Goal: Task Accomplishment & Management: Complete application form

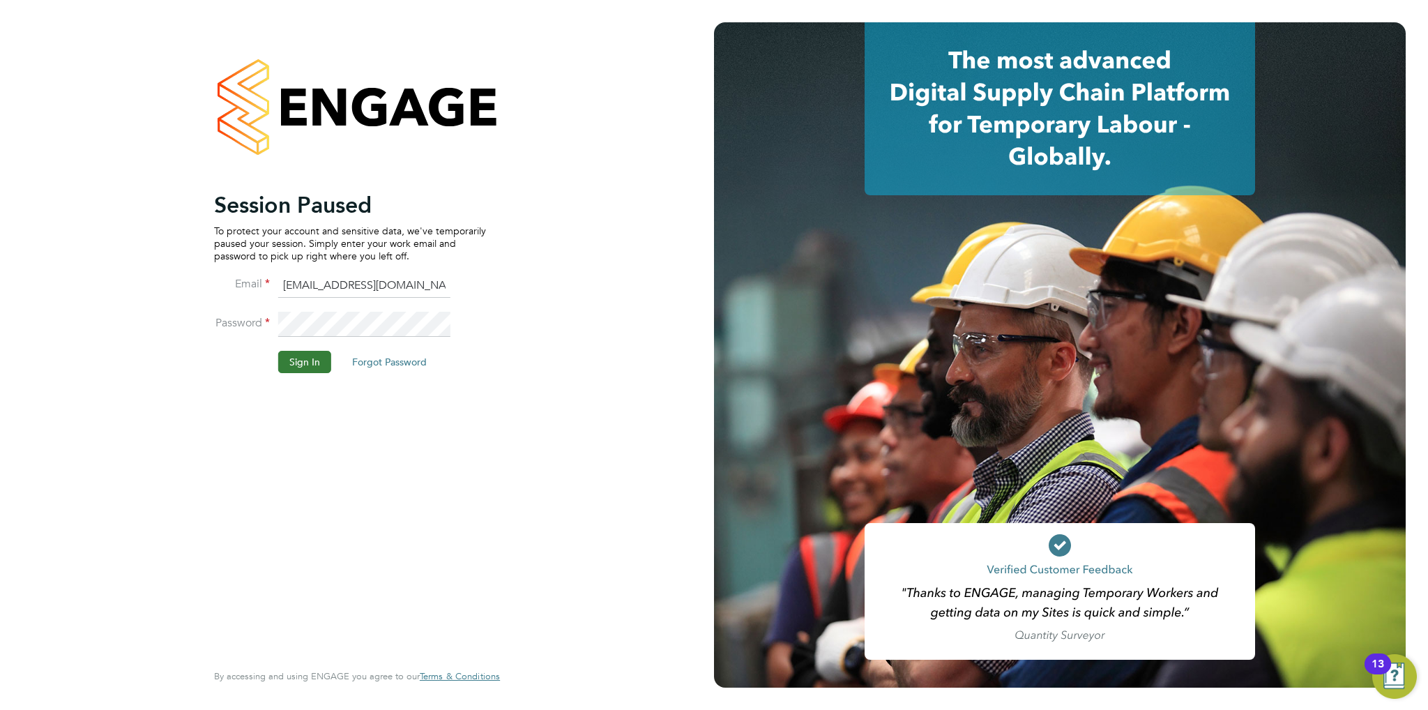
click at [284, 352] on button "Sign In" at bounding box center [304, 362] width 53 height 22
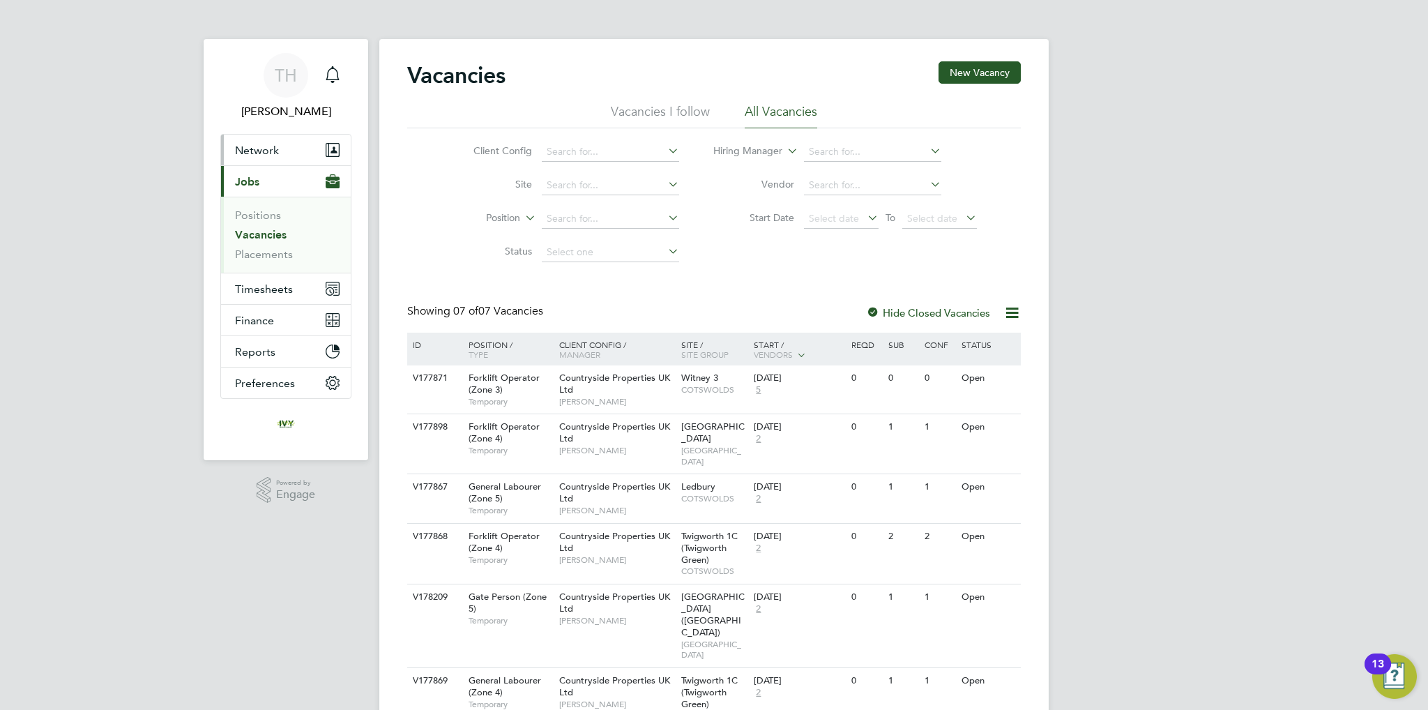
click at [288, 159] on button "Network" at bounding box center [286, 150] width 130 height 31
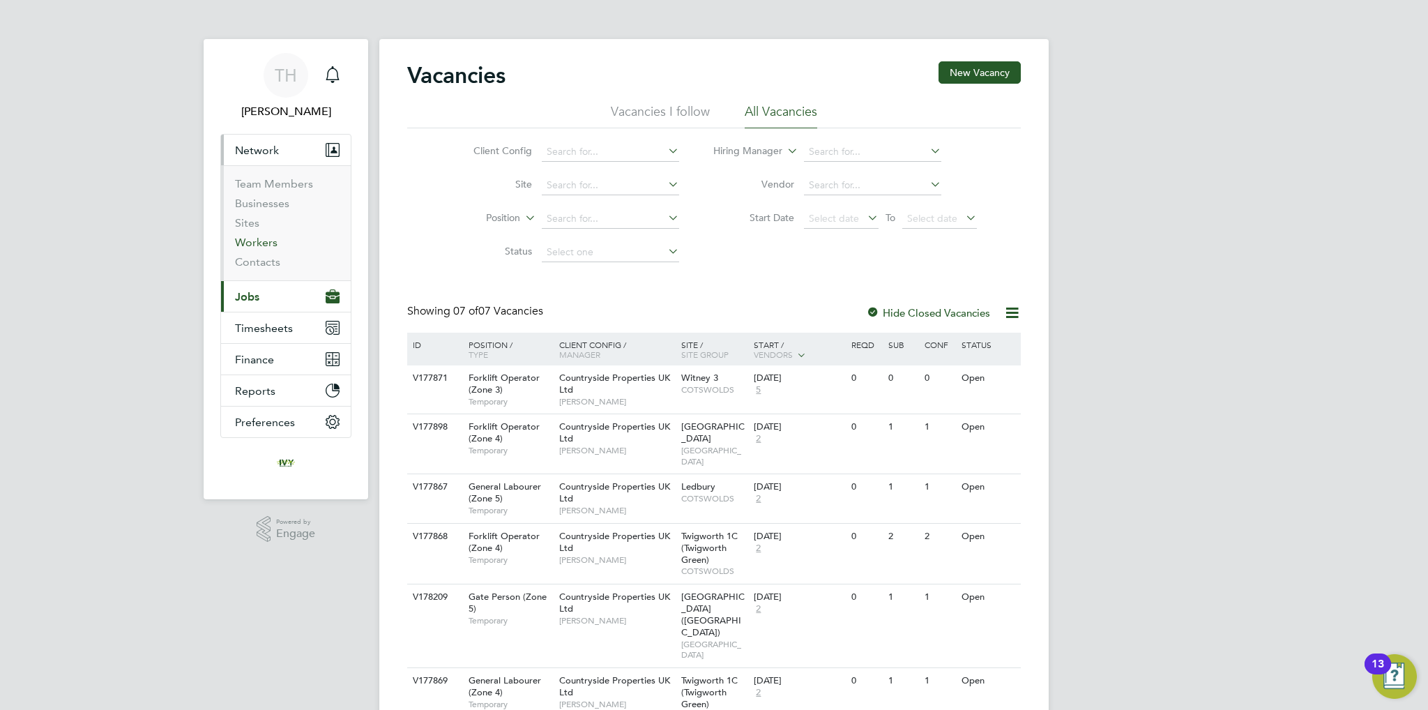
click at [250, 243] on link "Workers" at bounding box center [256, 242] width 43 height 13
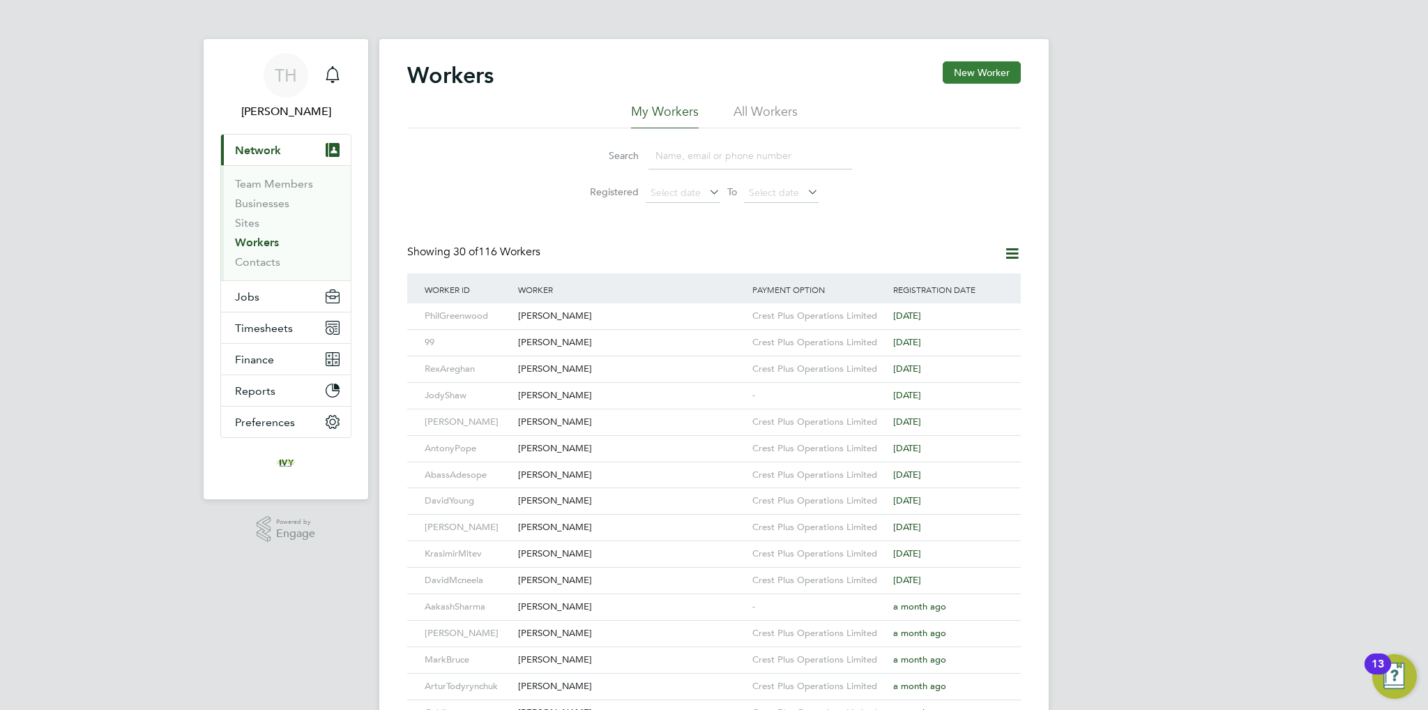
click at [979, 74] on button "New Worker" at bounding box center [981, 72] width 78 height 22
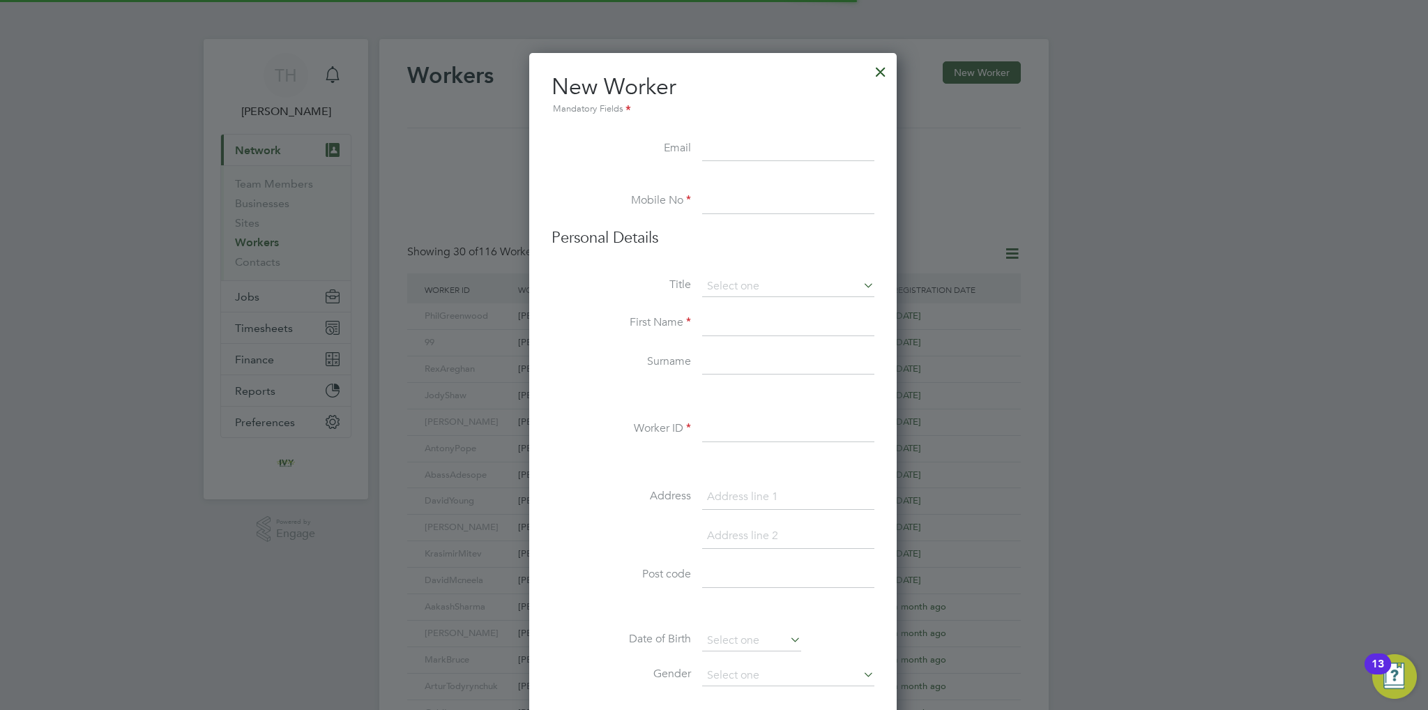
scroll to position [1182, 369]
click at [712, 135] on li "New Worker Mandatory Fields" at bounding box center [712, 104] width 323 height 64
click at [728, 145] on input at bounding box center [788, 149] width 172 height 25
paste input "[EMAIL_ADDRESS][DOMAIN_NAME]"
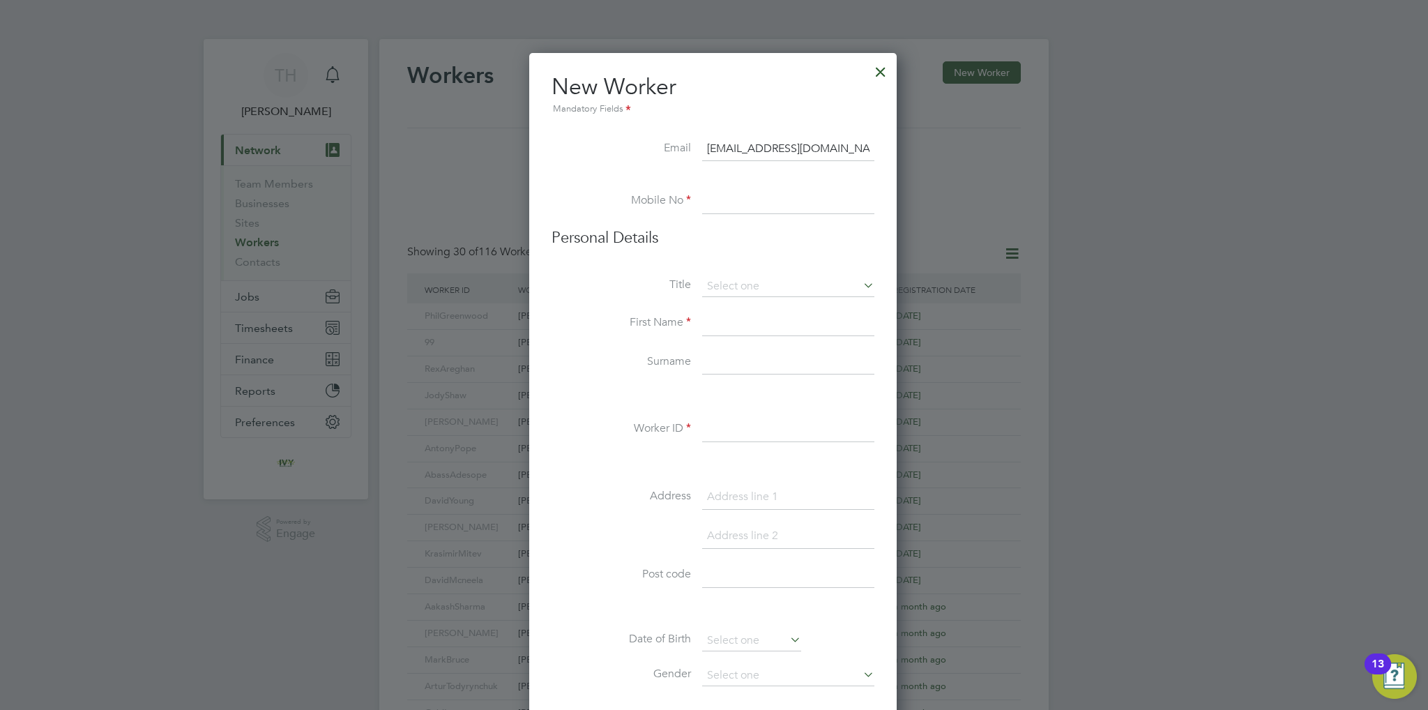
type input "[EMAIL_ADDRESS][DOMAIN_NAME]"
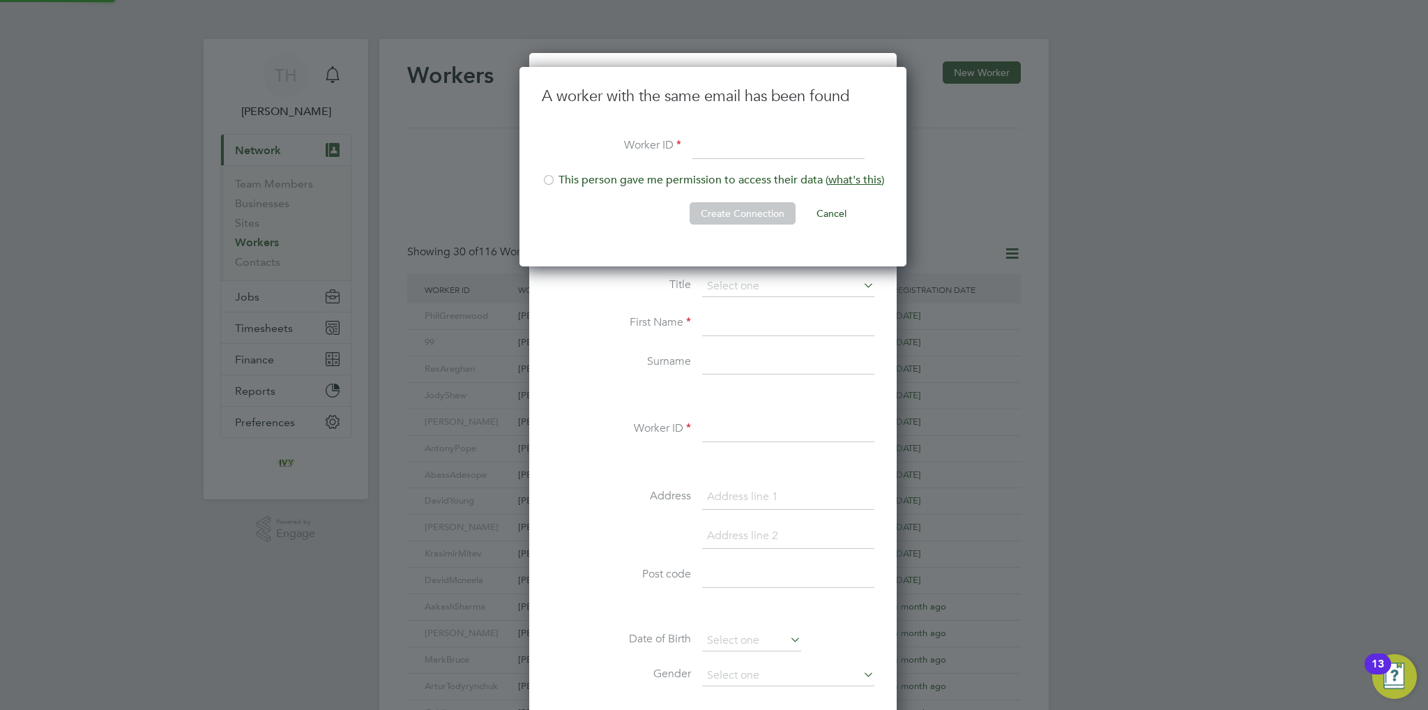
scroll to position [199, 388]
click at [763, 150] on input at bounding box center [778, 147] width 172 height 25
type input "KarlKnight"
click at [553, 179] on div at bounding box center [549, 181] width 14 height 14
click at [760, 213] on button "Create Connection" at bounding box center [742, 213] width 106 height 22
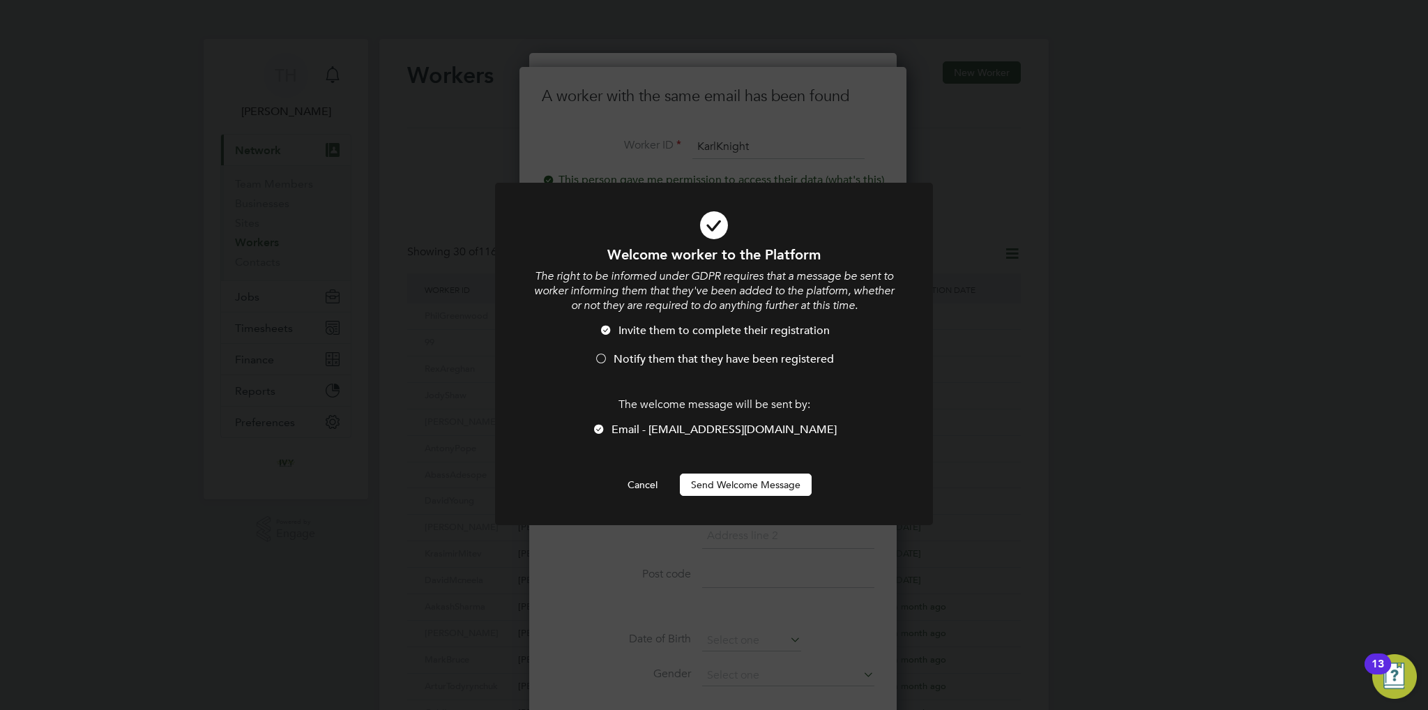
click at [602, 356] on div at bounding box center [601, 360] width 14 height 14
click at [712, 483] on button "Send Welcome Message" at bounding box center [746, 484] width 132 height 22
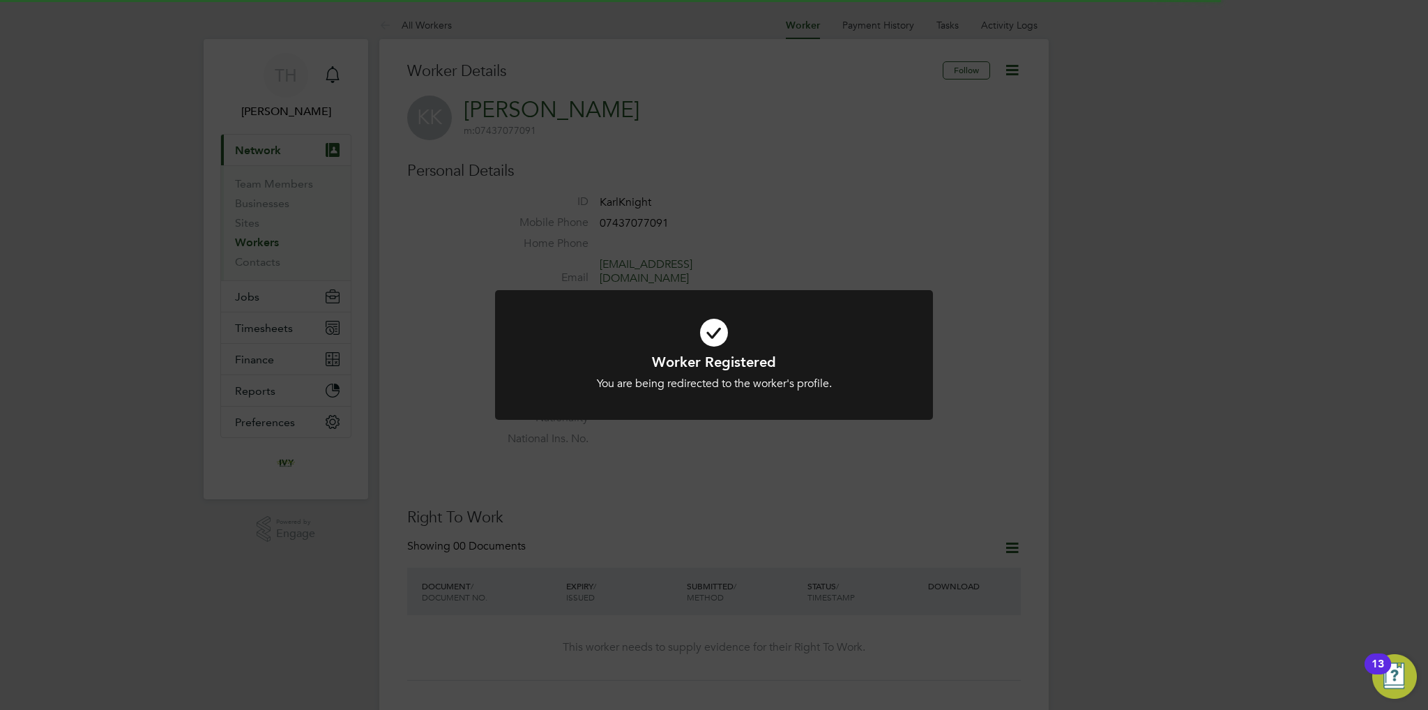
click at [783, 390] on div "You are being redirected to the worker's profile." at bounding box center [714, 383] width 362 height 15
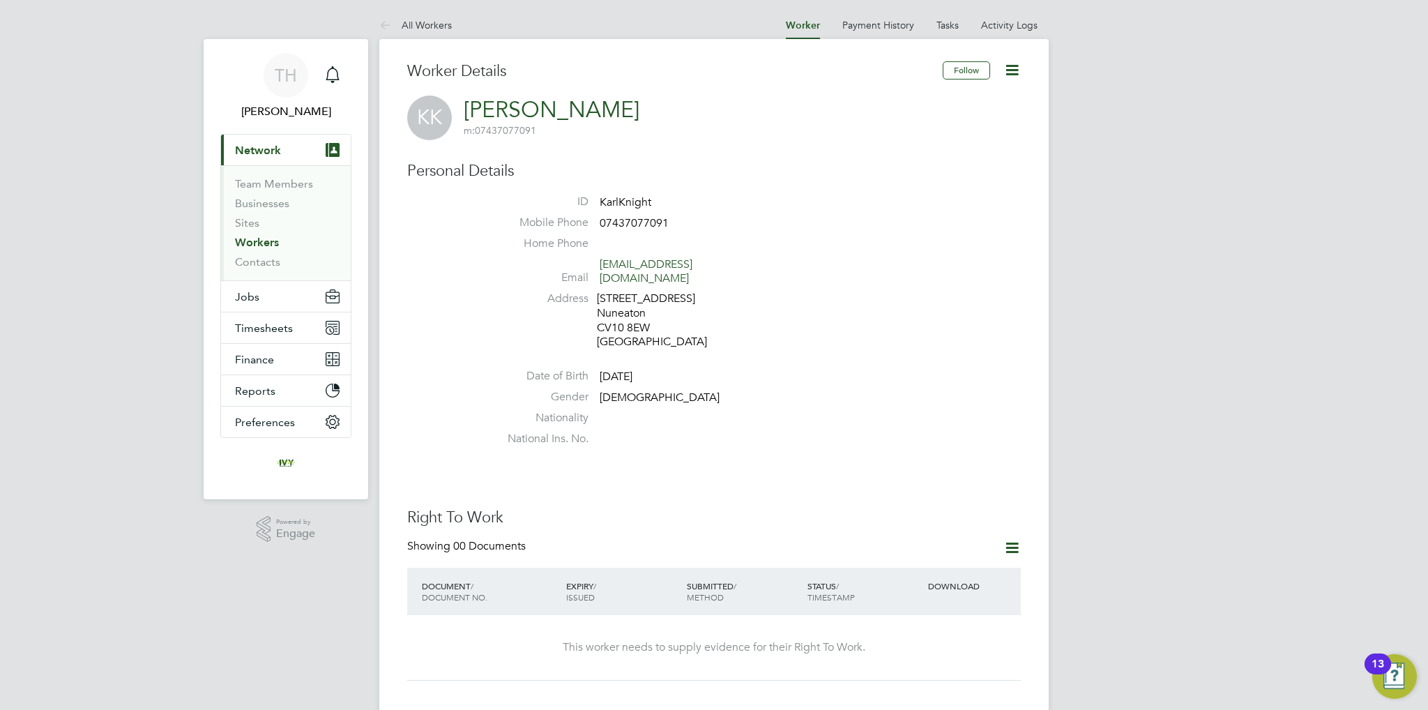
click at [1011, 61] on icon at bounding box center [1011, 69] width 17 height 17
click at [901, 158] on li "Edit Personal Details e" at bounding box center [933, 163] width 174 height 20
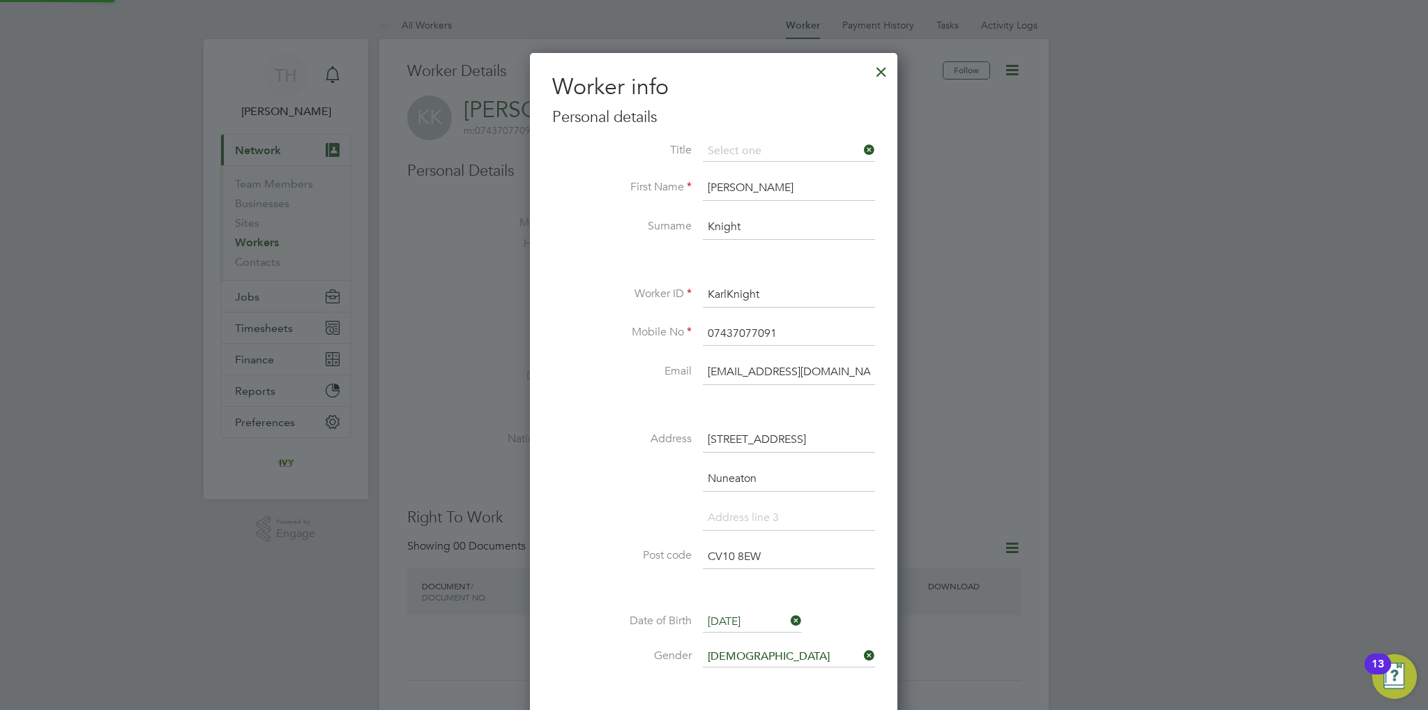
scroll to position [825, 368]
click at [784, 165] on li "Mr" at bounding box center [789, 170] width 173 height 18
type input "Mr"
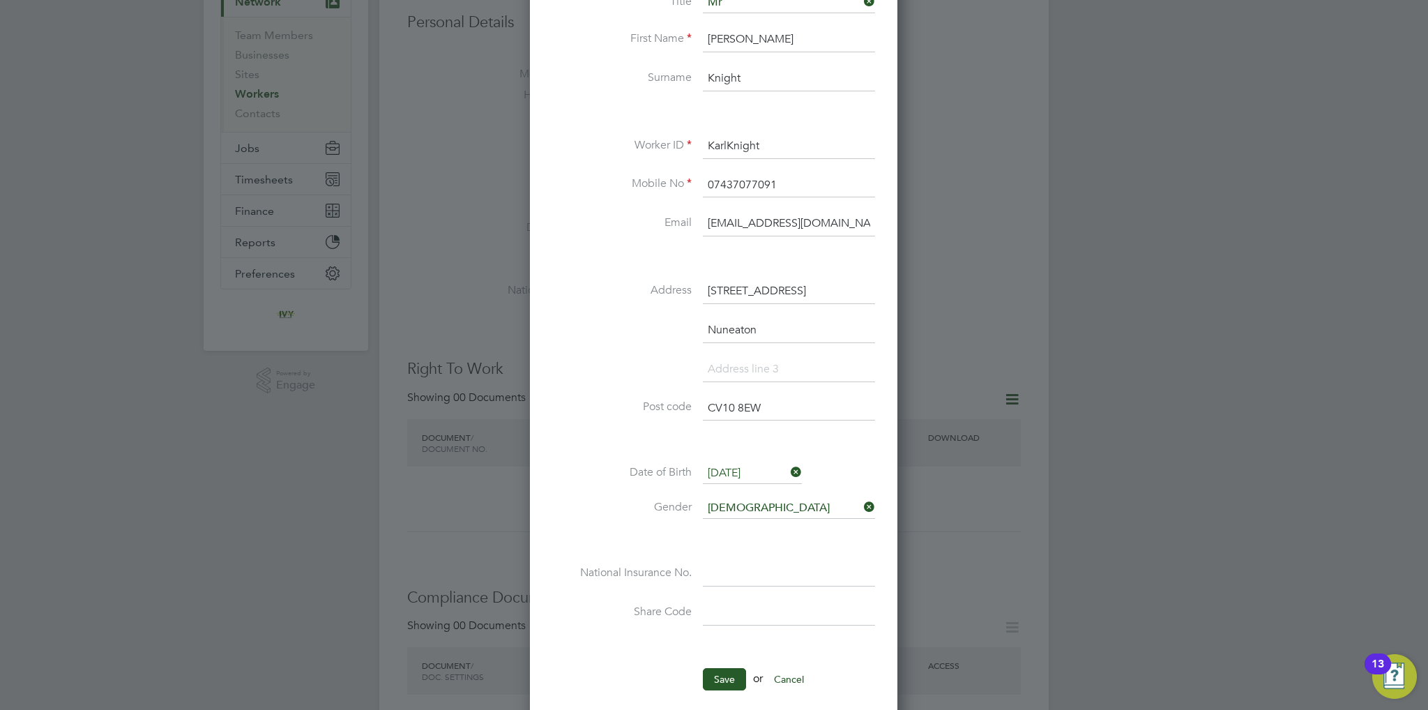
scroll to position [209, 0]
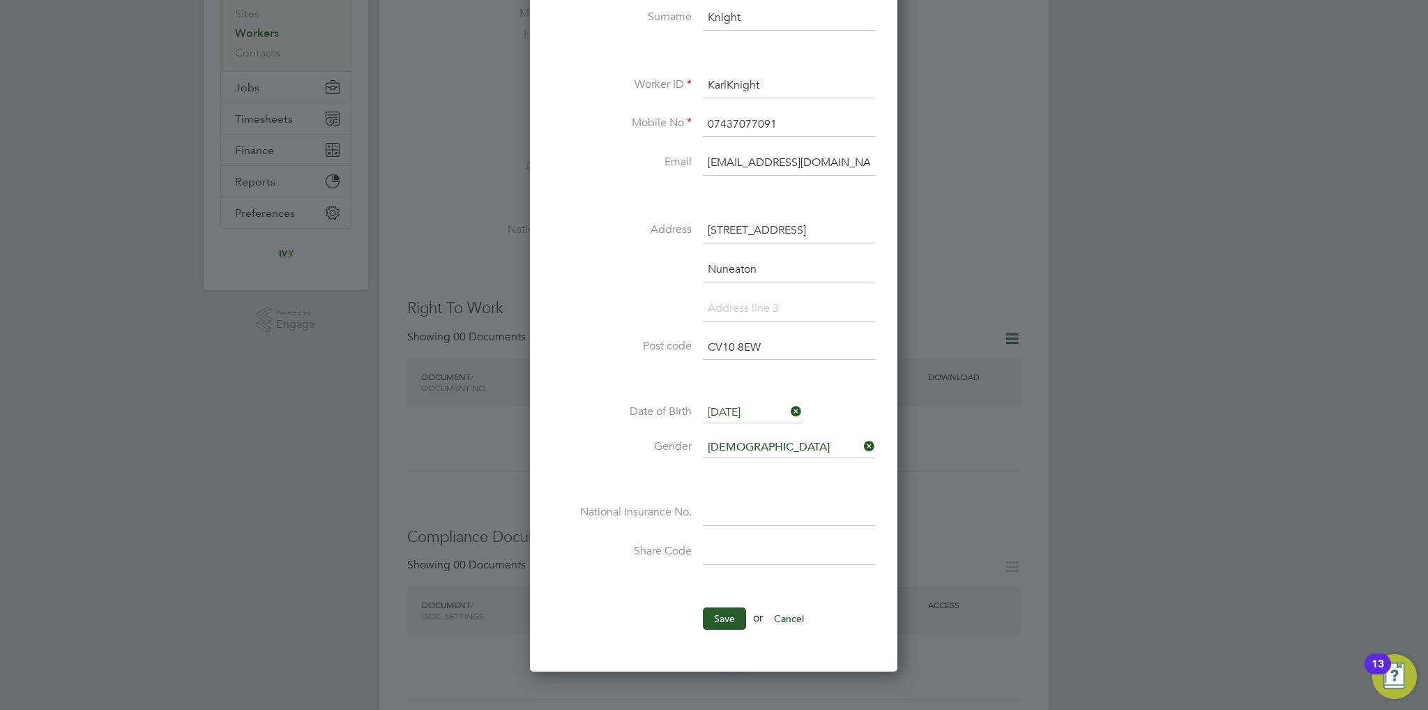
click at [747, 509] on input at bounding box center [789, 512] width 172 height 25
paste input "NZ269372A"
type input "NZ 26 93 72 A"
click at [728, 621] on button "Save" at bounding box center [724, 618] width 43 height 22
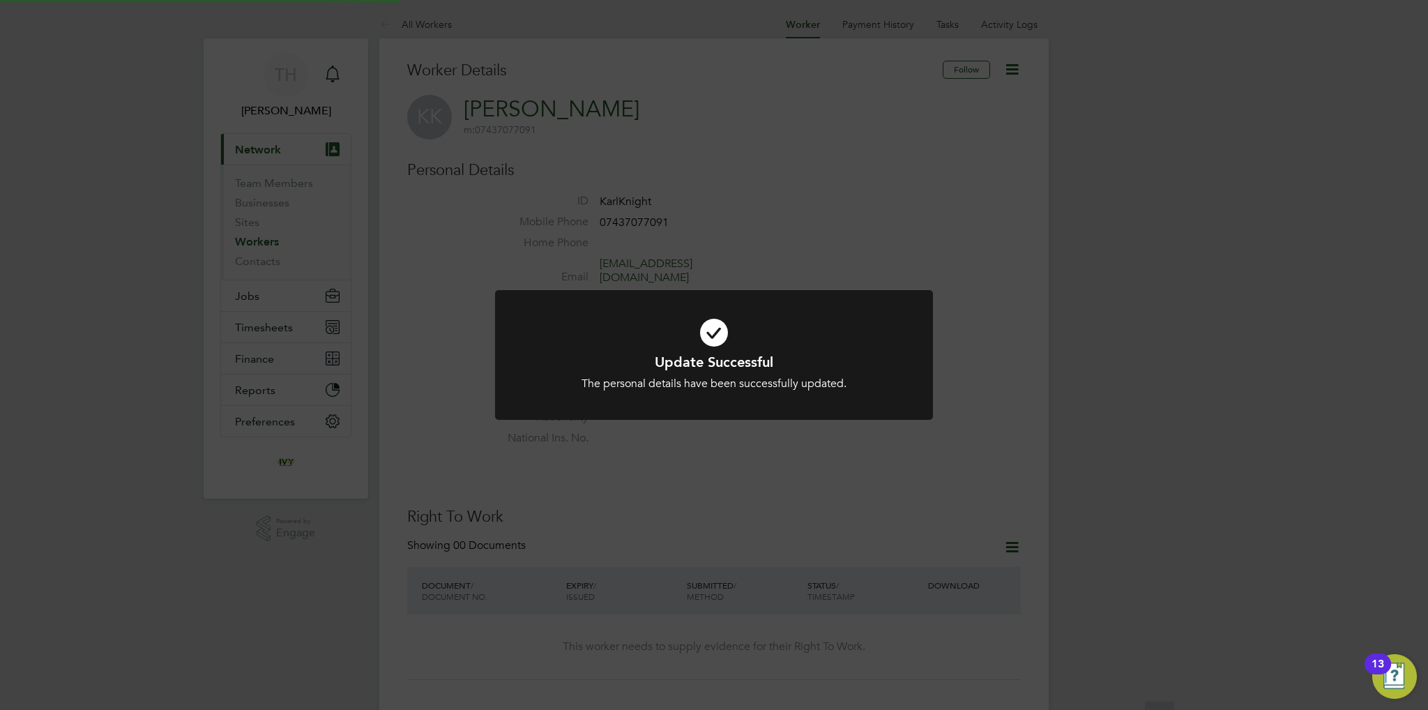
scroll to position [0, 0]
click at [696, 453] on div "Update Successful The personal details have been successfully updated. Cancel O…" at bounding box center [714, 355] width 1428 height 710
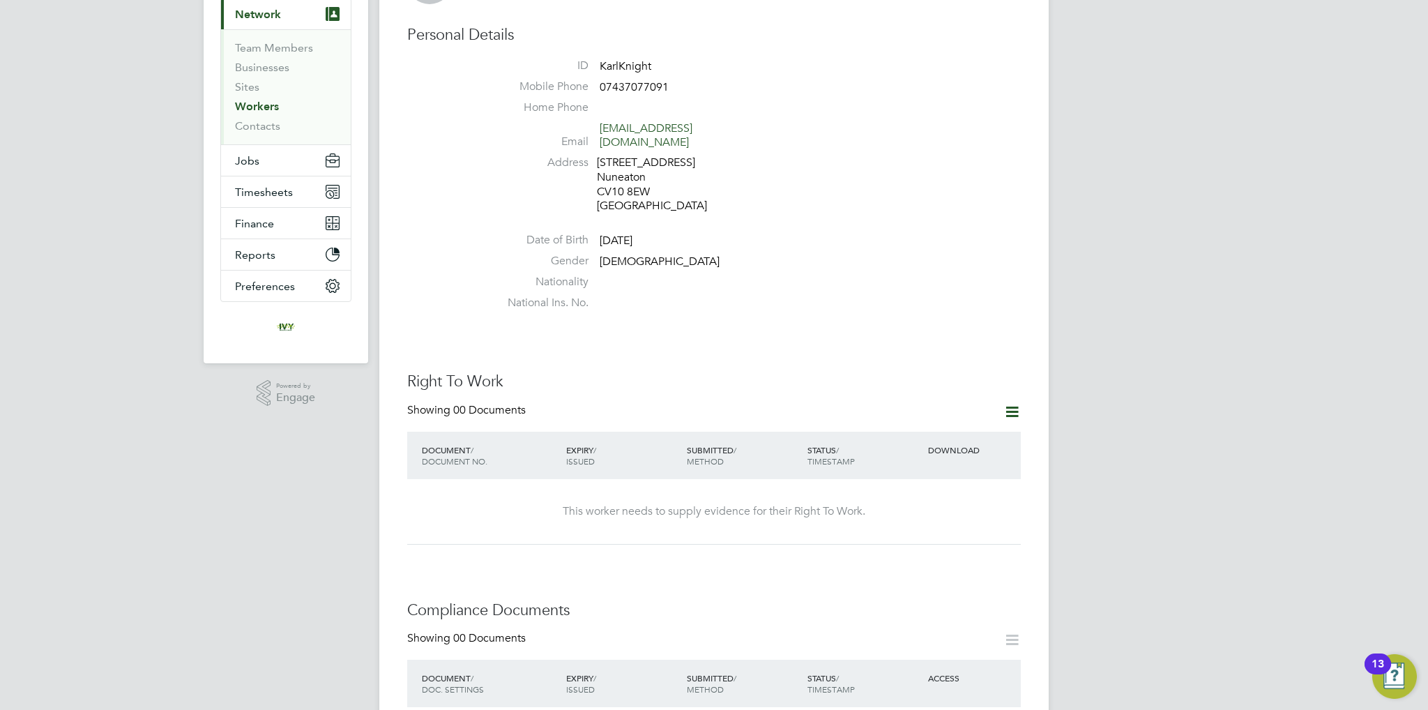
scroll to position [139, 0]
click at [1009, 399] on icon at bounding box center [1011, 407] width 17 height 17
click at [936, 422] on li "Add Right To Work Document" at bounding box center [934, 428] width 168 height 20
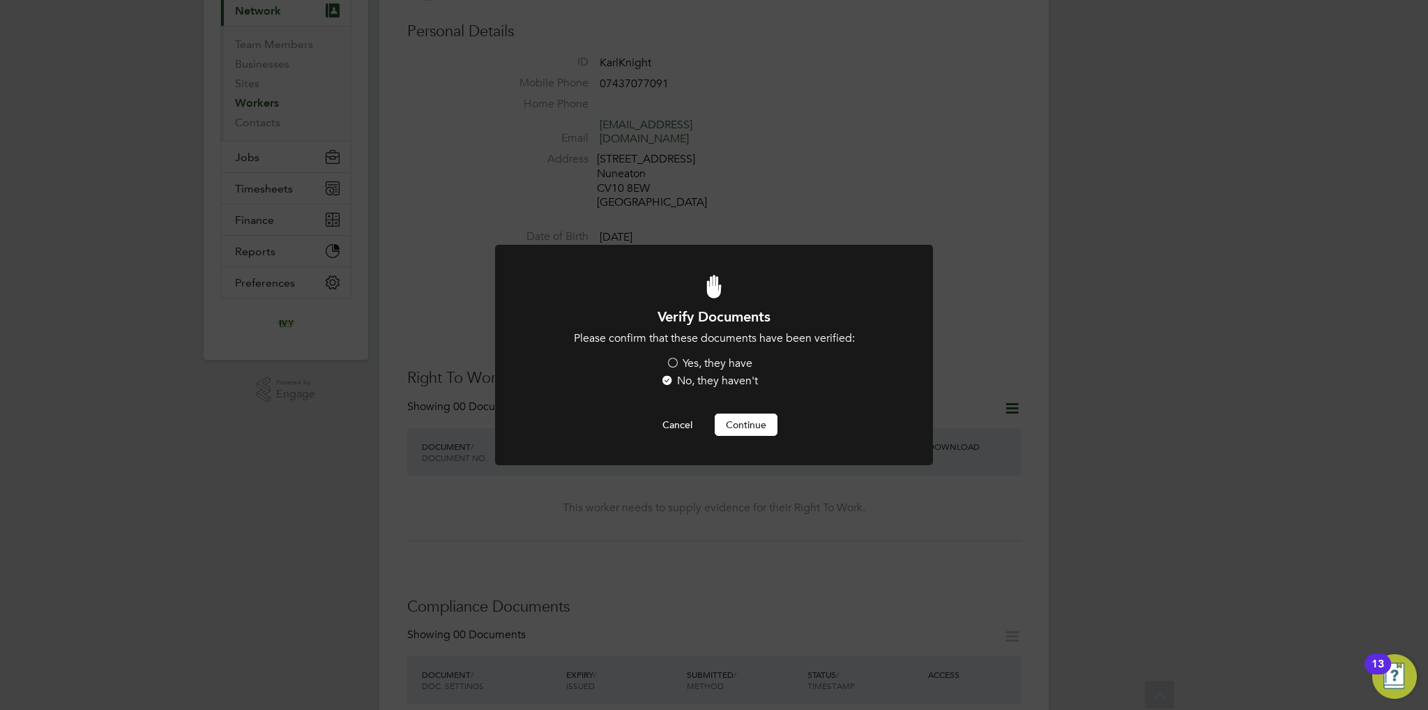
click at [678, 363] on label "Yes, they have" at bounding box center [709, 363] width 86 height 15
click at [0, 0] on input "Yes, they have" at bounding box center [0, 0] width 0 height 0
click at [737, 418] on button "Continue" at bounding box center [746, 424] width 63 height 22
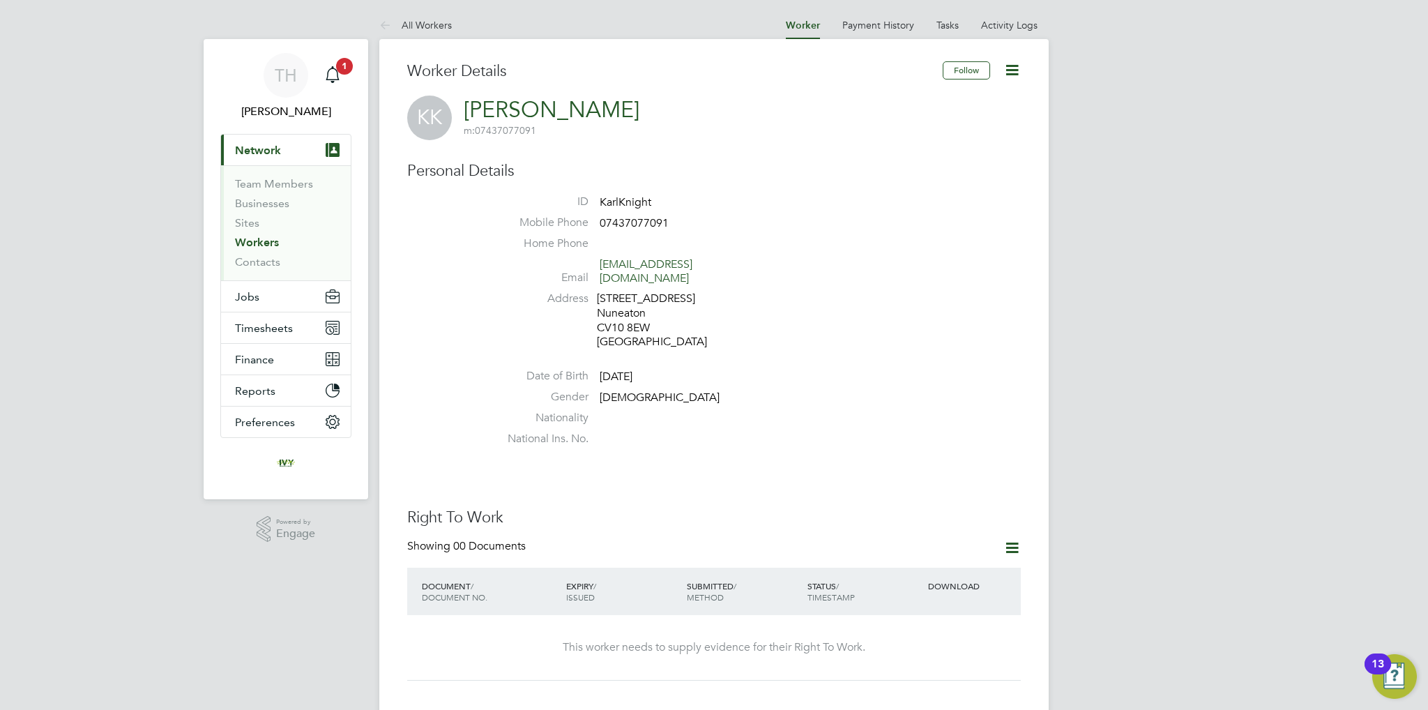
click at [267, 240] on link "Workers" at bounding box center [257, 242] width 44 height 13
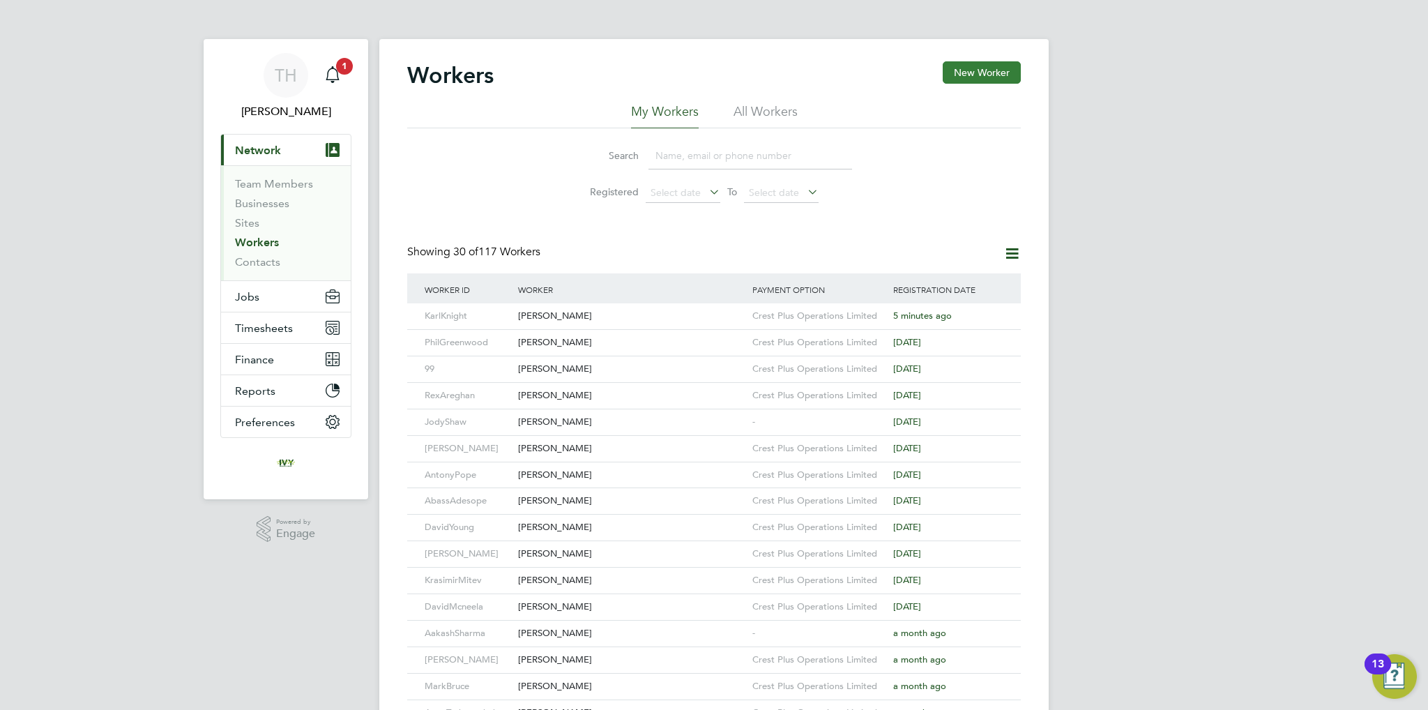
click at [993, 66] on button "New Worker" at bounding box center [981, 72] width 78 height 22
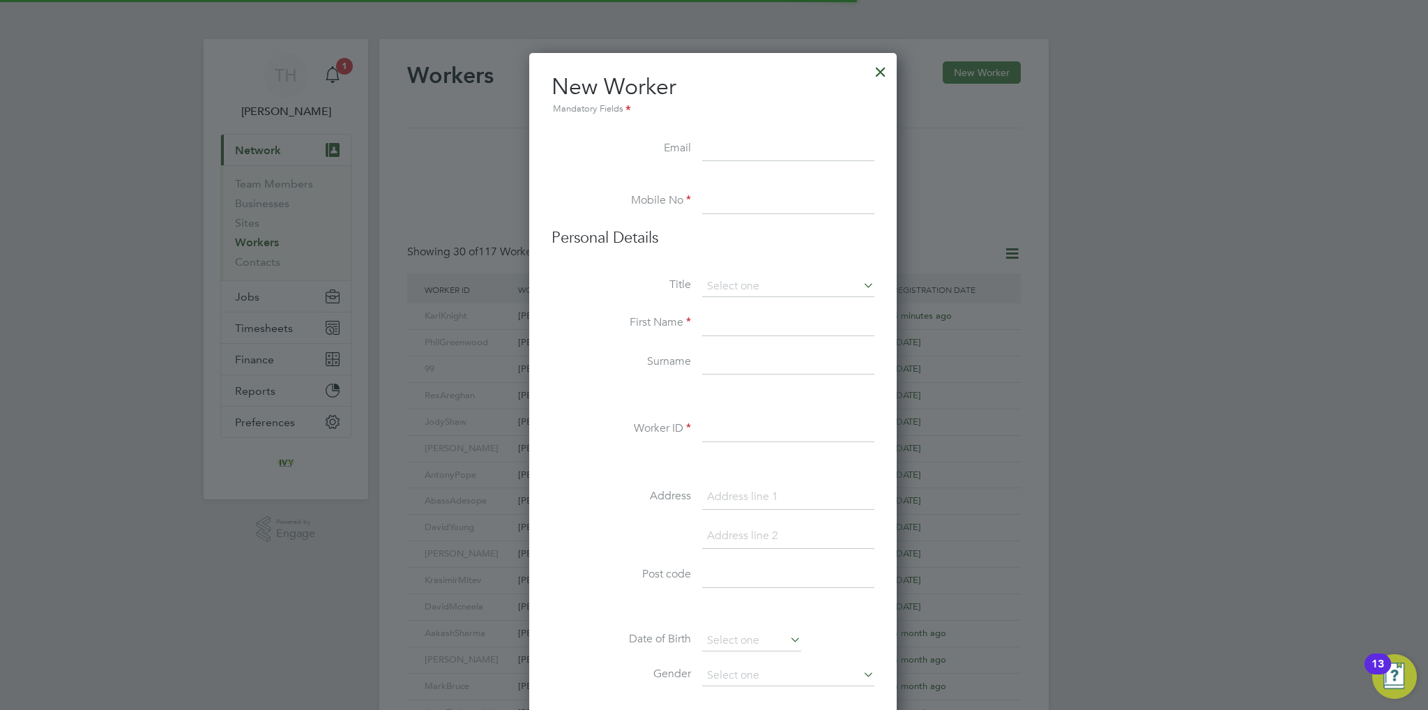
scroll to position [1182, 369]
click at [722, 146] on input at bounding box center [788, 149] width 172 height 25
paste input "[EMAIL_ADDRESS][DOMAIN_NAME]"
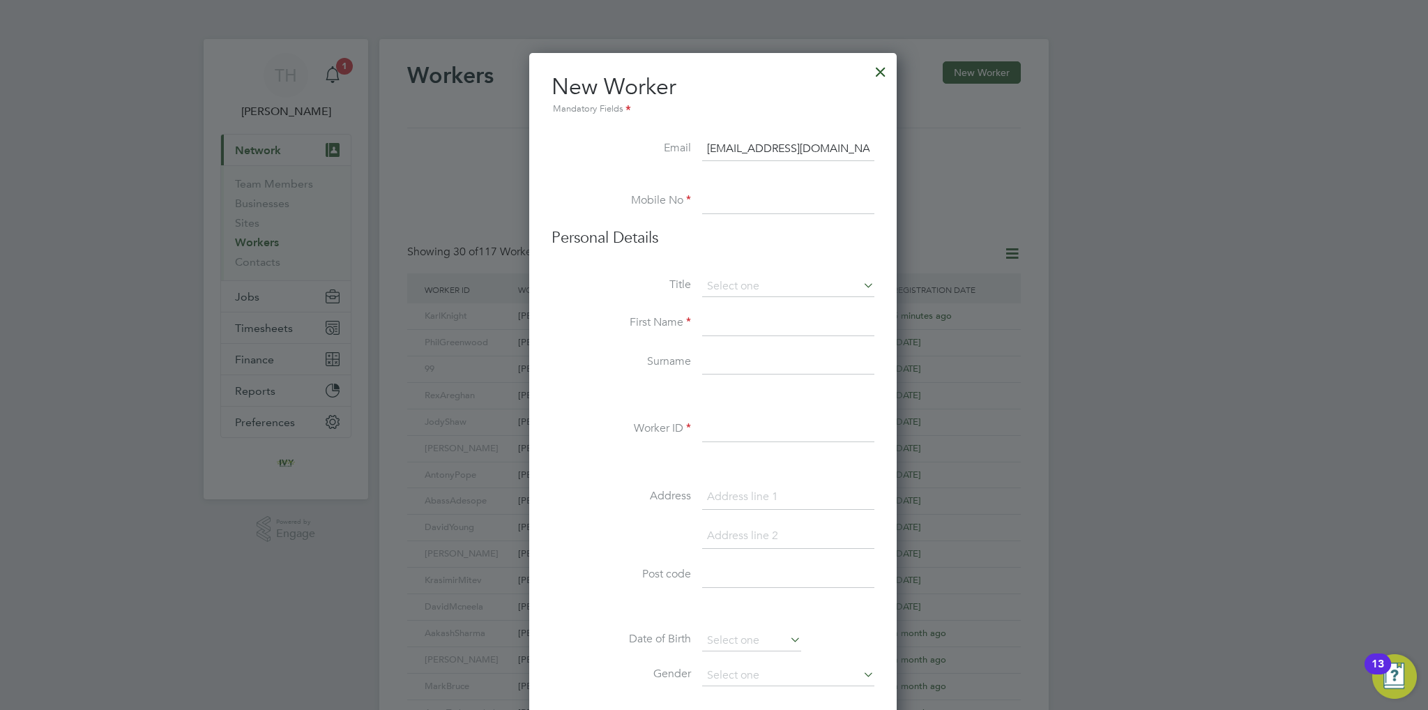
type input "[EMAIL_ADDRESS][DOMAIN_NAME]"
click at [733, 203] on input at bounding box center [788, 201] width 172 height 25
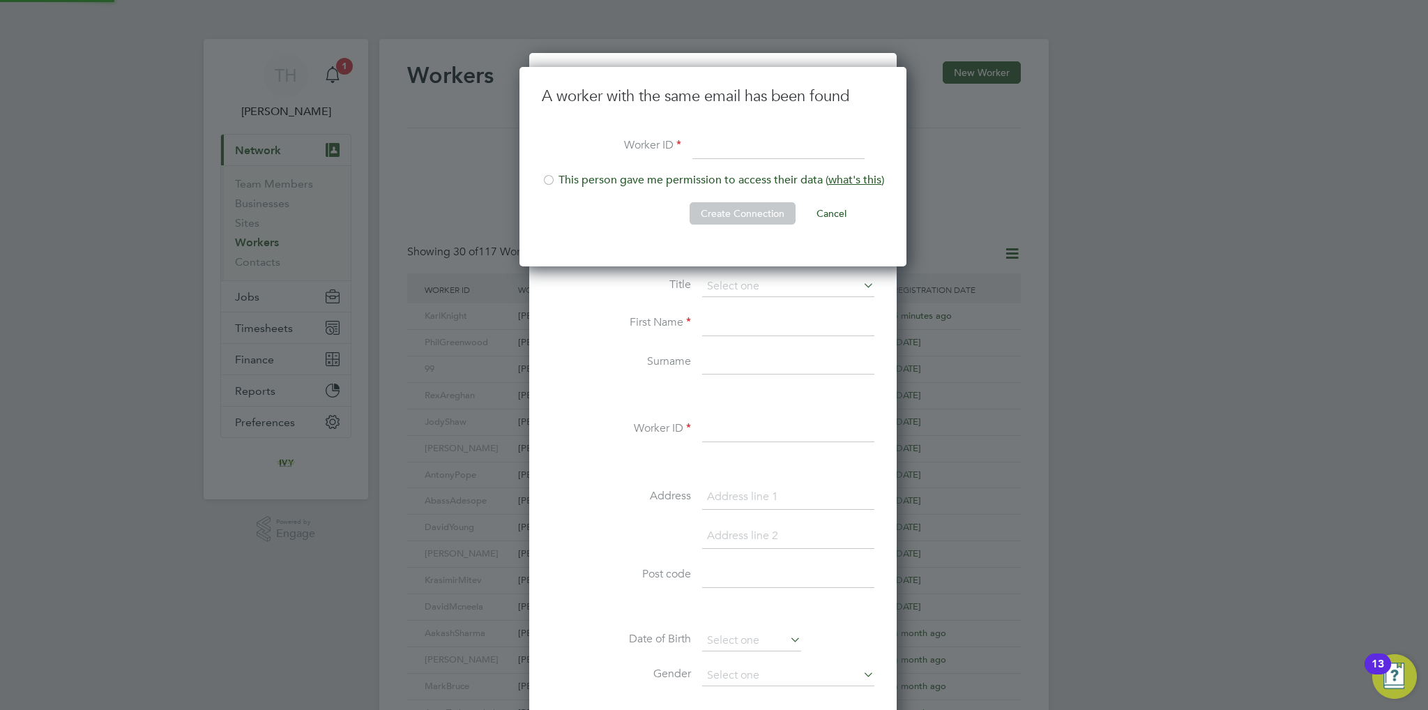
scroll to position [199, 388]
type input "EricBailey"
click at [839, 213] on button "Cancel" at bounding box center [831, 213] width 52 height 22
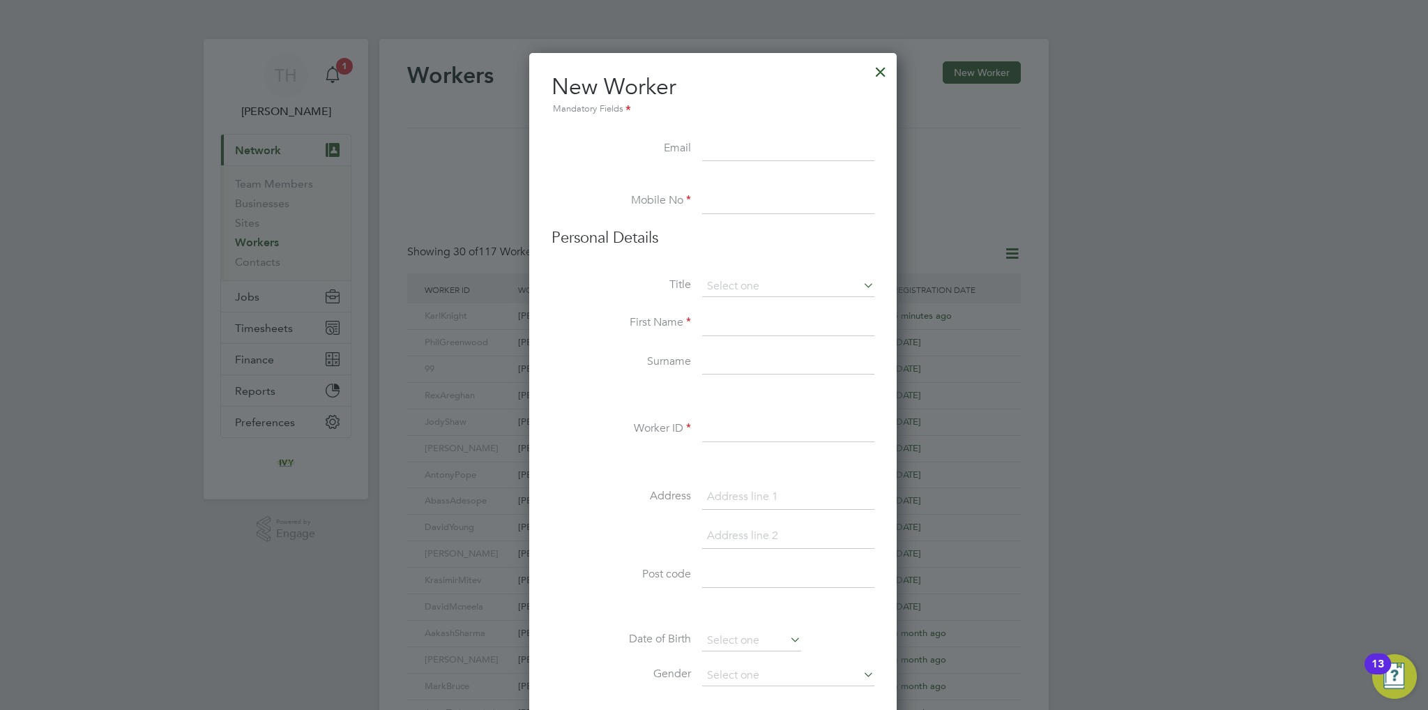
click at [885, 68] on div at bounding box center [880, 68] width 25 height 25
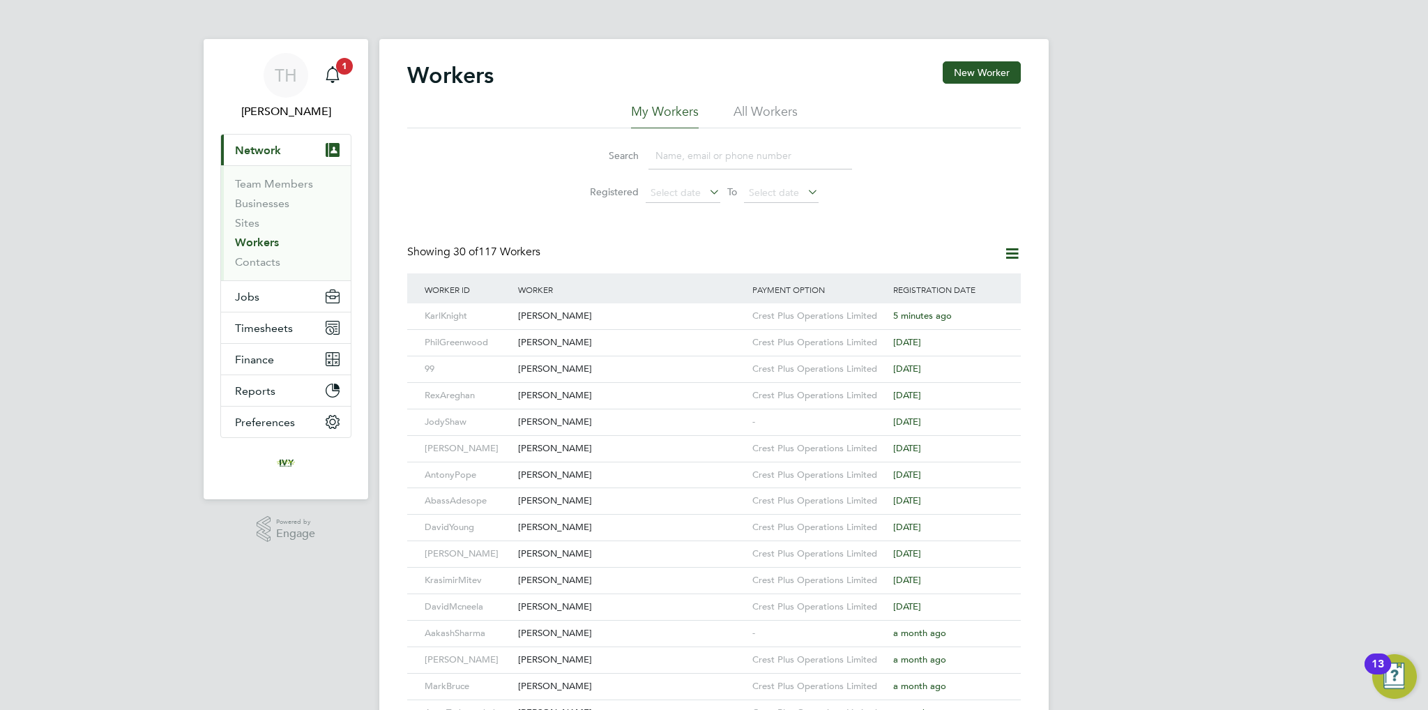
click at [715, 165] on input at bounding box center [750, 155] width 204 height 27
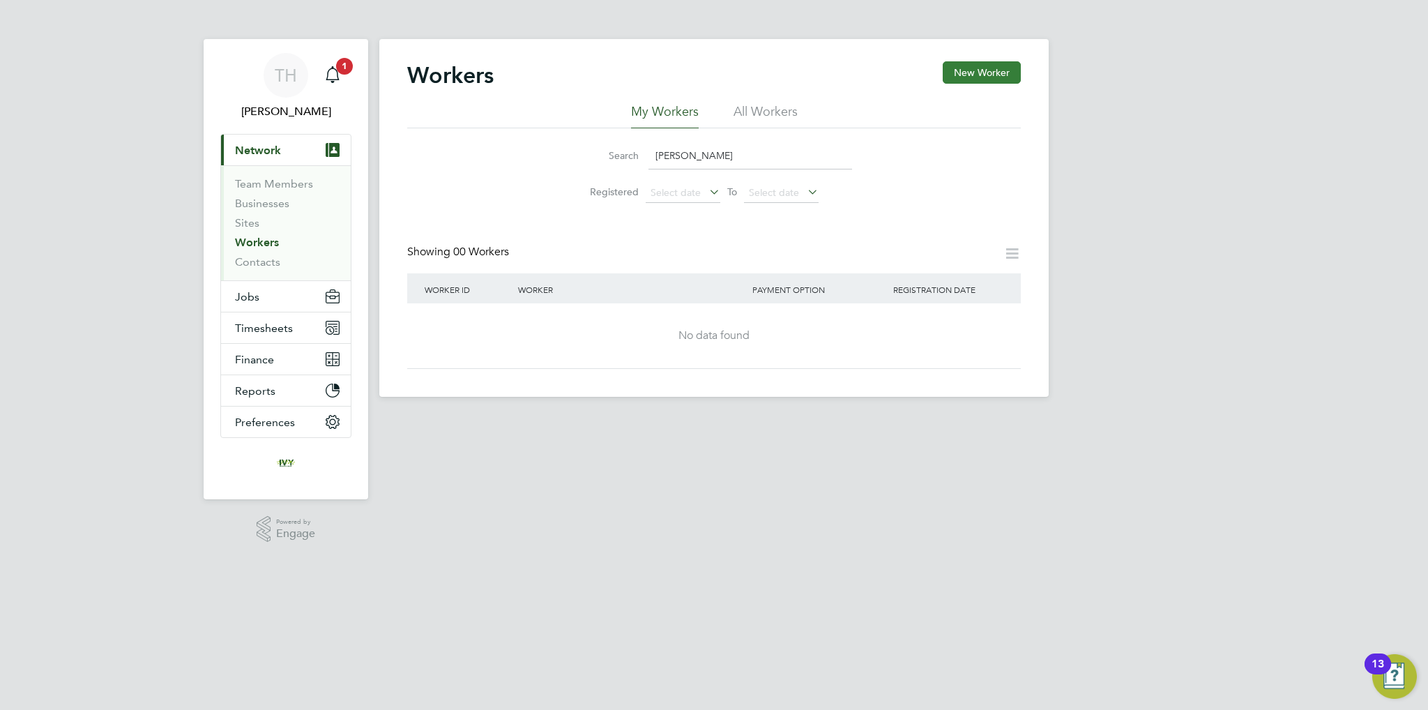
type input "[PERSON_NAME]"
click at [1002, 64] on button "New Worker" at bounding box center [981, 72] width 78 height 22
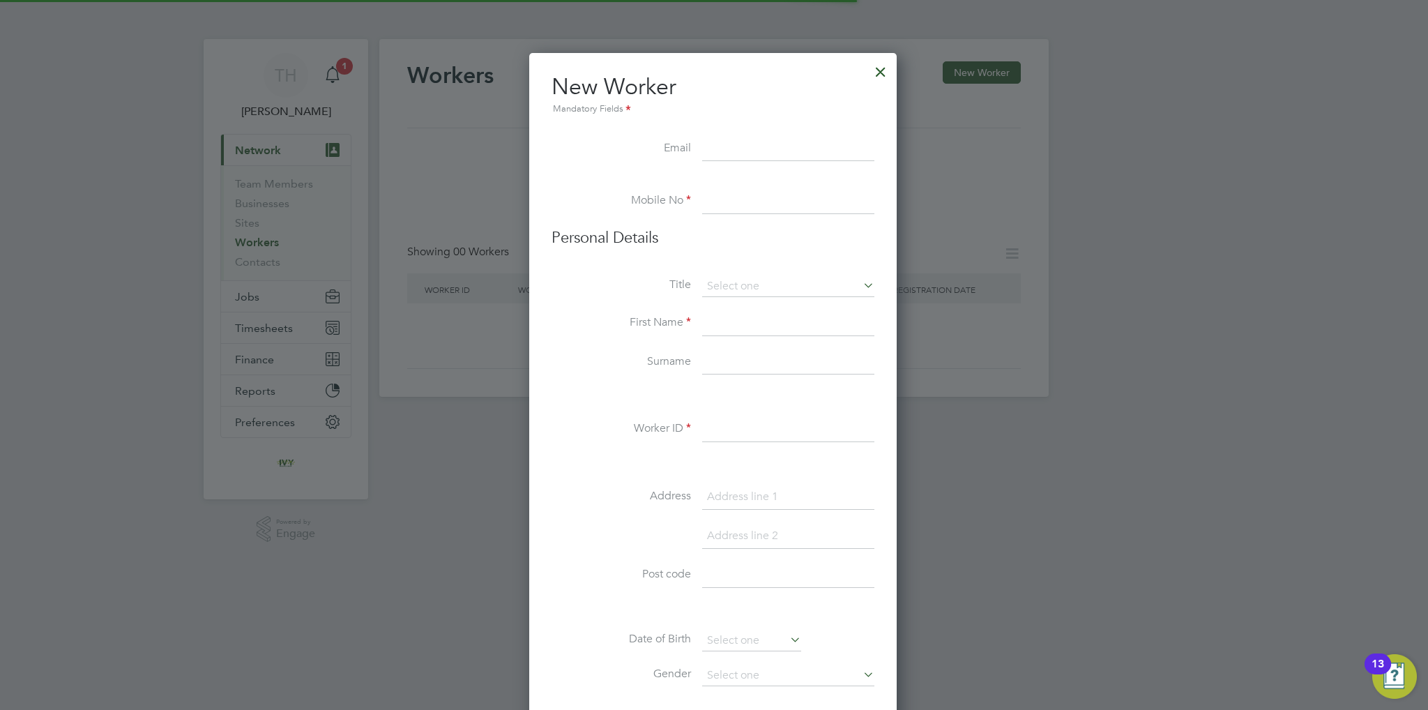
scroll to position [1182, 369]
paste input "[EMAIL_ADDRESS][DOMAIN_NAME]"
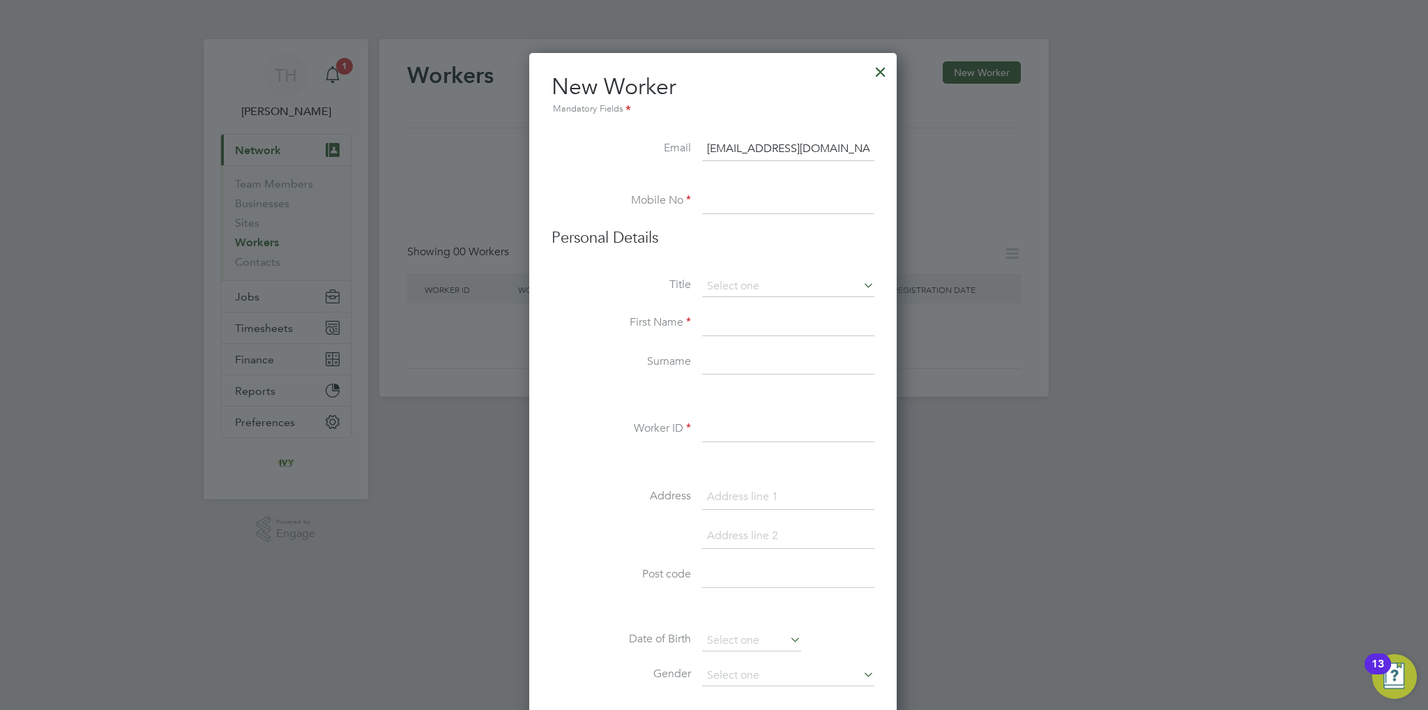
type input "[EMAIL_ADDRESS][DOMAIN_NAME]"
click at [728, 212] on input at bounding box center [788, 201] width 172 height 25
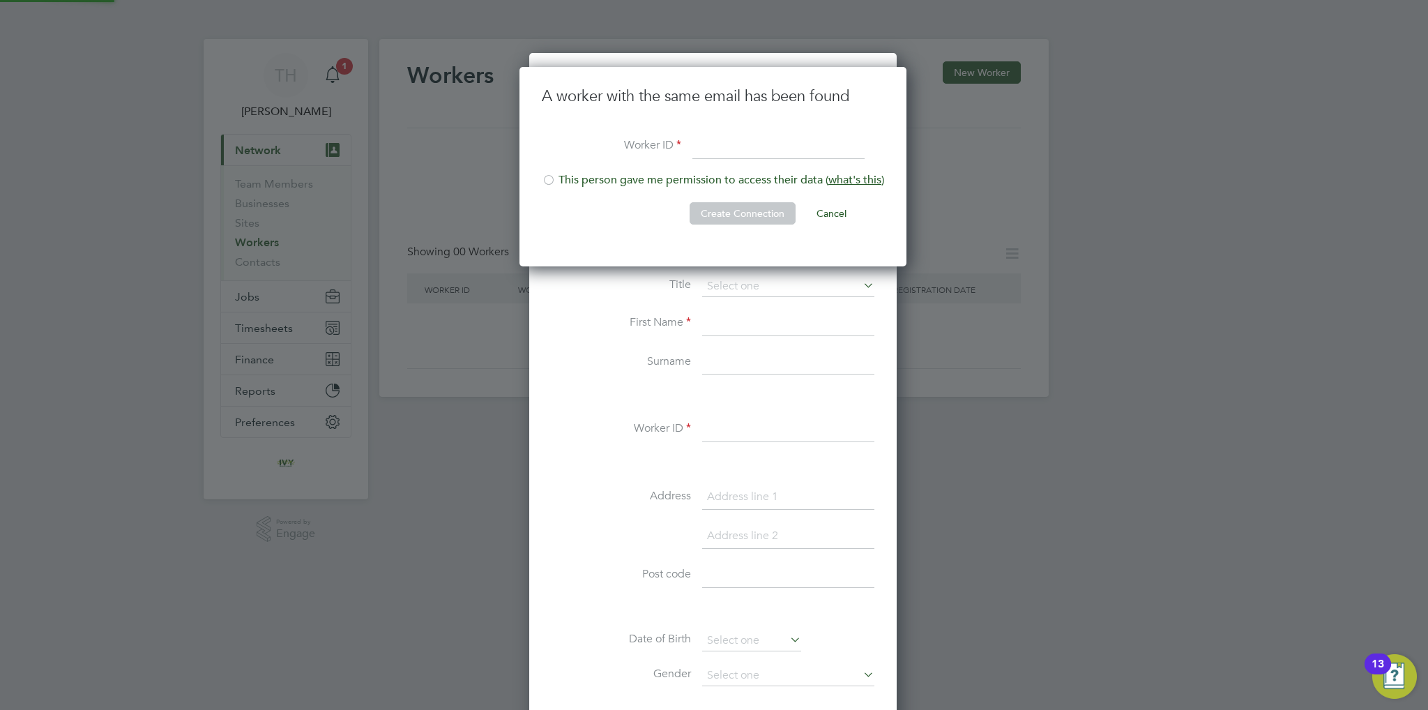
scroll to position [199, 388]
type input "EricBailey"
click at [679, 178] on li "This person gave me permission to access their data ( what's this )" at bounding box center [713, 187] width 342 height 29
click at [725, 213] on button "Create Connection" at bounding box center [742, 213] width 106 height 22
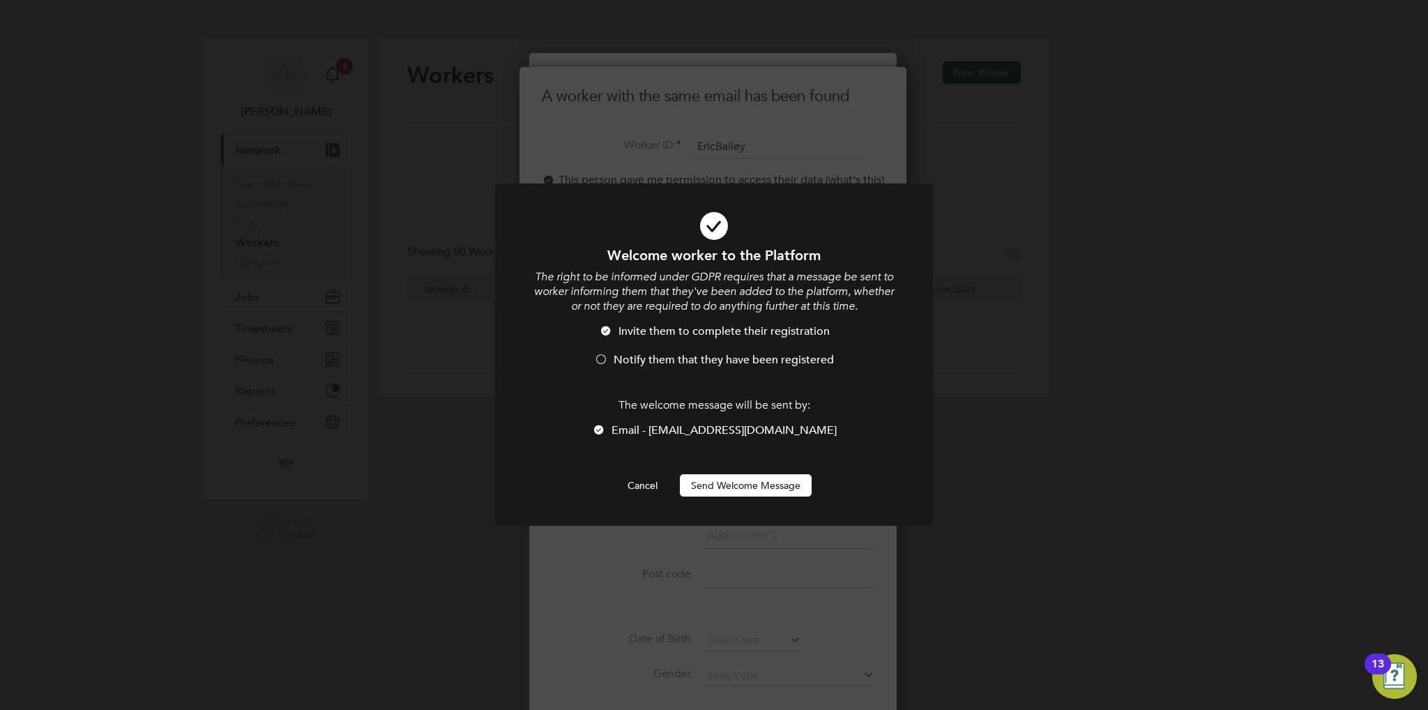
click at [715, 363] on span "Notify them that they have been registered" at bounding box center [723, 360] width 220 height 14
click at [728, 487] on button "Send Welcome Message" at bounding box center [746, 485] width 132 height 22
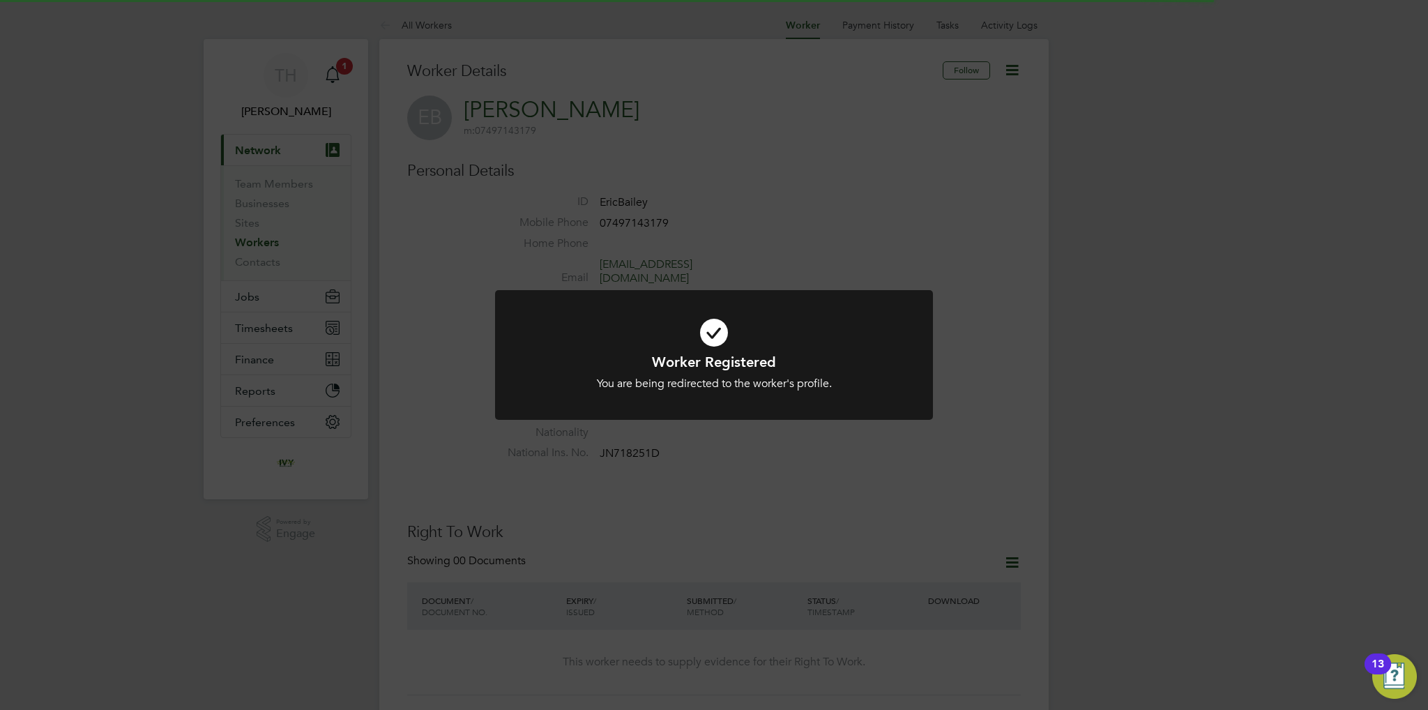
click at [803, 356] on h1 "Worker Registered" at bounding box center [714, 362] width 362 height 18
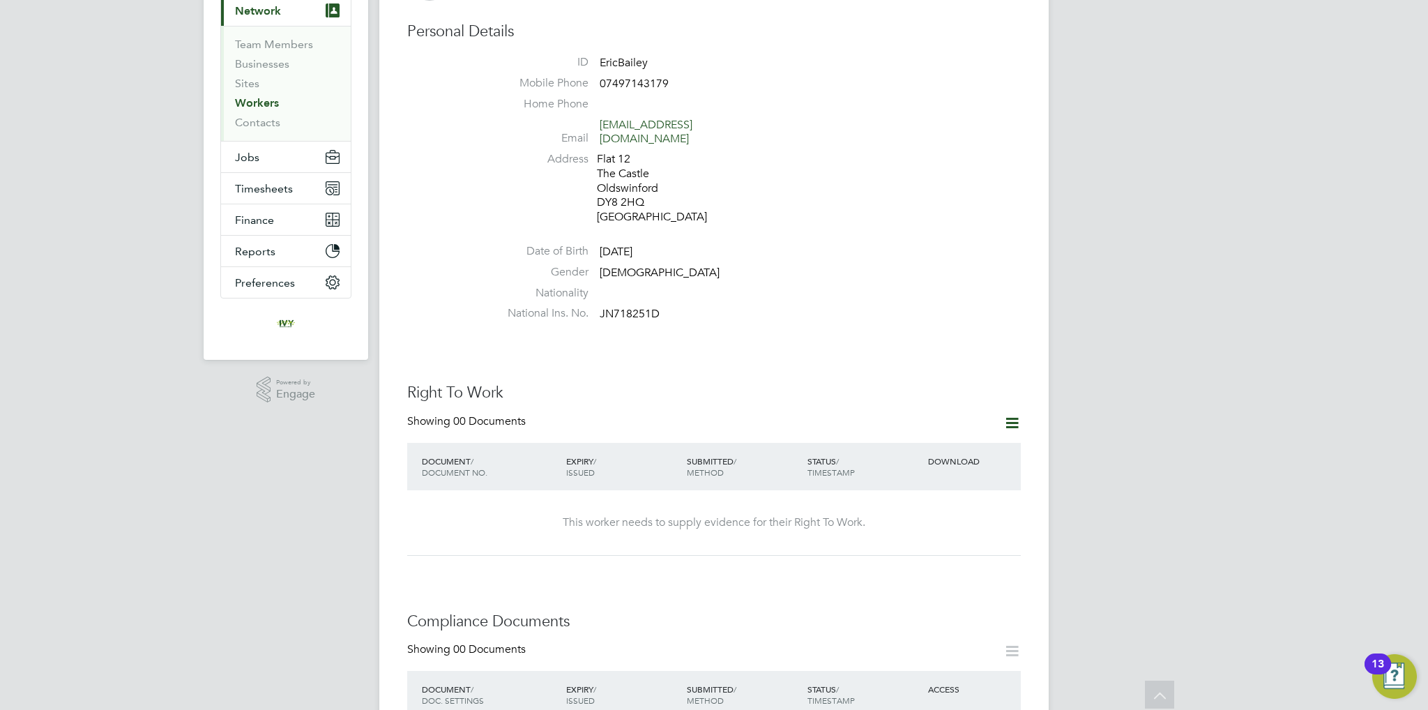
scroll to position [134, 0]
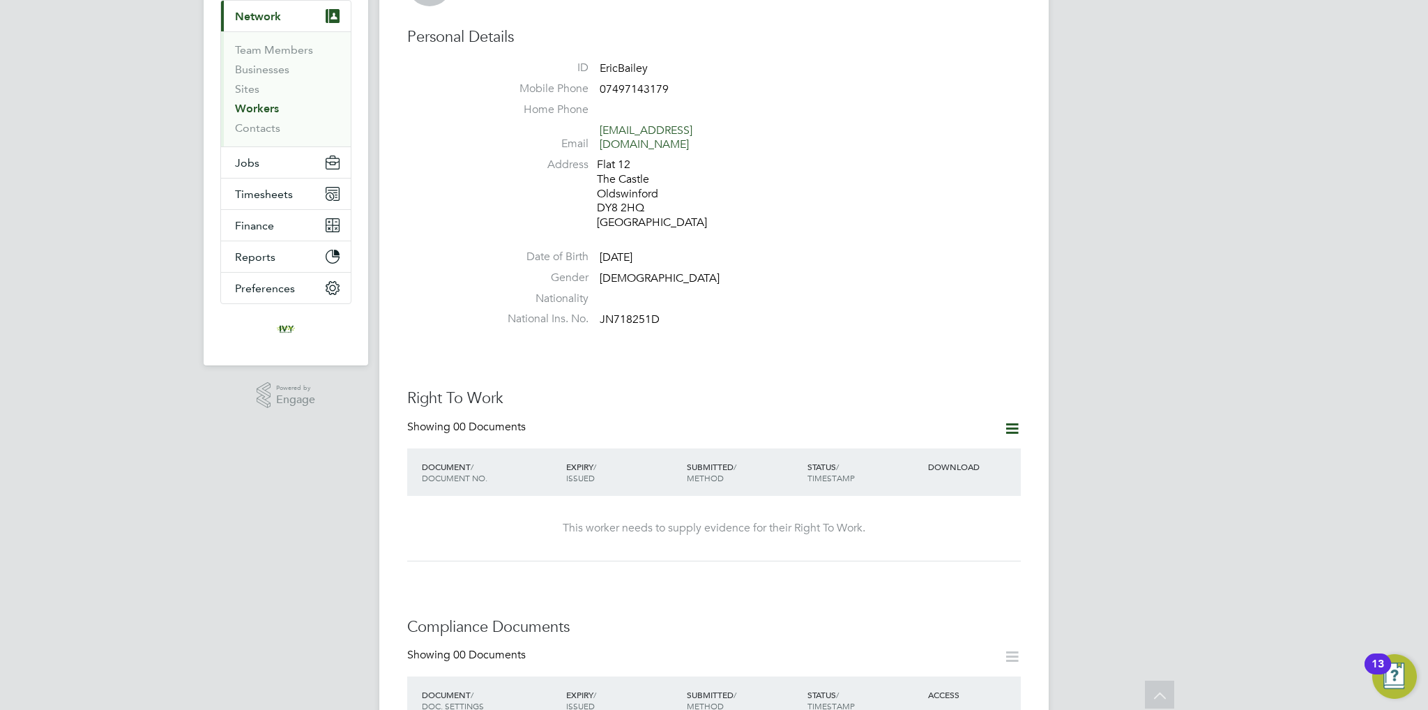
click at [1011, 420] on icon at bounding box center [1011, 428] width 17 height 17
click at [950, 447] on li "Add Right To Work Document" at bounding box center [934, 448] width 168 height 20
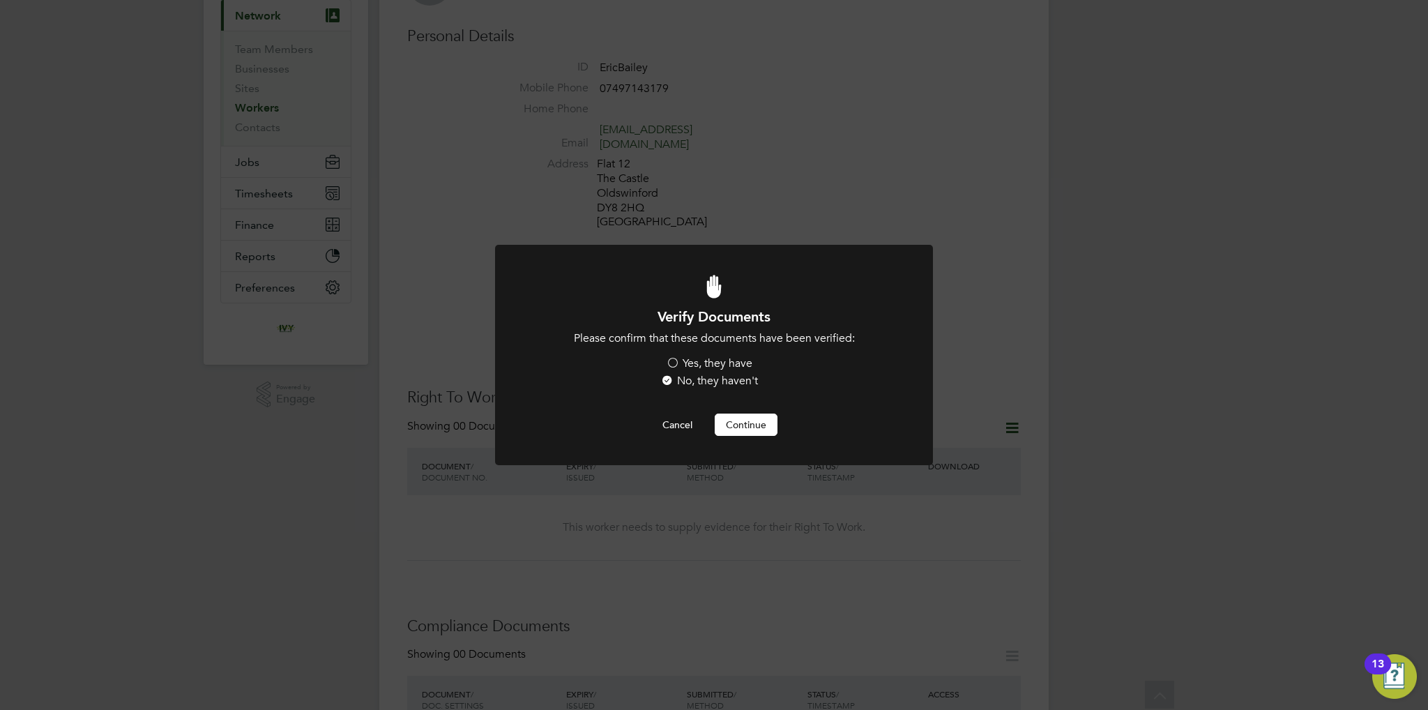
scroll to position [0, 0]
click at [729, 369] on label "Yes, they have" at bounding box center [709, 363] width 86 height 15
click at [0, 0] on input "Yes, they have" at bounding box center [0, 0] width 0 height 0
click at [733, 422] on button "Continue" at bounding box center [746, 424] width 63 height 22
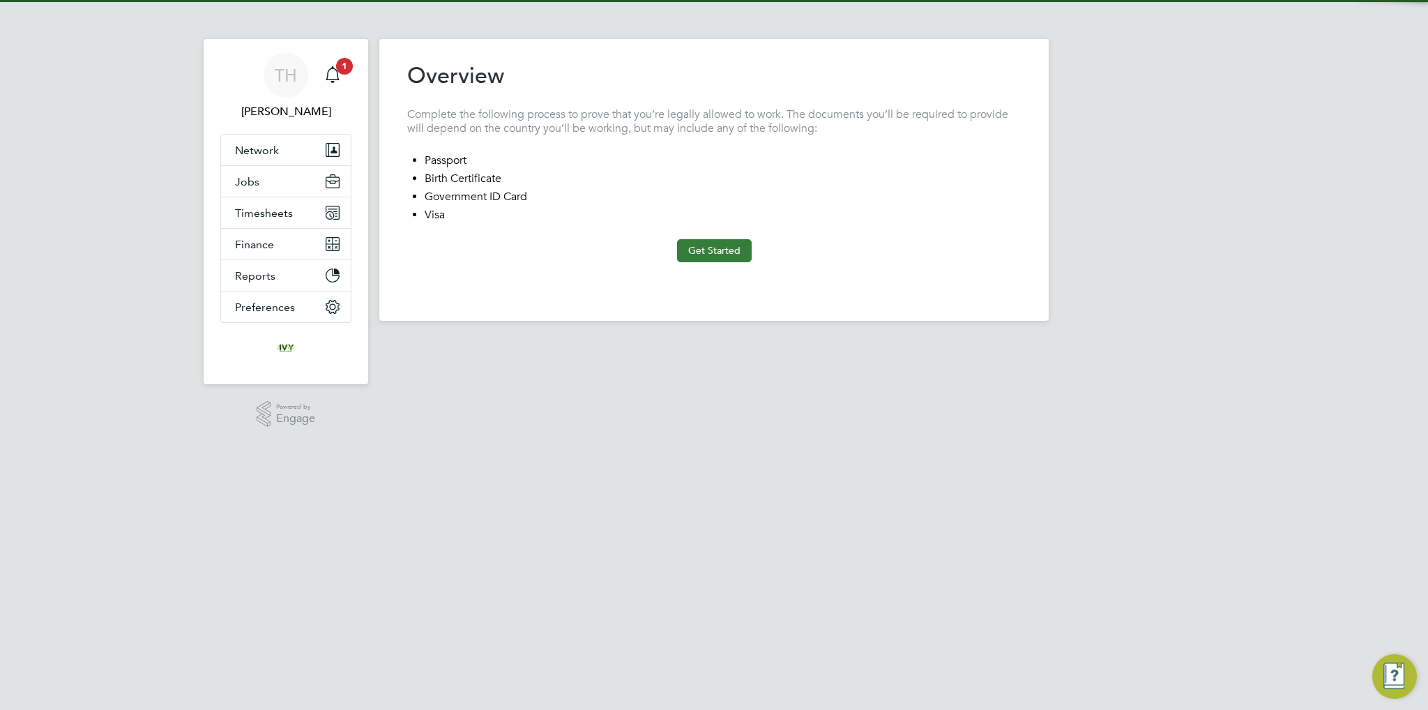
click at [698, 250] on button "Get Started" at bounding box center [714, 250] width 75 height 22
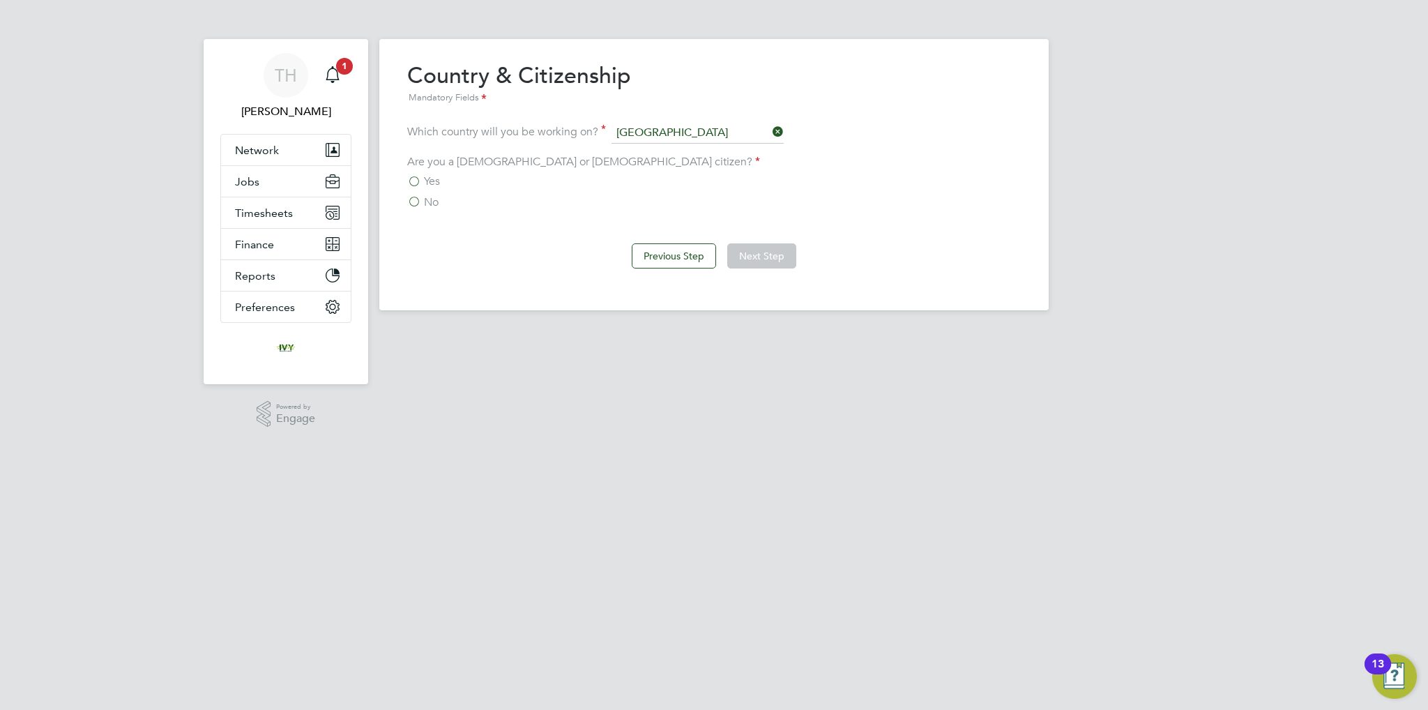
click at [411, 174] on label "Yes" at bounding box center [423, 181] width 33 height 14
click at [0, 0] on input "Yes" at bounding box center [0, 0] width 0 height 0
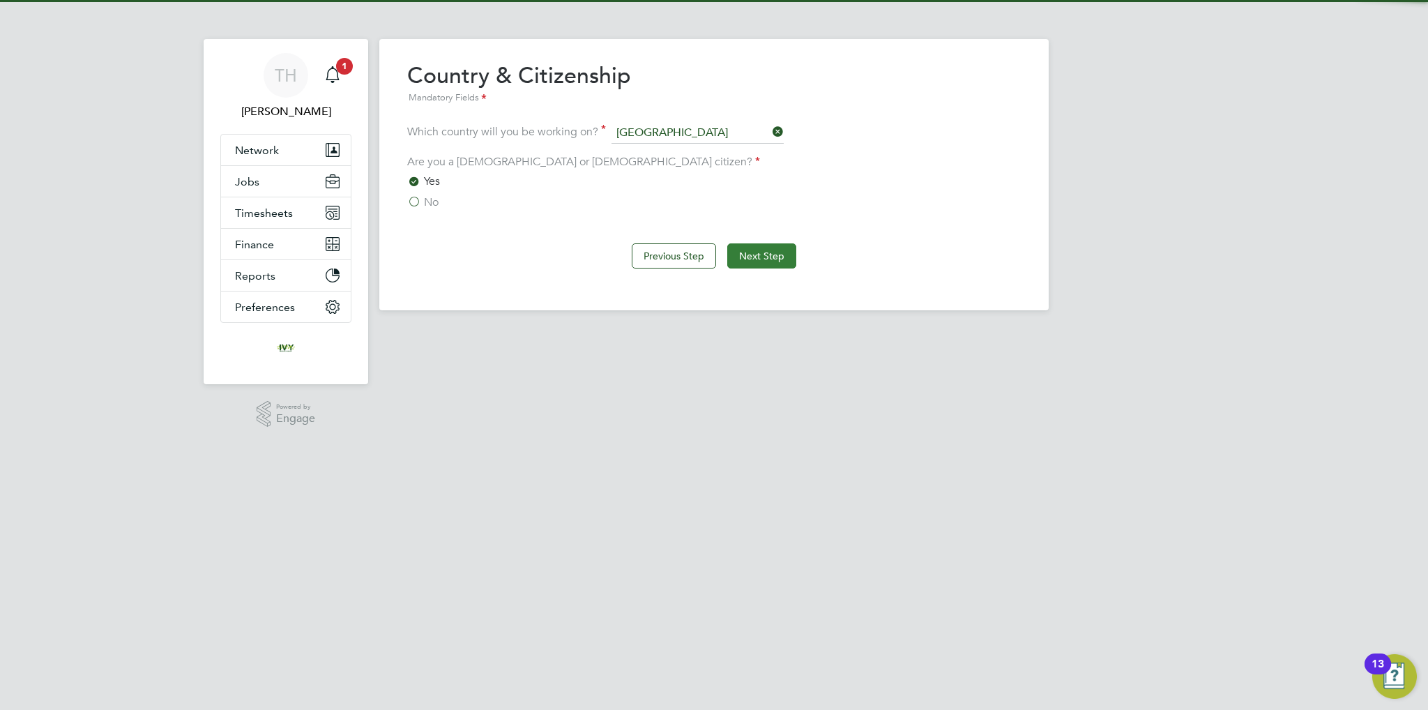
click at [787, 254] on button "Next Step" at bounding box center [761, 255] width 69 height 25
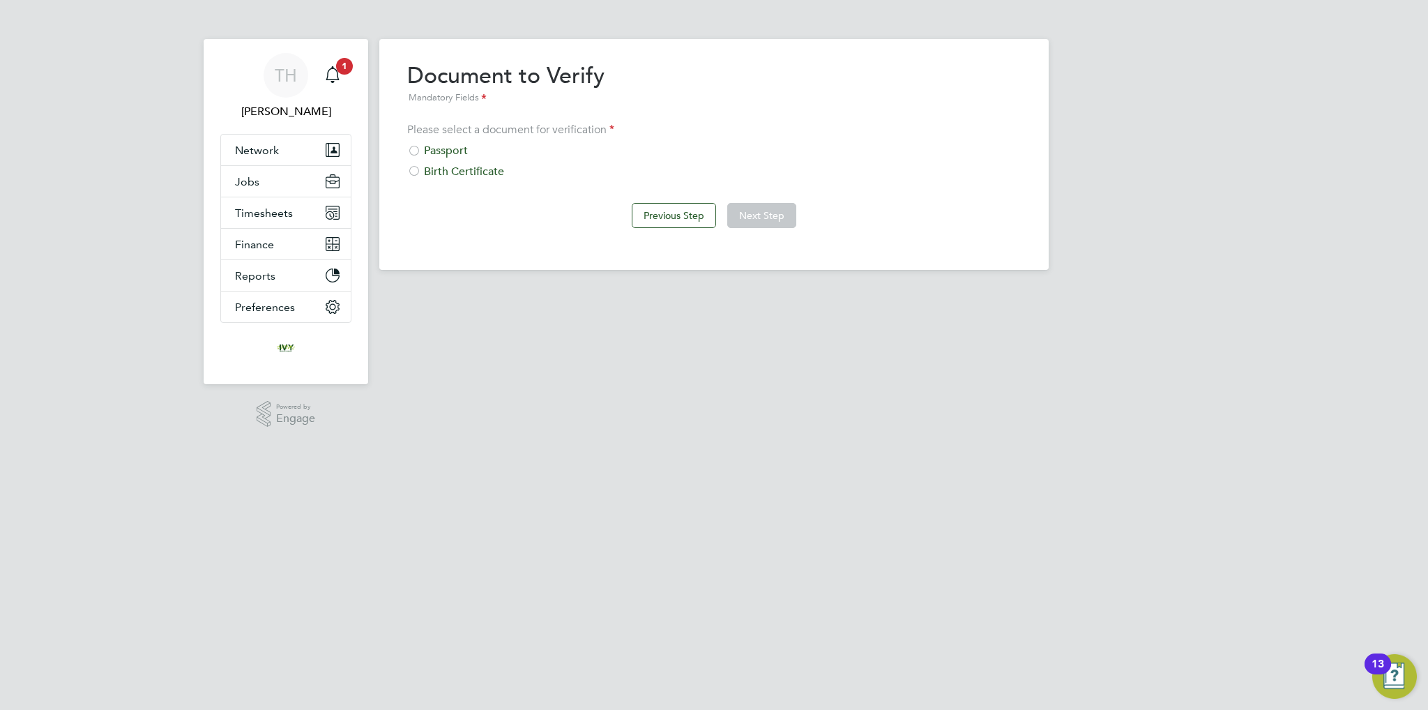
click at [472, 151] on div "Passport" at bounding box center [713, 151] width 613 height 15
click at [779, 219] on button "Next Step" at bounding box center [761, 215] width 69 height 25
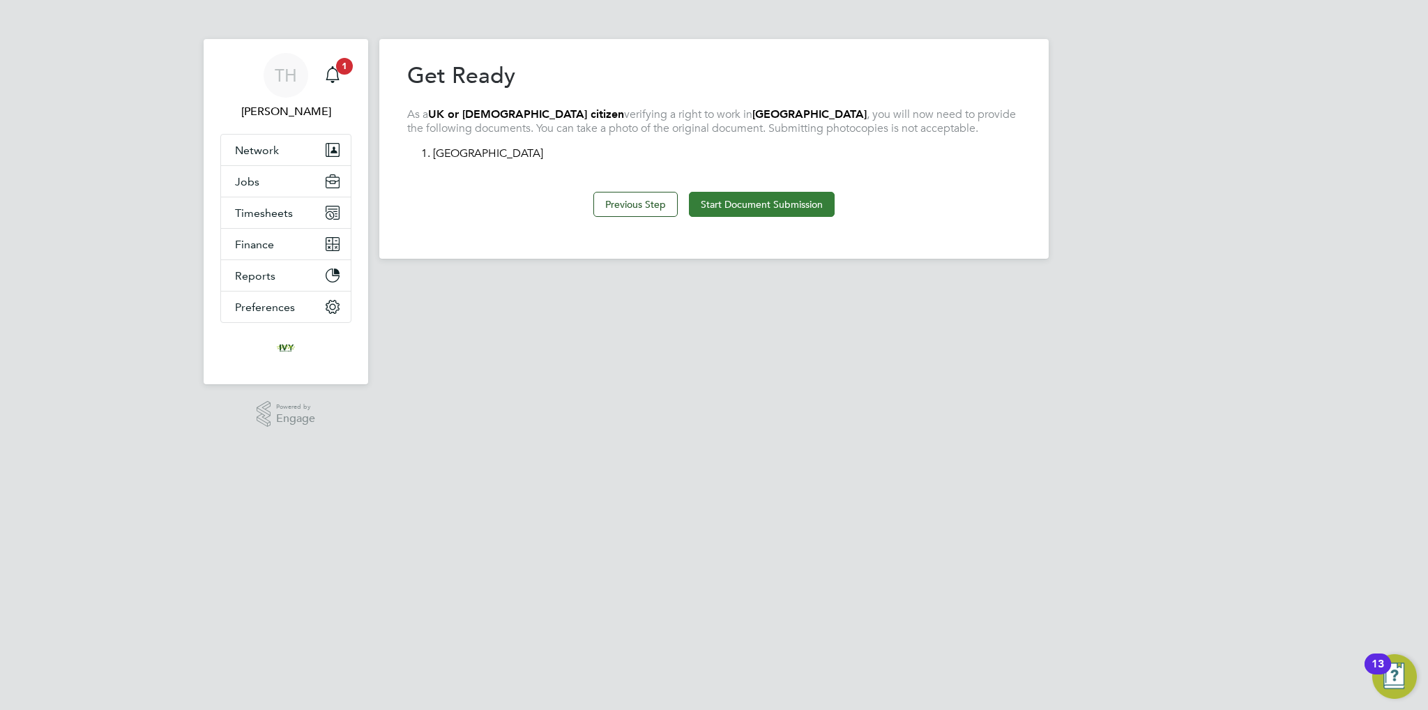
click at [705, 206] on button "Start Document Submission" at bounding box center [762, 204] width 146 height 25
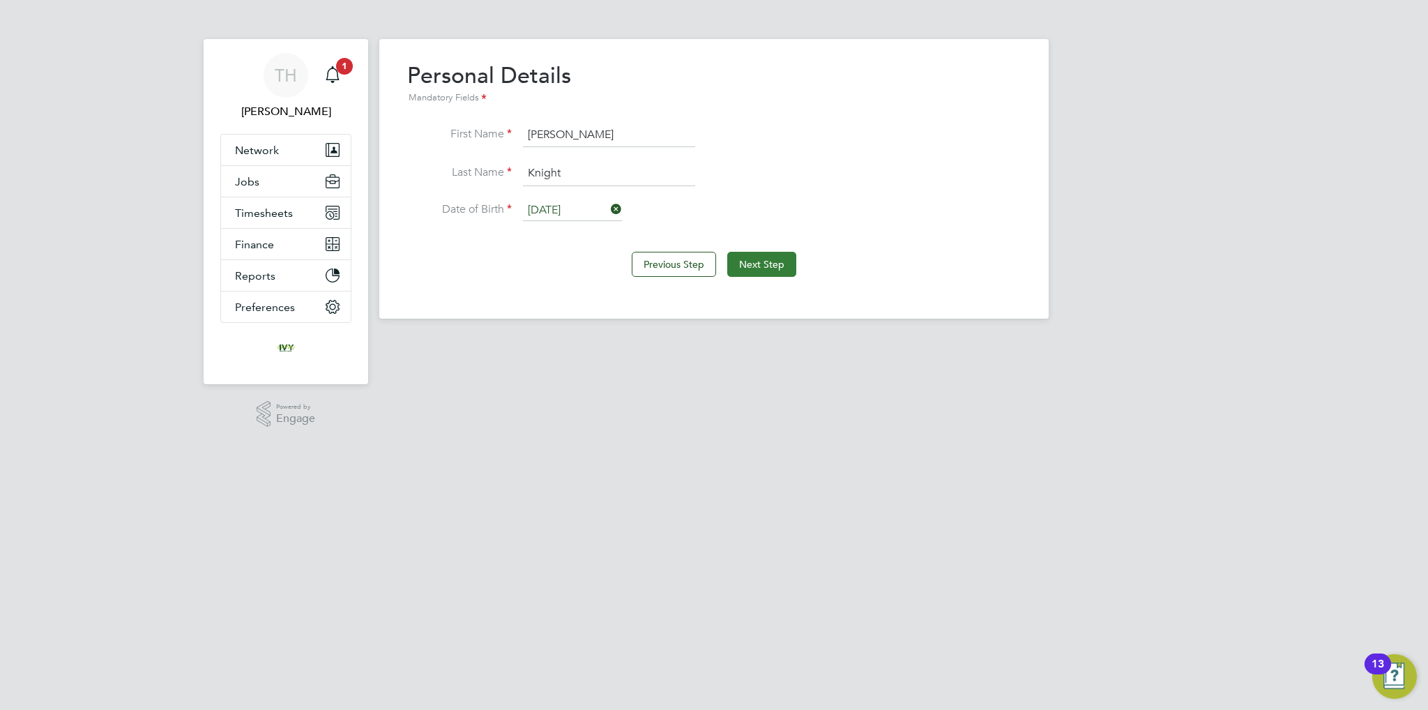
click at [758, 258] on button "Next Step" at bounding box center [761, 264] width 69 height 25
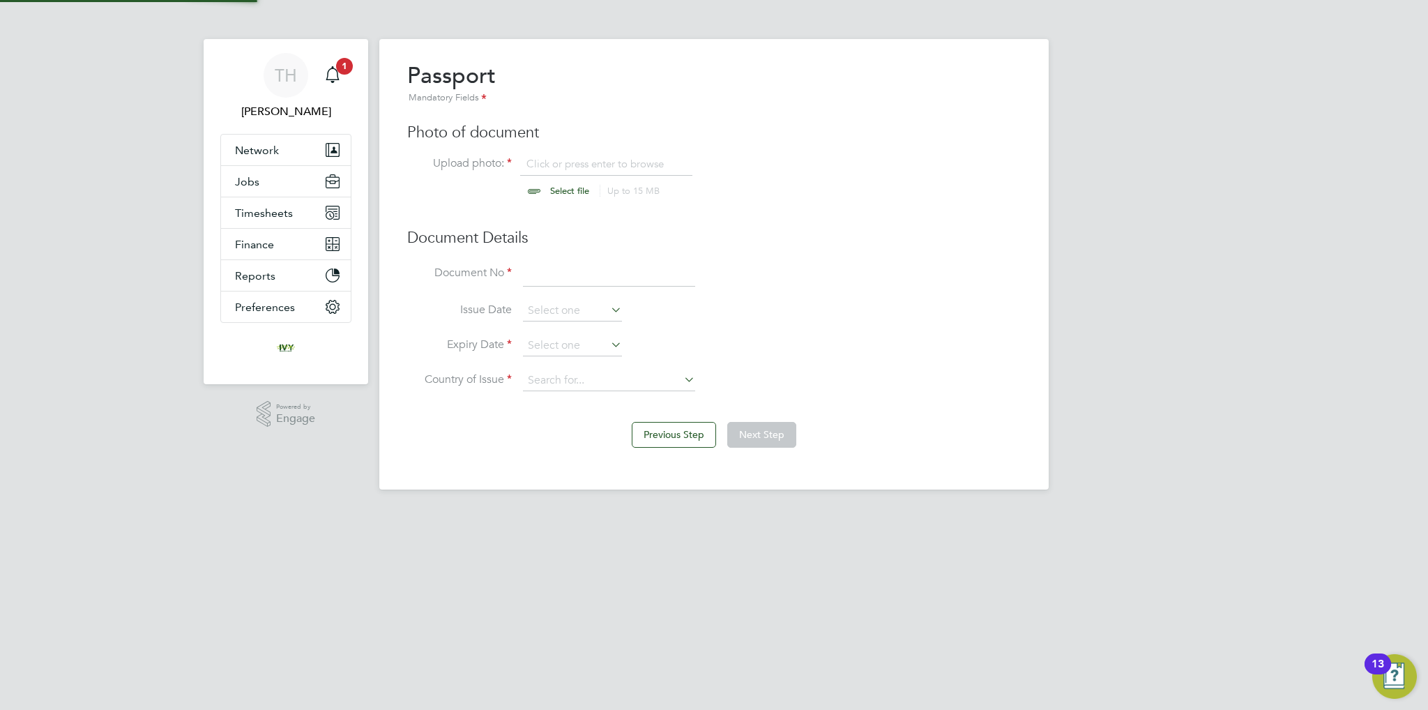
scroll to position [18, 173]
click at [565, 188] on input "file" at bounding box center [582, 178] width 219 height 42
type input "C:\fakepath\Passport.pdf"
click at [604, 265] on input at bounding box center [609, 274] width 172 height 25
click at [563, 271] on input at bounding box center [609, 274] width 172 height 25
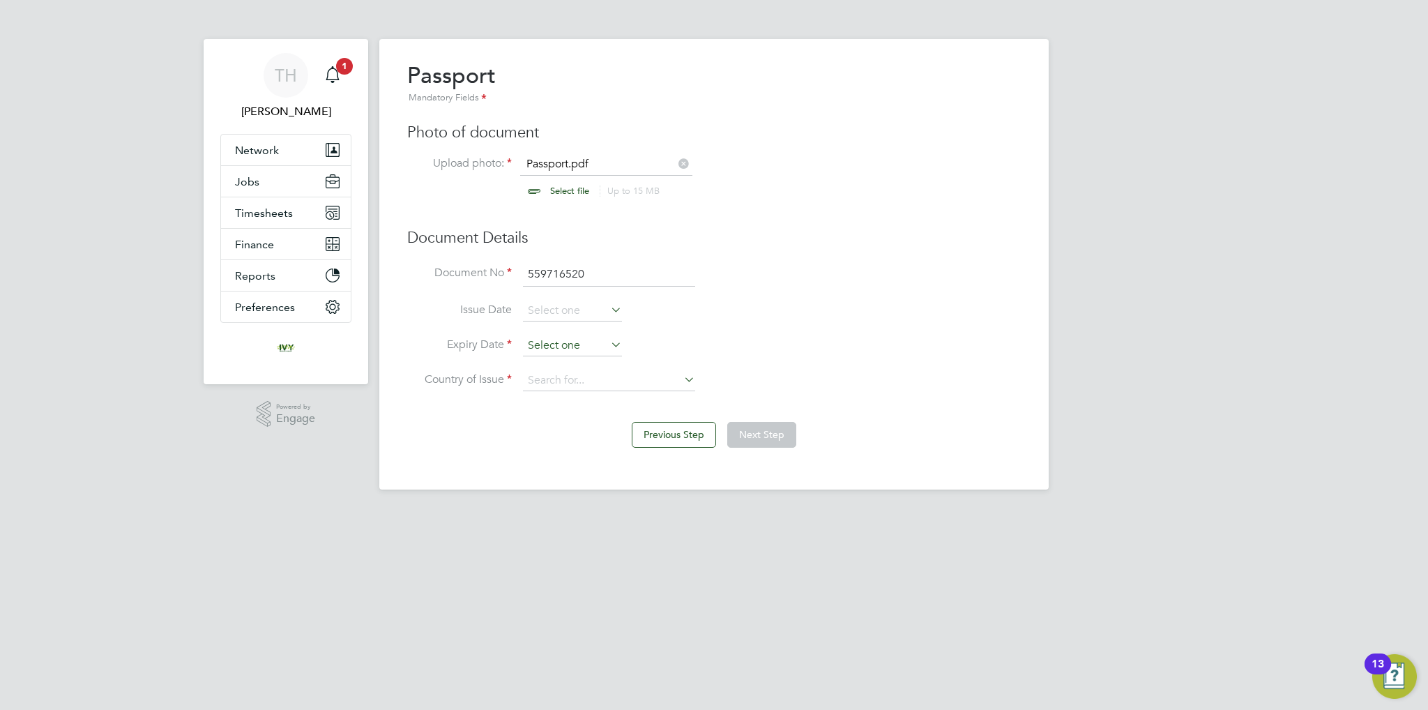
type input "559716520"
click at [554, 337] on input at bounding box center [572, 345] width 99 height 21
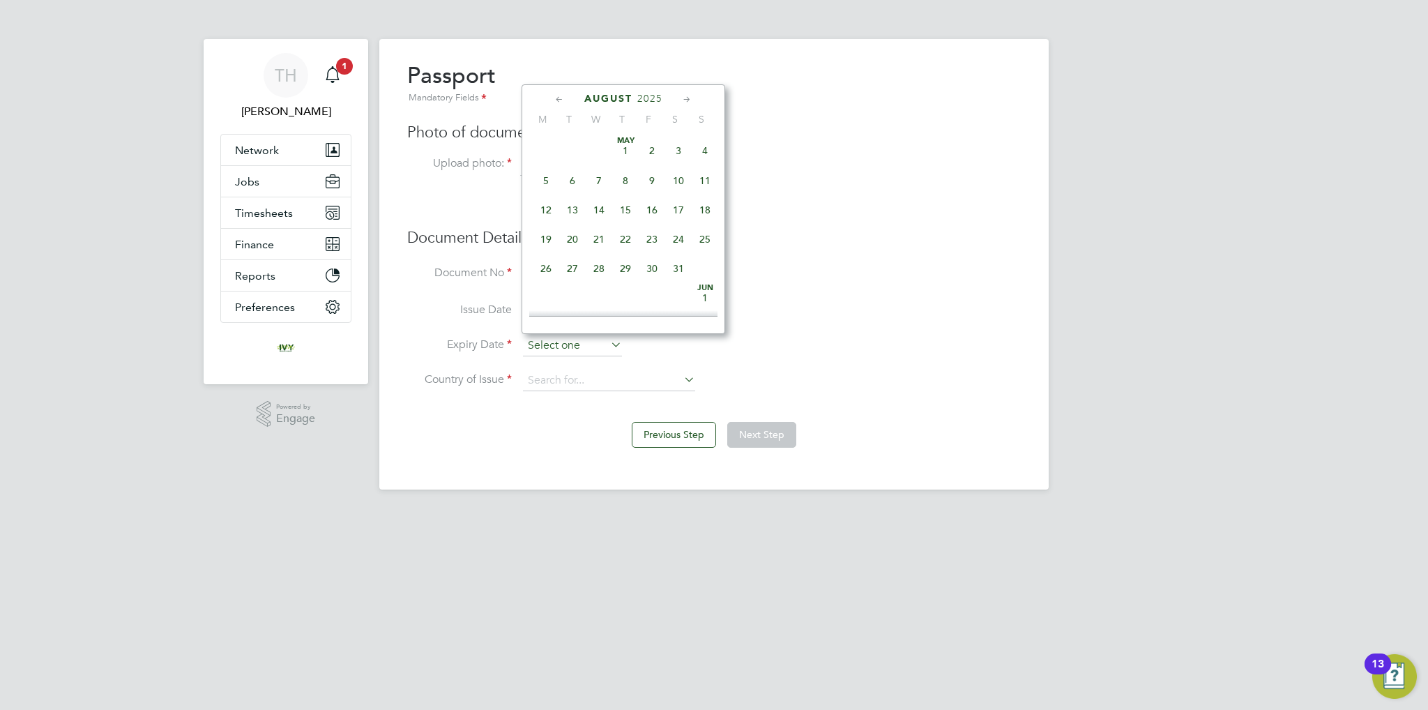
scroll to position [485, 0]
click at [652, 100] on span "2025" at bounding box center [649, 99] width 25 height 12
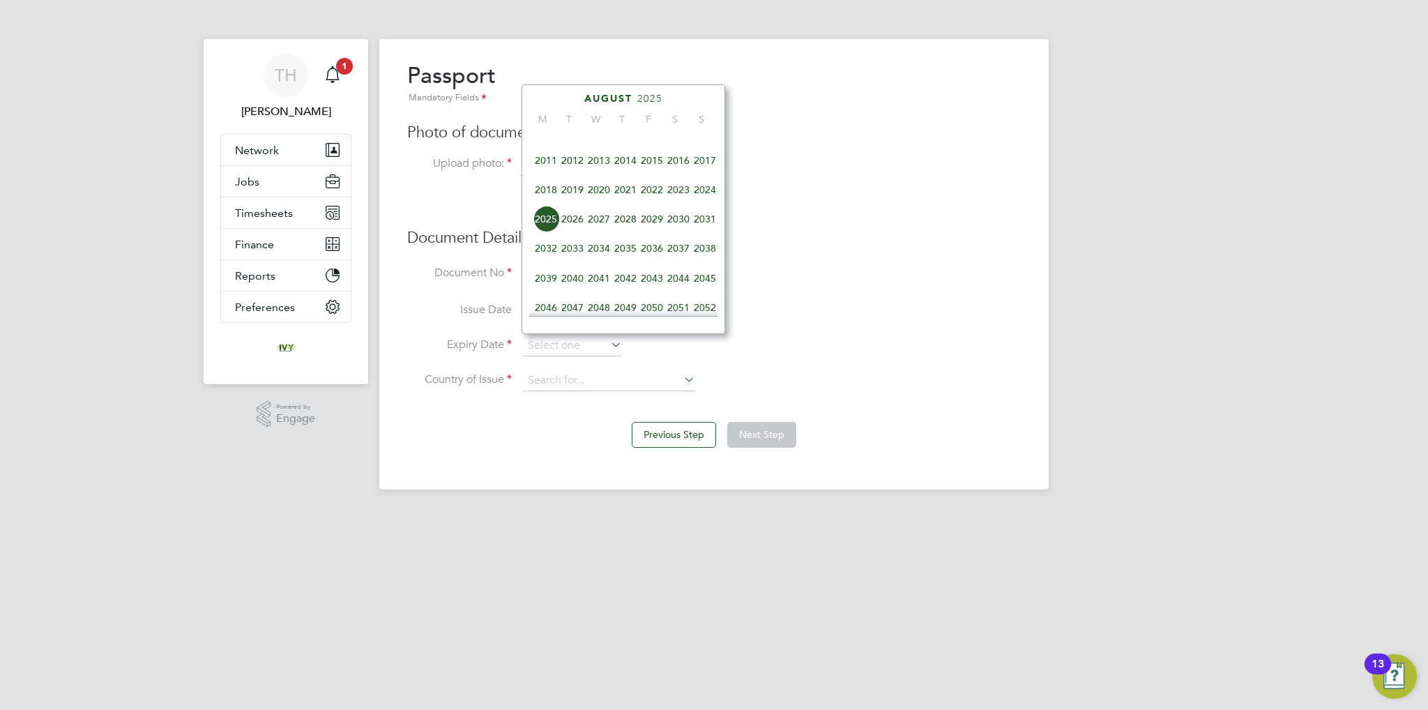
click at [658, 230] on span "2029" at bounding box center [652, 219] width 26 height 26
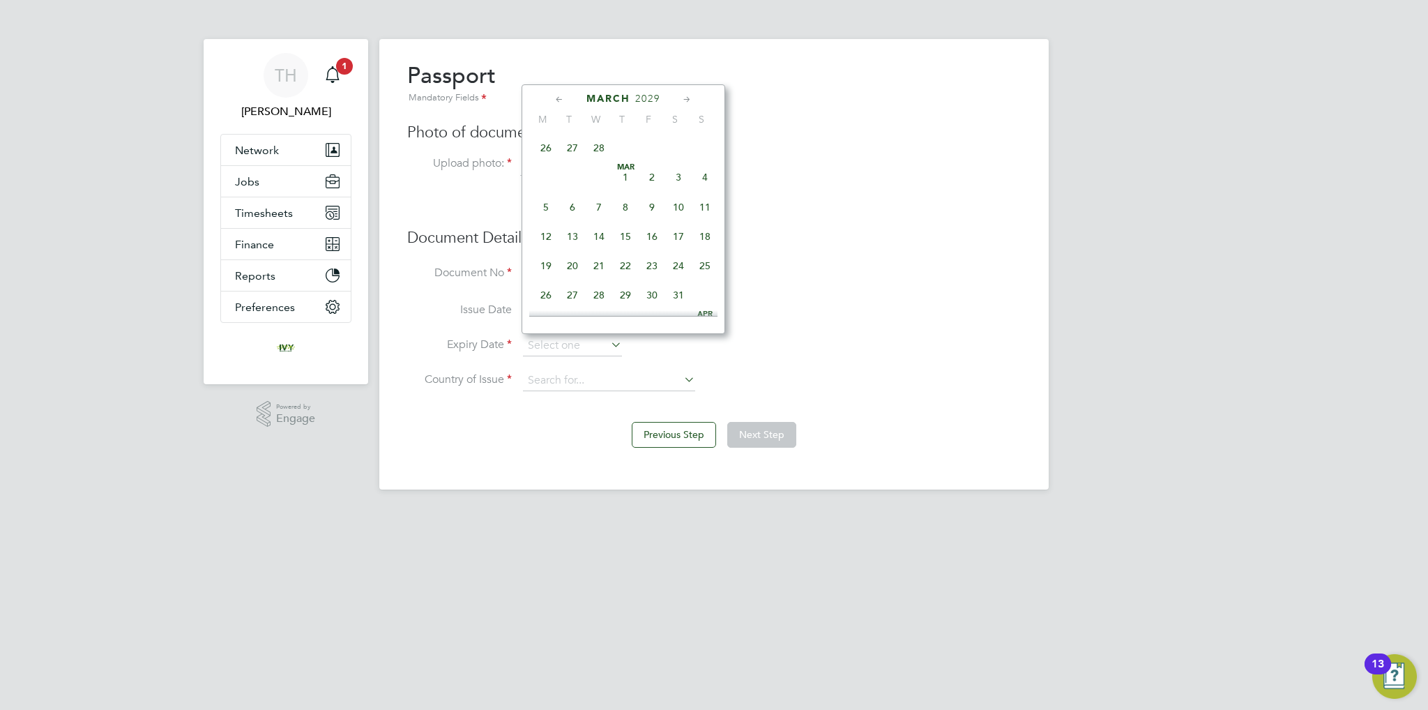
scroll to position [302, 0]
click at [625, 237] on span "22" at bounding box center [625, 231] width 26 height 26
type input "22 Mar 2029"
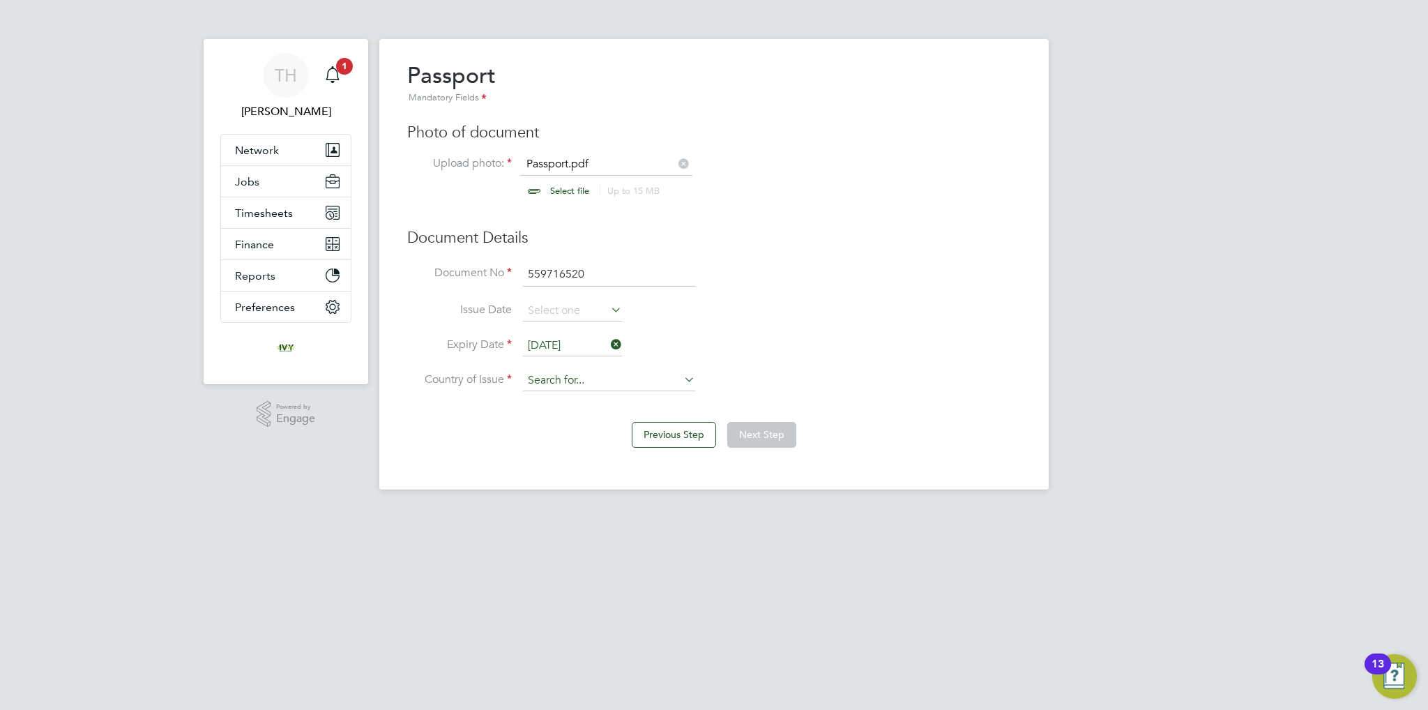
click at [583, 374] on input at bounding box center [609, 380] width 172 height 21
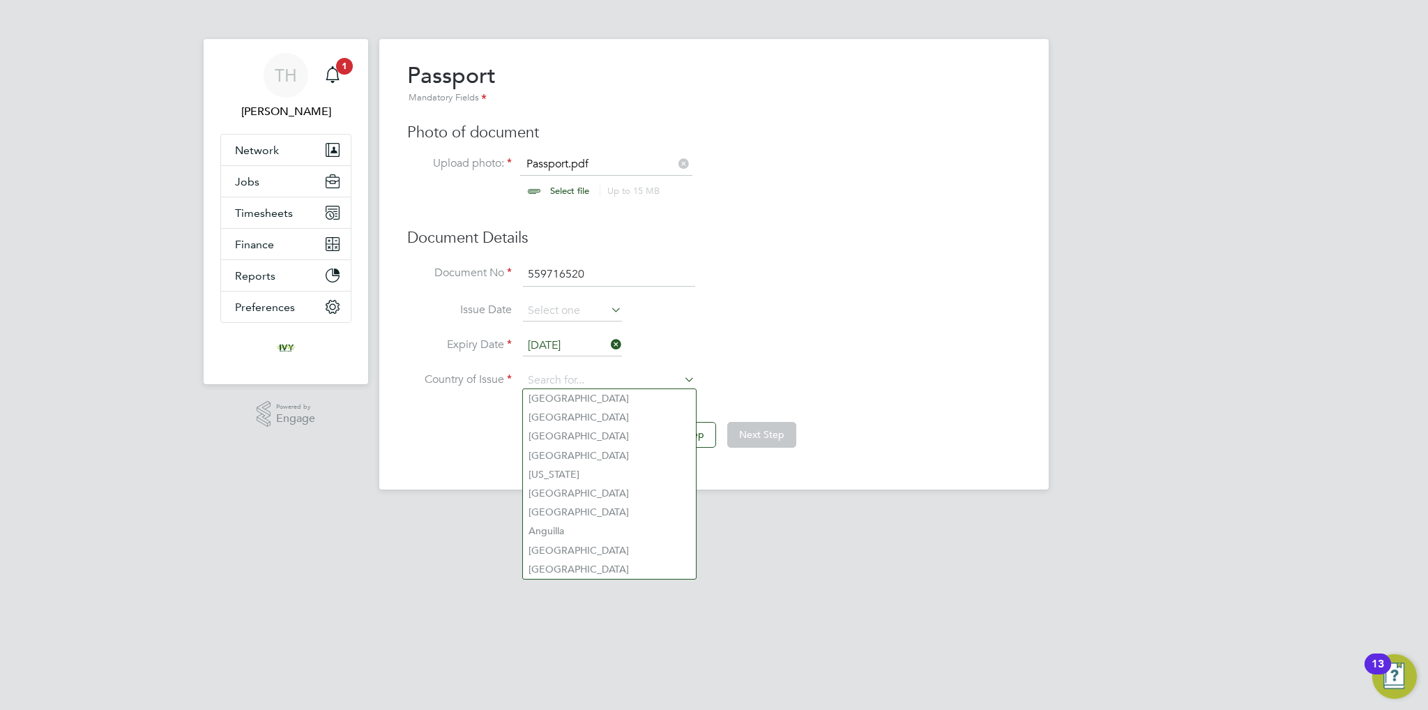
type input "n"
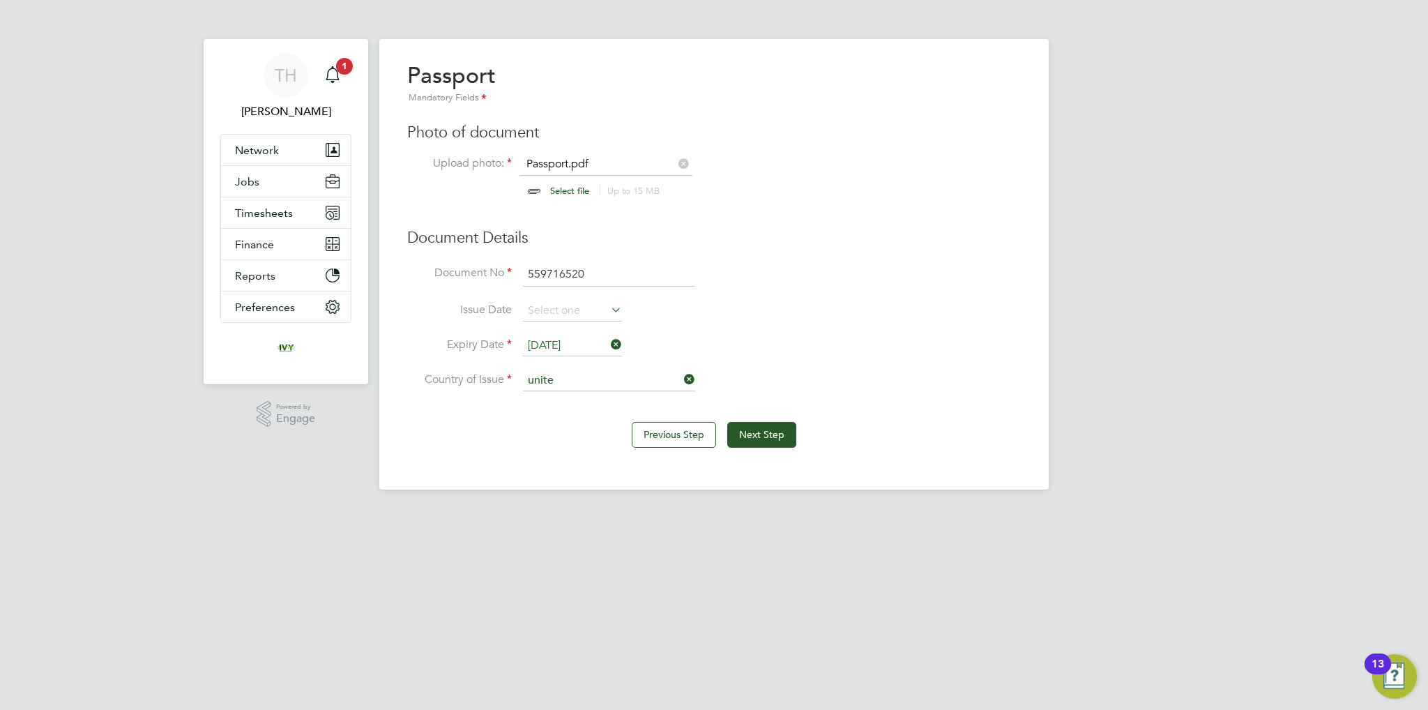
click at [614, 438] on li "Unite d Kingdom" at bounding box center [622, 436] width 199 height 19
type input "[GEOGRAPHIC_DATA]"
click at [738, 430] on button "Next Step" at bounding box center [761, 434] width 69 height 25
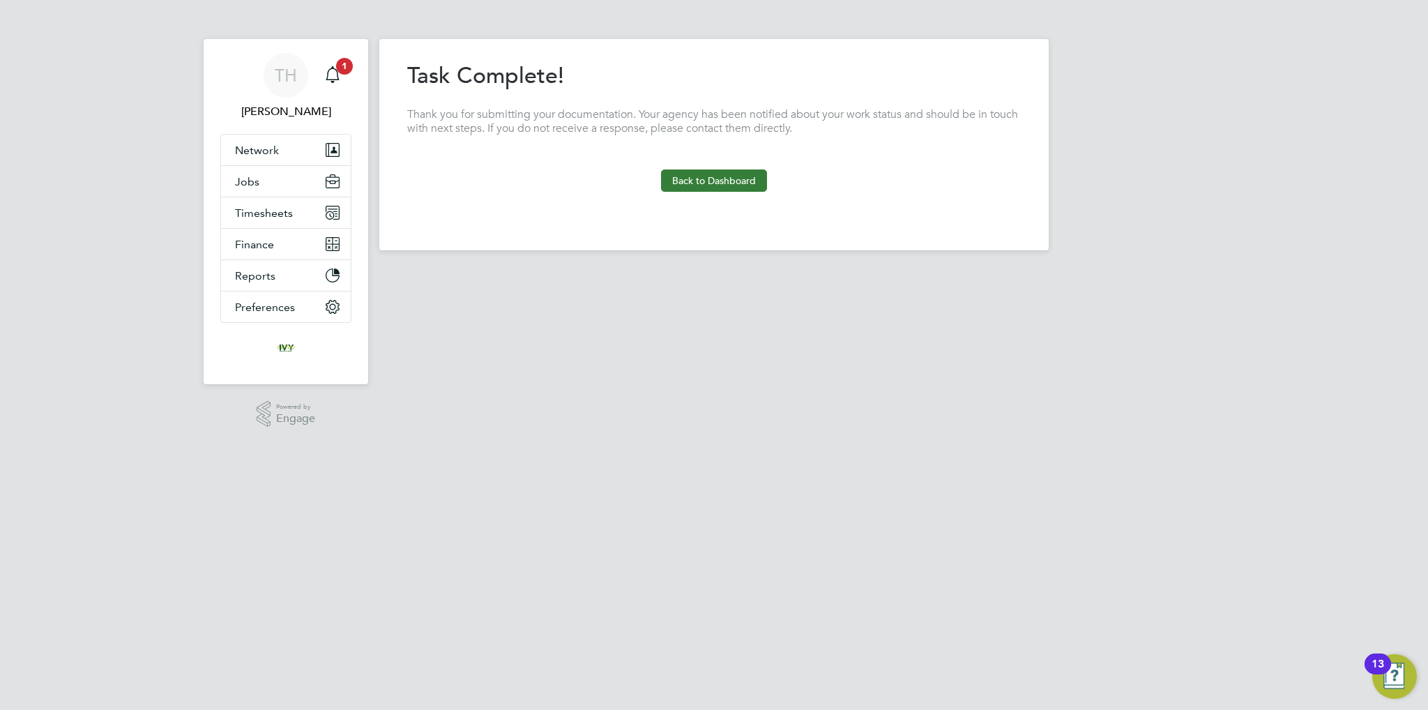
click at [702, 174] on button "Back to Dashboard" at bounding box center [714, 180] width 106 height 22
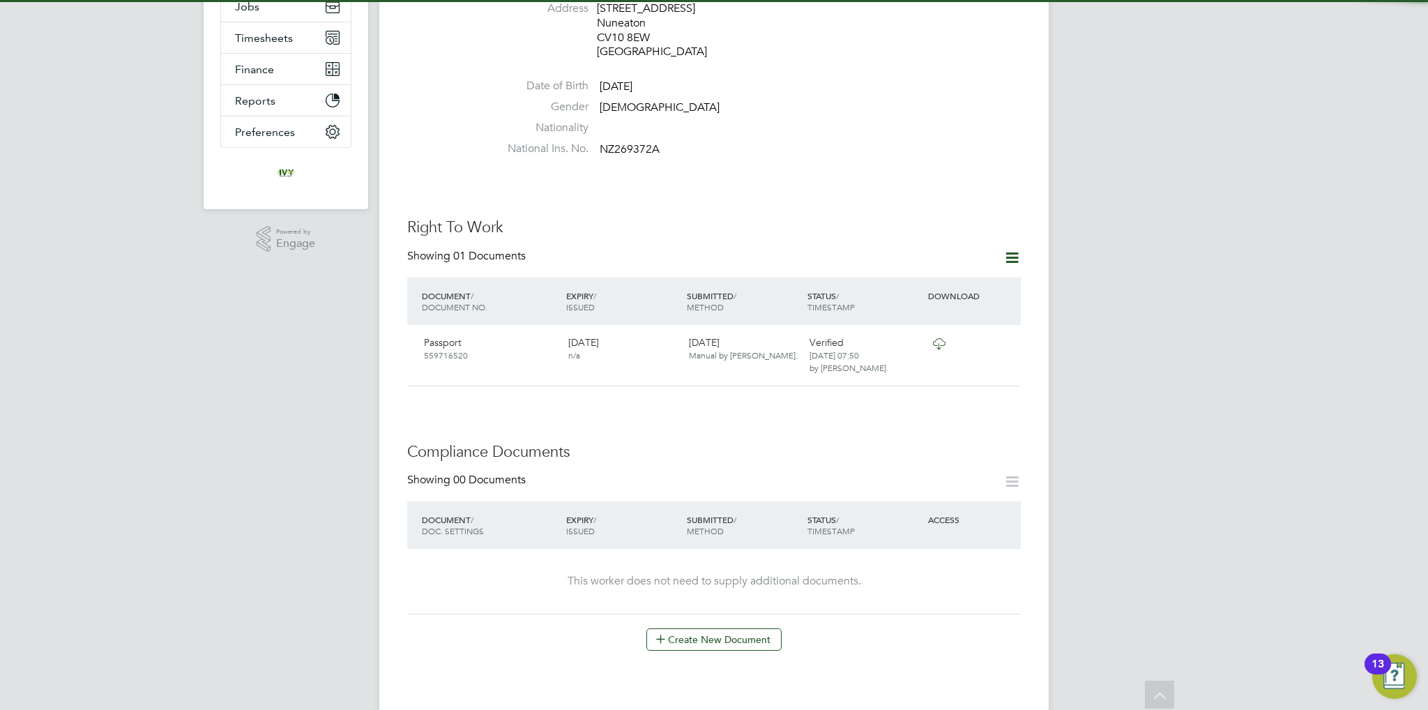
scroll to position [418, 0]
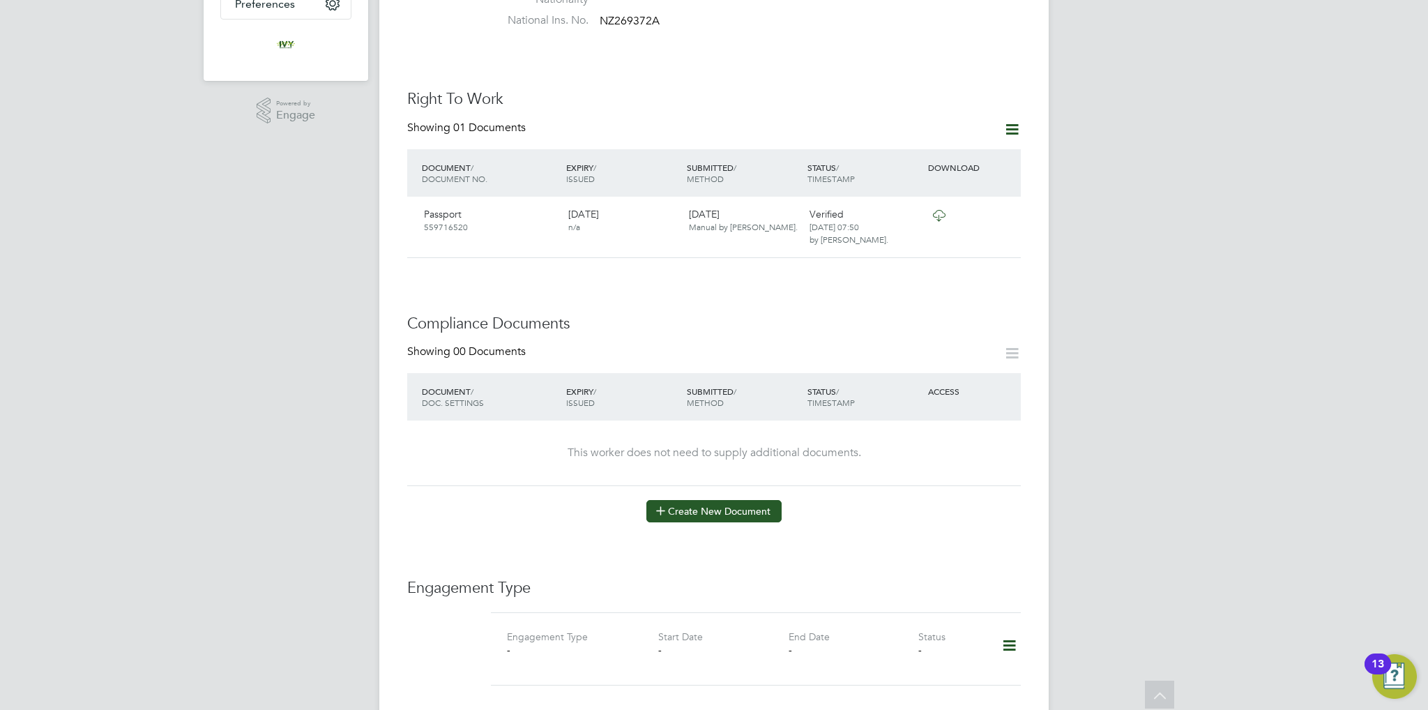
click at [693, 500] on button "Create New Document" at bounding box center [713, 511] width 135 height 22
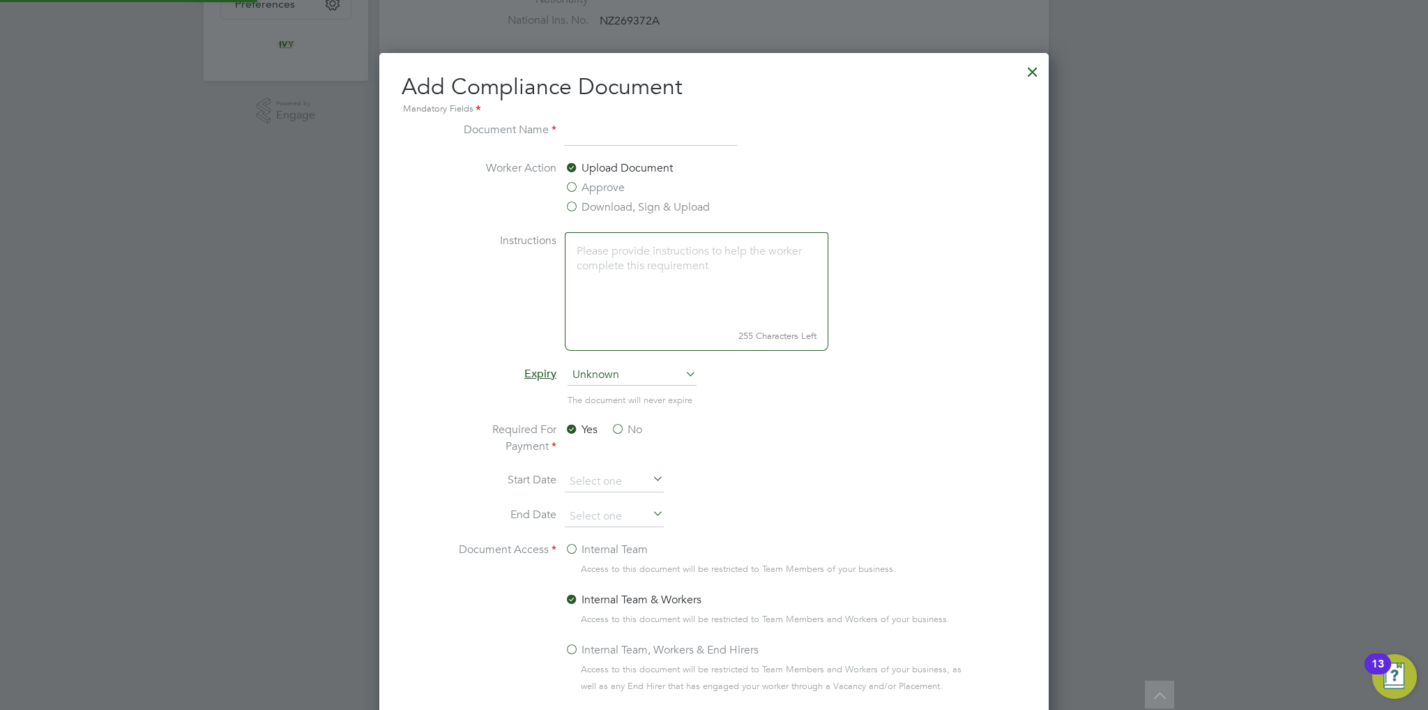
scroll to position [729, 670]
click at [641, 134] on input at bounding box center [651, 133] width 172 height 25
type input "SMSTS"
click at [636, 379] on span "Unknown" at bounding box center [631, 375] width 129 height 21
click at [616, 465] on li "Specific date" at bounding box center [632, 467] width 130 height 18
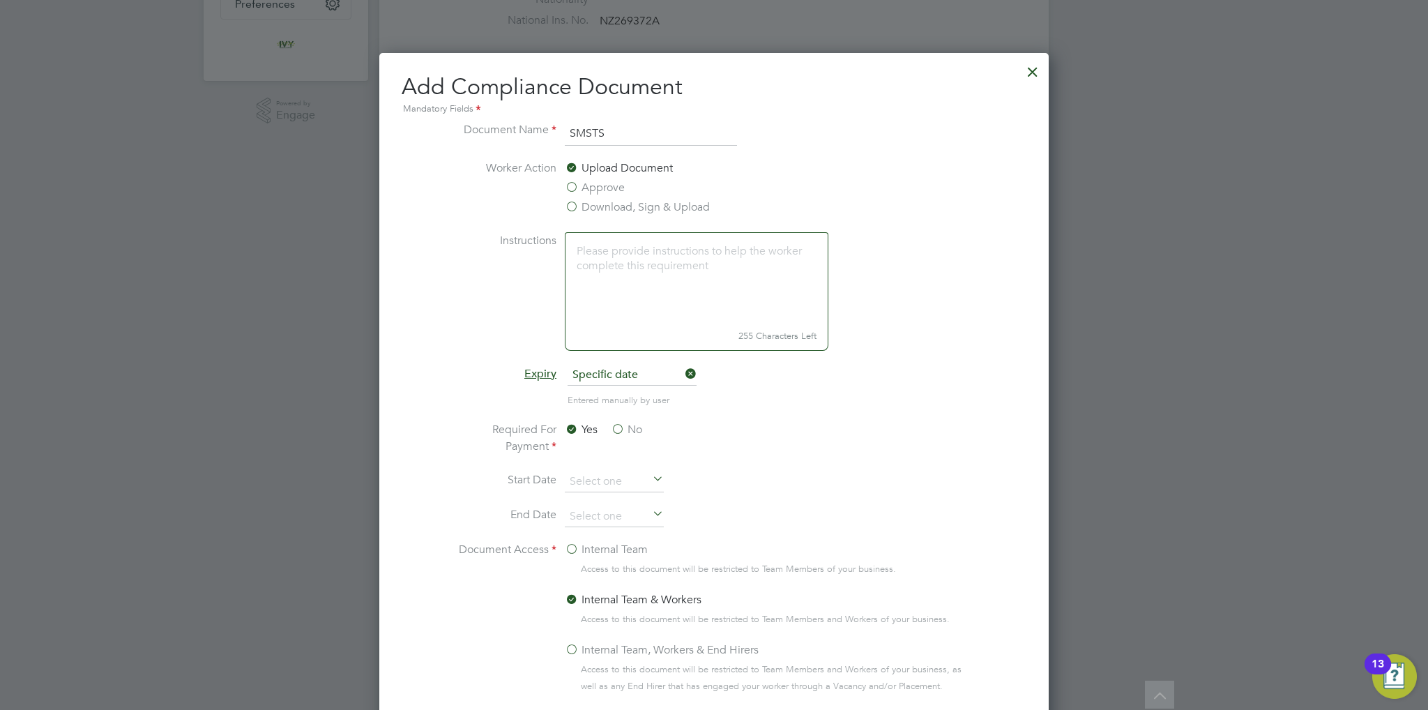
click at [619, 429] on label "No" at bounding box center [626, 429] width 31 height 17
click at [0, 0] on input "No" at bounding box center [0, 0] width 0 height 0
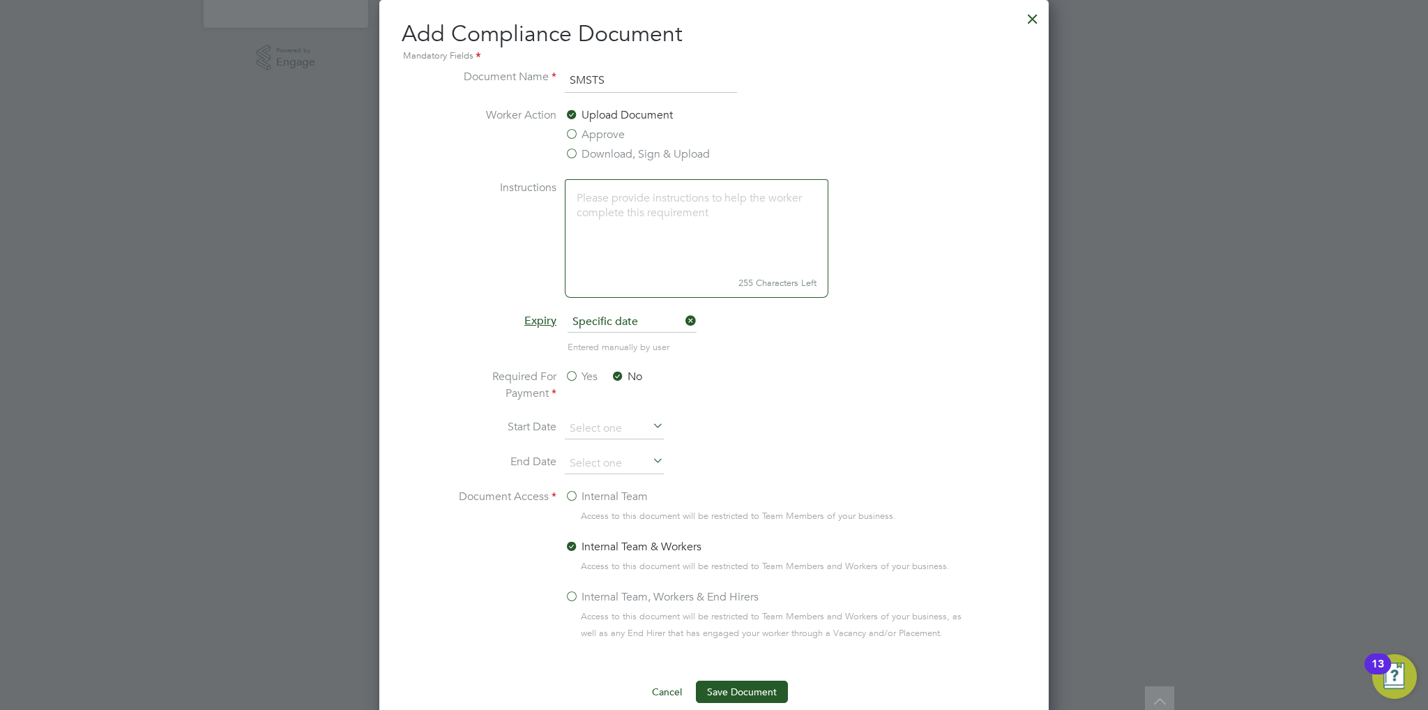
scroll to position [558, 0]
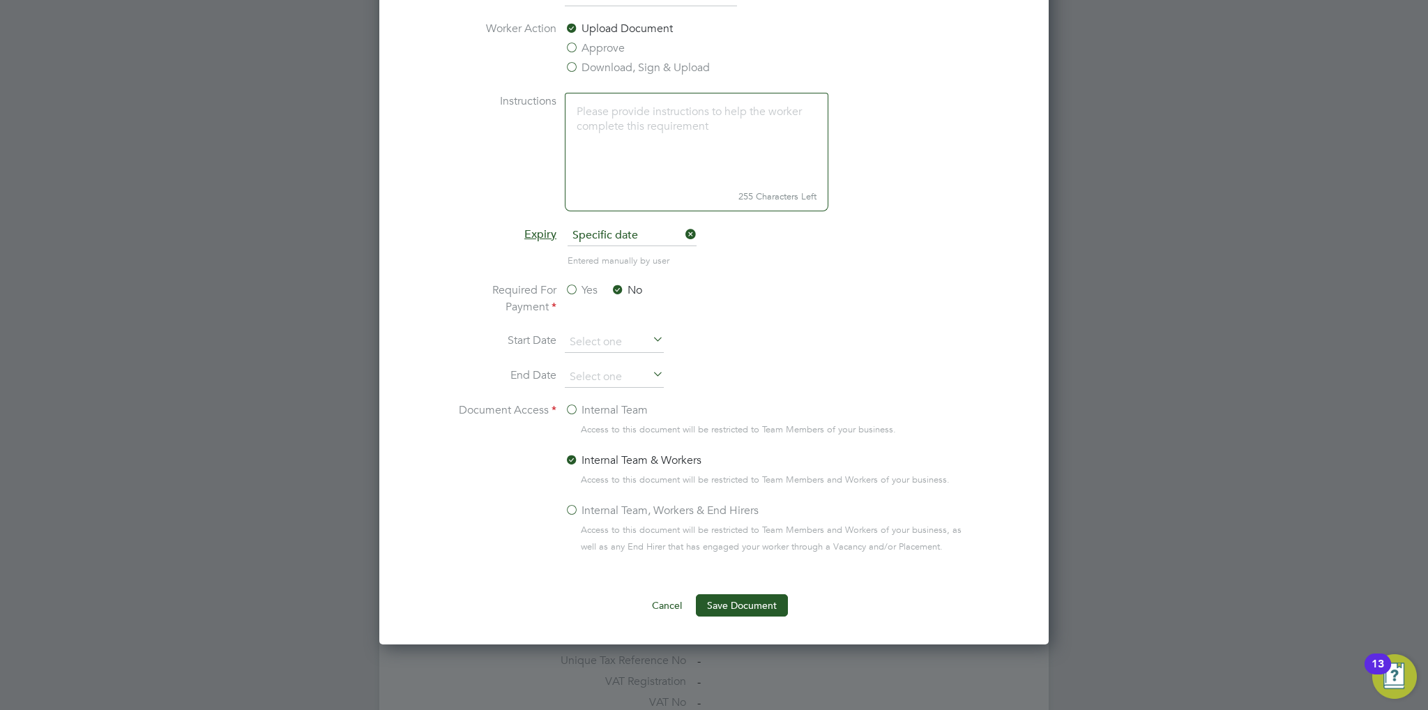
click at [595, 410] on label "Internal Team" at bounding box center [606, 410] width 83 height 17
click at [0, 0] on input "Internal Team" at bounding box center [0, 0] width 0 height 0
click at [739, 597] on button "Save Document" at bounding box center [742, 605] width 92 height 22
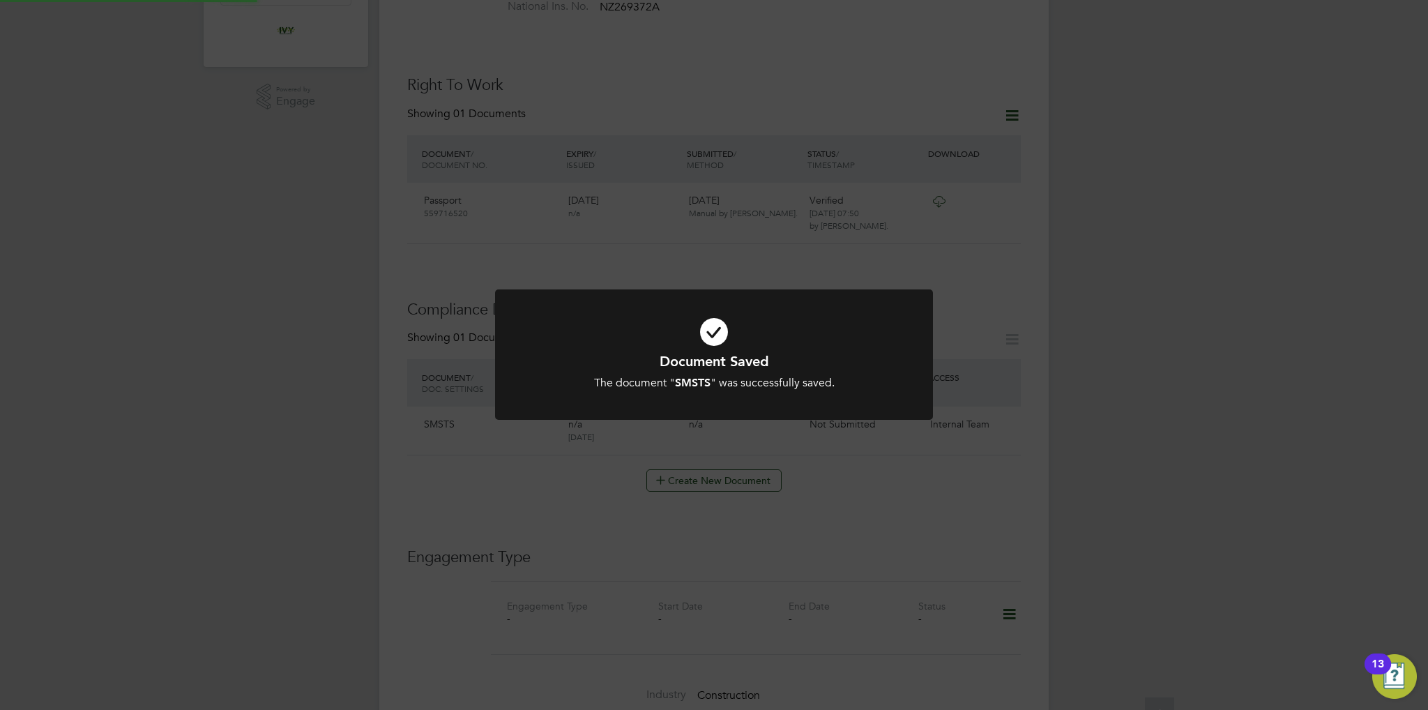
scroll to position [418, 0]
click at [666, 367] on h1 "Document Saved" at bounding box center [714, 361] width 362 height 18
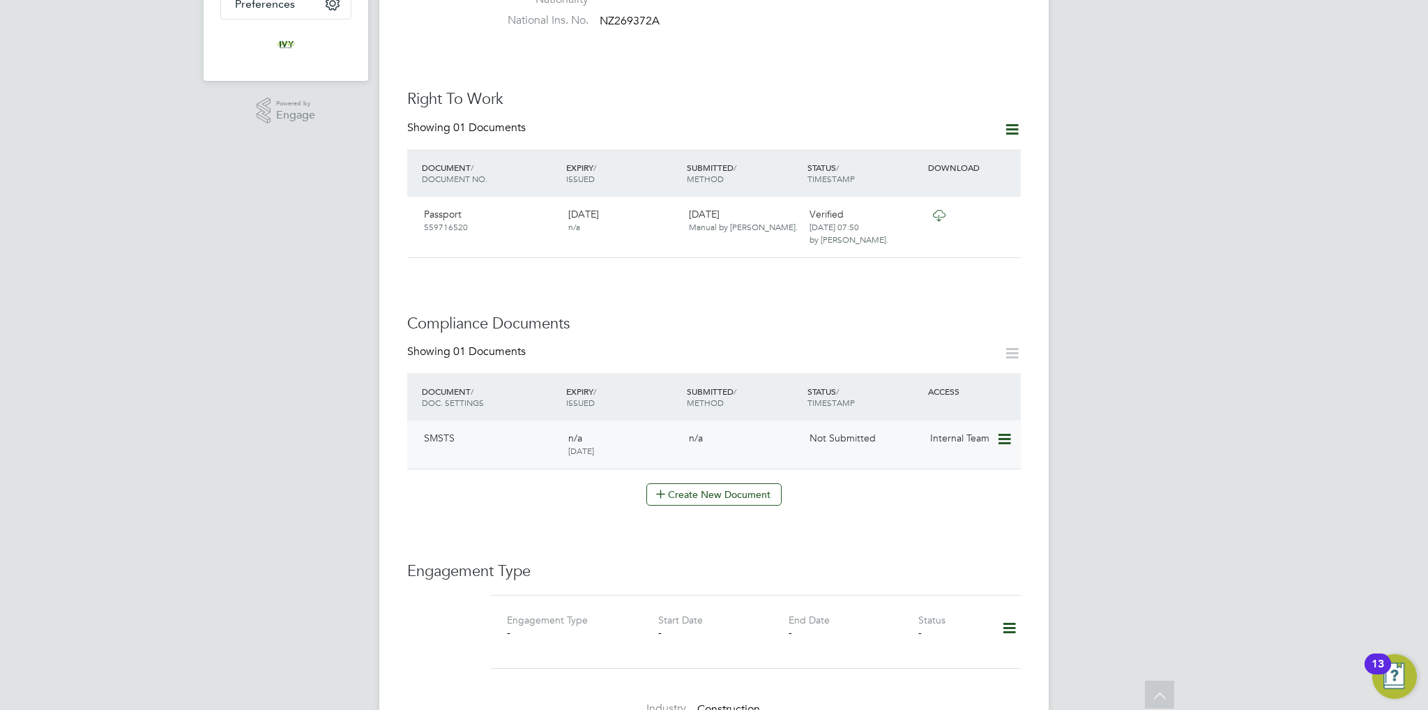
click at [1010, 433] on icon at bounding box center [1003, 439] width 14 height 17
click at [1005, 431] on icon at bounding box center [1003, 439] width 14 height 17
click at [958, 476] on li "Submit Document" at bounding box center [961, 478] width 98 height 20
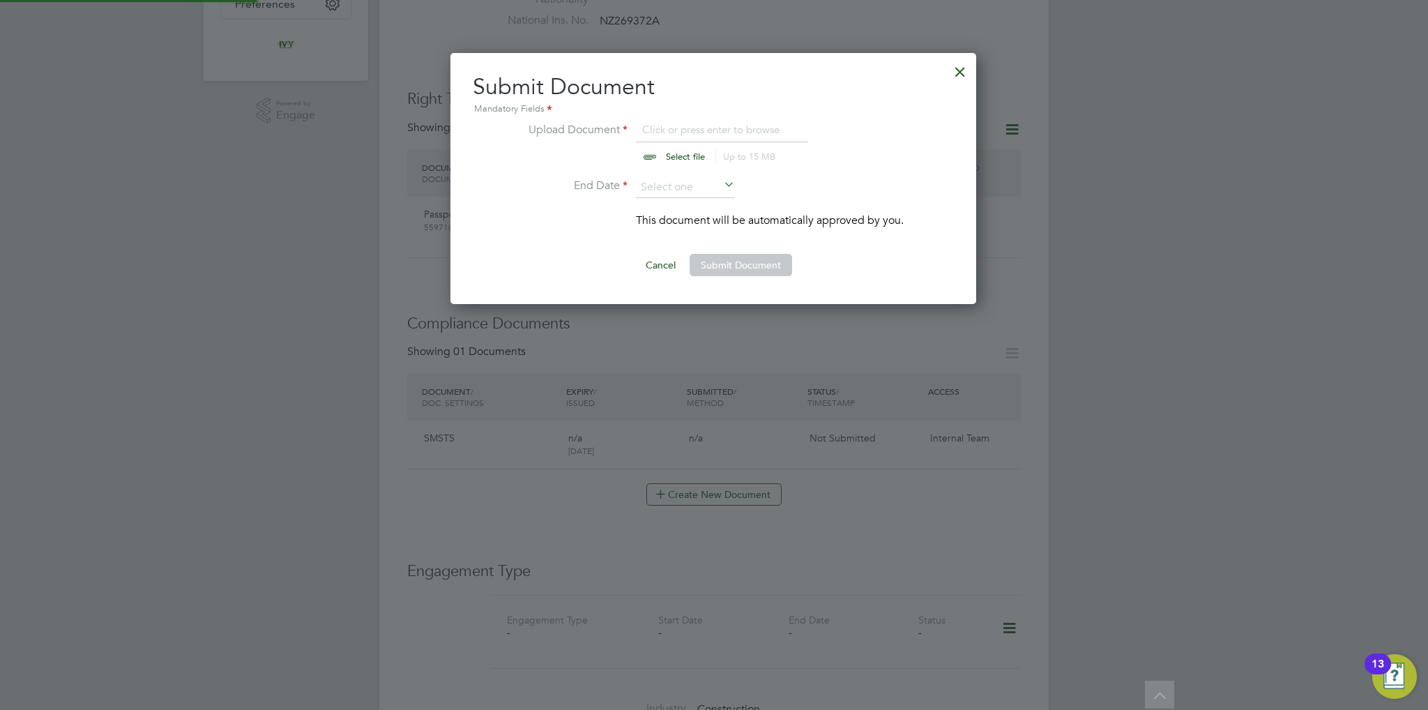
scroll to position [251, 527]
click at [673, 148] on input "file" at bounding box center [698, 142] width 219 height 42
type input "C:\fakepath\Karl Knight - SMSTS.pdf"
click at [710, 187] on input at bounding box center [685, 187] width 99 height 21
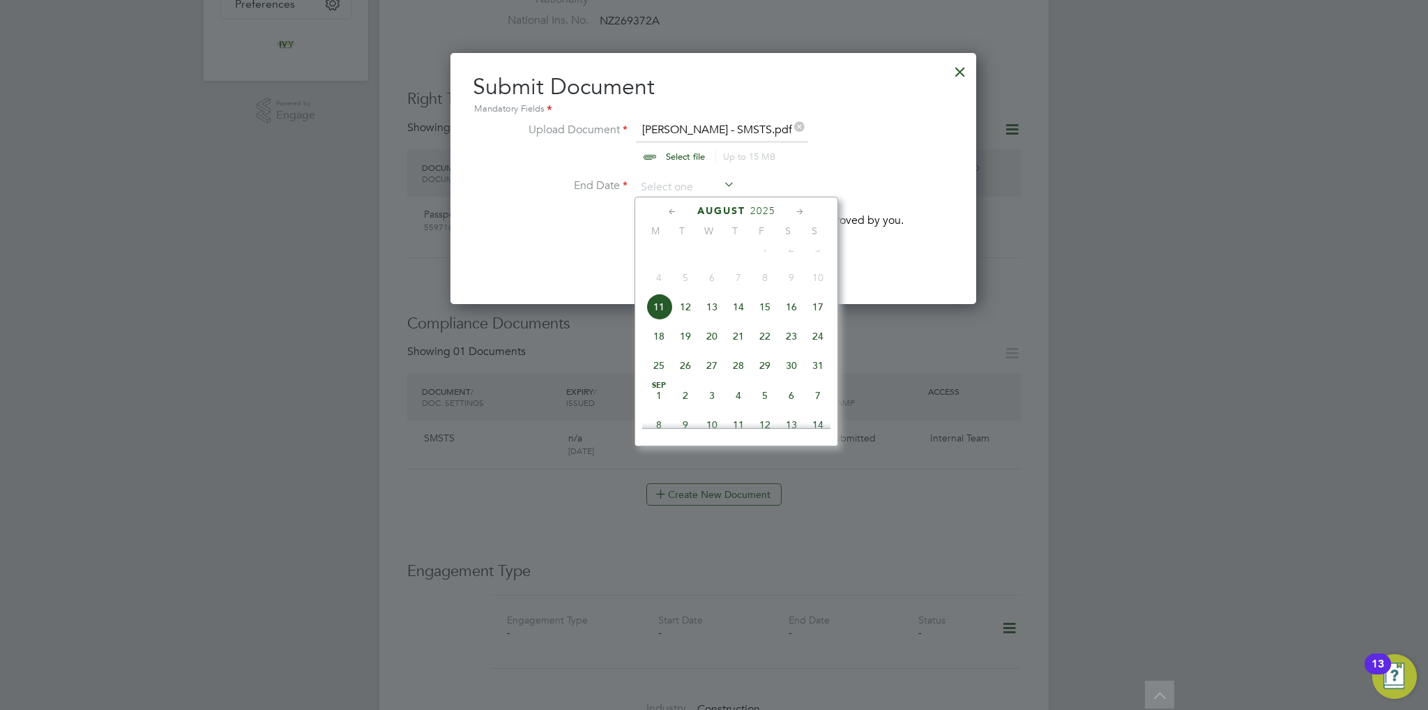
click at [766, 213] on span "2025" at bounding box center [762, 211] width 25 height 12
click at [711, 337] on span "2027" at bounding box center [711, 331] width 26 height 26
click at [892, 237] on li "This document will be automatically approved by you." at bounding box center [713, 227] width 381 height 31
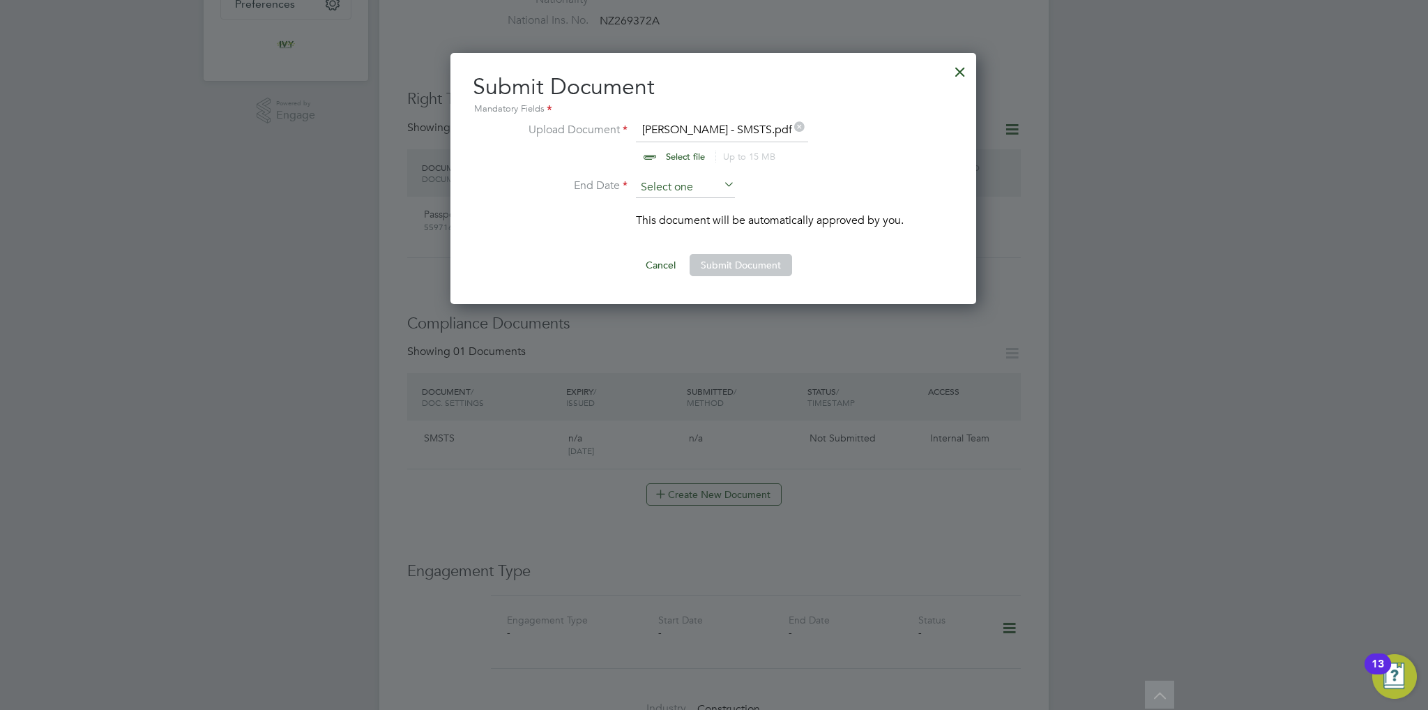
click at [705, 181] on input at bounding box center [685, 187] width 99 height 21
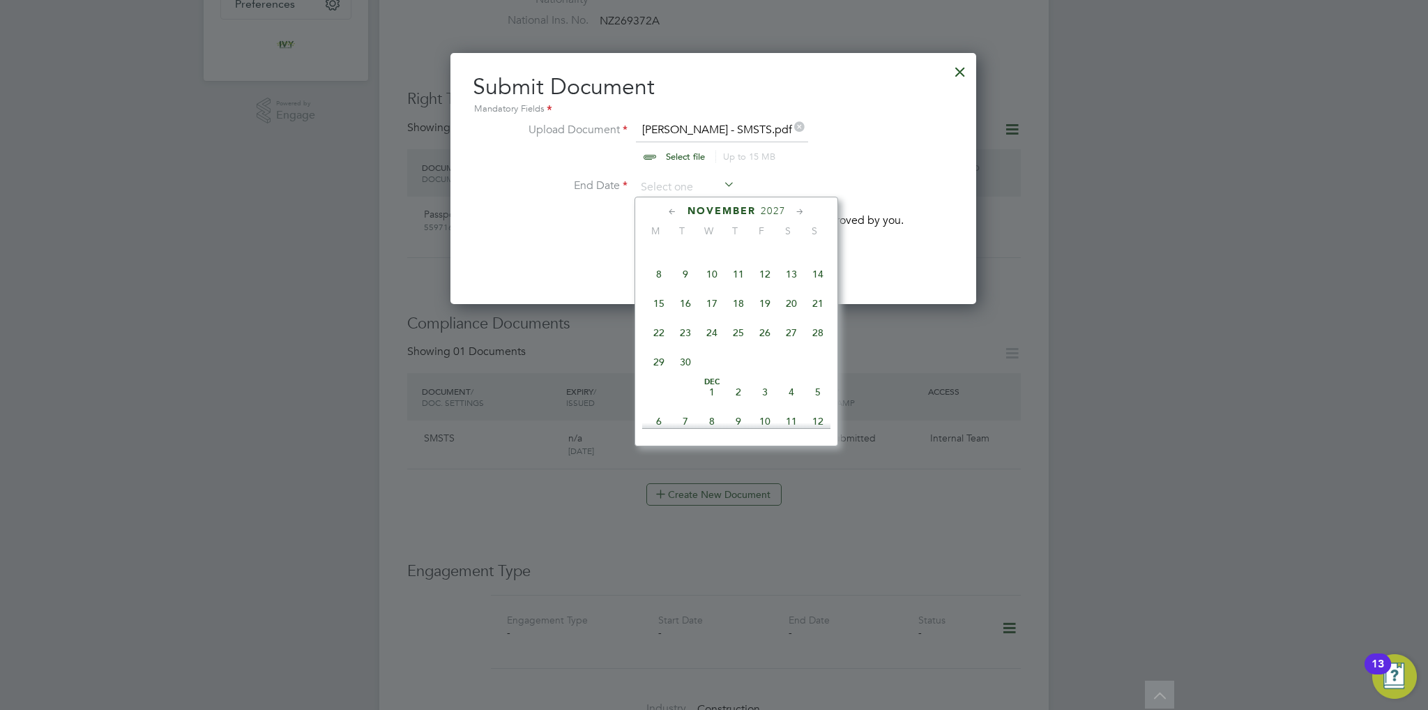
scroll to position [952, 0]
click at [681, 382] on span "30" at bounding box center [685, 369] width 26 height 26
type input "30 Nov 2027"
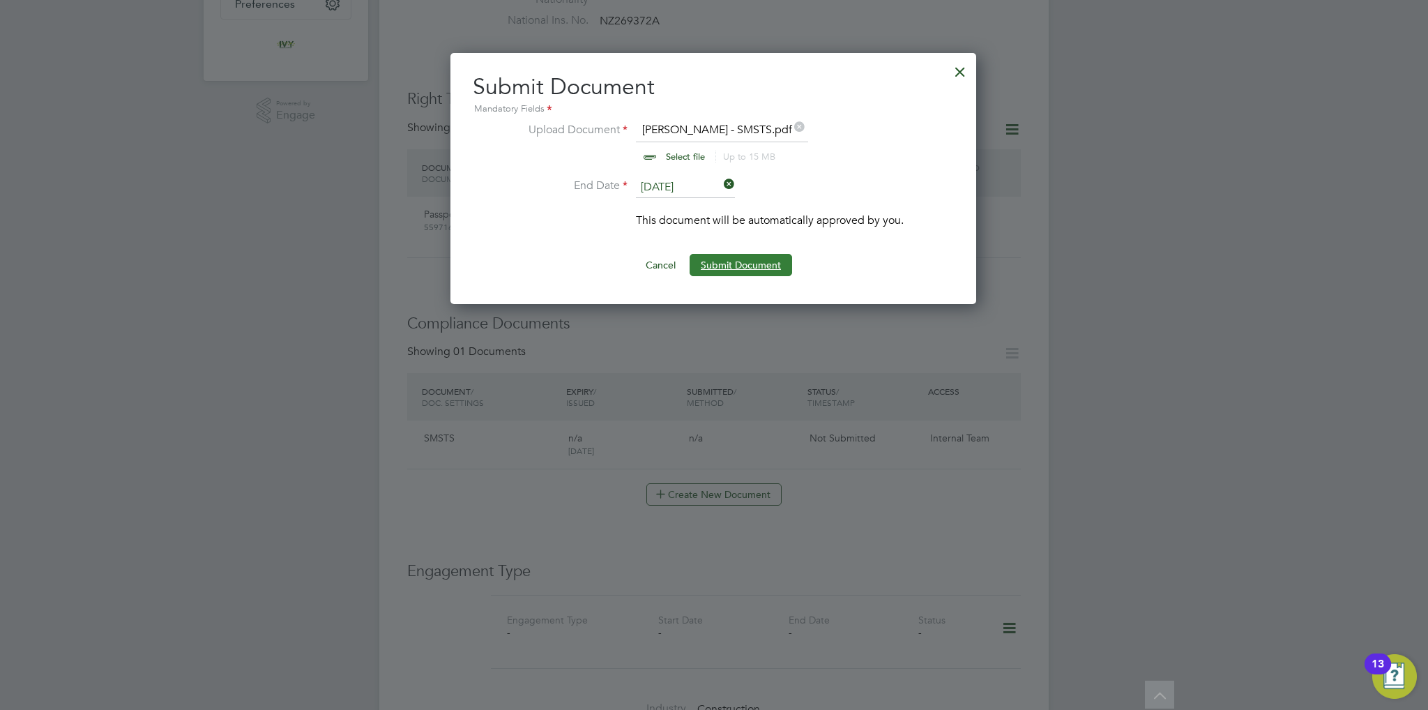
click at [739, 259] on button "Submit Document" at bounding box center [740, 265] width 102 height 22
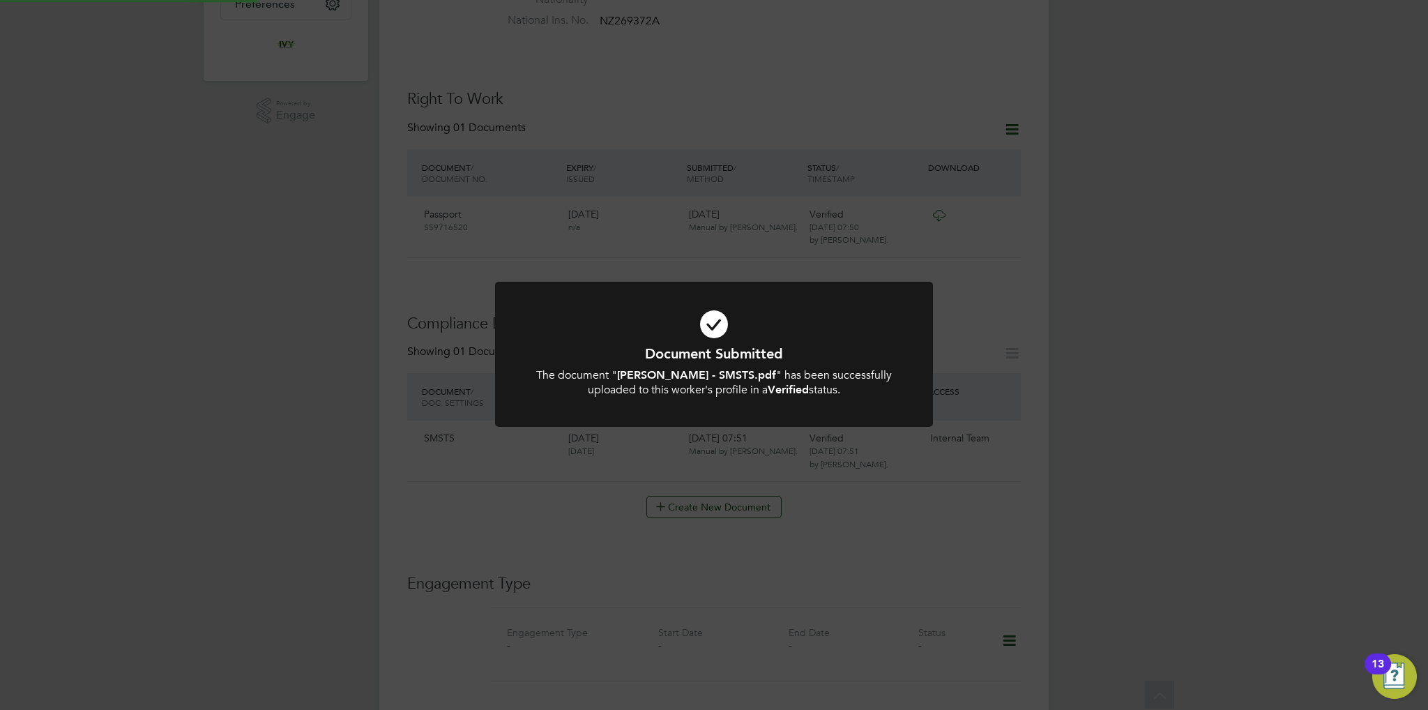
click at [727, 381] on b "Karl Knight - SMSTS.pdf" at bounding box center [696, 374] width 159 height 13
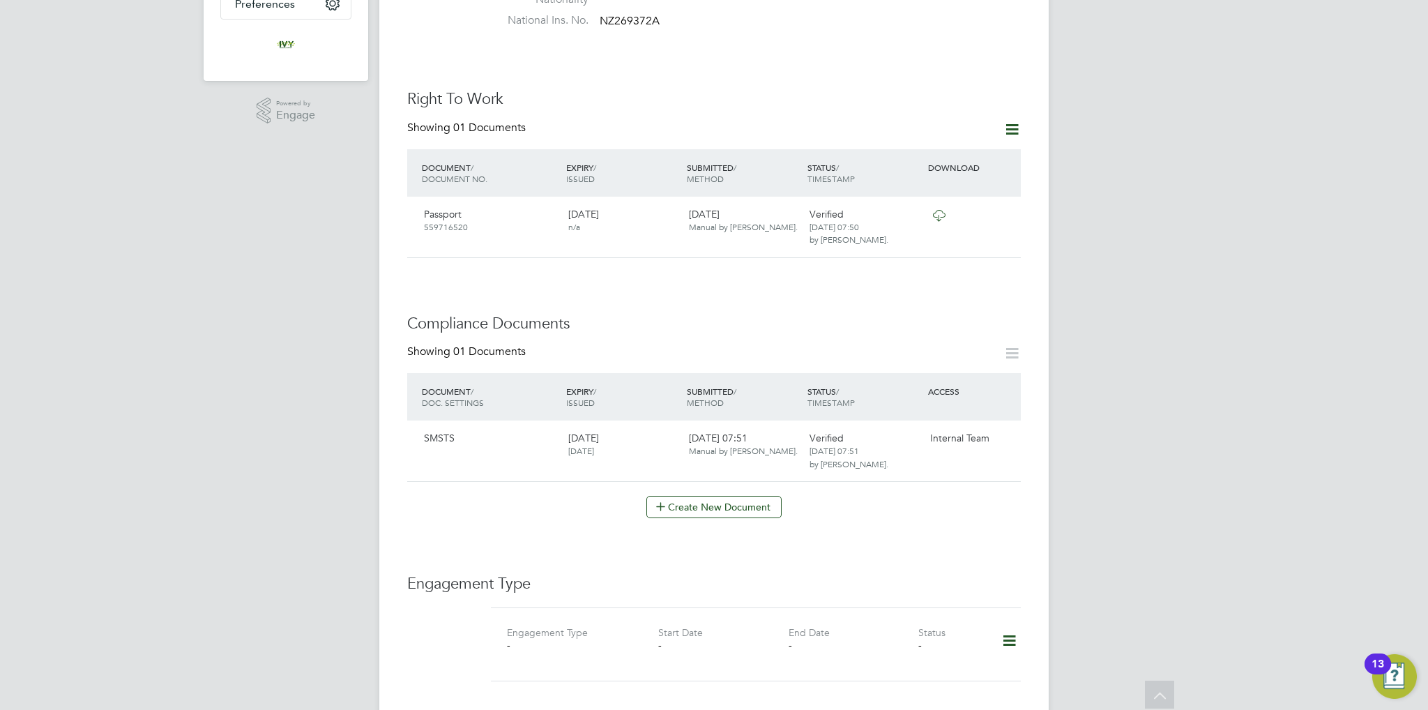
click at [756, 505] on div "Worker Details Follow KK Karl Knight m: 07437077091 Personal Details ID KarlKni…" at bounding box center [713, 446] width 613 height 1607
click at [746, 496] on button "Create New Document" at bounding box center [713, 507] width 135 height 22
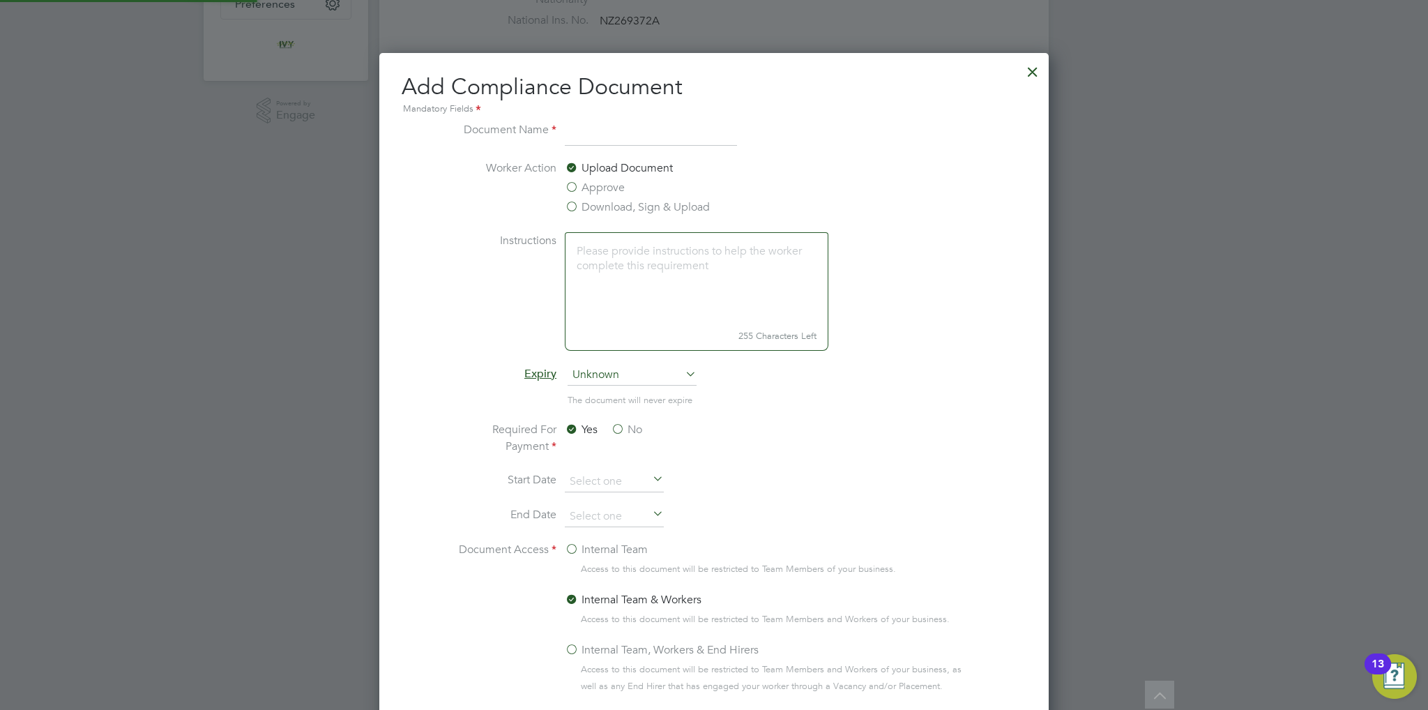
scroll to position [729, 670]
click at [625, 142] on input at bounding box center [651, 133] width 172 height 25
type input "First Aid"
click at [640, 378] on span "Unknown" at bounding box center [631, 375] width 129 height 21
click at [606, 461] on li "Specific date" at bounding box center [632, 467] width 130 height 18
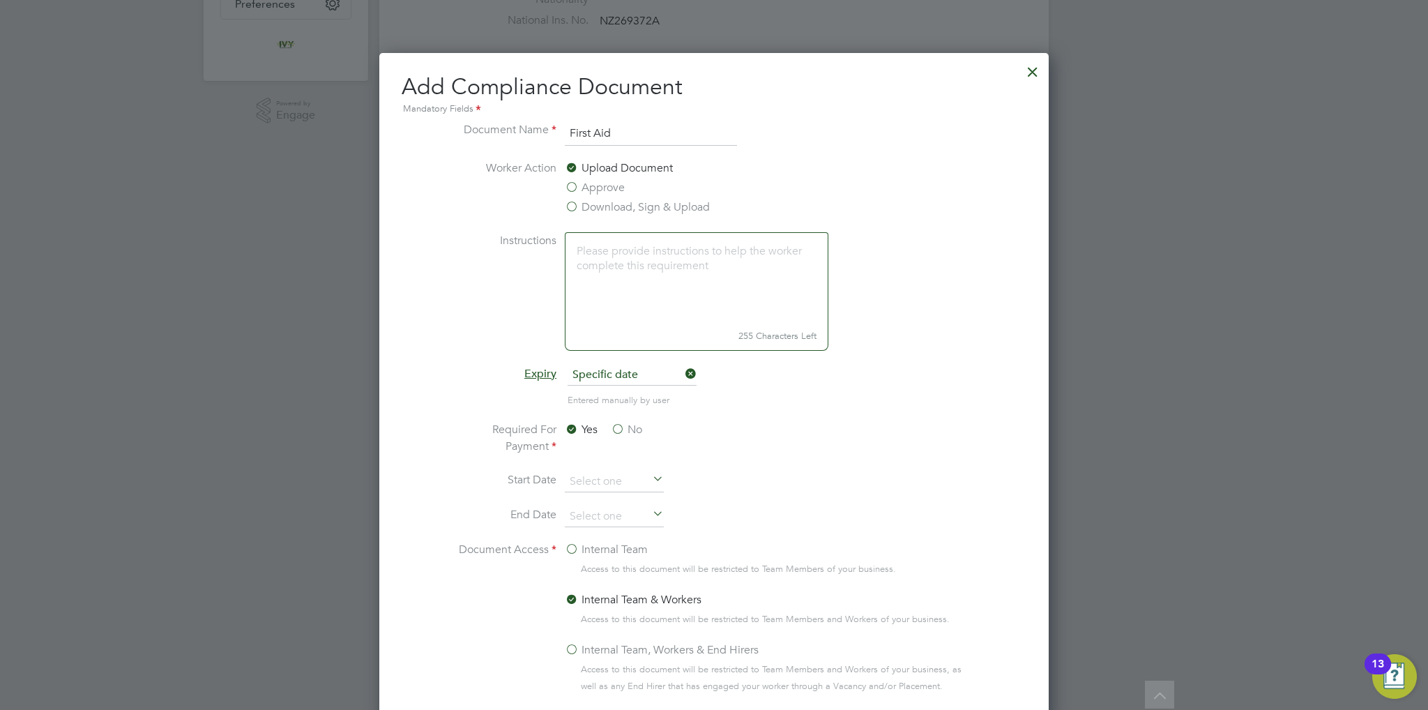
click at [616, 435] on label "No" at bounding box center [626, 429] width 31 height 17
click at [0, 0] on input "No" at bounding box center [0, 0] width 0 height 0
click at [588, 541] on label "Internal Team" at bounding box center [606, 549] width 83 height 17
click at [0, 0] on input "Internal Team" at bounding box center [0, 0] width 0 height 0
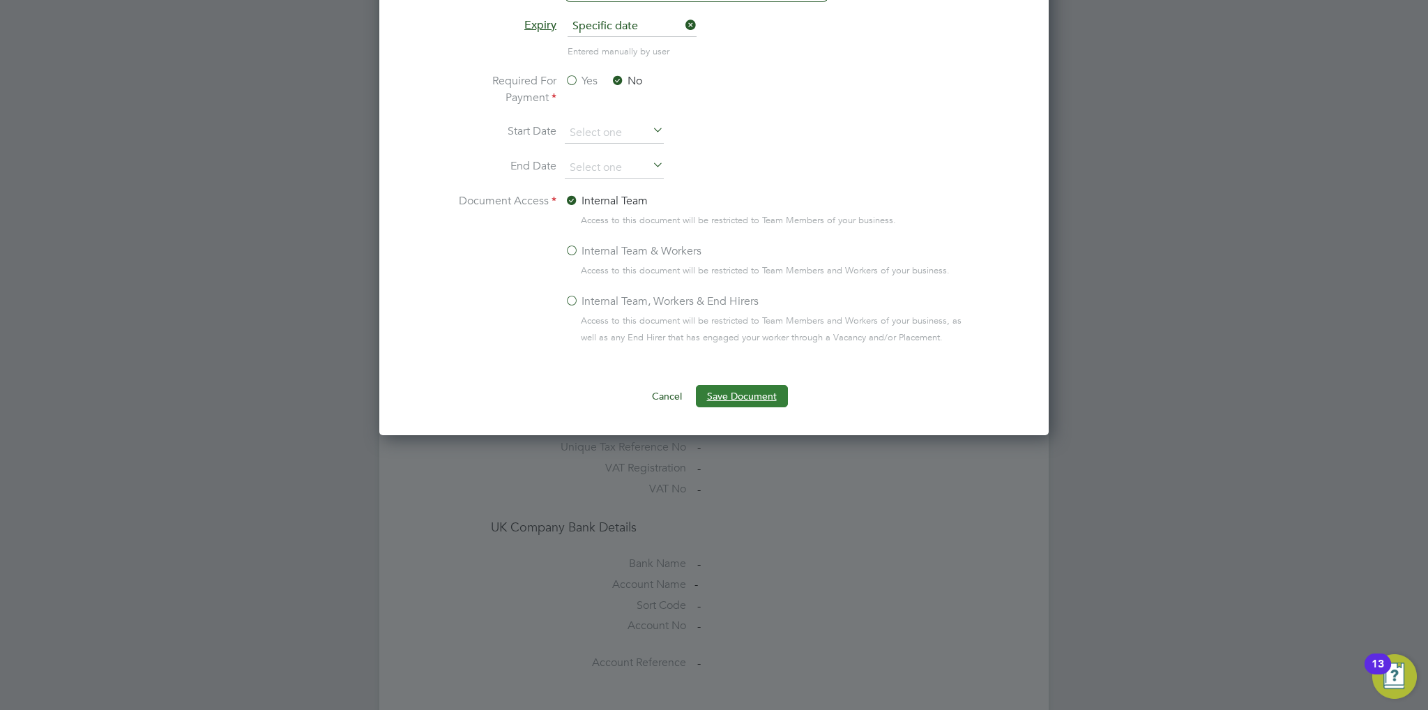
click at [744, 385] on button "Save Document" at bounding box center [742, 396] width 92 height 22
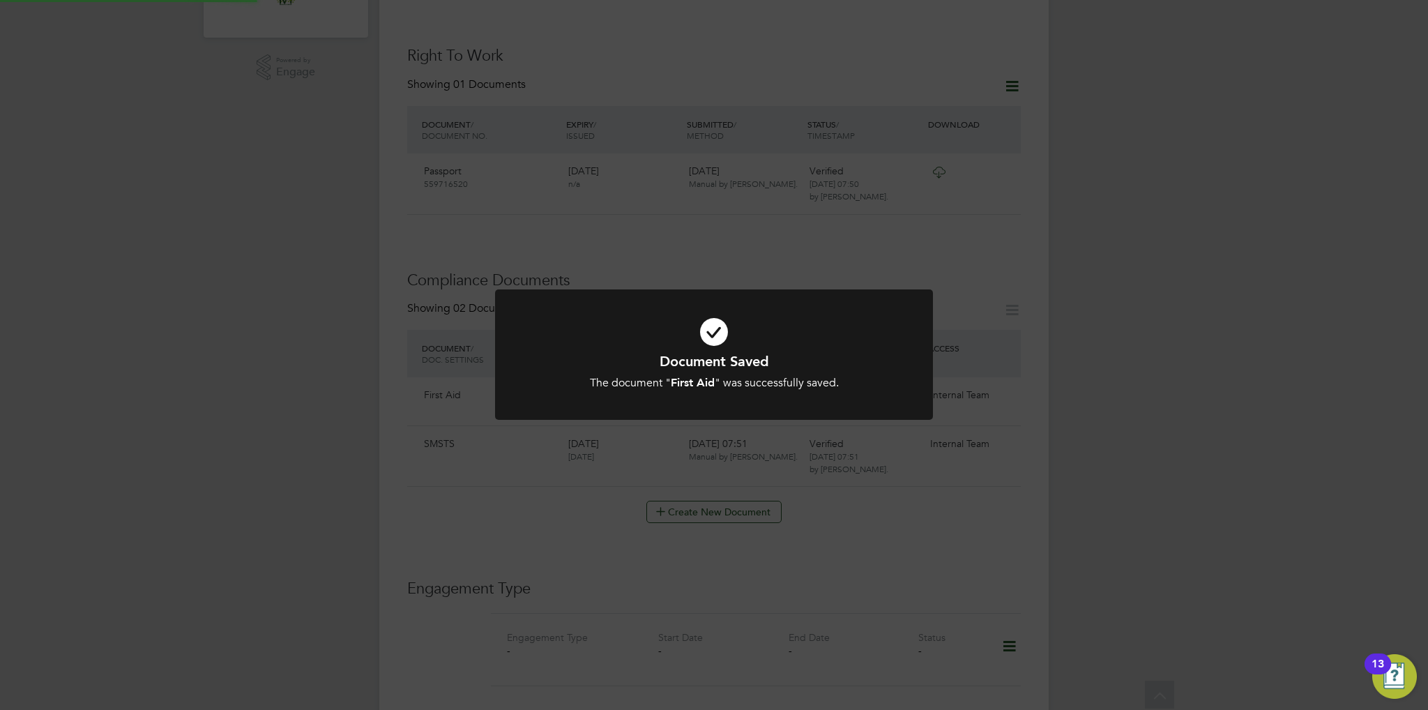
scroll to position [418, 0]
click at [719, 376] on div "The document " First Aid " was successfully saved." at bounding box center [714, 383] width 362 height 15
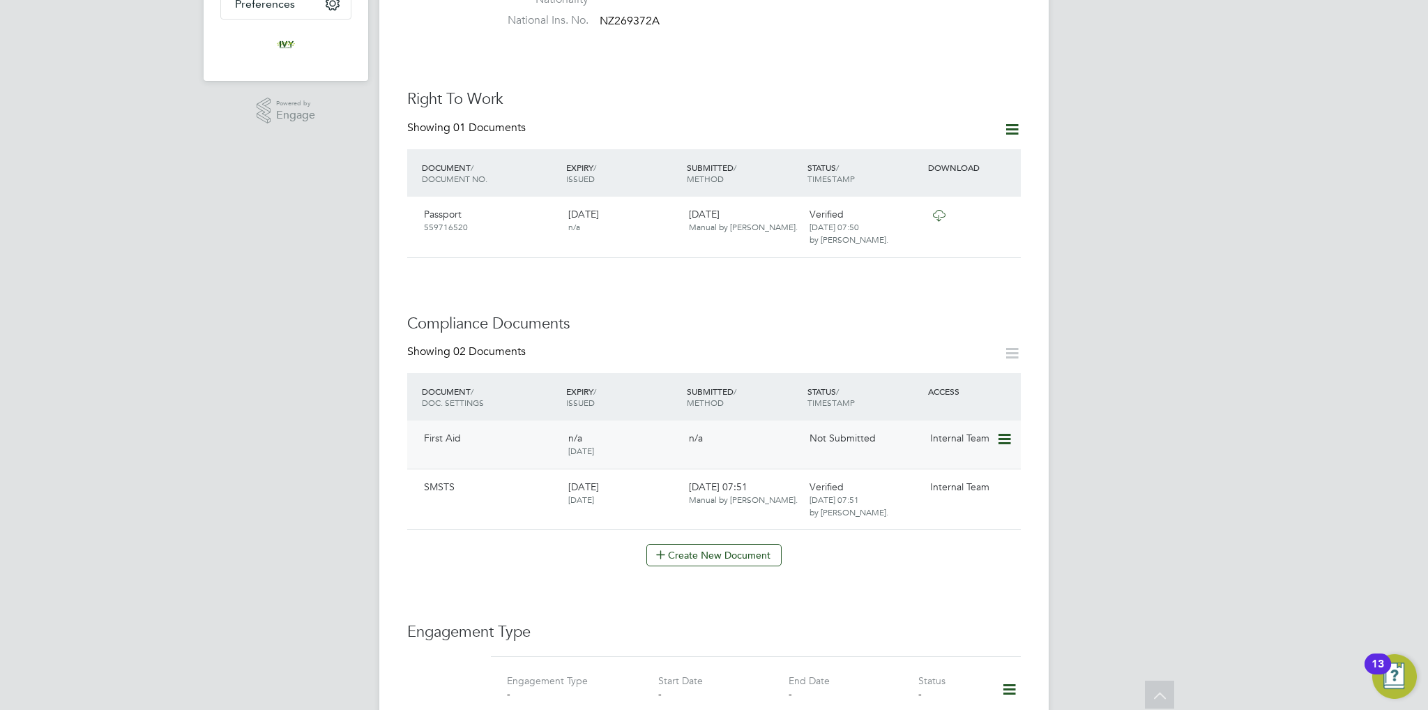
click at [1010, 431] on icon at bounding box center [1003, 439] width 14 height 17
click at [950, 475] on li "Submit Document" at bounding box center [961, 478] width 98 height 20
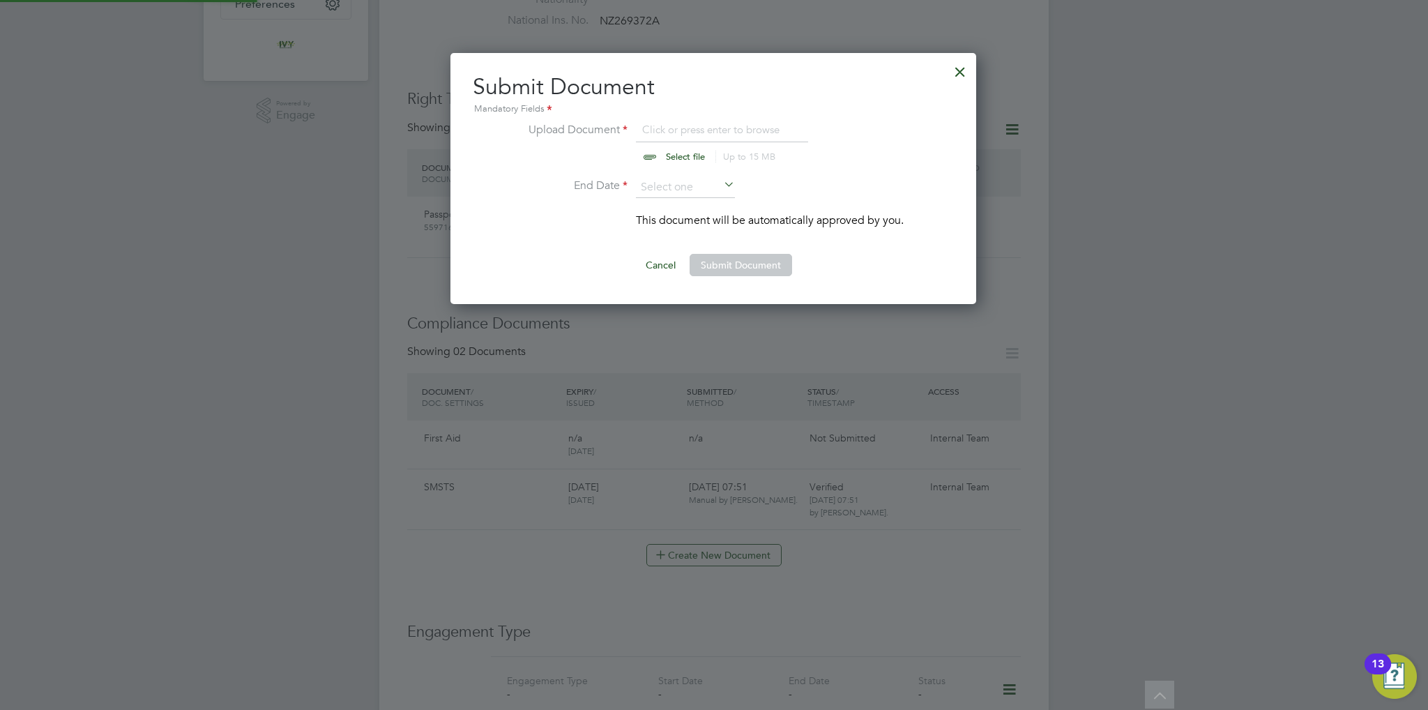
scroll to position [251, 527]
click at [656, 153] on input "file" at bounding box center [698, 142] width 219 height 42
type input "C:\fakepath\First Aid at Work.pdf"
click at [691, 184] on input at bounding box center [685, 187] width 99 height 21
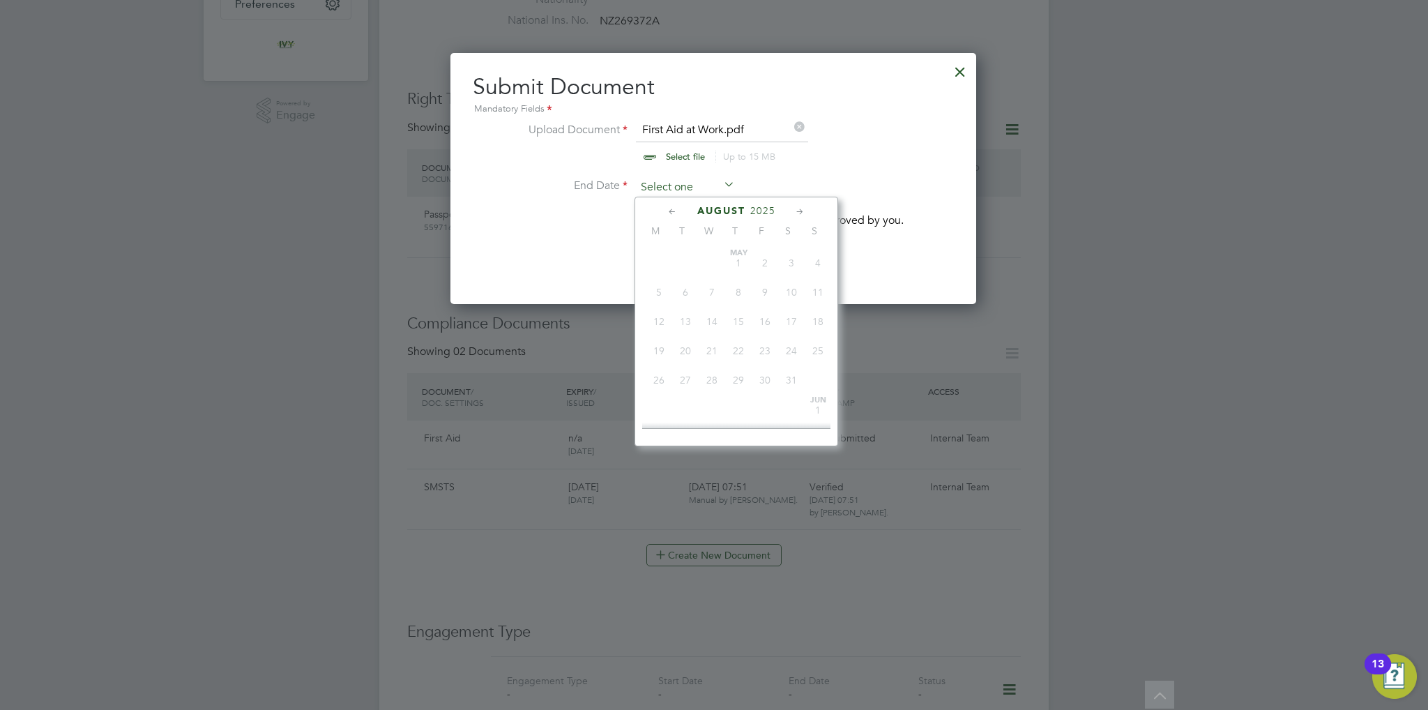
scroll to position [485, 0]
click at [762, 213] on span "2025" at bounding box center [762, 211] width 25 height 12
click at [691, 344] on span "2026" at bounding box center [685, 331] width 26 height 26
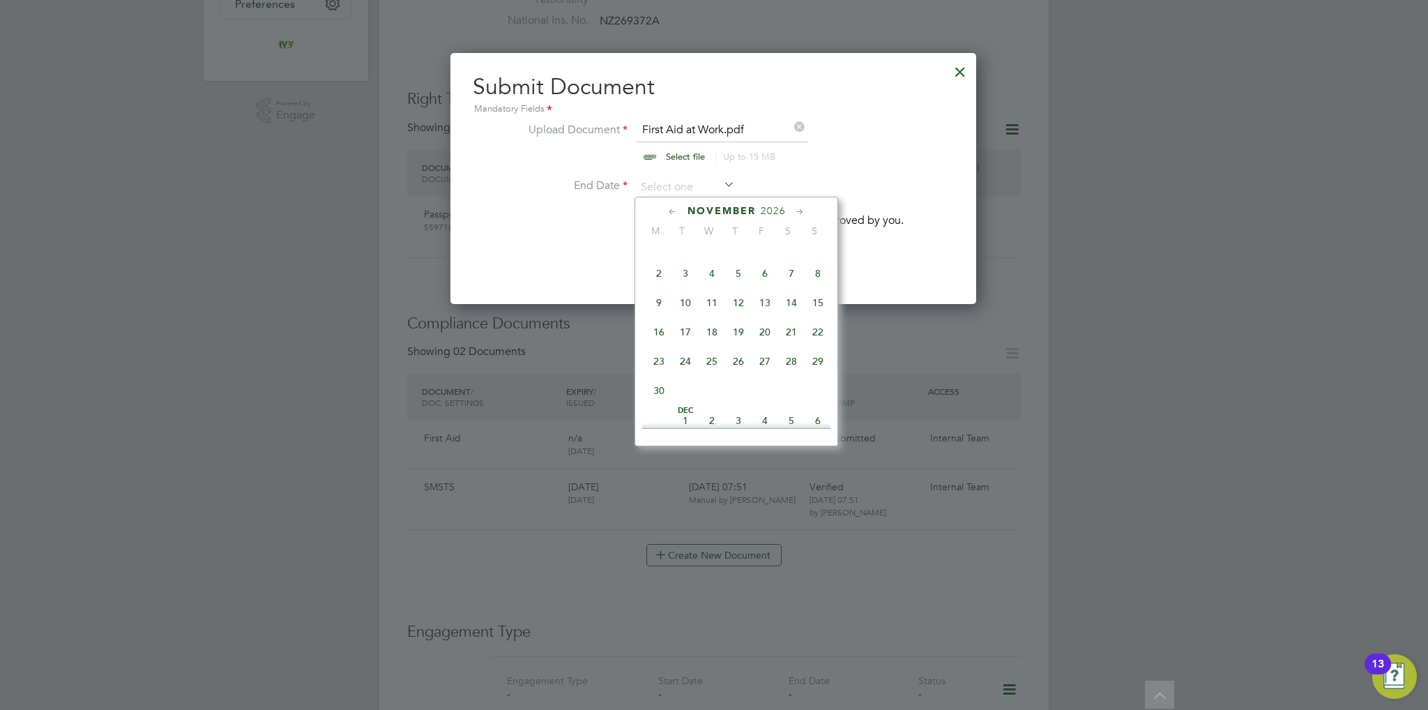
click at [664, 316] on span "9" at bounding box center [658, 302] width 26 height 26
type input "09 Nov 2026"
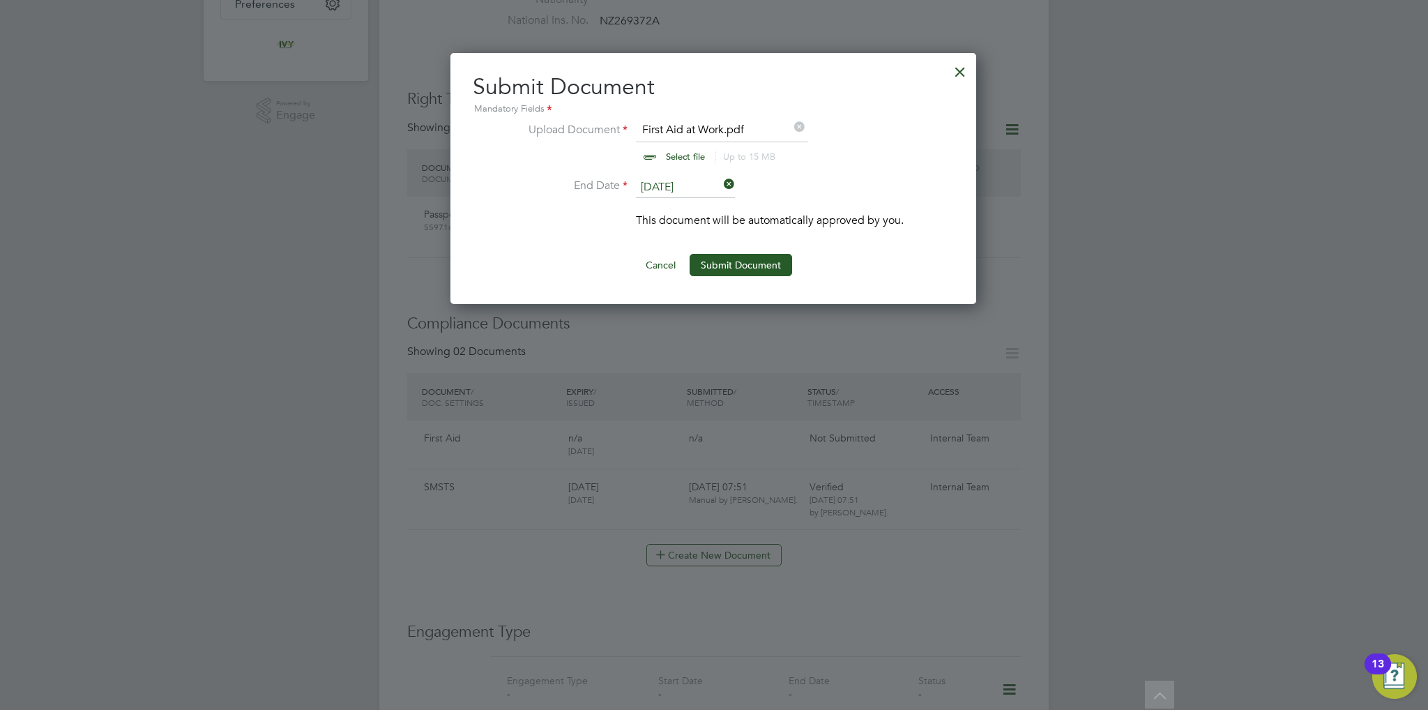
click at [733, 266] on button "Submit Document" at bounding box center [740, 265] width 102 height 22
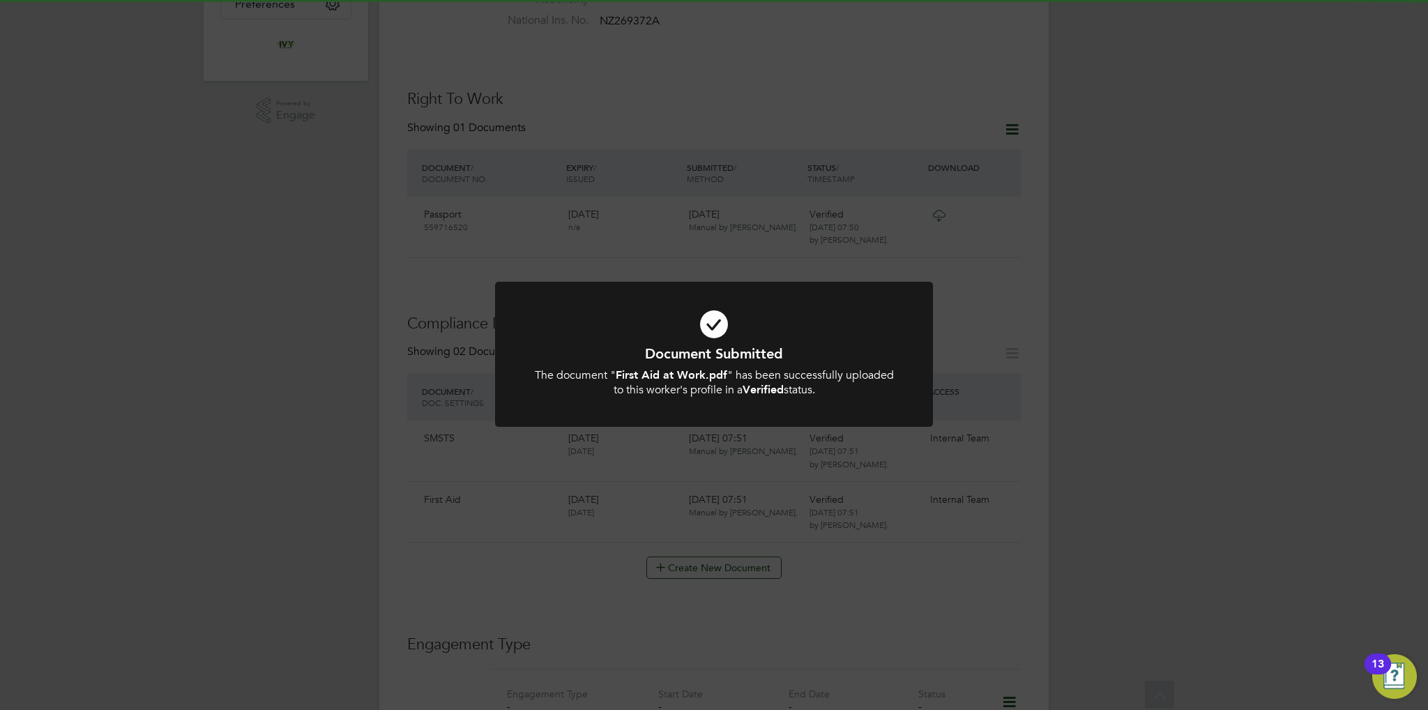
click at [711, 360] on h1 "Document Submitted" at bounding box center [714, 353] width 362 height 18
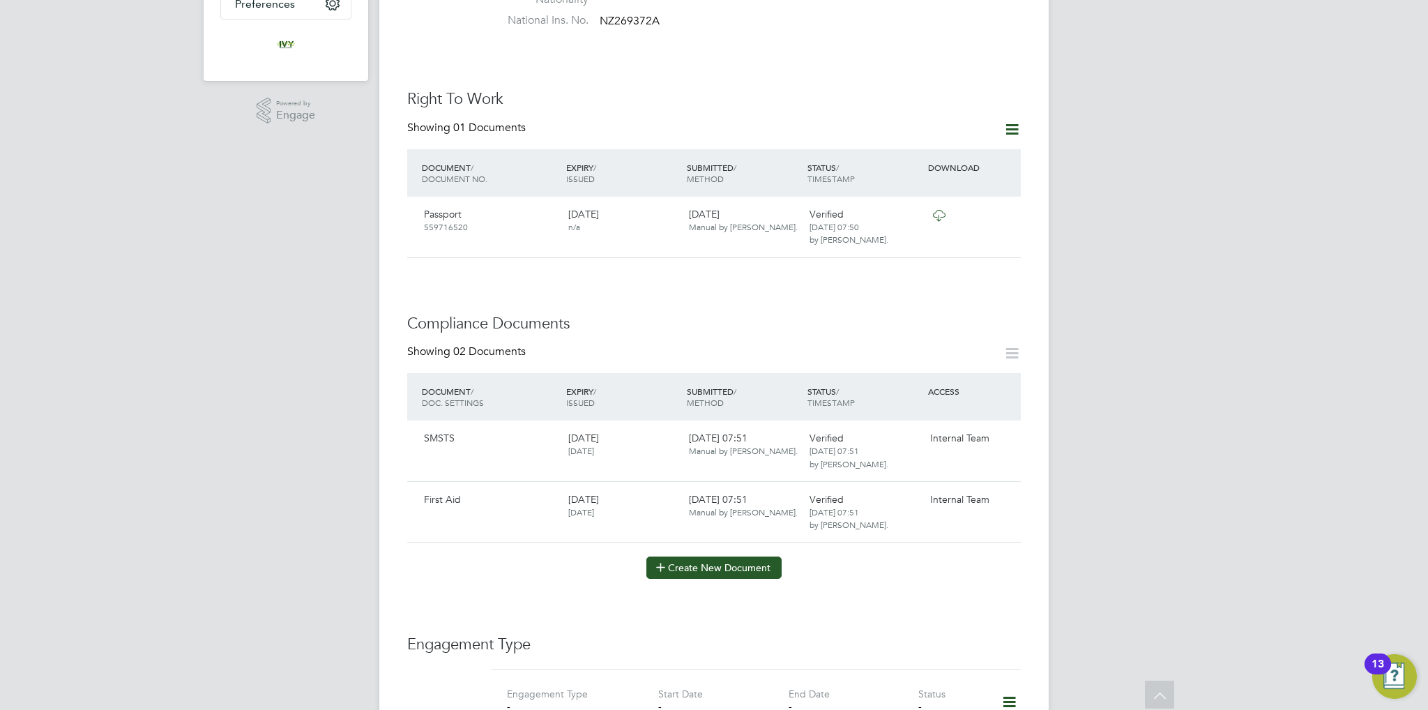
click at [669, 556] on button "Create New Document" at bounding box center [713, 567] width 135 height 22
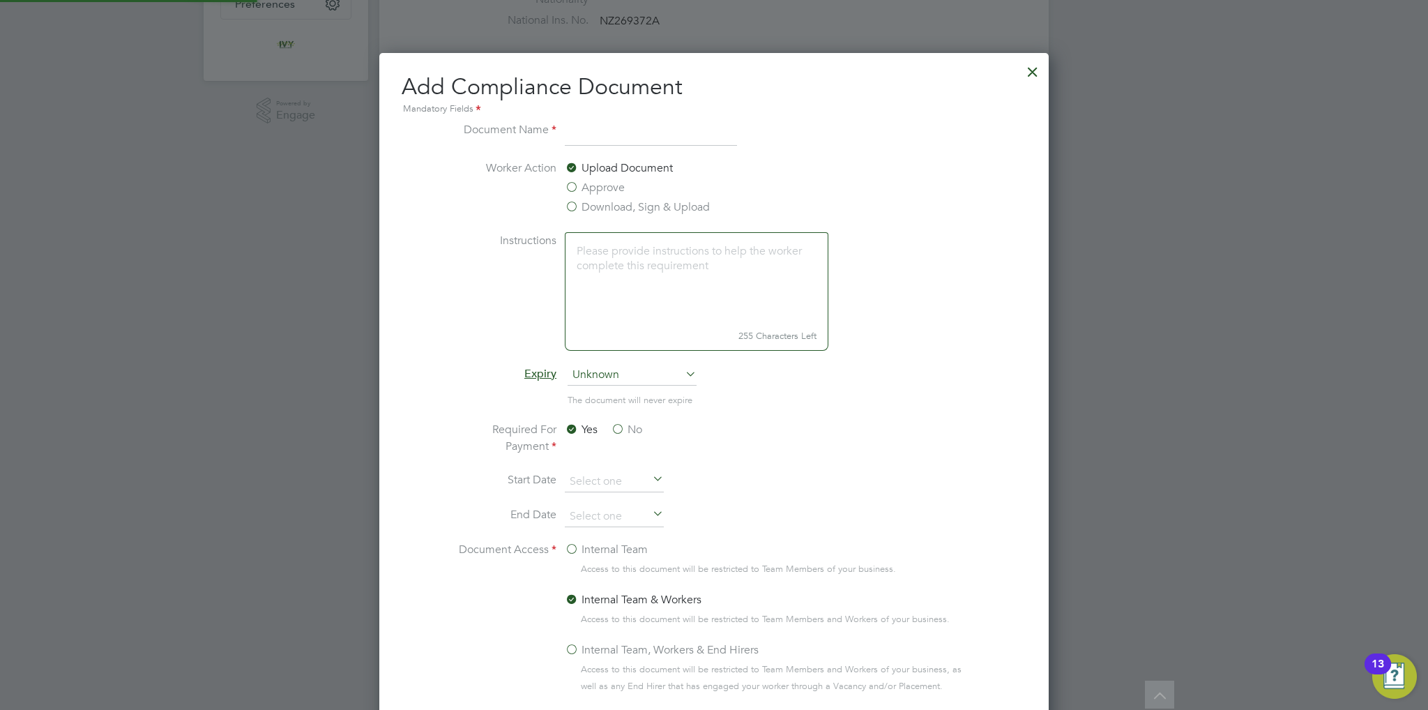
scroll to position [729, 670]
drag, startPoint x: 629, startPoint y: 116, endPoint x: 619, endPoint y: 143, distance: 28.2
click at [627, 123] on div "Add Compliance Document Mandatory Fields Document Name Worker Action Upload Doc…" at bounding box center [714, 413] width 625 height 683
click at [619, 143] on input at bounding box center [651, 133] width 172 height 25
type input "CIS Framework"
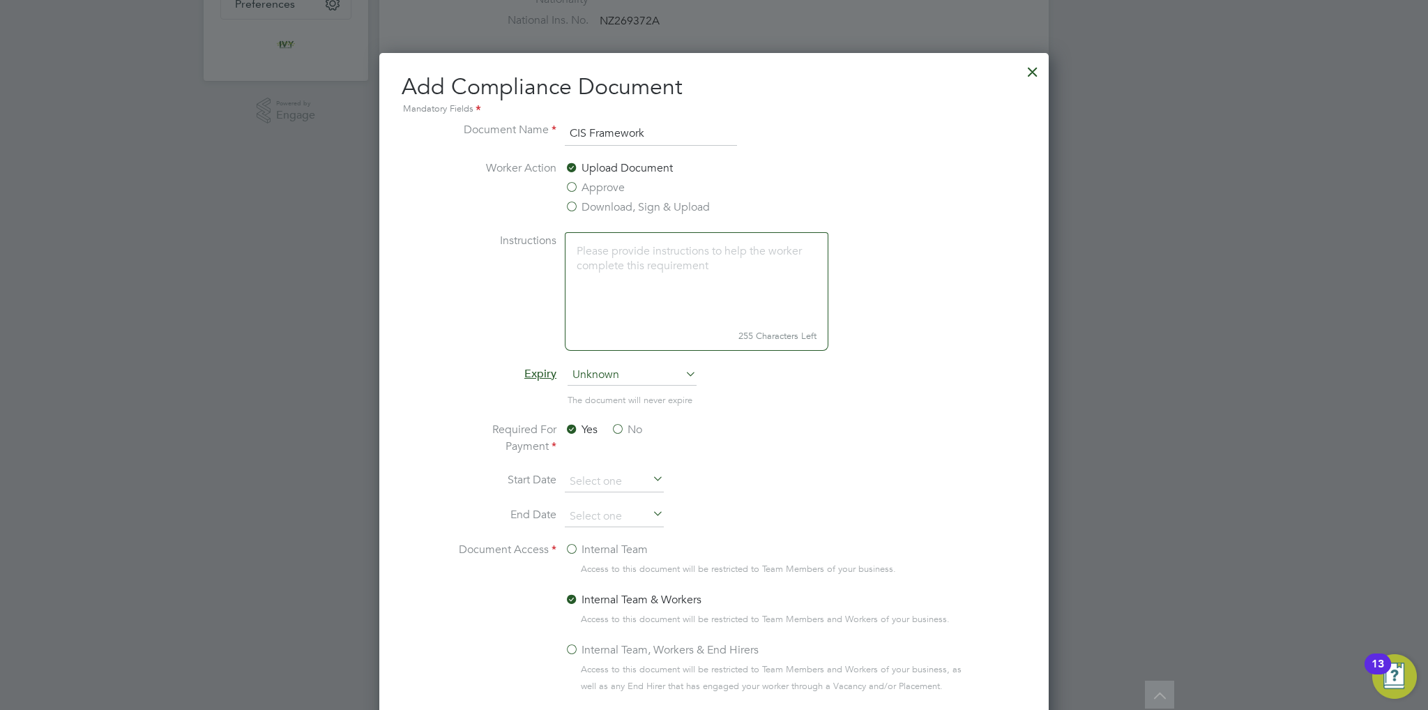
click at [635, 374] on span "Unknown" at bounding box center [631, 375] width 129 height 21
click at [615, 397] on li "Never" at bounding box center [632, 394] width 130 height 18
click at [621, 427] on label "No" at bounding box center [626, 429] width 31 height 17
click at [0, 0] on input "No" at bounding box center [0, 0] width 0 height 0
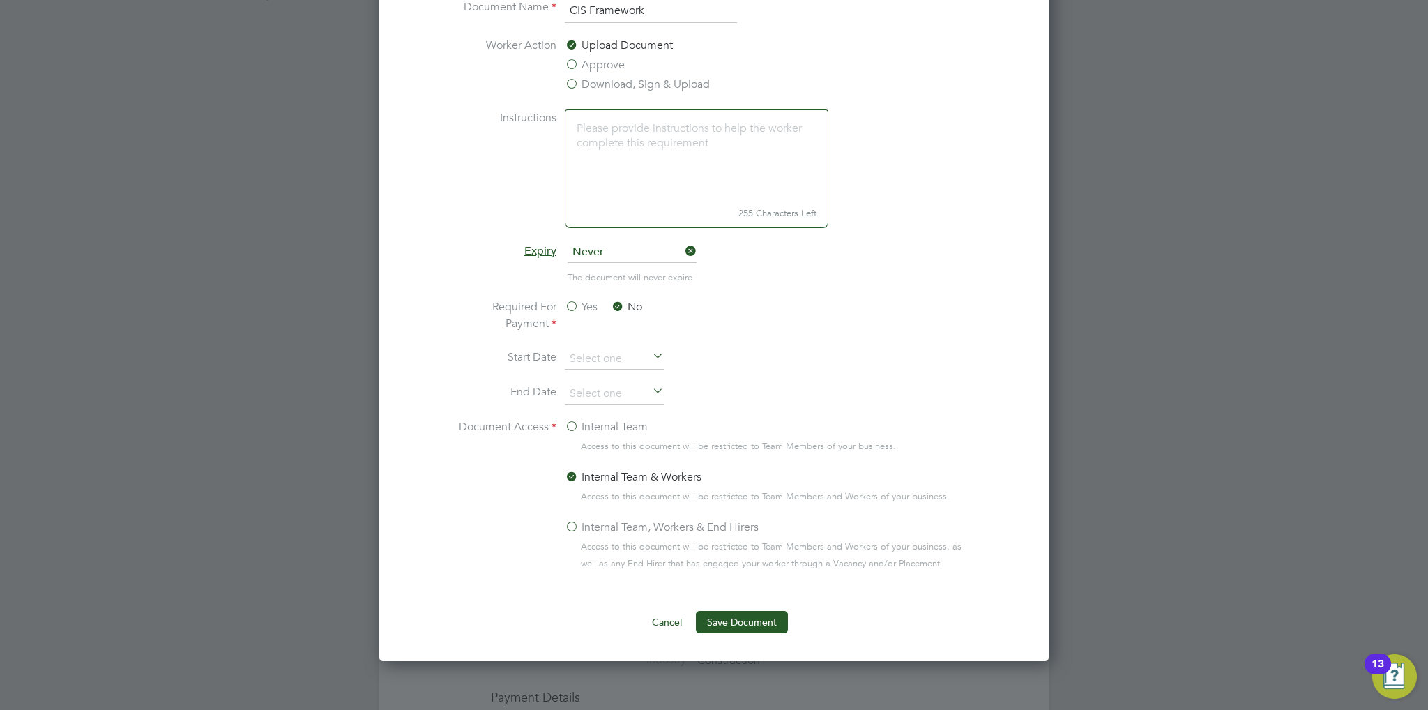
scroll to position [558, 0]
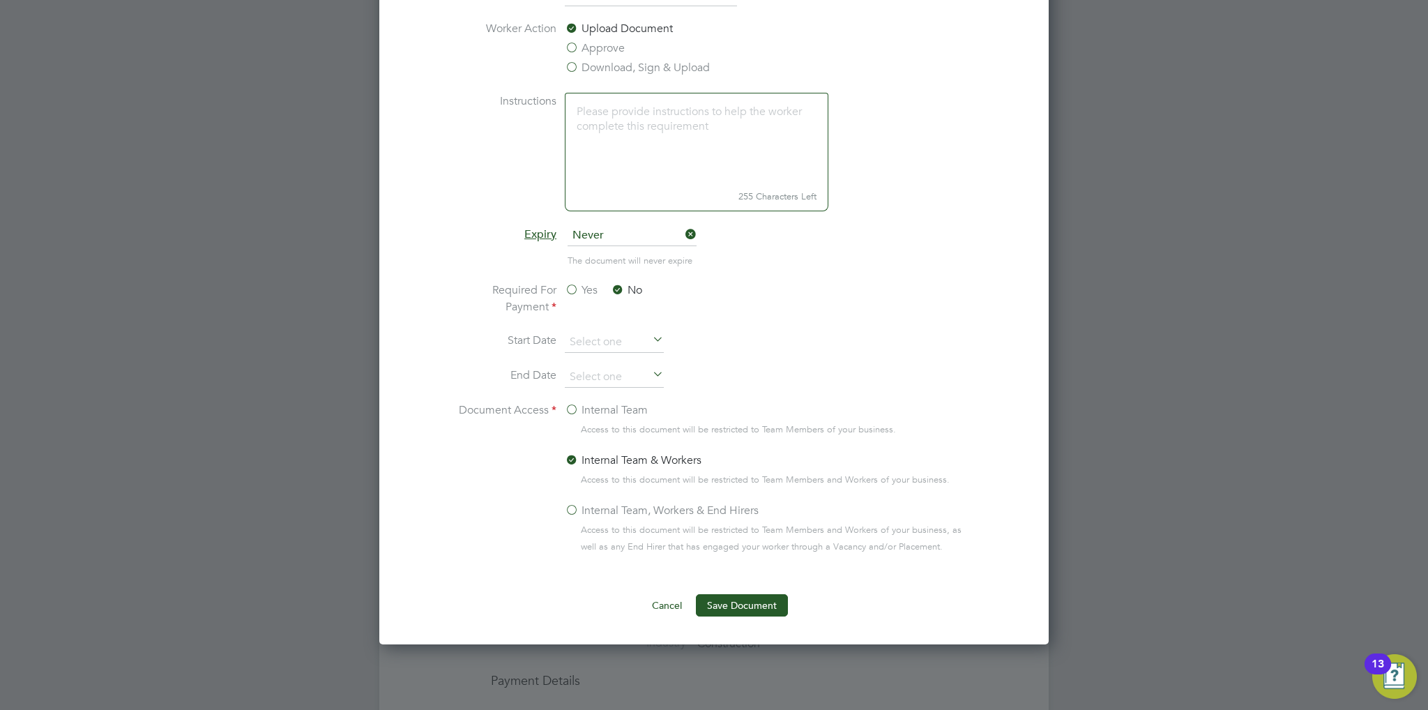
click at [599, 417] on div "Internal Team" at bounding box center [770, 412] width 411 height 20
click at [591, 402] on label "Internal Team" at bounding box center [606, 410] width 83 height 17
click at [0, 0] on input "Internal Team" at bounding box center [0, 0] width 0 height 0
click at [756, 594] on button "Save Document" at bounding box center [742, 605] width 92 height 22
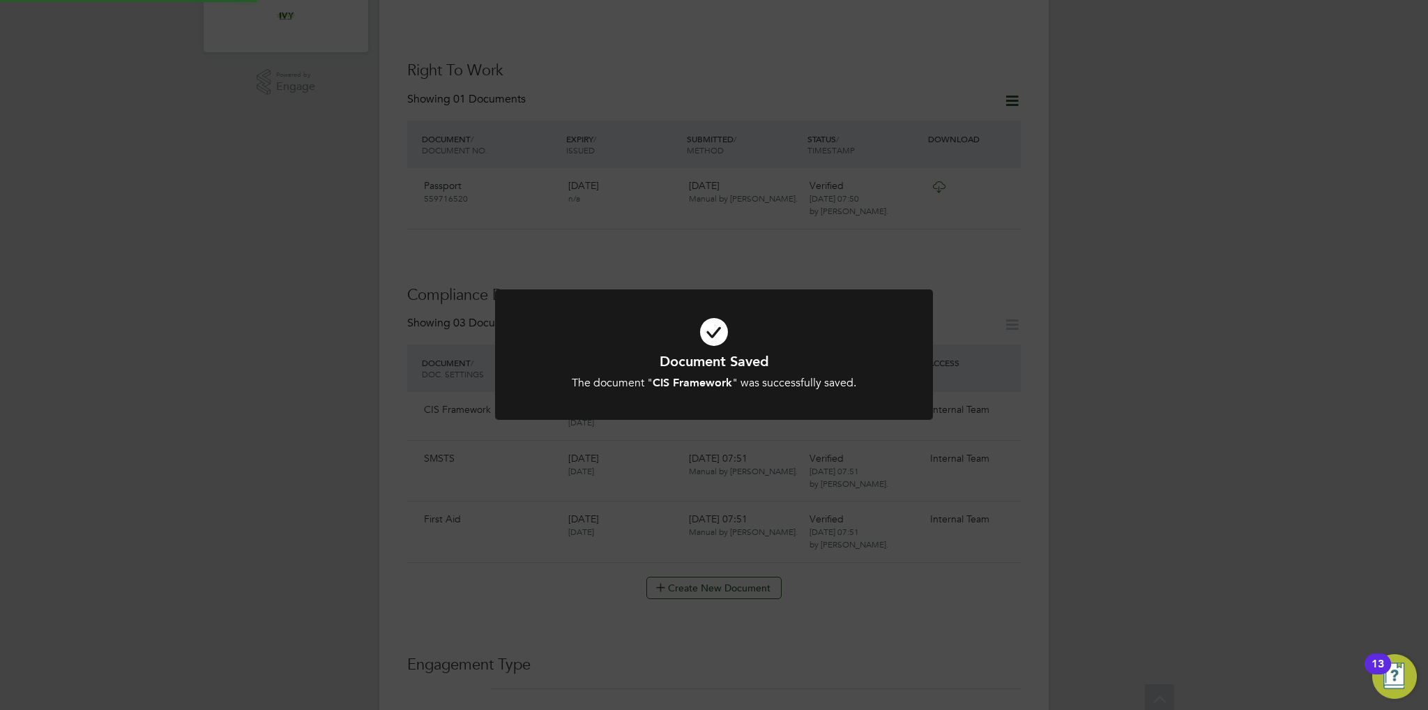
scroll to position [418, 0]
click at [767, 452] on div "Document Saved The document " CIS Framework " was successfully saved. Cancel Ok…" at bounding box center [714, 355] width 1428 height 710
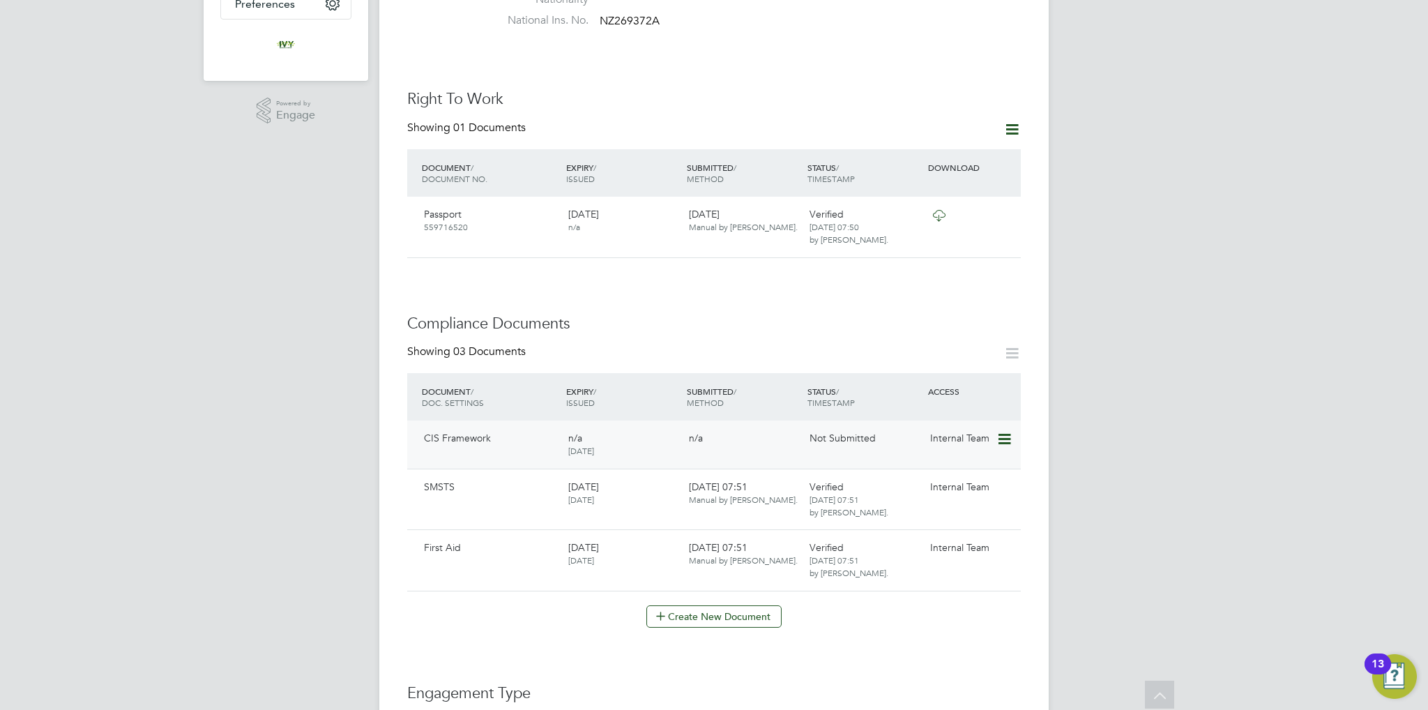
click at [1006, 431] on icon at bounding box center [1003, 439] width 14 height 17
click at [958, 474] on li "Submit Document" at bounding box center [961, 478] width 98 height 20
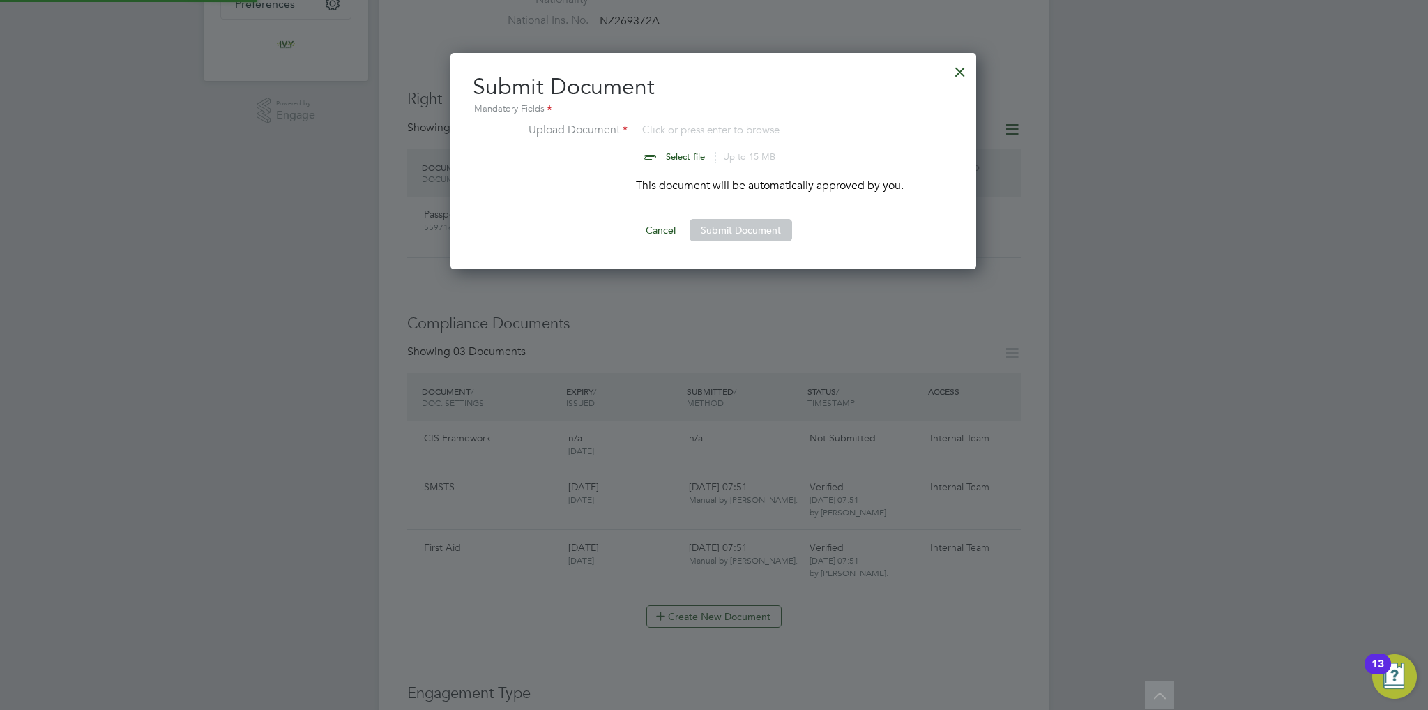
scroll to position [216, 527]
click at [650, 146] on input "file" at bounding box center [698, 142] width 219 height 42
type input "C:\fakepath\CIS framework agreement - Karl Knight.docx"
click at [767, 227] on button "Submit Document" at bounding box center [740, 230] width 102 height 22
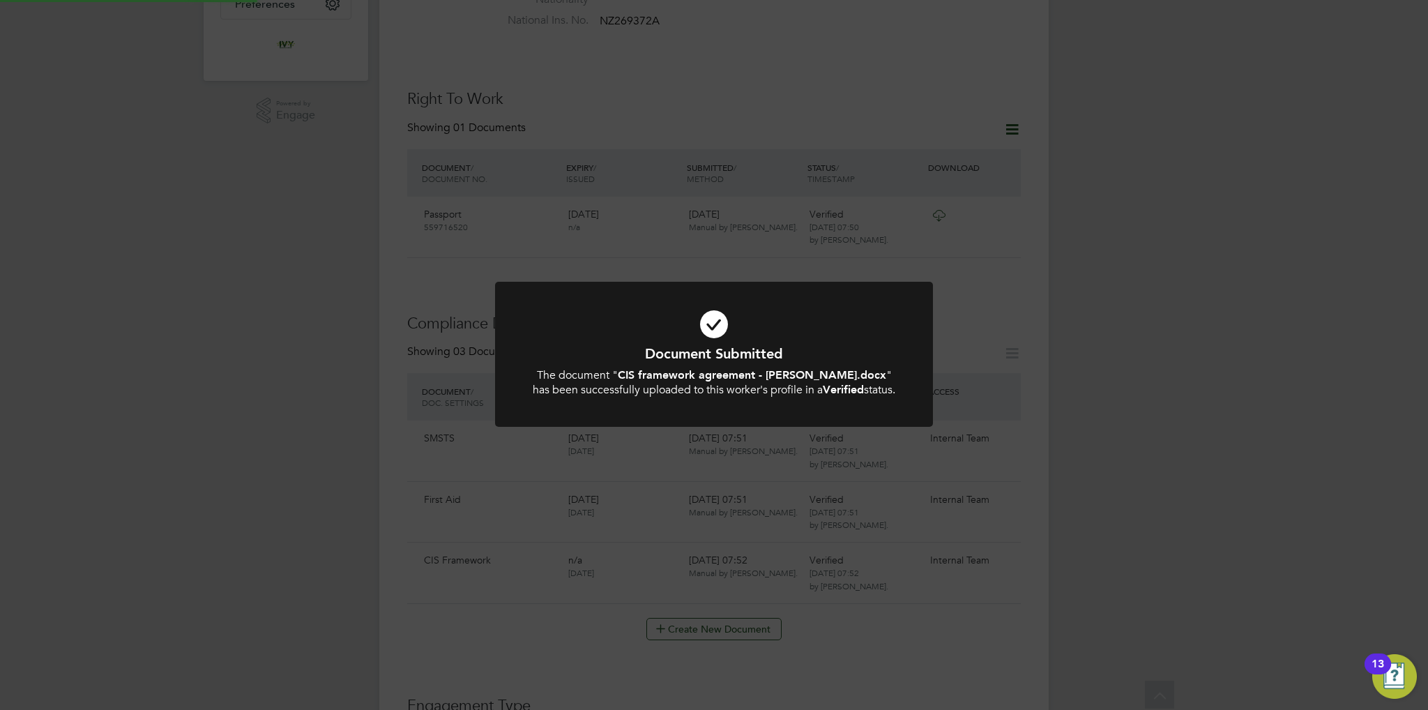
click at [705, 361] on h1 "Document Submitted" at bounding box center [714, 353] width 362 height 18
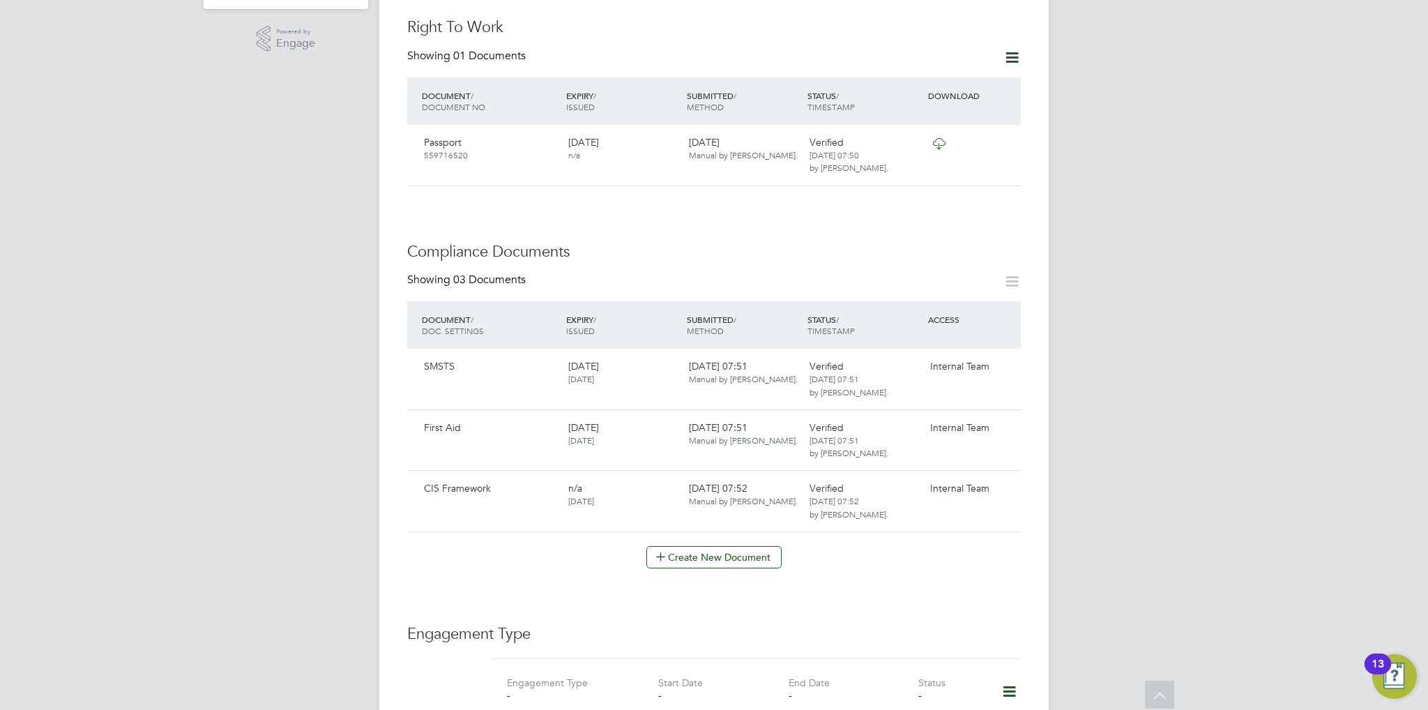
scroll to position [627, 0]
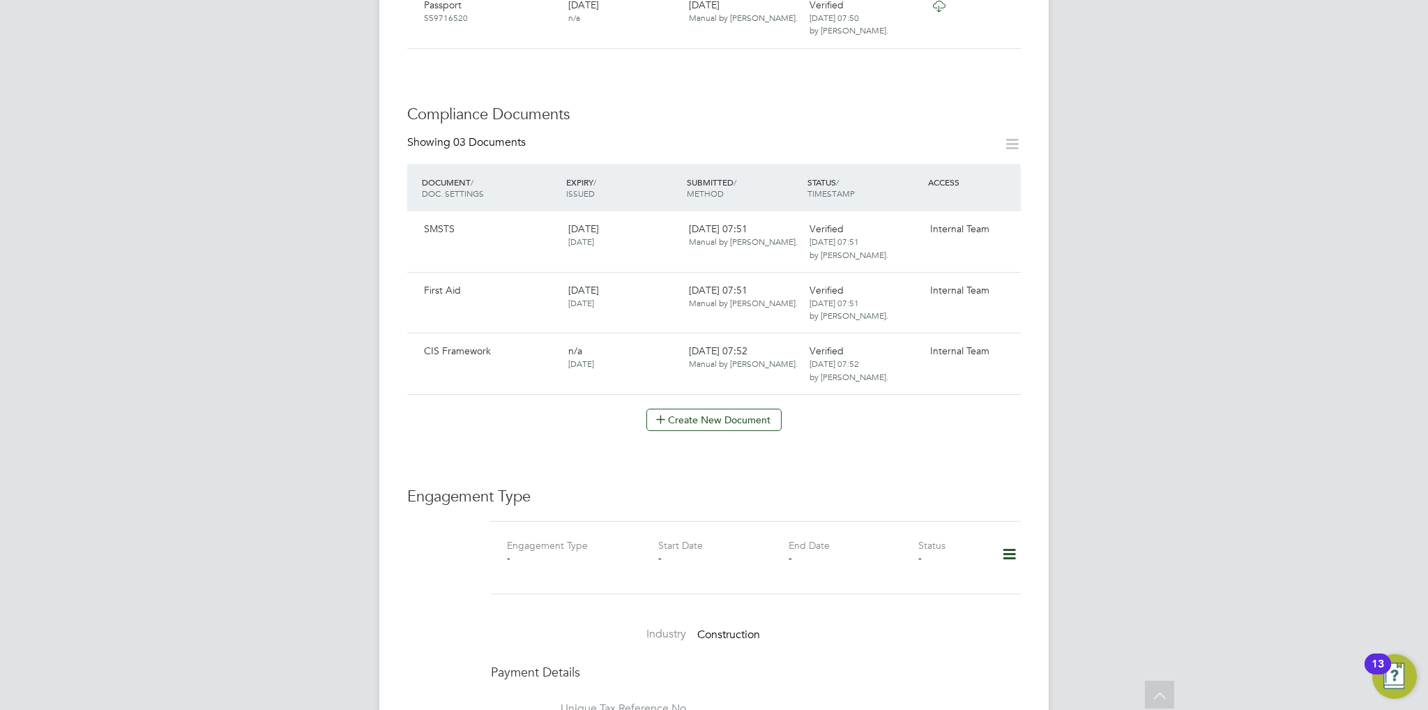
click at [1016, 540] on icon at bounding box center [1009, 554] width 24 height 32
click at [919, 598] on li "Add Engagement Type" at bounding box center [938, 599] width 158 height 20
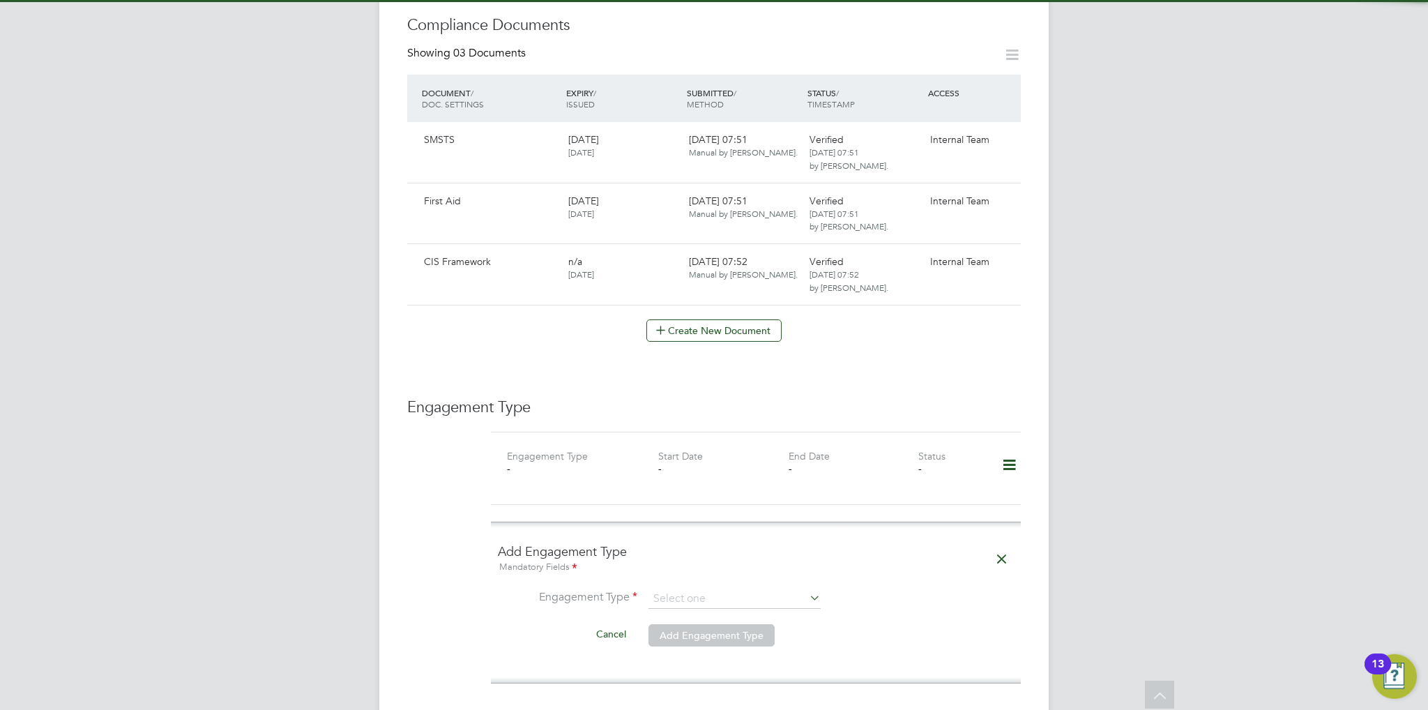
scroll to position [836, 0]
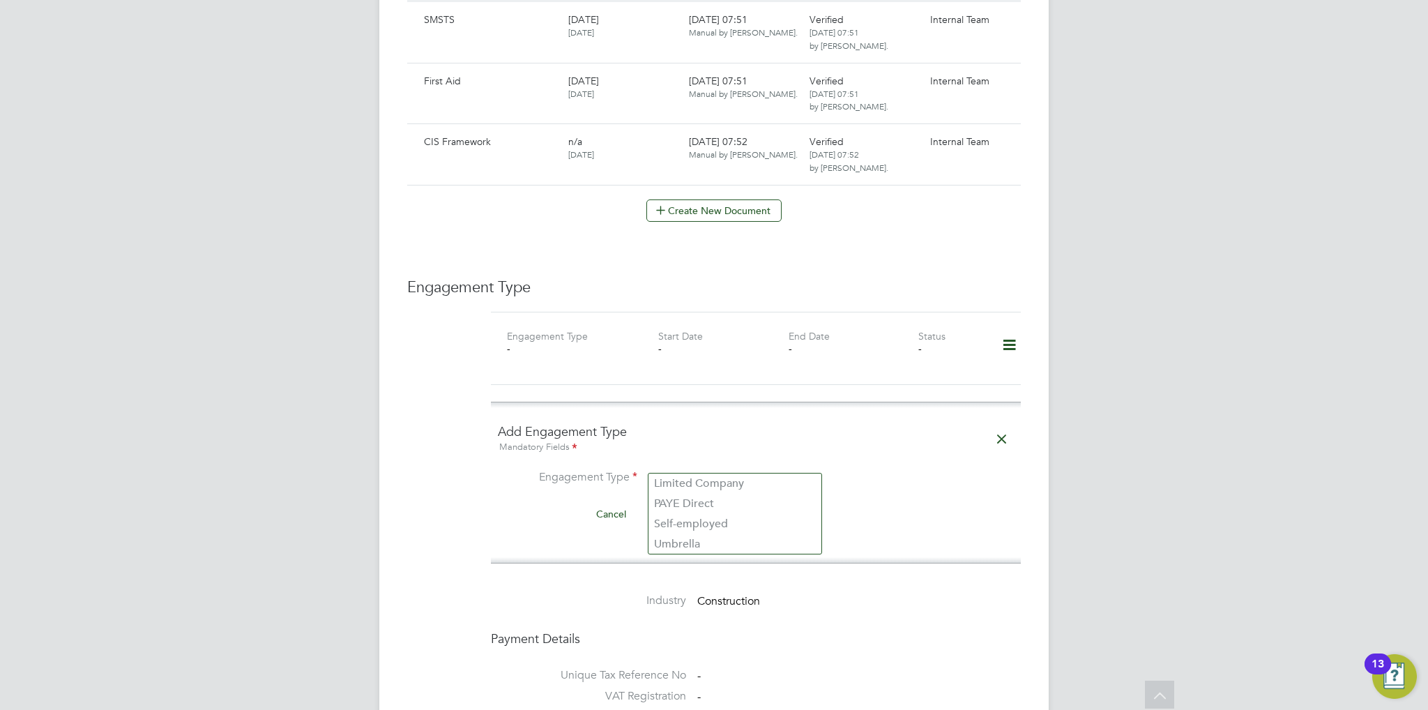
click at [712, 469] on input at bounding box center [734, 479] width 172 height 20
click at [704, 546] on li "Umbrella" at bounding box center [734, 544] width 173 height 20
type input "Umbrella"
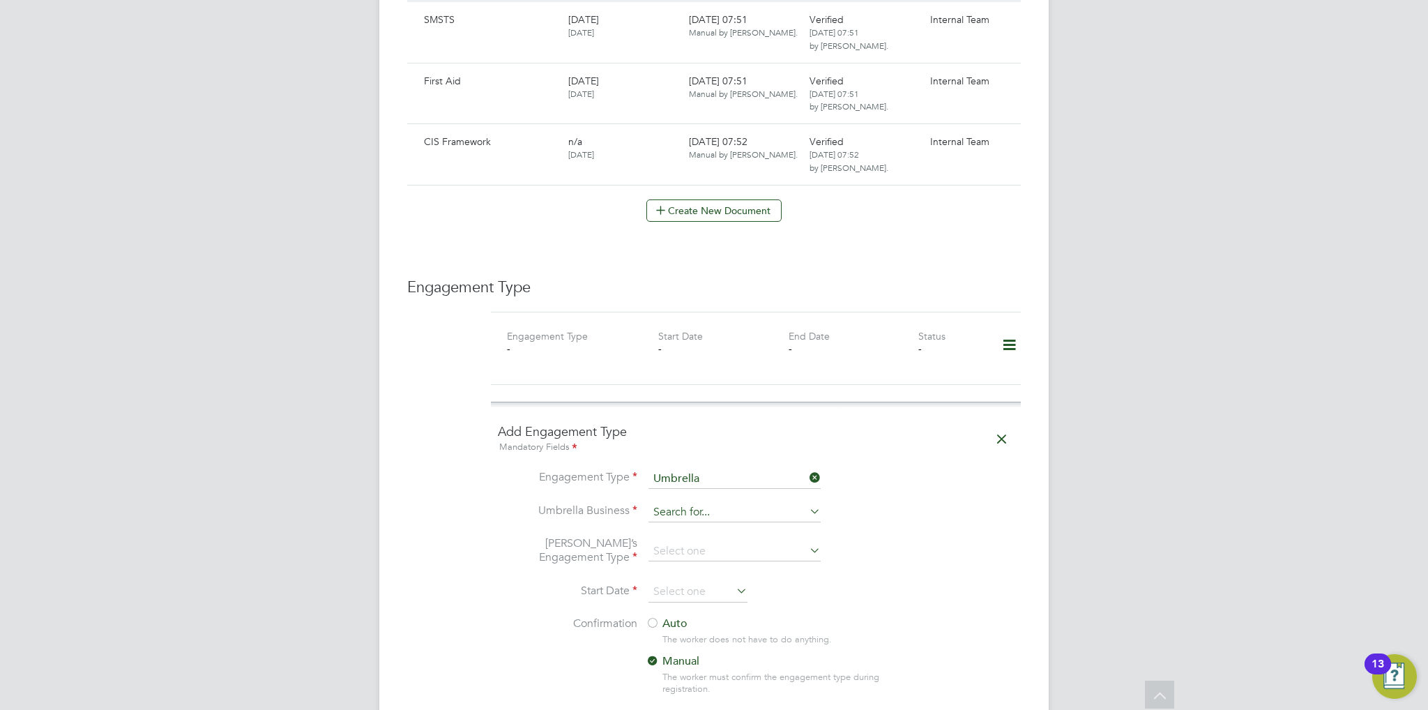
click at [711, 503] on input at bounding box center [734, 513] width 172 height 20
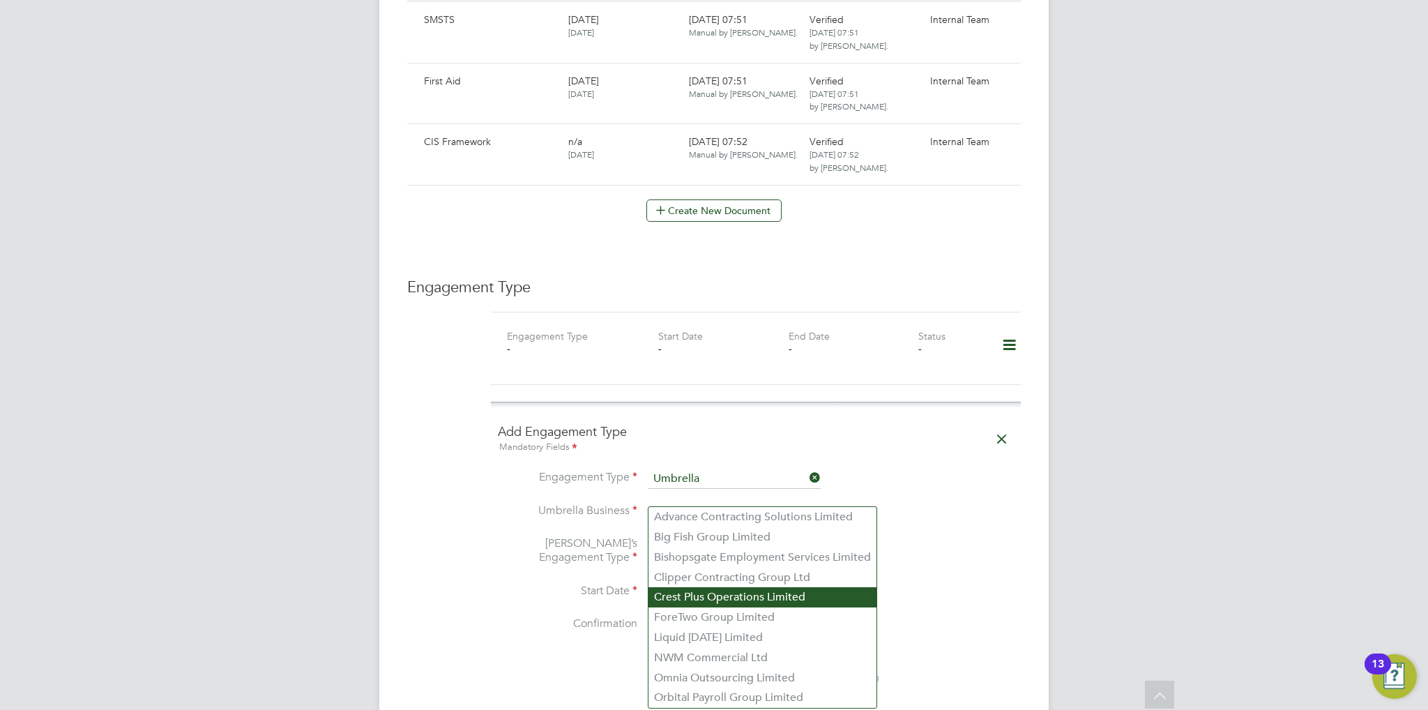
click at [738, 596] on li "Crest Plus Operations Limited" at bounding box center [762, 597] width 228 height 20
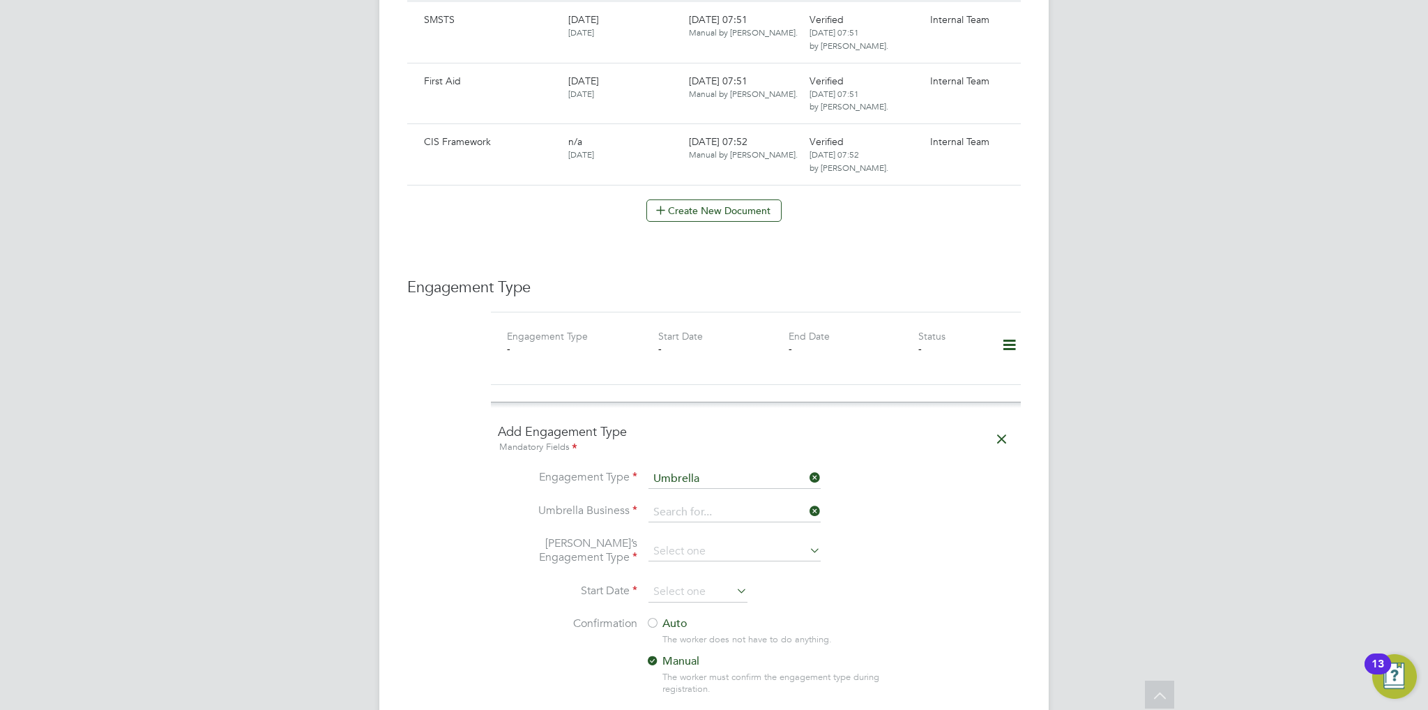
type input "Crest Plus Operations Limited"
click at [729, 544] on input at bounding box center [734, 552] width 172 height 20
click at [733, 579] on li "CIS Self-employed" at bounding box center [734, 577] width 173 height 20
type input "CIS Self-employed"
click at [753, 542] on input at bounding box center [734, 552] width 172 height 20
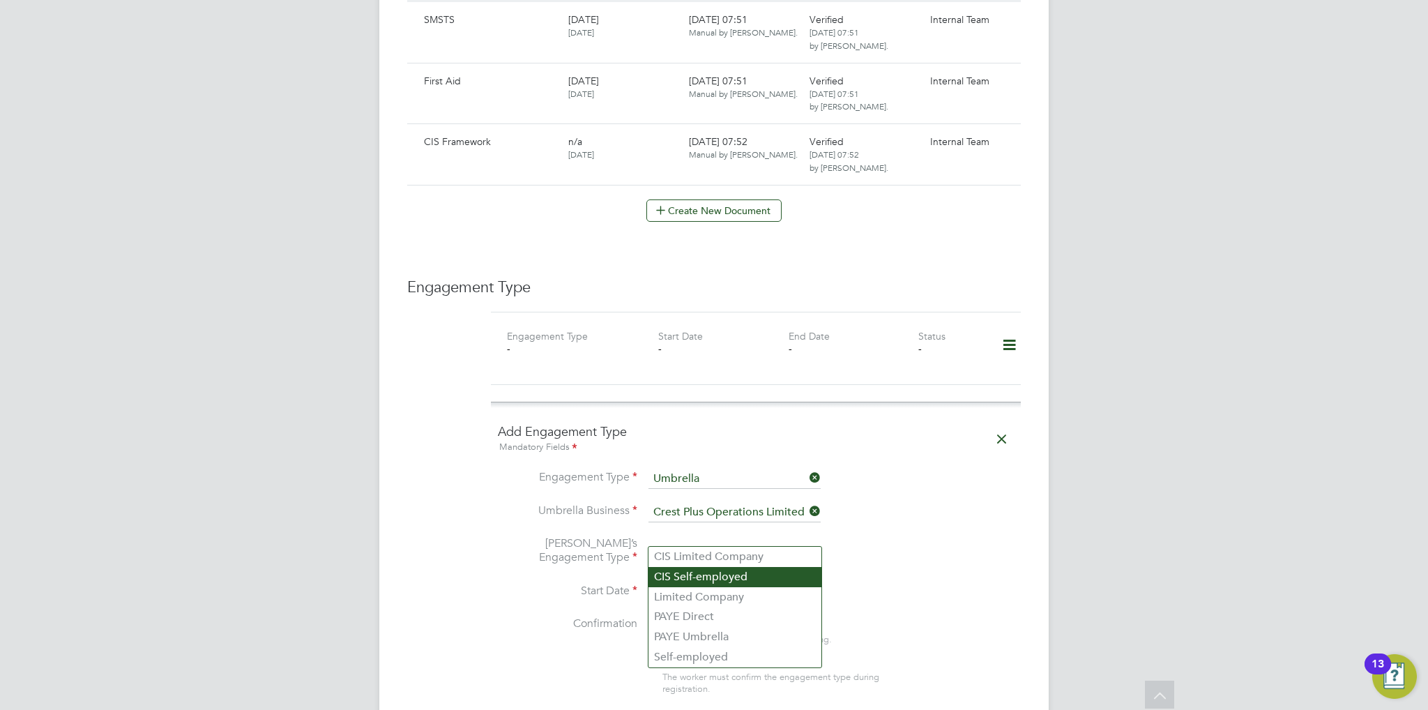
click at [738, 575] on li "CIS Self-employed" at bounding box center [734, 577] width 173 height 20
type input "CIS Self-employed"
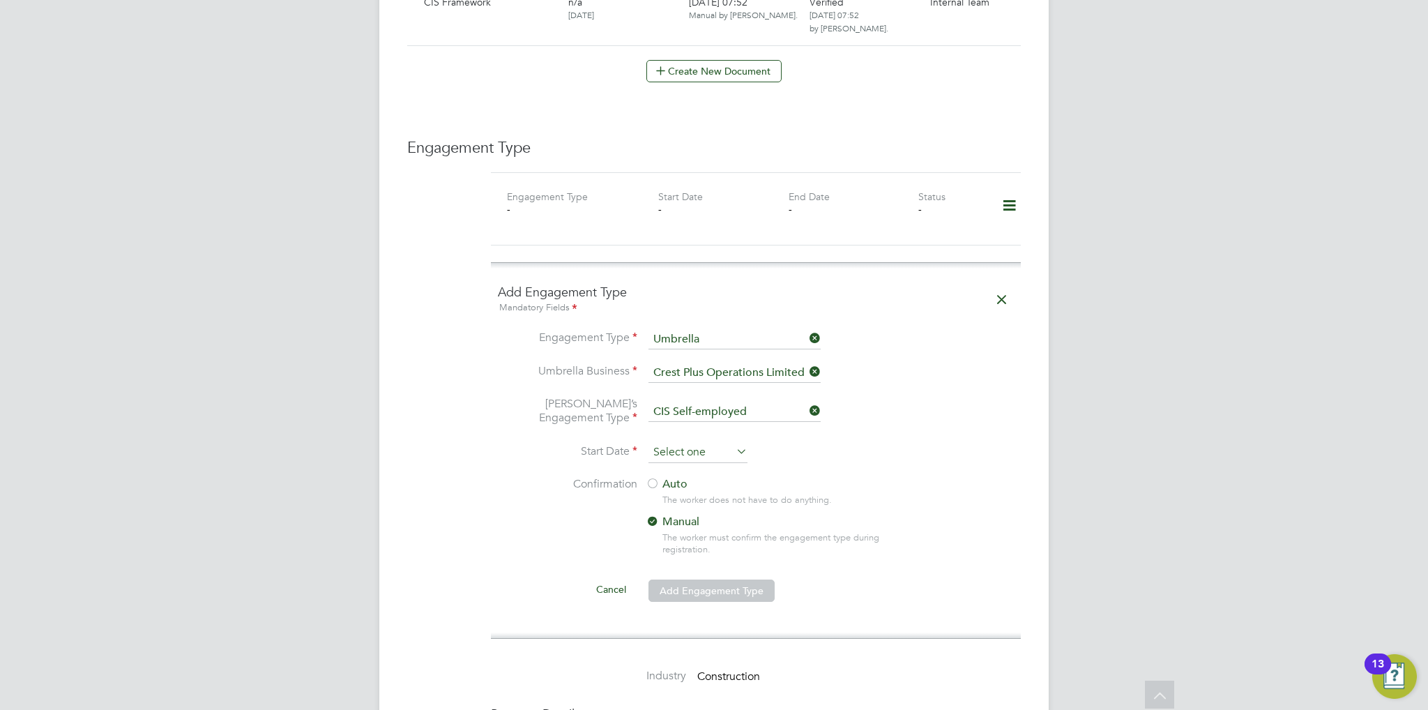
scroll to position [485, 0]
click at [723, 442] on input at bounding box center [697, 452] width 99 height 21
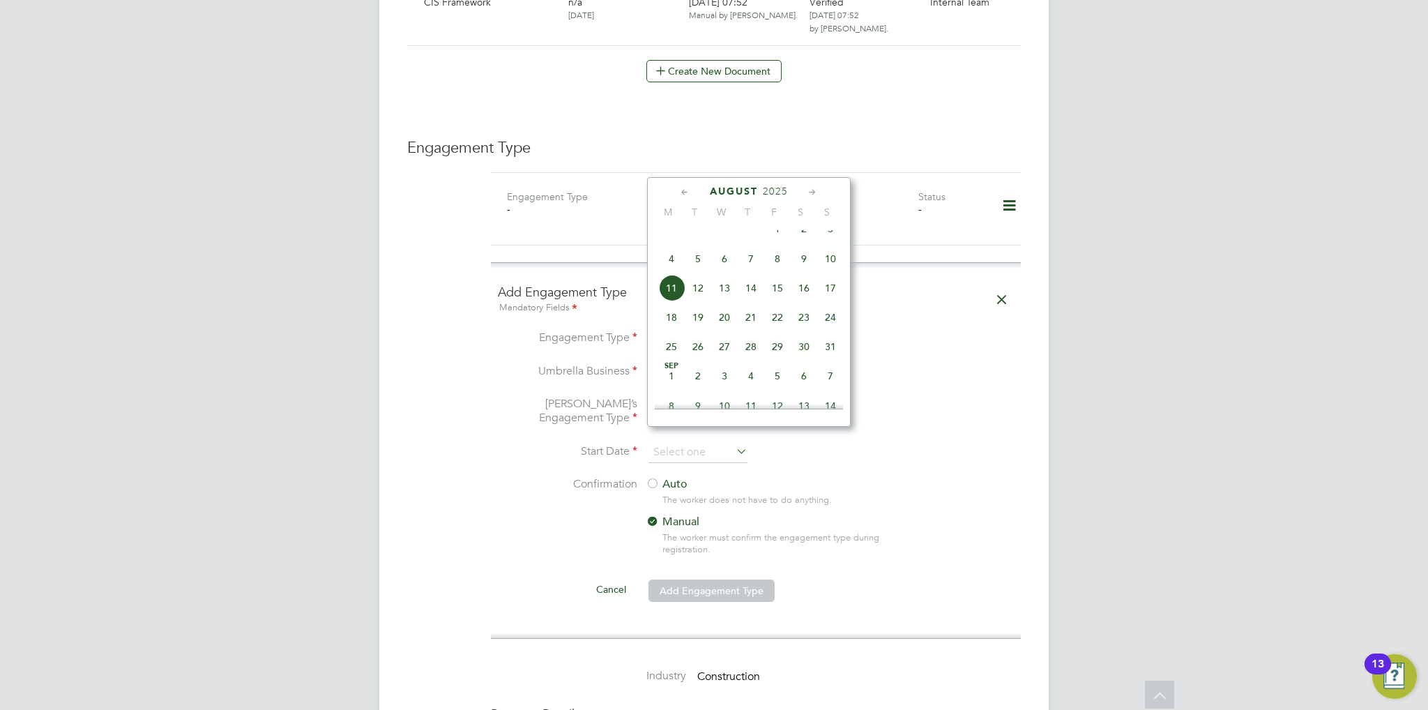
click at [672, 300] on span "11" at bounding box center [671, 288] width 26 height 26
type input "11 Aug 2025"
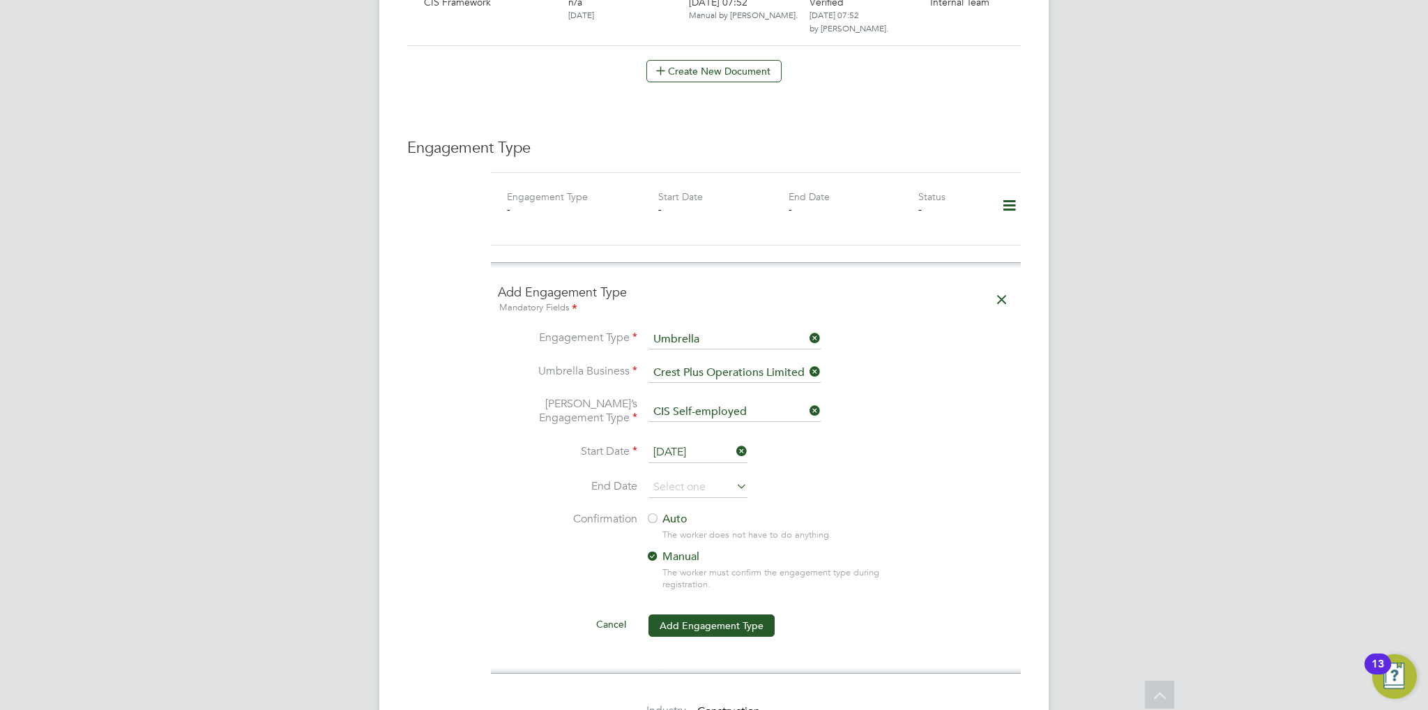
click at [671, 512] on label "Auto" at bounding box center [770, 519] width 251 height 15
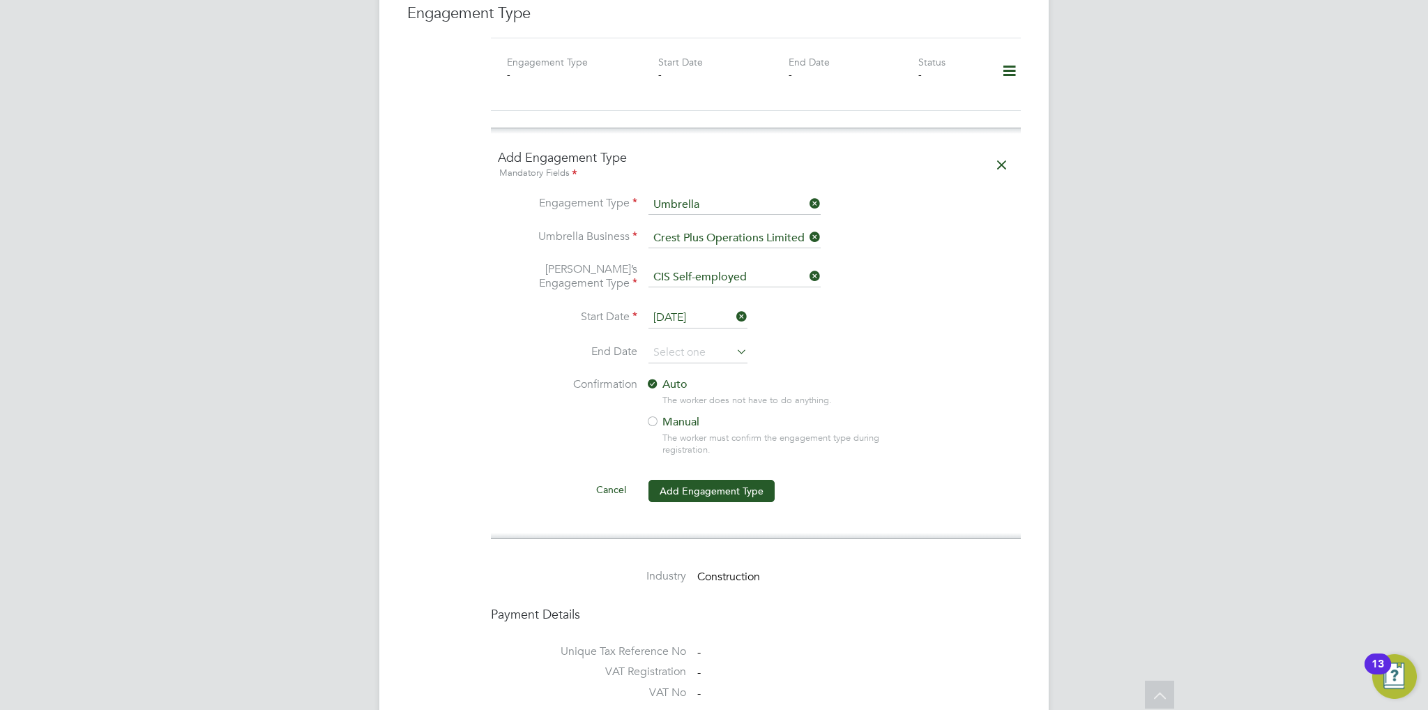
scroll to position [1185, 0]
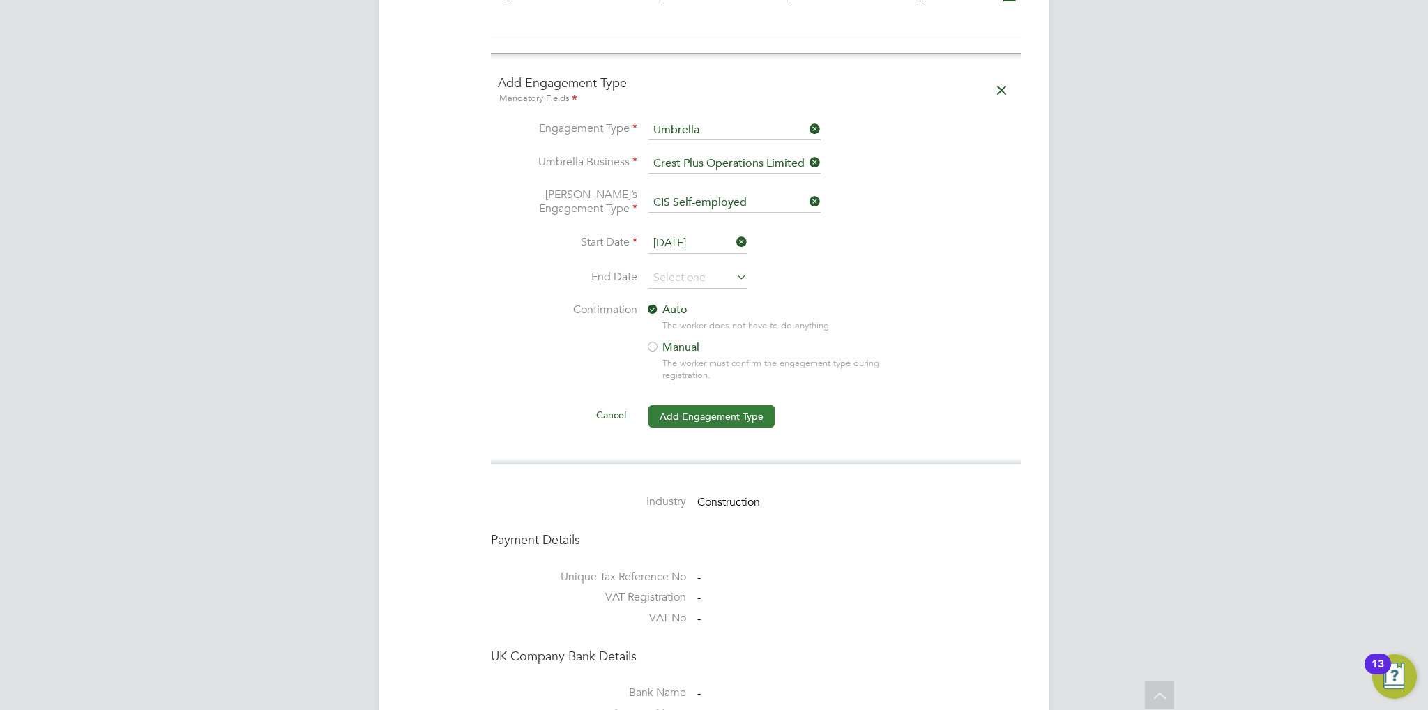
click at [734, 405] on button "Add Engagement Type" at bounding box center [711, 416] width 126 height 22
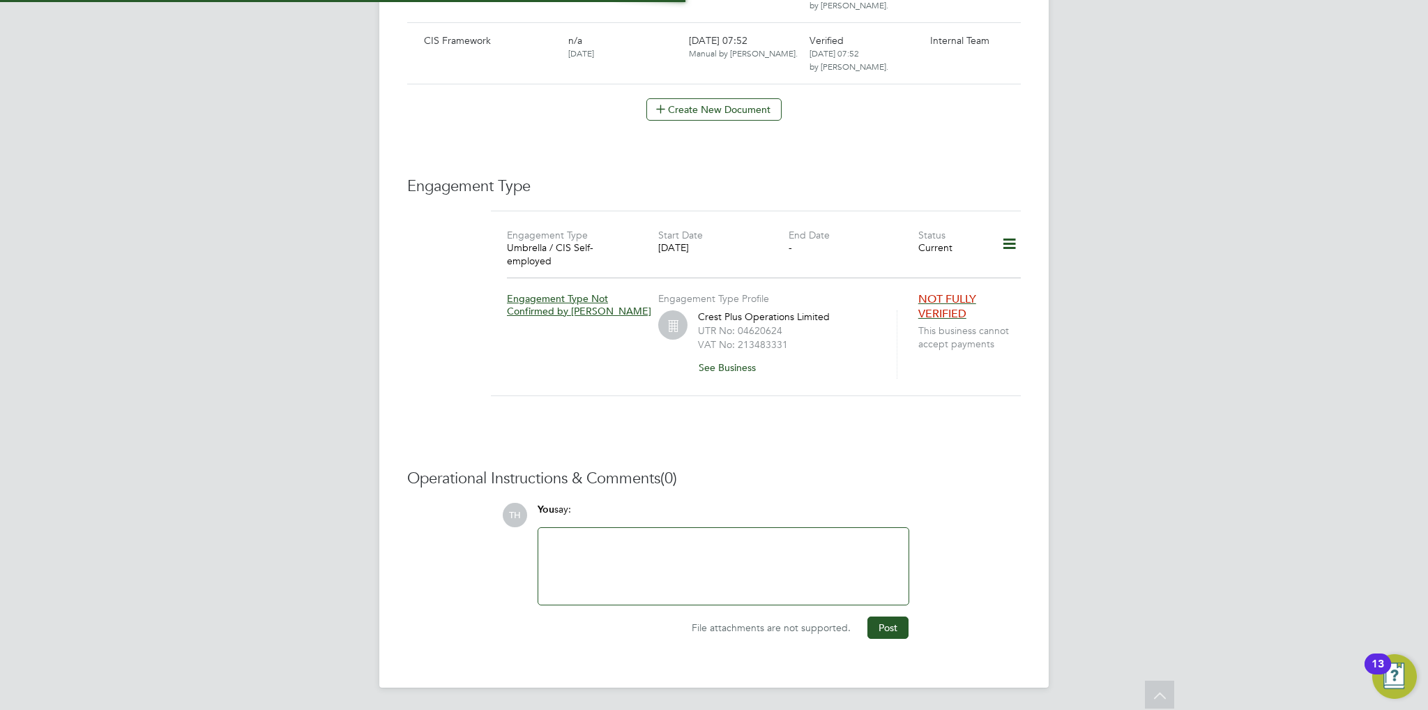
scroll to position [912, 0]
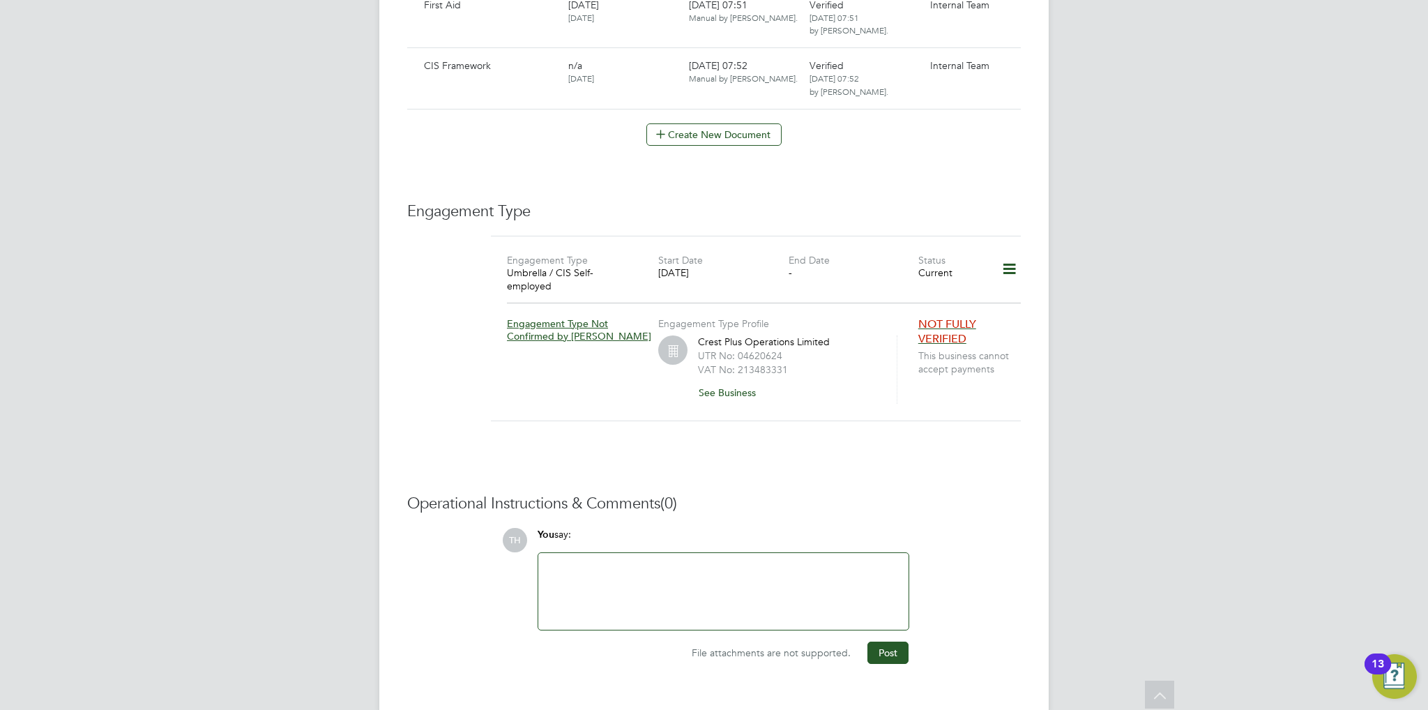
click at [642, 583] on div at bounding box center [723, 591] width 353 height 60
click at [792, 561] on div "NOK - Scott Varden, Friend -" at bounding box center [723, 591] width 353 height 60
click at [905, 641] on button "Post" at bounding box center [887, 652] width 41 height 22
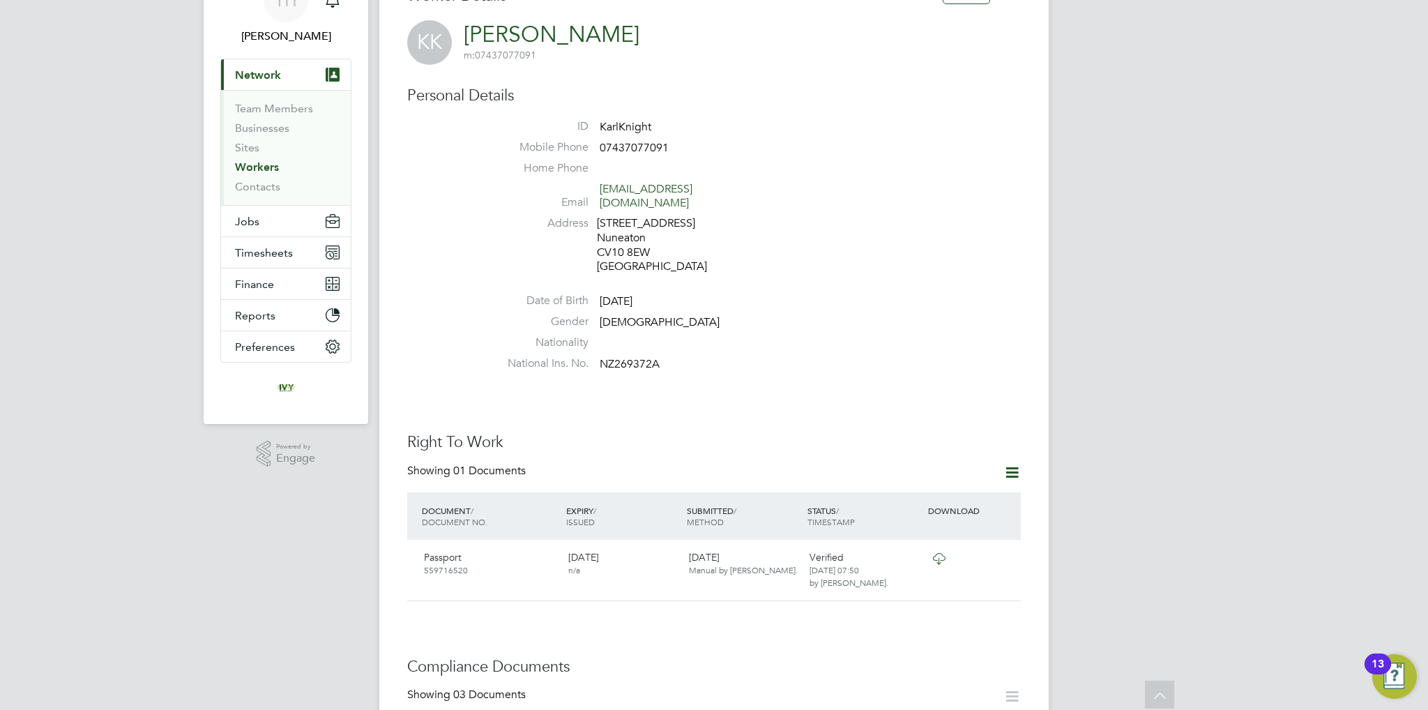
scroll to position [0, 0]
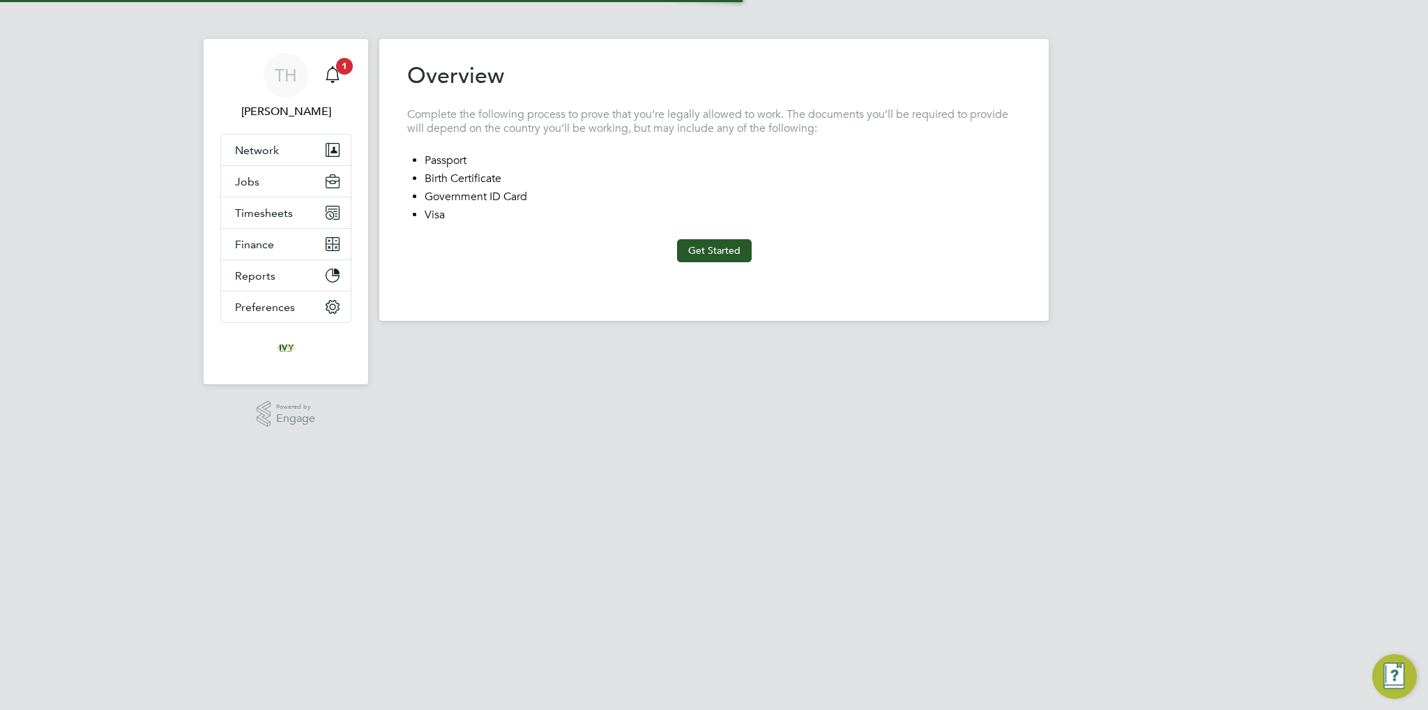
type input "[GEOGRAPHIC_DATA]"
click at [758, 263] on div "Previous Step Next Step" at bounding box center [713, 277] width 613 height 31
click at [721, 248] on button "Get Started" at bounding box center [714, 250] width 75 height 22
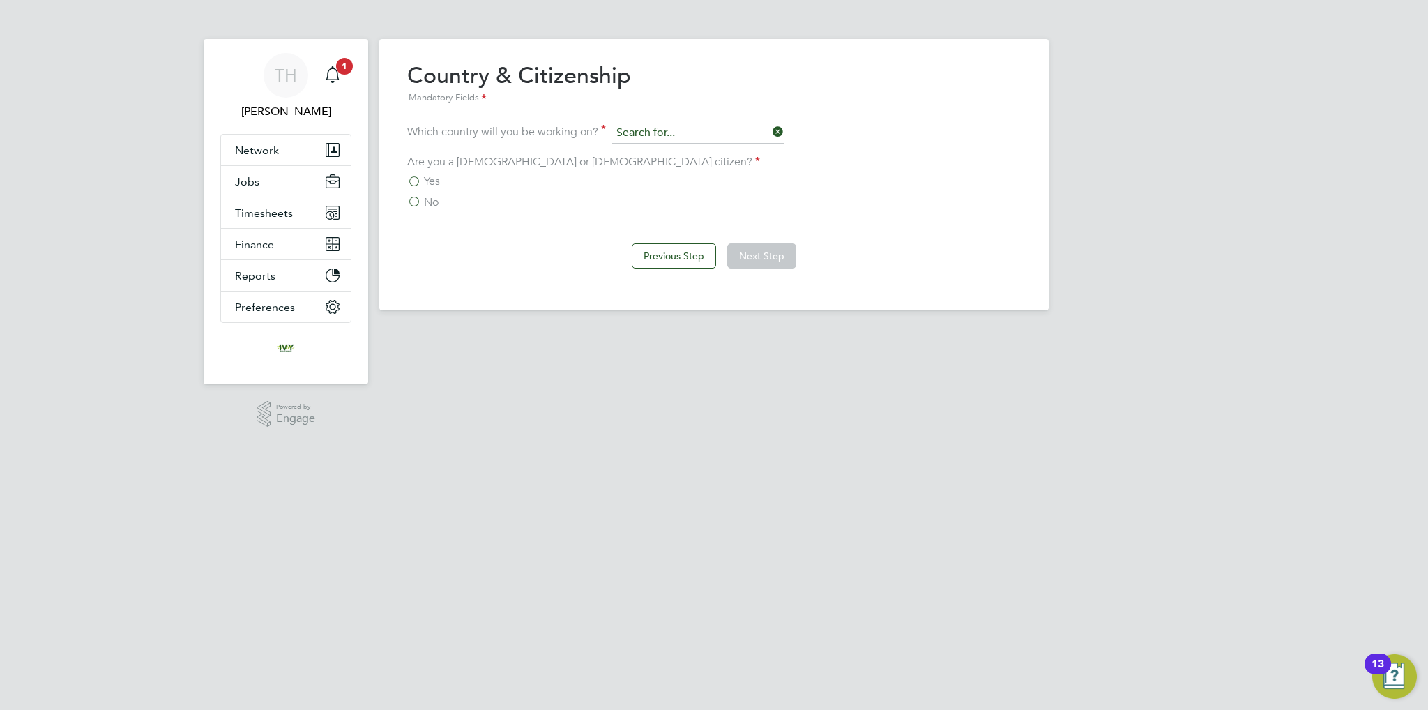
click at [660, 125] on input at bounding box center [697, 133] width 172 height 21
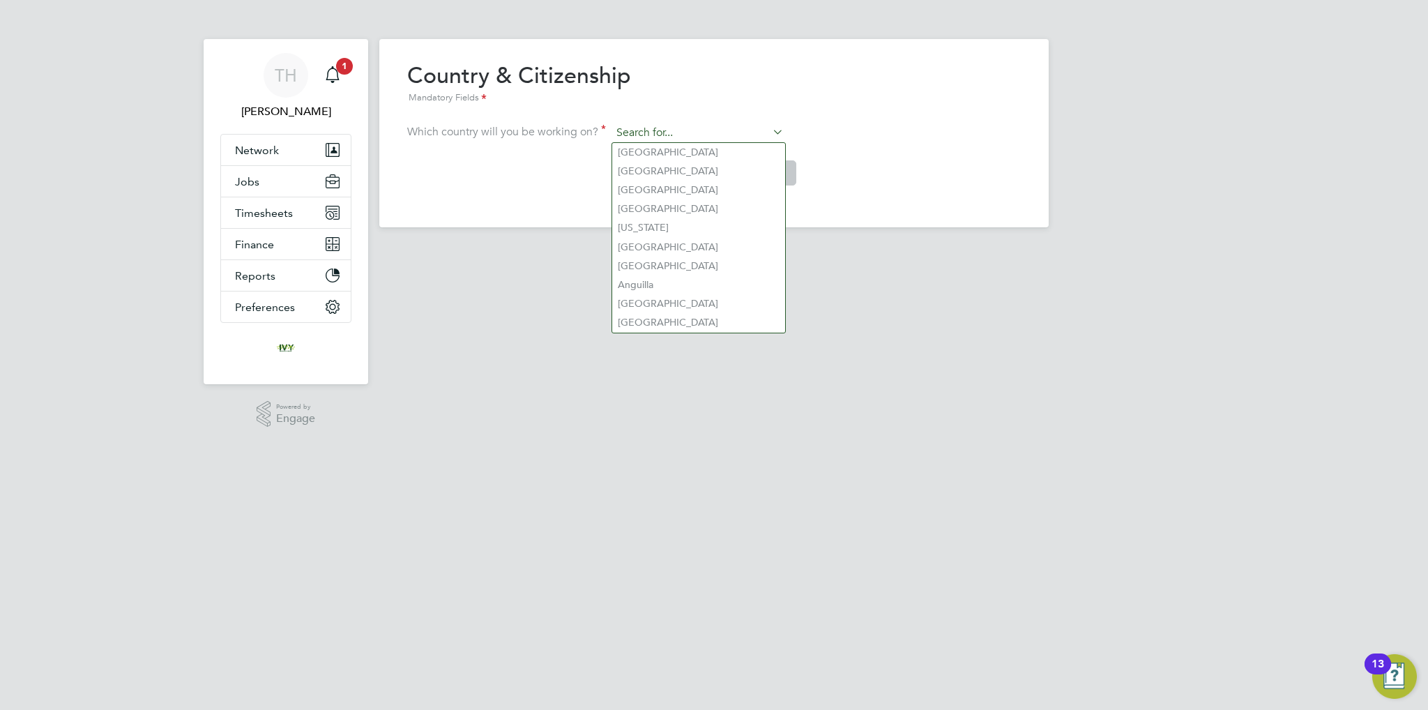
click at [668, 125] on input at bounding box center [697, 133] width 172 height 21
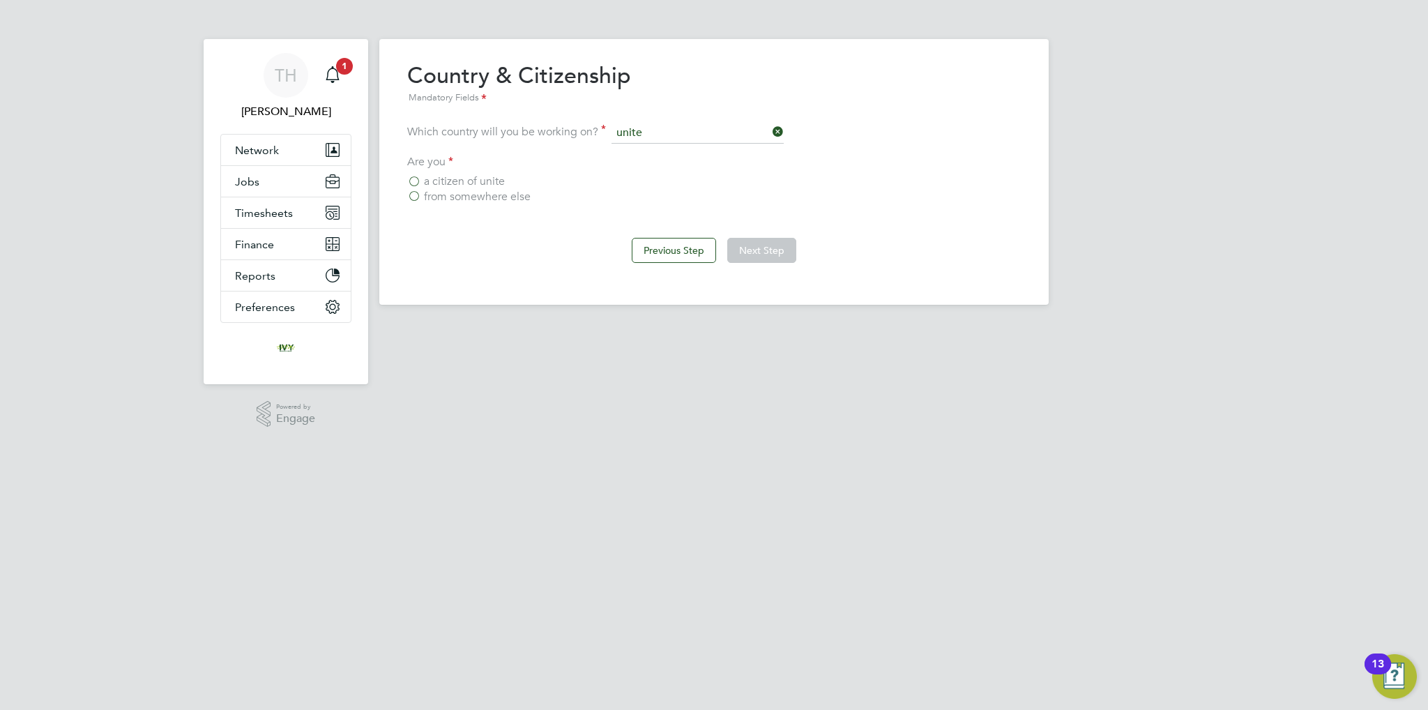
click at [664, 196] on li "Unite d Kingdom" at bounding box center [711, 190] width 199 height 19
type input "[GEOGRAPHIC_DATA]"
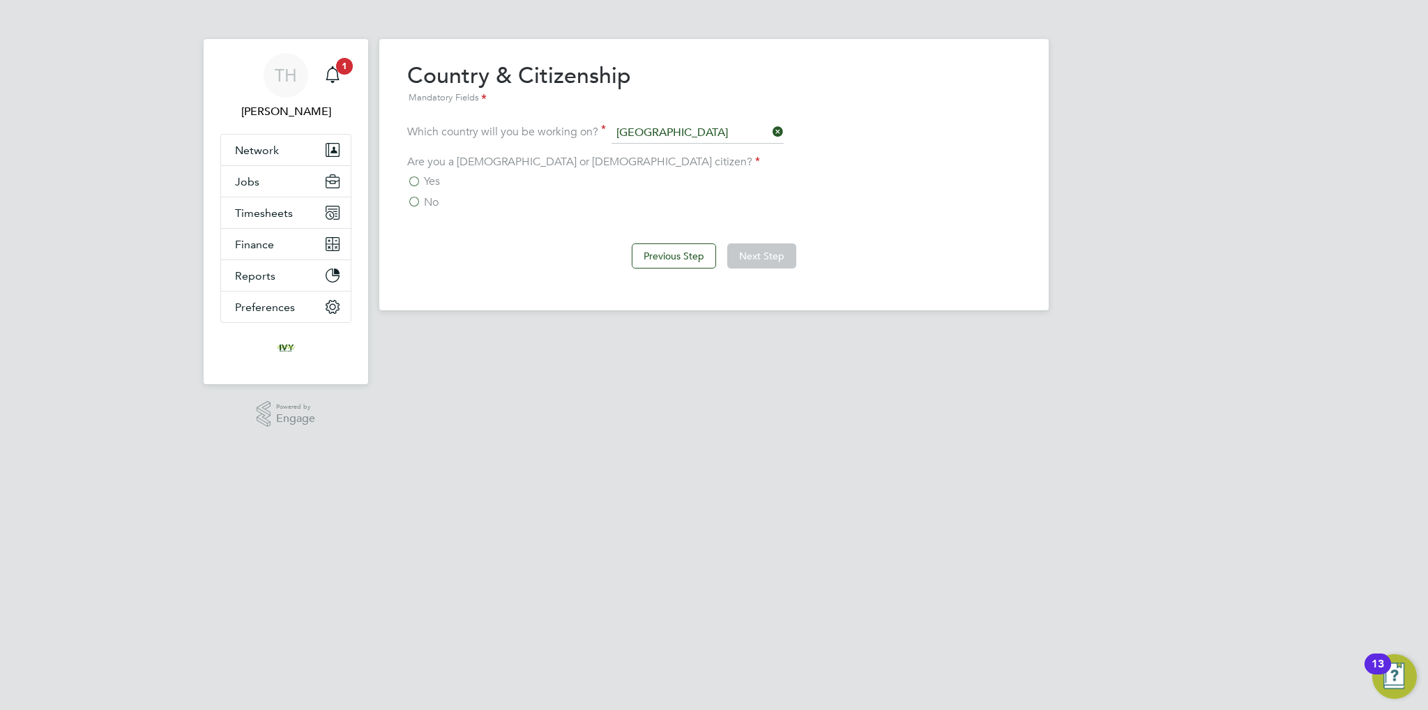
click at [412, 178] on label "Yes" at bounding box center [423, 181] width 33 height 14
click at [0, 0] on input "Yes" at bounding box center [0, 0] width 0 height 0
click at [770, 248] on button "Next Step" at bounding box center [761, 255] width 69 height 25
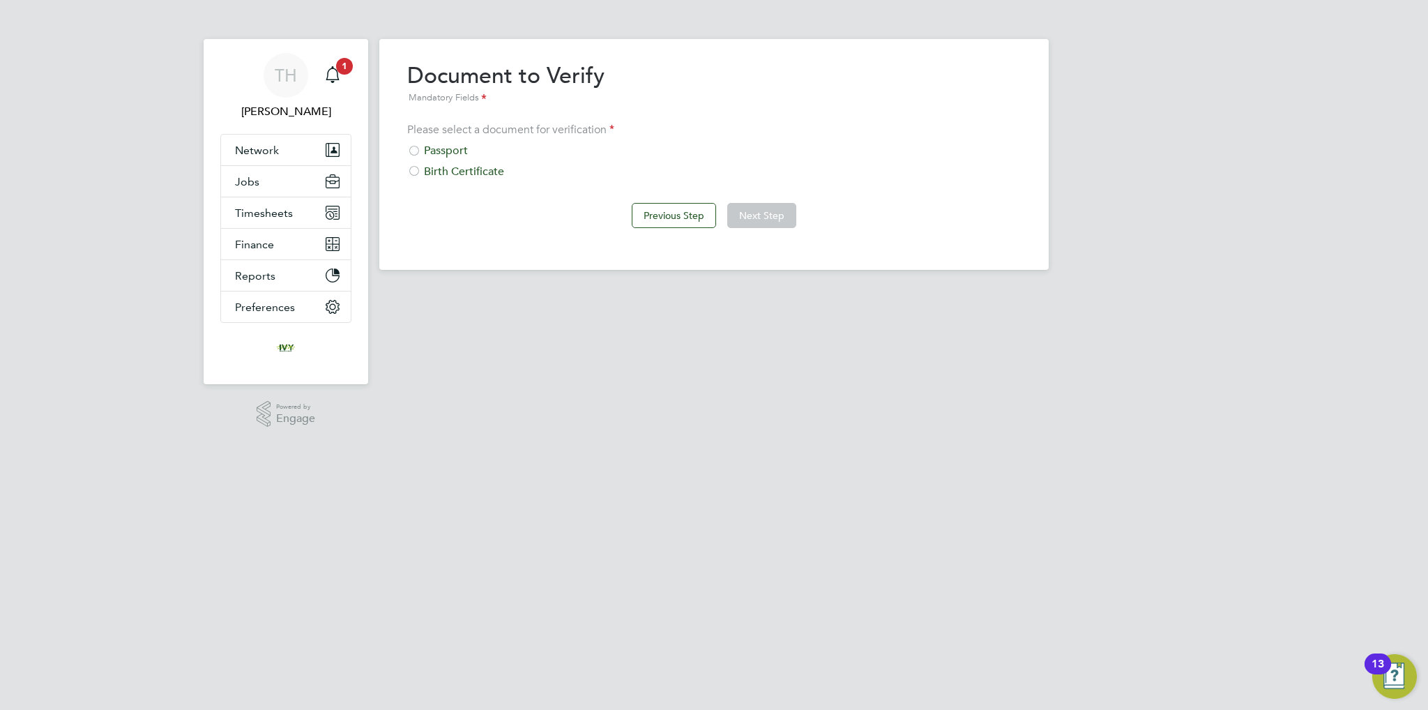
click at [444, 143] on div "Please select a document for verification Passport Birth Certificate" at bounding box center [713, 151] width 613 height 56
click at [454, 157] on div "Passport" at bounding box center [713, 151] width 613 height 15
click at [774, 216] on button "Next Step" at bounding box center [761, 215] width 69 height 25
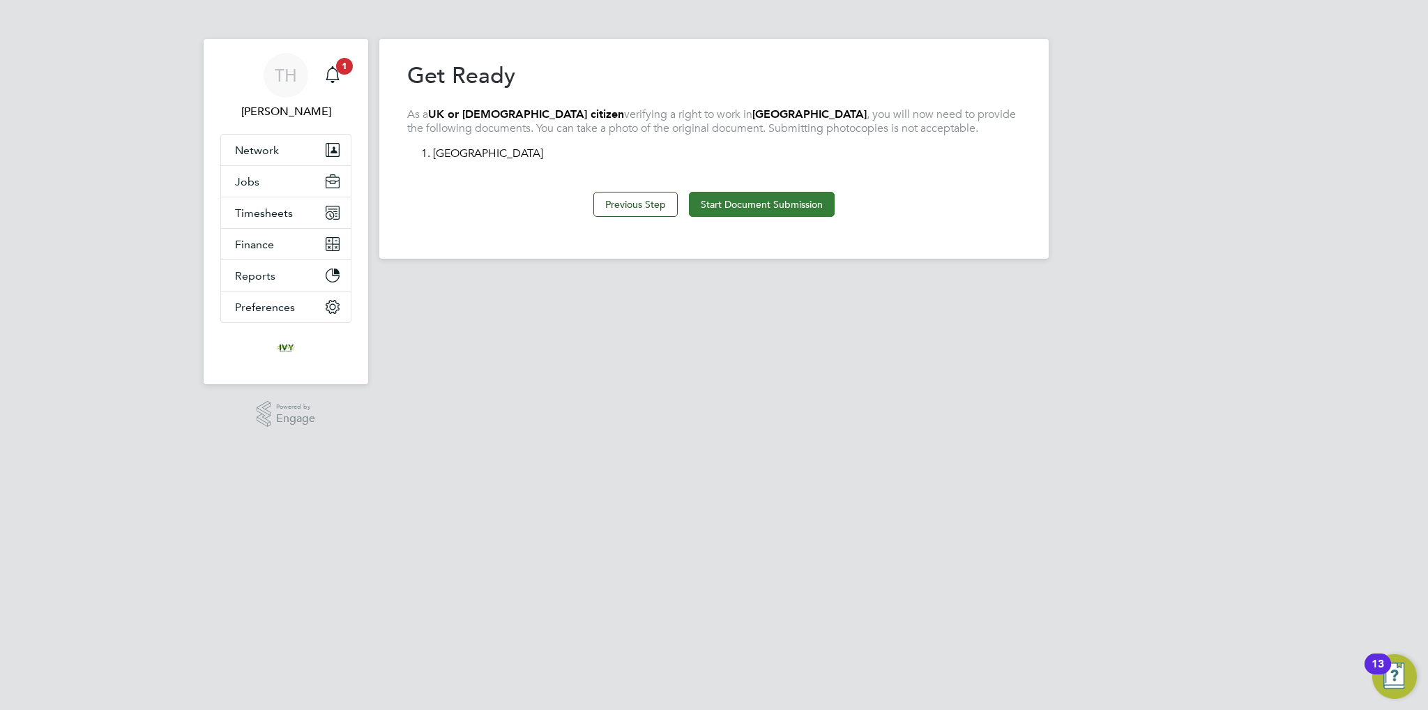
click at [750, 203] on button "Start Document Submission" at bounding box center [762, 204] width 146 height 25
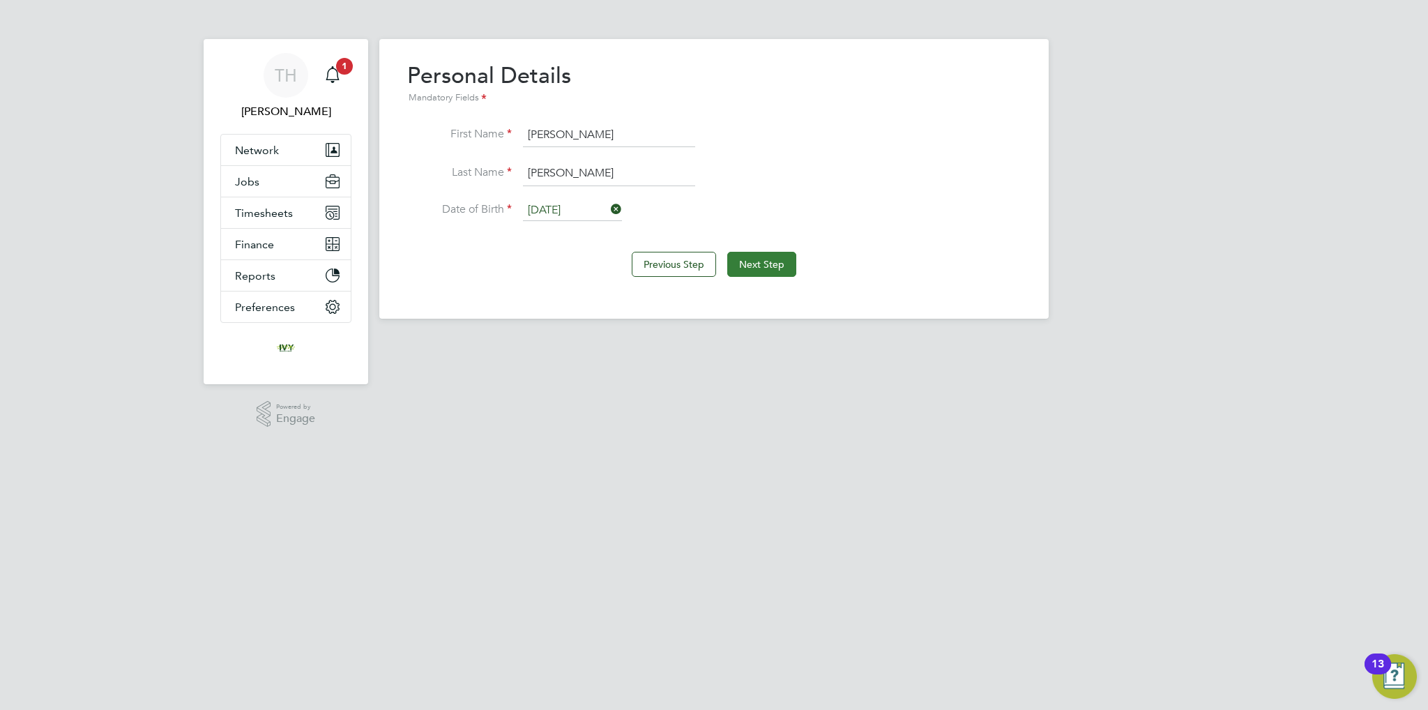
click at [754, 261] on button "Next Step" at bounding box center [761, 264] width 69 height 25
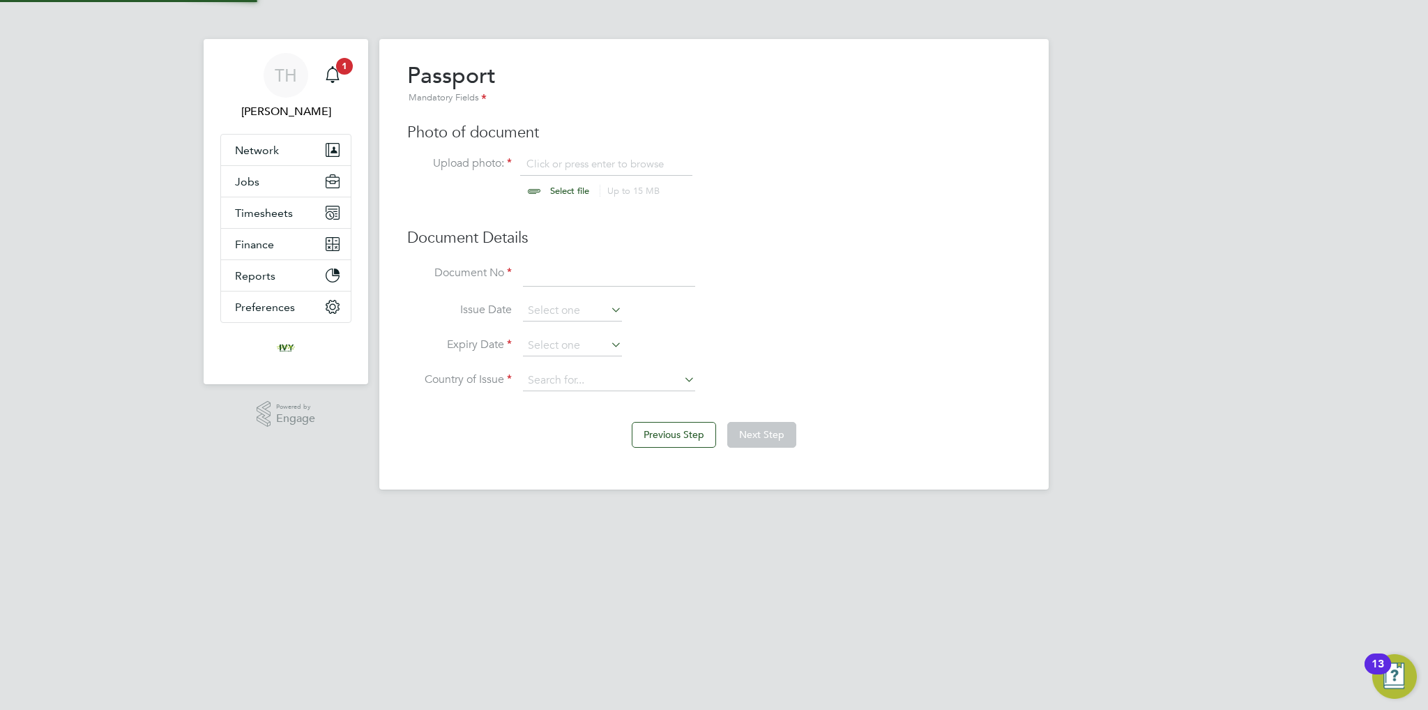
scroll to position [18, 173]
click at [548, 191] on input "file" at bounding box center [582, 178] width 219 height 42
type input "C:\fakepath\20230116_080652.jpg"
click at [582, 270] on input at bounding box center [609, 274] width 172 height 25
type input "125222437"
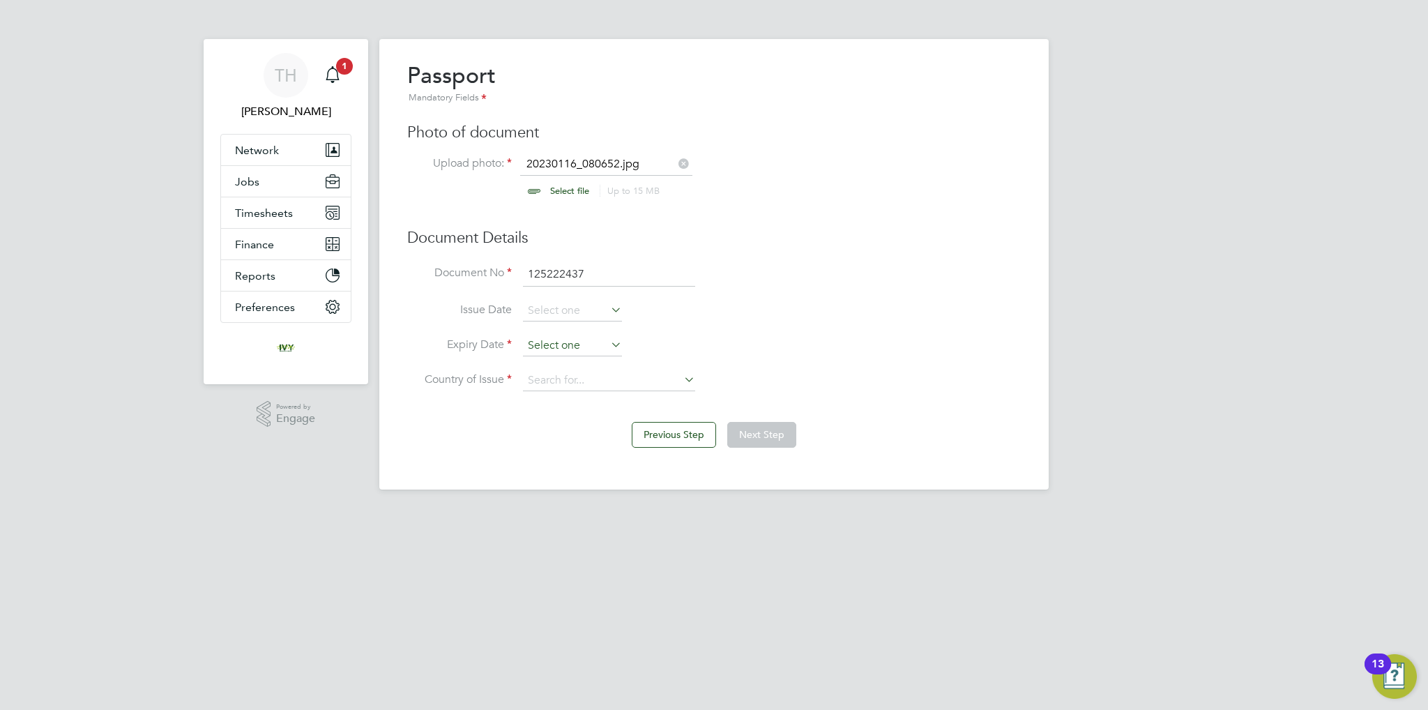
click at [537, 349] on input at bounding box center [572, 345] width 99 height 21
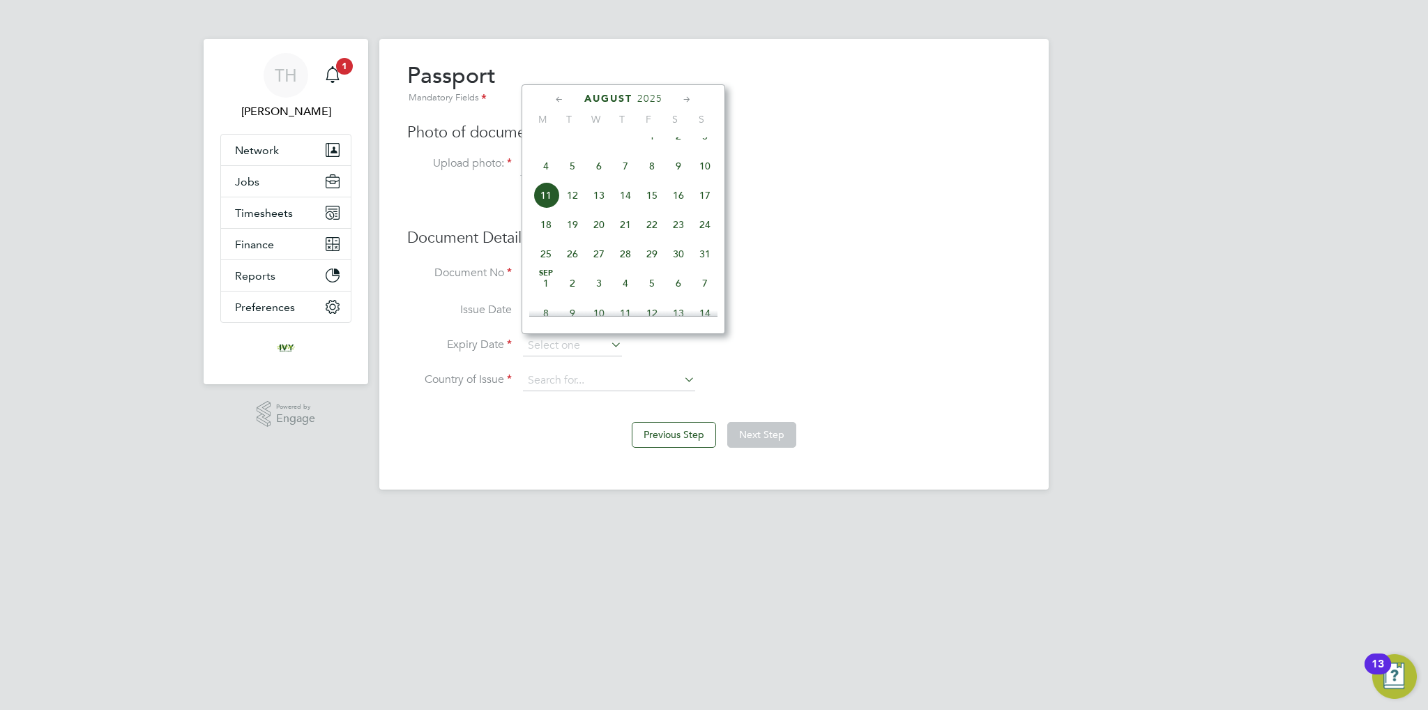
click at [646, 95] on span "2025" at bounding box center [649, 99] width 25 height 12
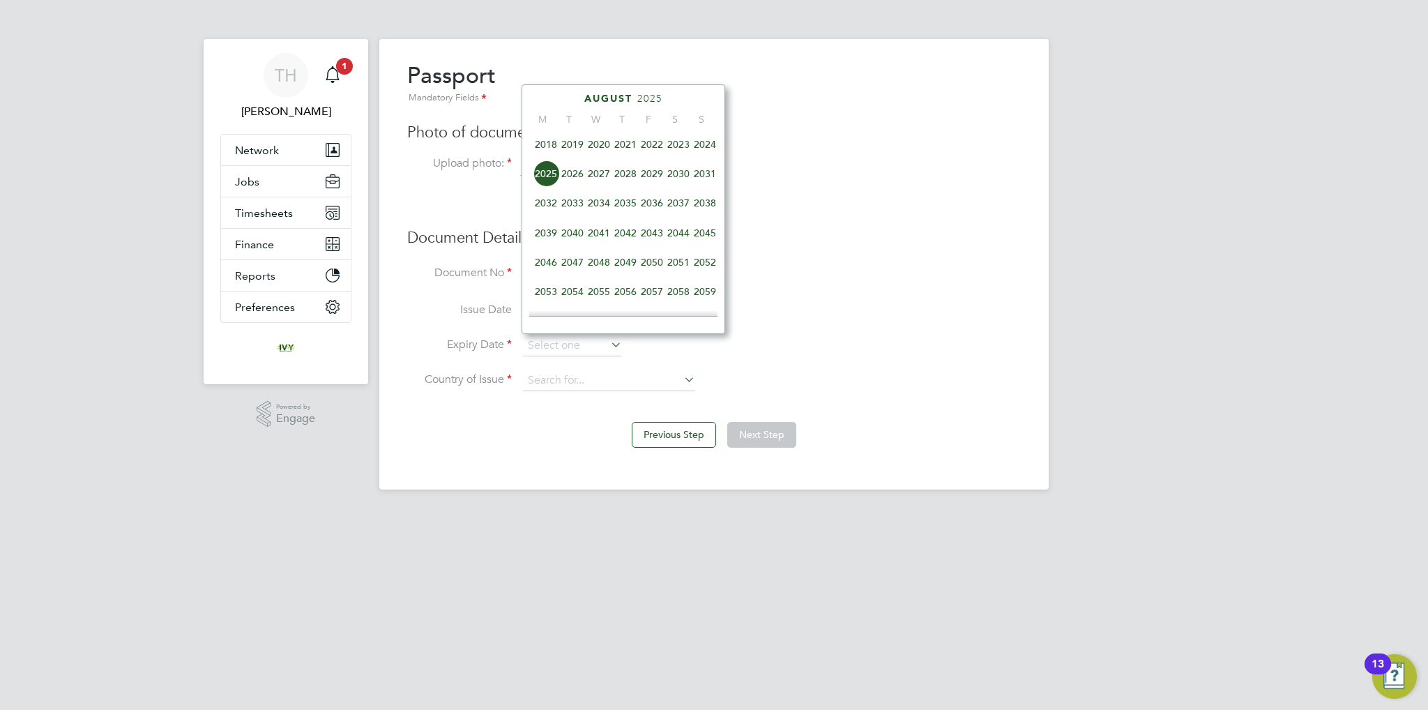
scroll to position [443, 0]
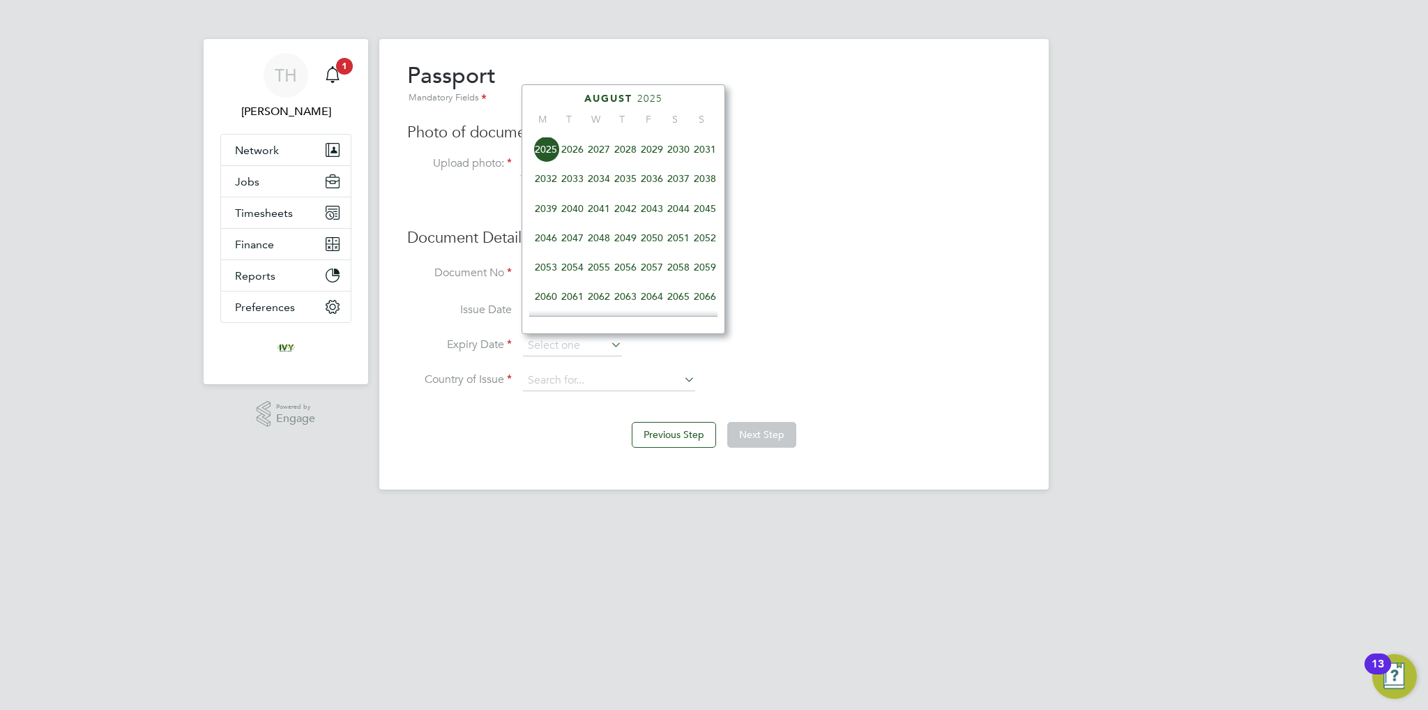
click at [703, 162] on span "2031" at bounding box center [704, 149] width 26 height 26
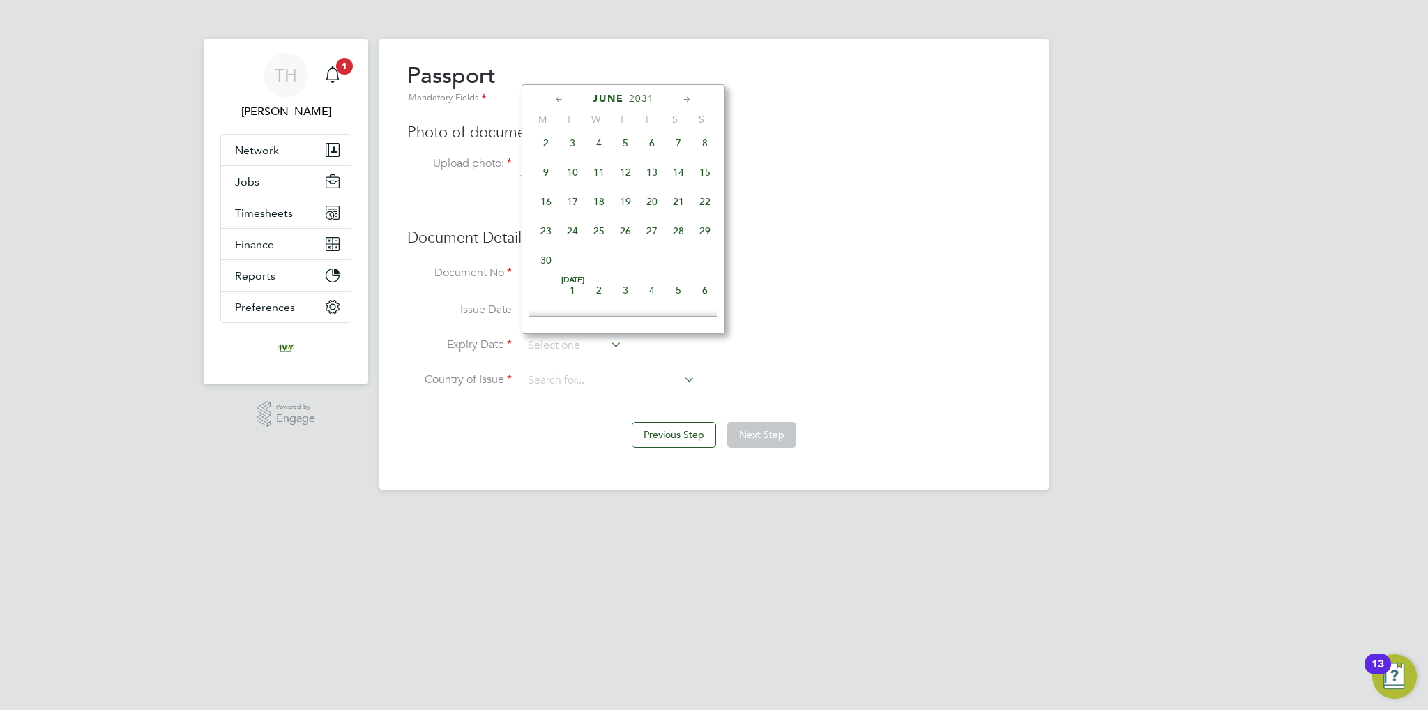
scroll to position [164, 0]
click at [652, 167] on span "6" at bounding box center [652, 164] width 26 height 26
type input "06 Jun 2031"
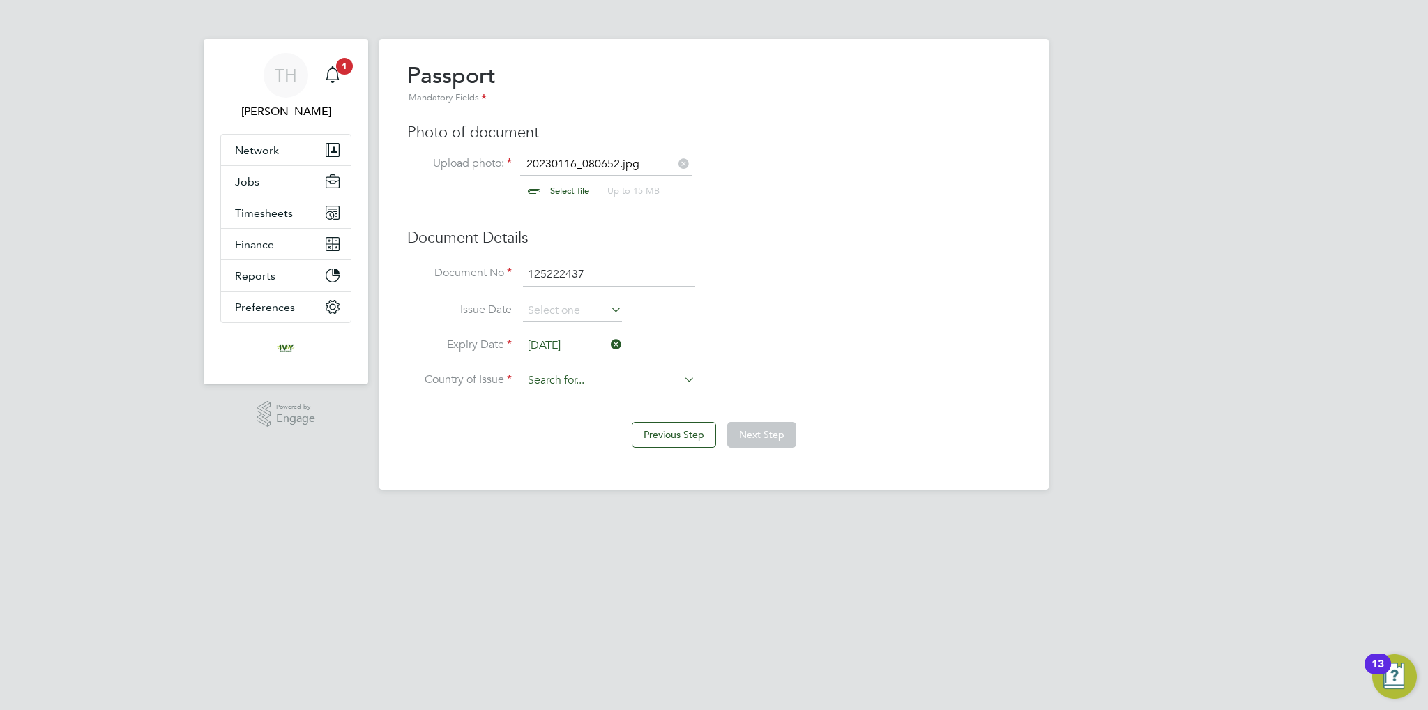
click at [595, 383] on input at bounding box center [609, 380] width 172 height 21
click at [599, 432] on li "United Kingdom" at bounding box center [621, 436] width 196 height 19
type input "[GEOGRAPHIC_DATA]"
click at [756, 427] on button "Next Step" at bounding box center [761, 434] width 69 height 25
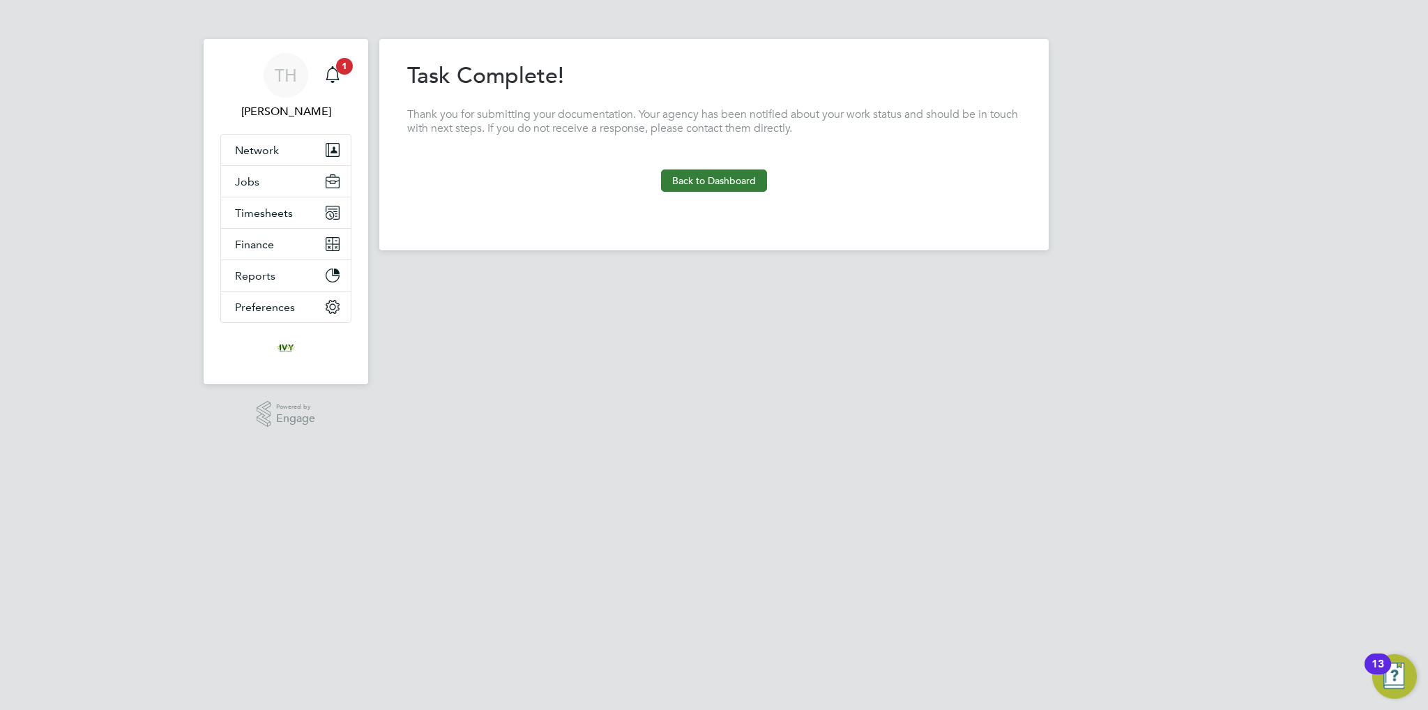
click at [714, 181] on button "Back to Dashboard" at bounding box center [714, 180] width 106 height 22
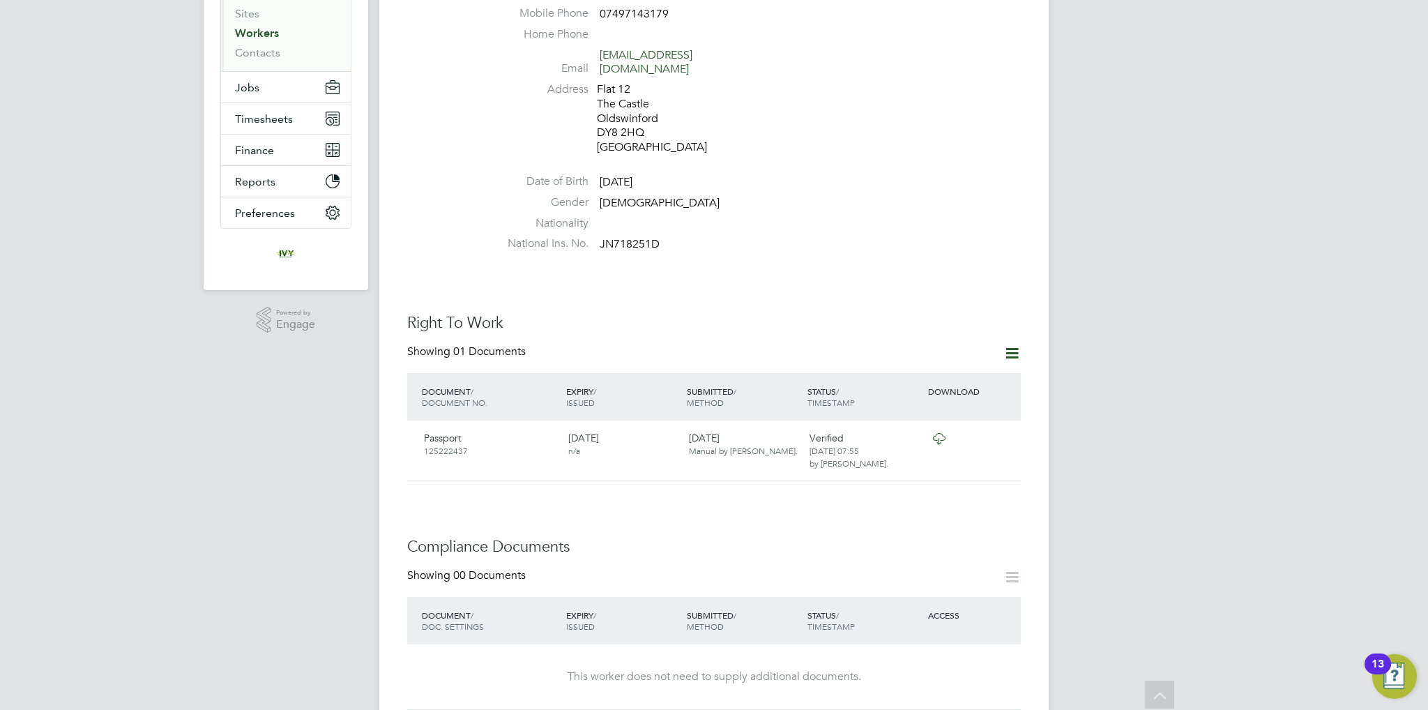
scroll to position [349, 0]
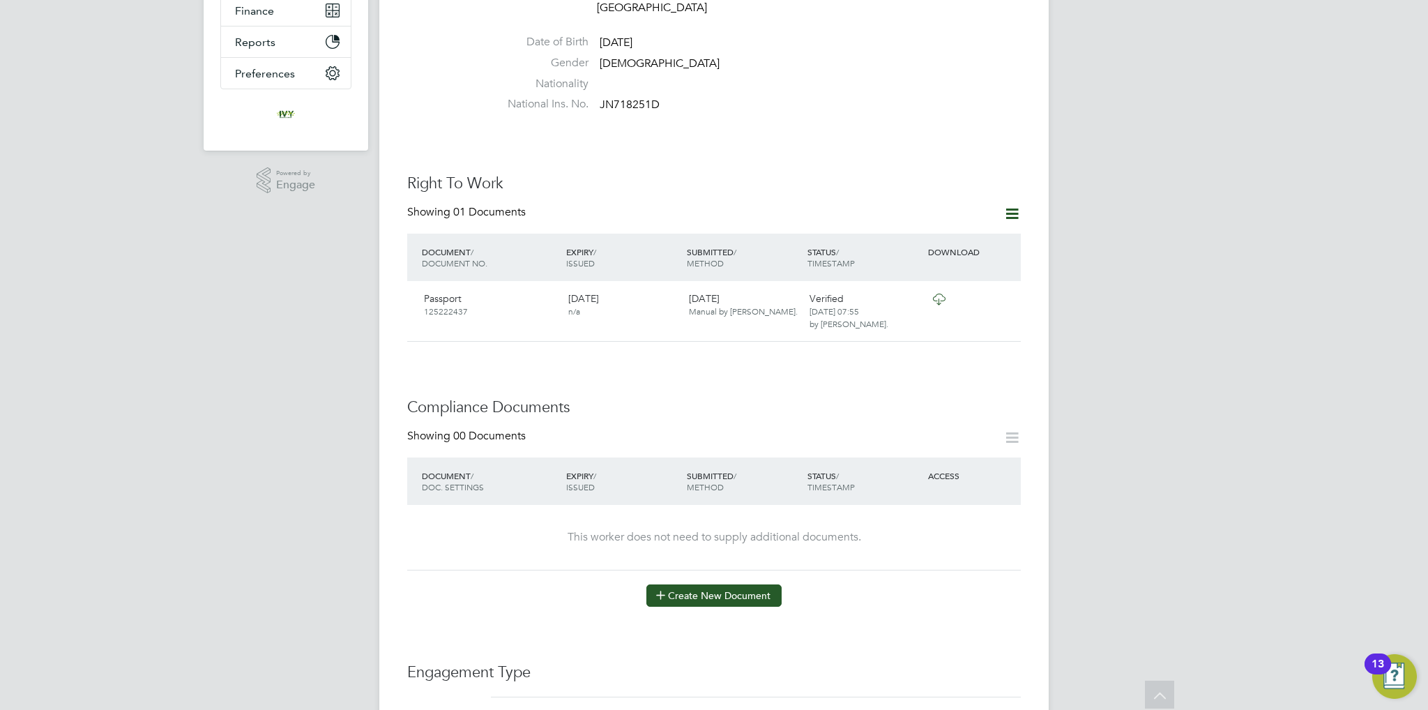
click at [680, 589] on button "Create New Document" at bounding box center [713, 595] width 135 height 22
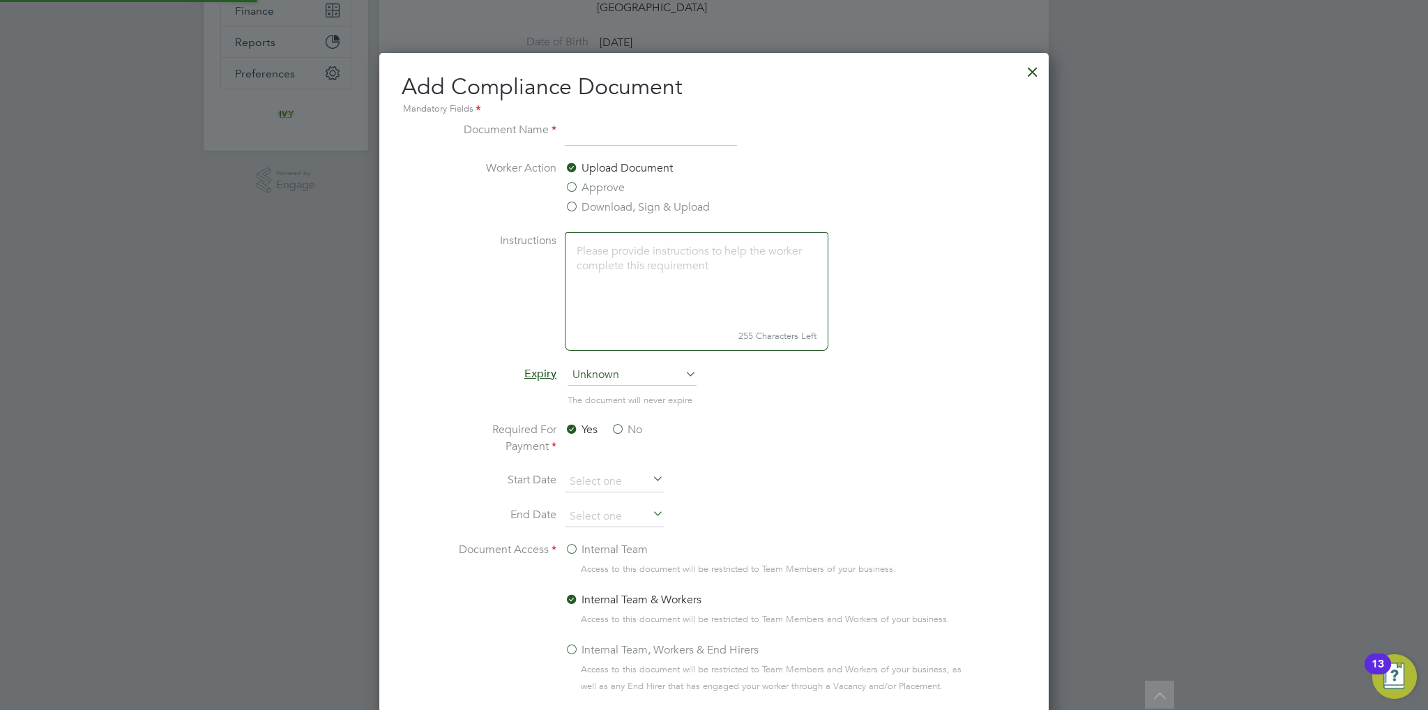
scroll to position [729, 670]
click at [606, 132] on input at bounding box center [651, 133] width 172 height 25
type input "CSCS"
click at [993, 342] on ng-form "Document Name CSCS Worker Action Upload Document Approve Download, Sign & Uploa…" at bounding box center [714, 438] width 625 height 635
click at [652, 376] on span "Unknown" at bounding box center [631, 375] width 129 height 21
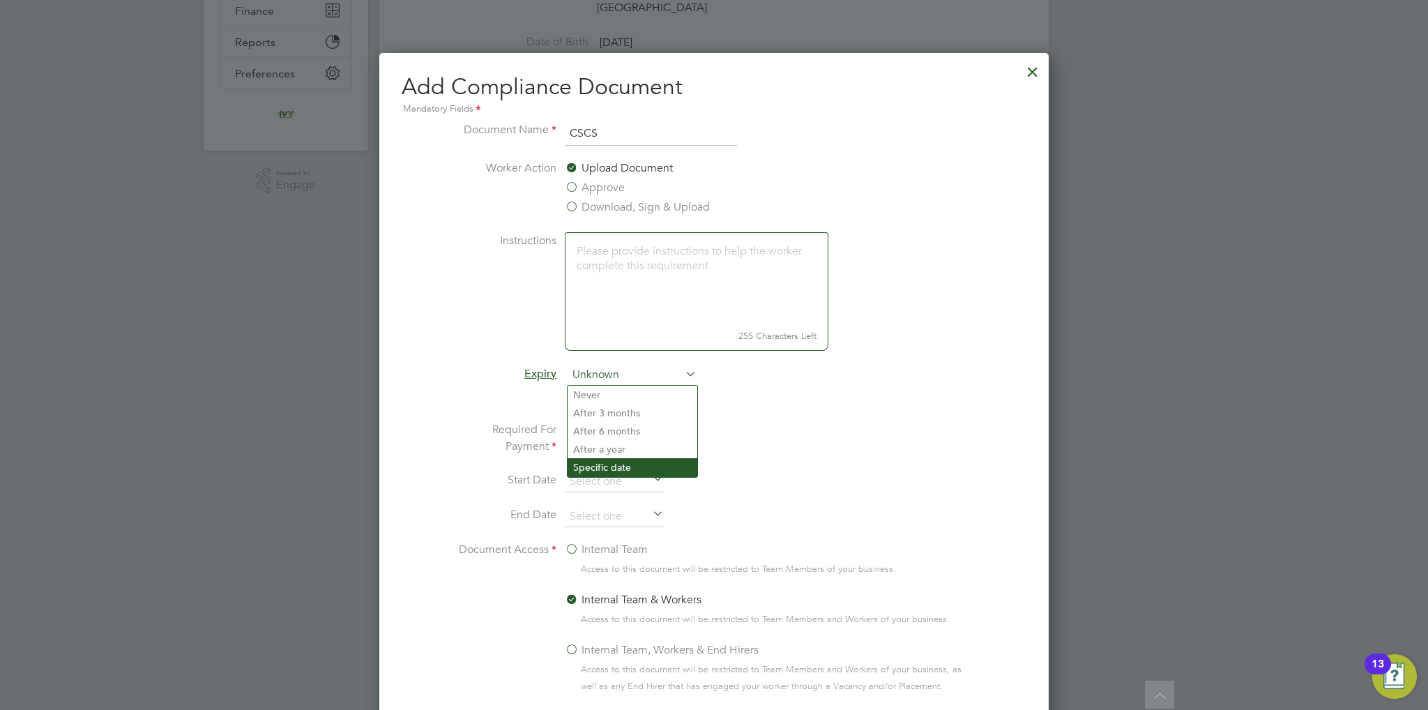
click at [615, 462] on li "Specific date" at bounding box center [632, 467] width 130 height 18
click at [623, 441] on div "Yes No" at bounding box center [669, 439] width 209 height 36
click at [622, 427] on label "No" at bounding box center [626, 429] width 31 height 17
click at [0, 0] on input "No" at bounding box center [0, 0] width 0 height 0
click at [599, 551] on label "Internal Team" at bounding box center [606, 549] width 83 height 17
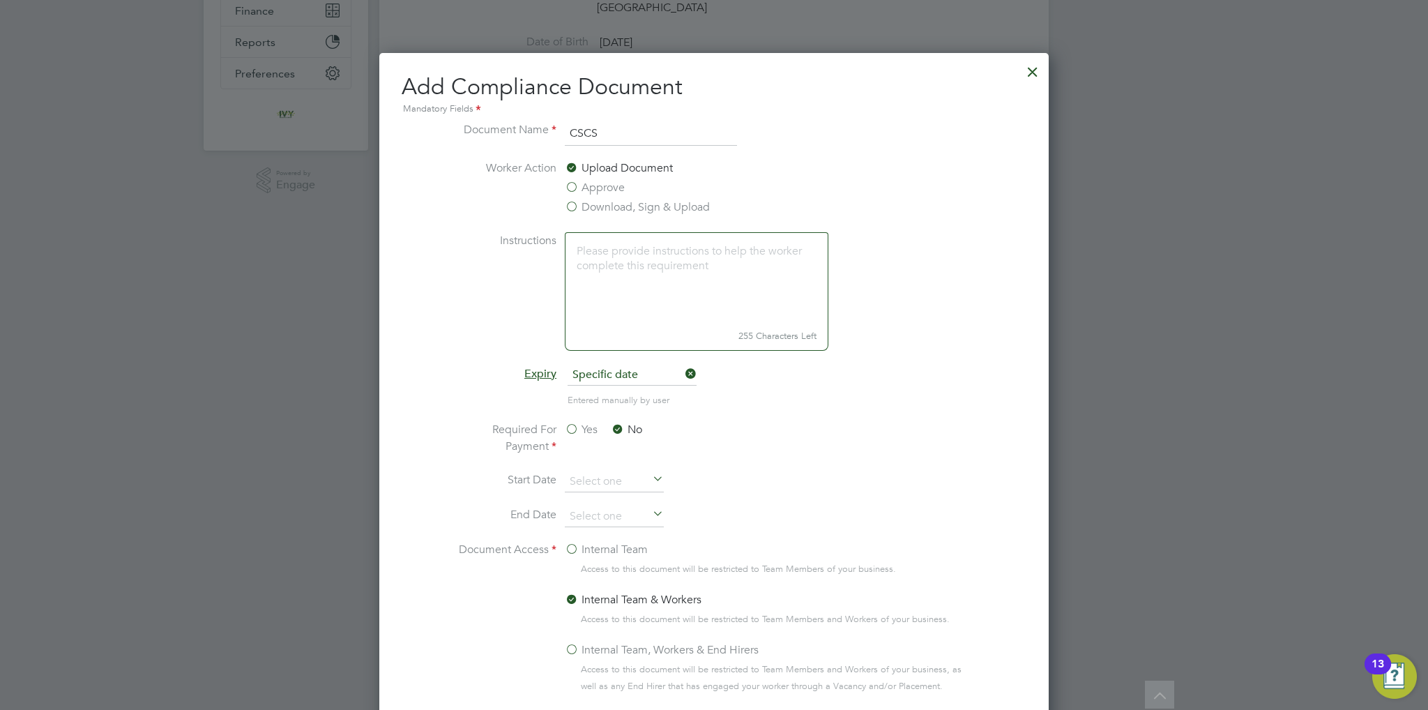
click at [0, 0] on input "Internal Team" at bounding box center [0, 0] width 0 height 0
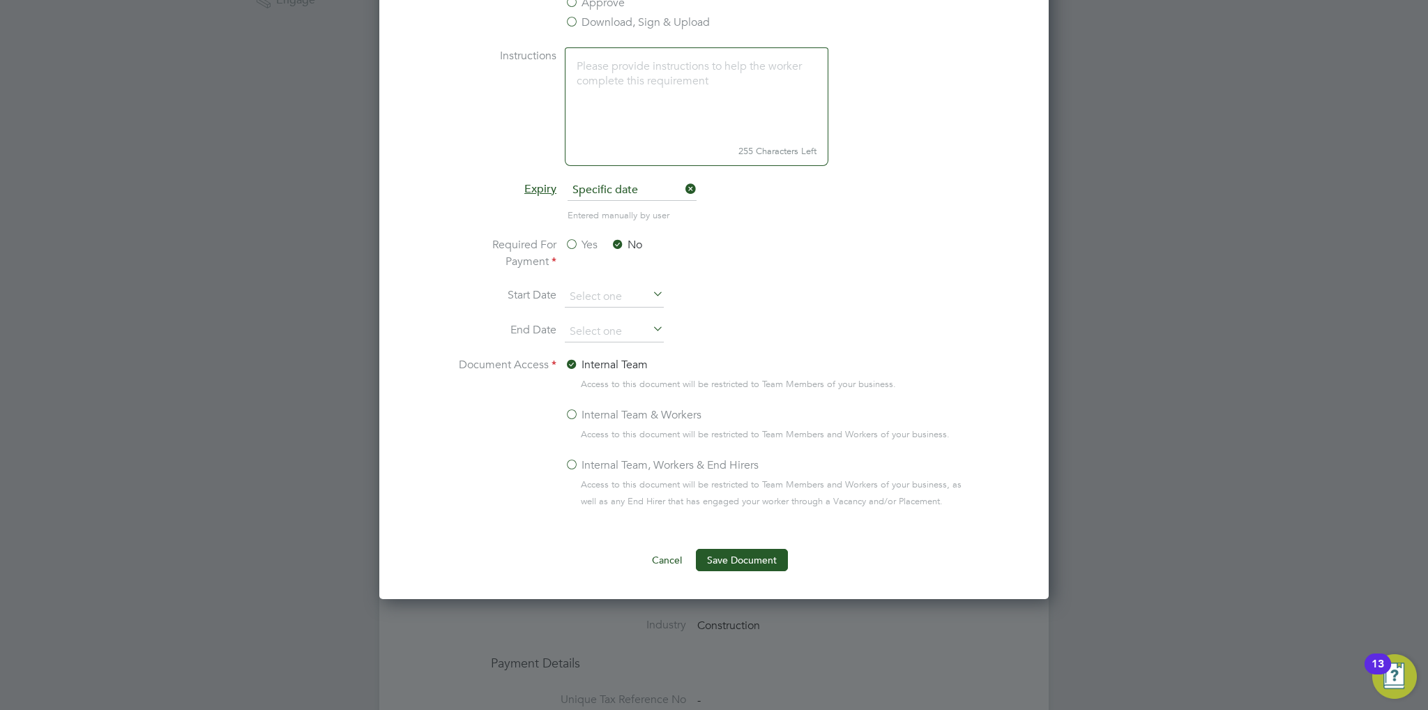
scroll to position [627, 0]
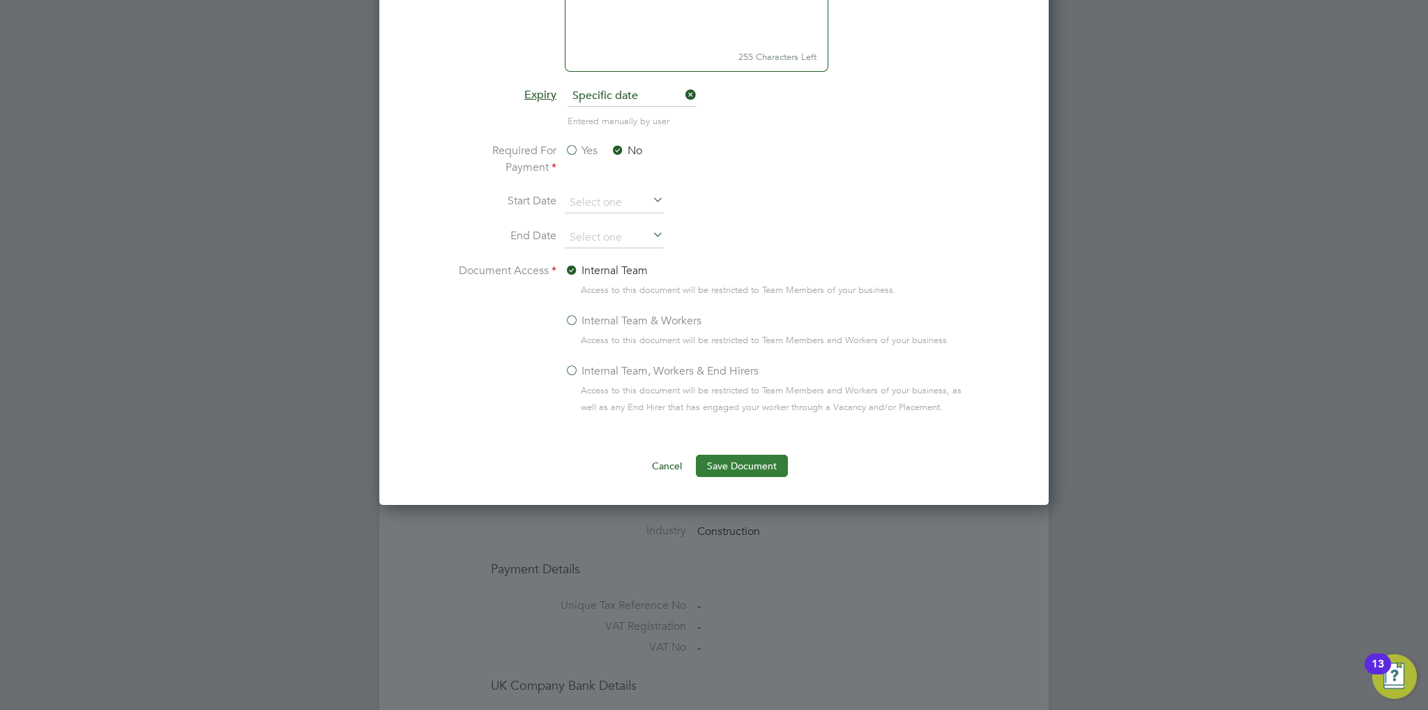
click at [746, 462] on button "Save Document" at bounding box center [742, 465] width 92 height 22
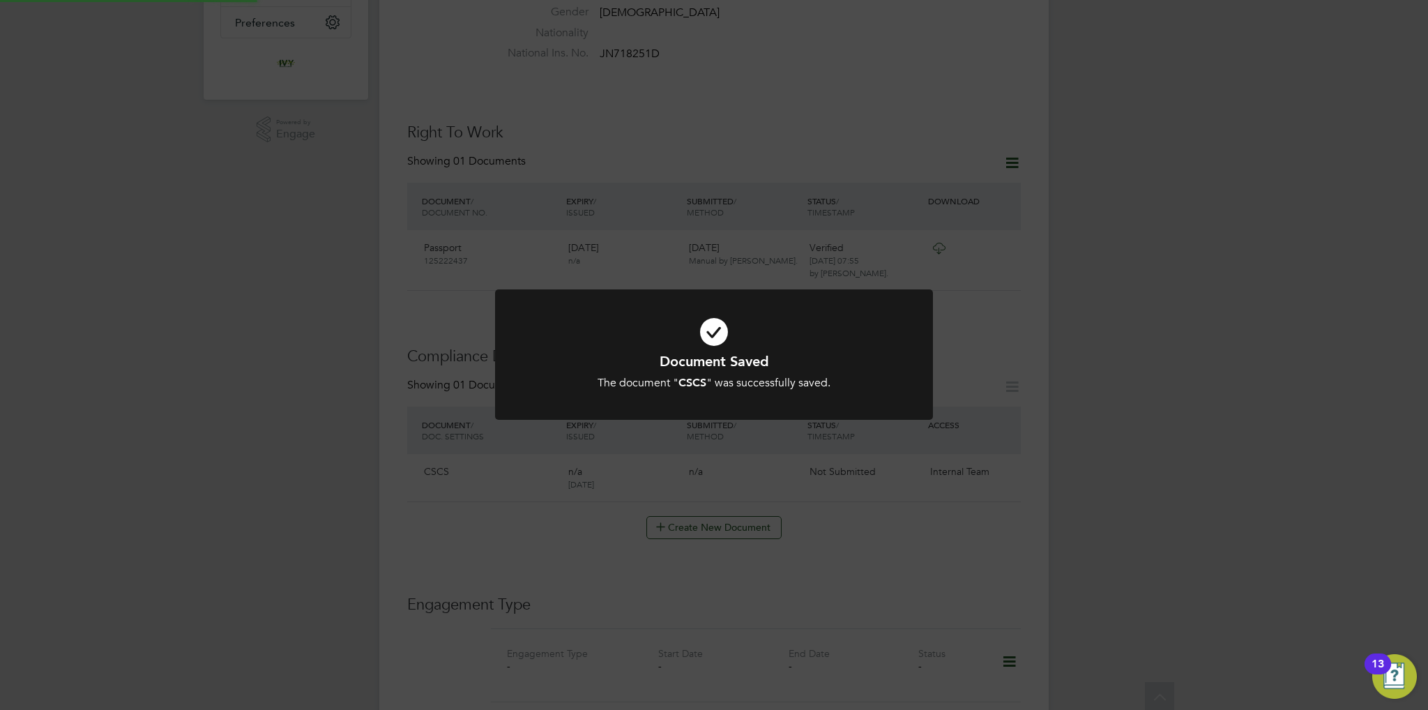
scroll to position [349, 0]
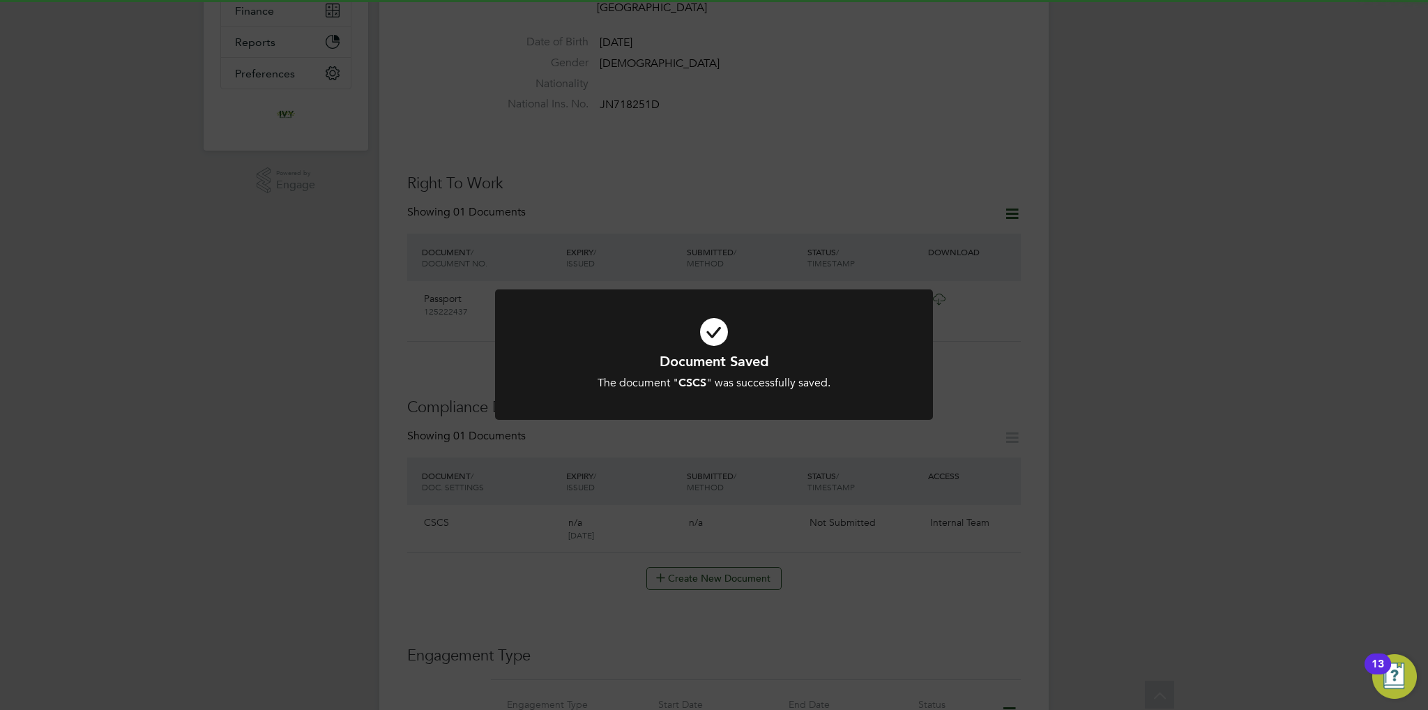
click at [775, 444] on div "Document Saved The document " CSCS " was successfully saved. Cancel Okay" at bounding box center [714, 355] width 1428 height 710
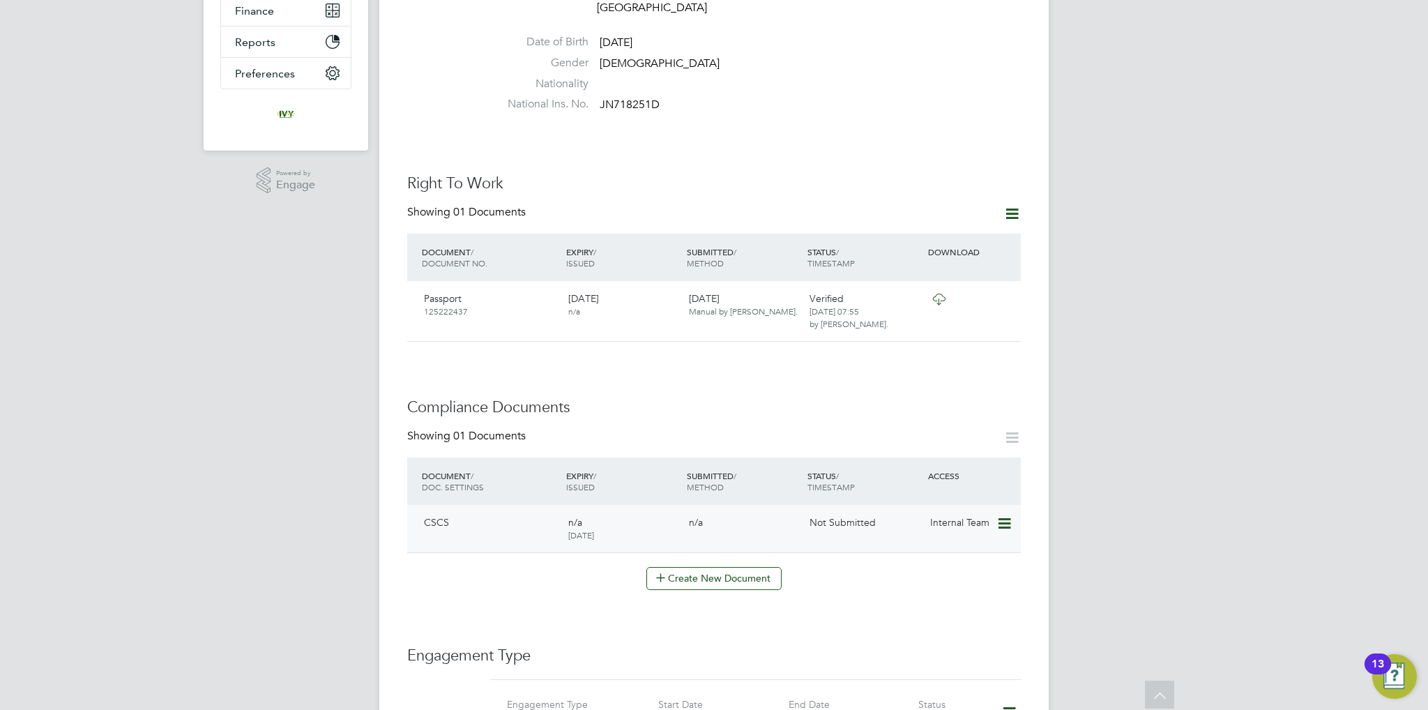
click at [1004, 515] on icon at bounding box center [1003, 523] width 14 height 17
click at [933, 557] on li "Submit Document" at bounding box center [961, 562] width 98 height 20
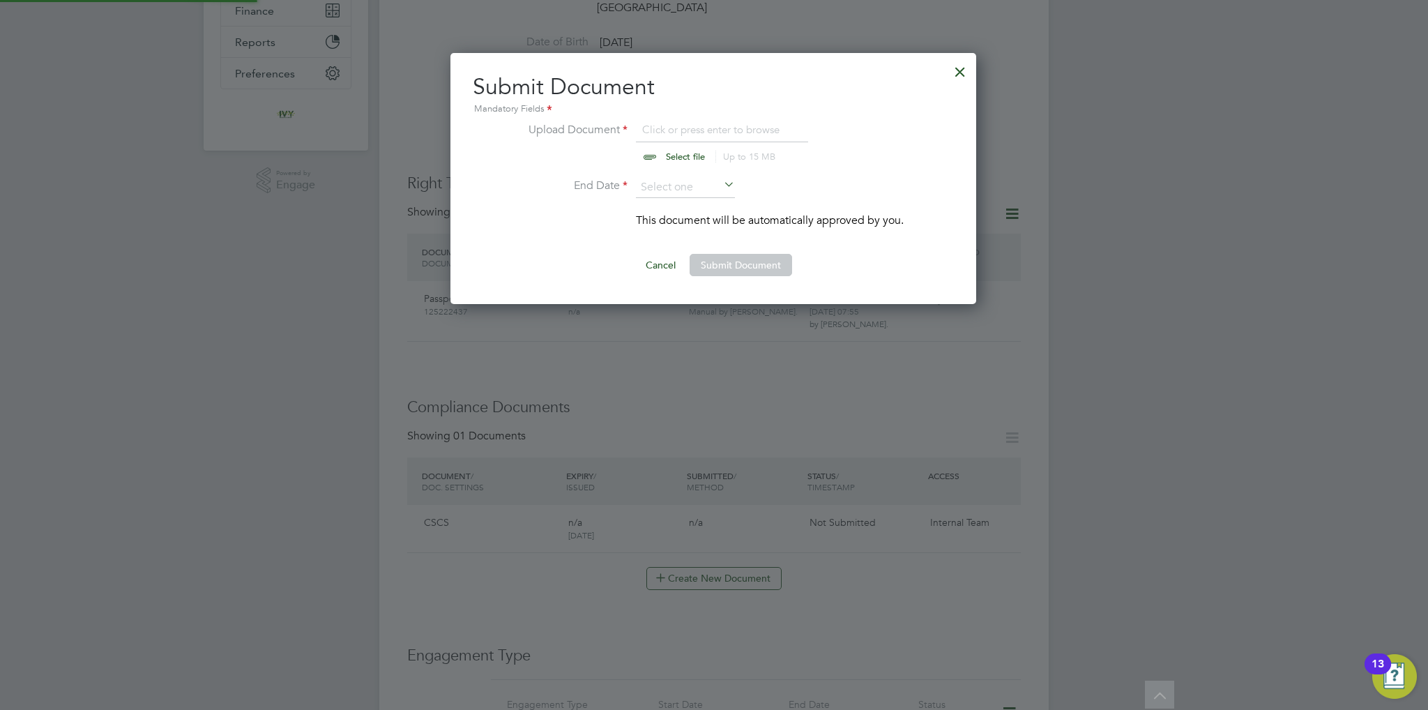
scroll to position [251, 527]
click at [689, 148] on input "file" at bounding box center [698, 142] width 219 height 42
type input "C:\fakepath\IMG-20230901-WA0001.jpeg"
click at [705, 188] on input at bounding box center [685, 187] width 99 height 21
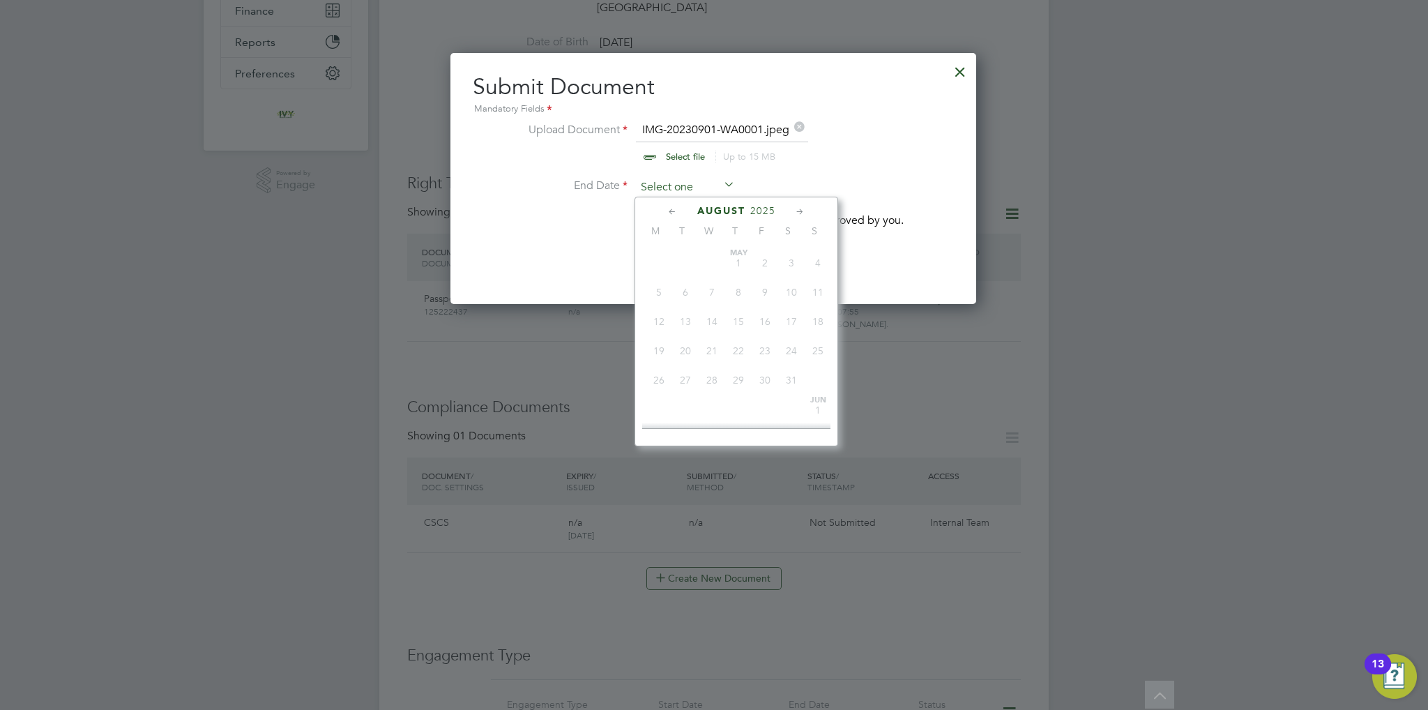
scroll to position [485, 0]
click at [793, 207] on icon at bounding box center [799, 211] width 13 height 15
click at [682, 376] on span "30" at bounding box center [685, 362] width 26 height 26
type input "30 Sep 2025"
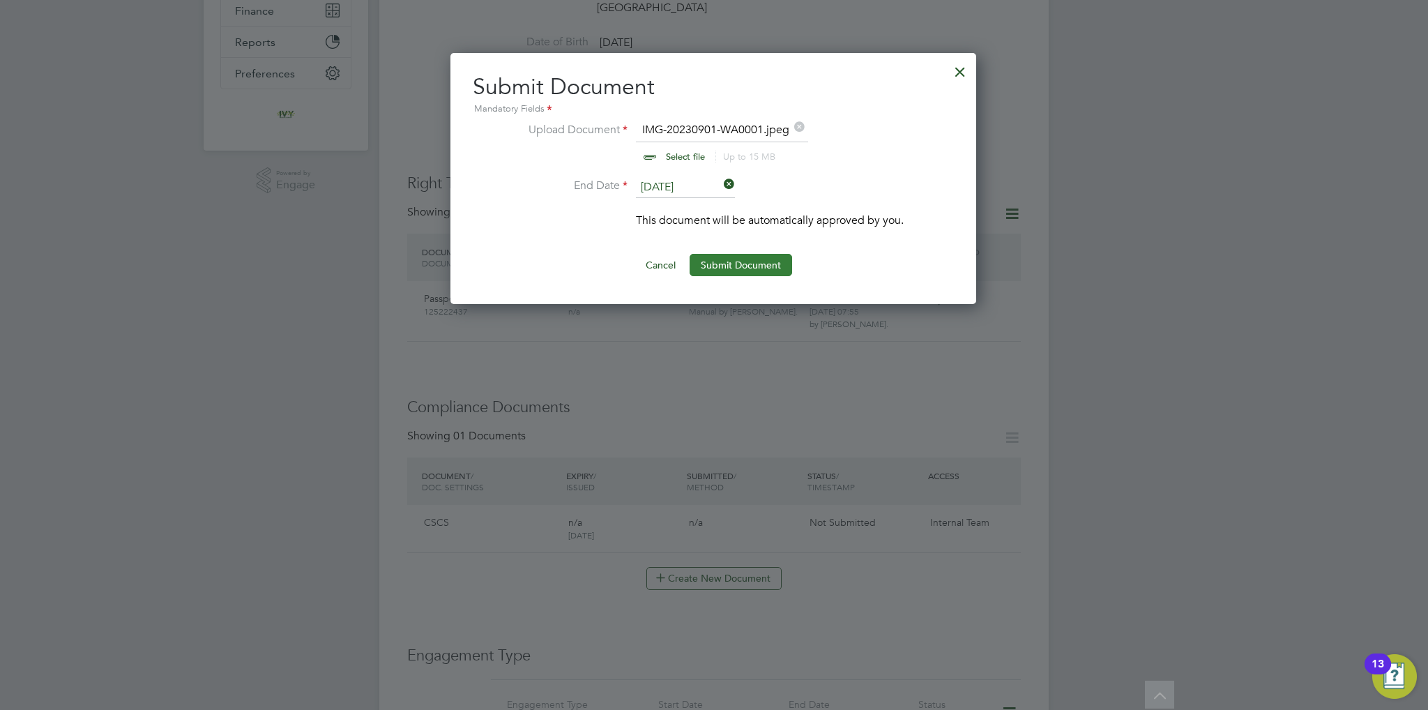
click at [750, 272] on button "Submit Document" at bounding box center [740, 265] width 102 height 22
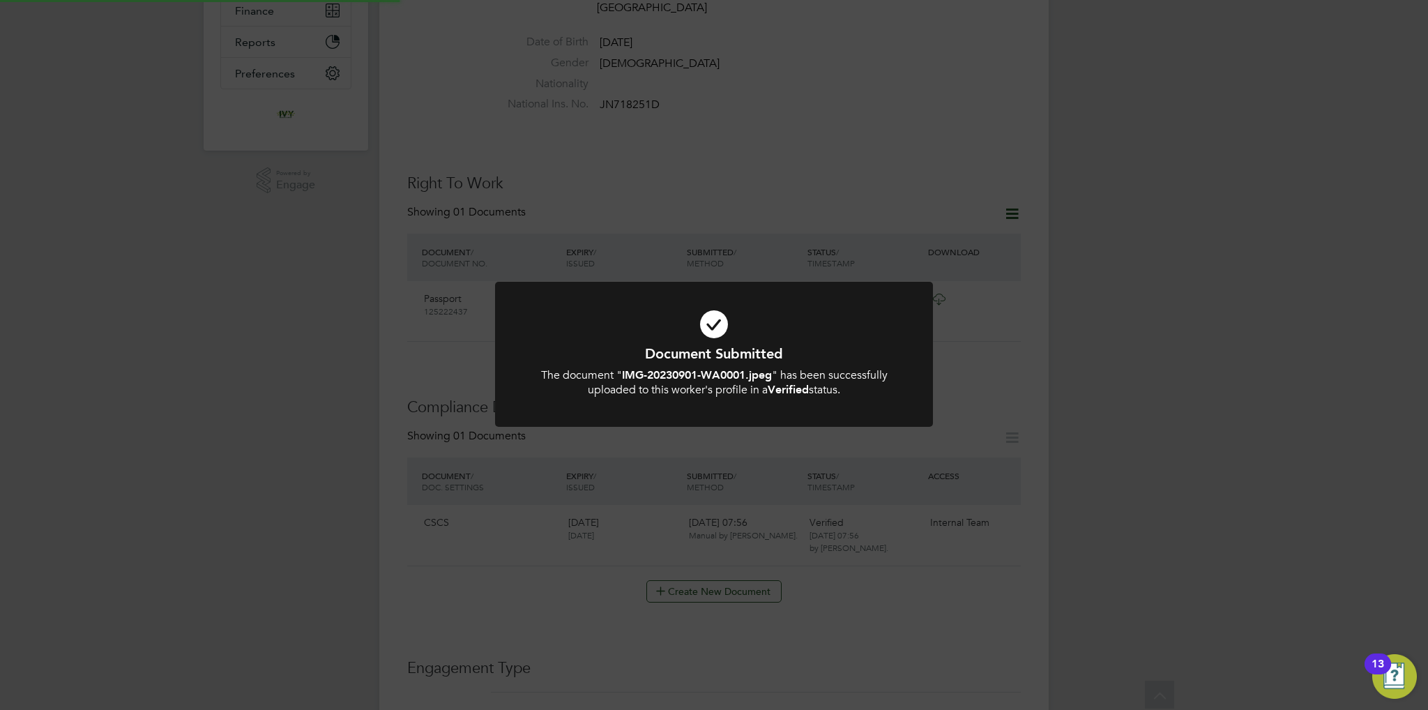
click at [781, 371] on div "The document " IMG-20230901-WA0001.jpeg " has been successfully uploaded to thi…" at bounding box center [714, 382] width 362 height 29
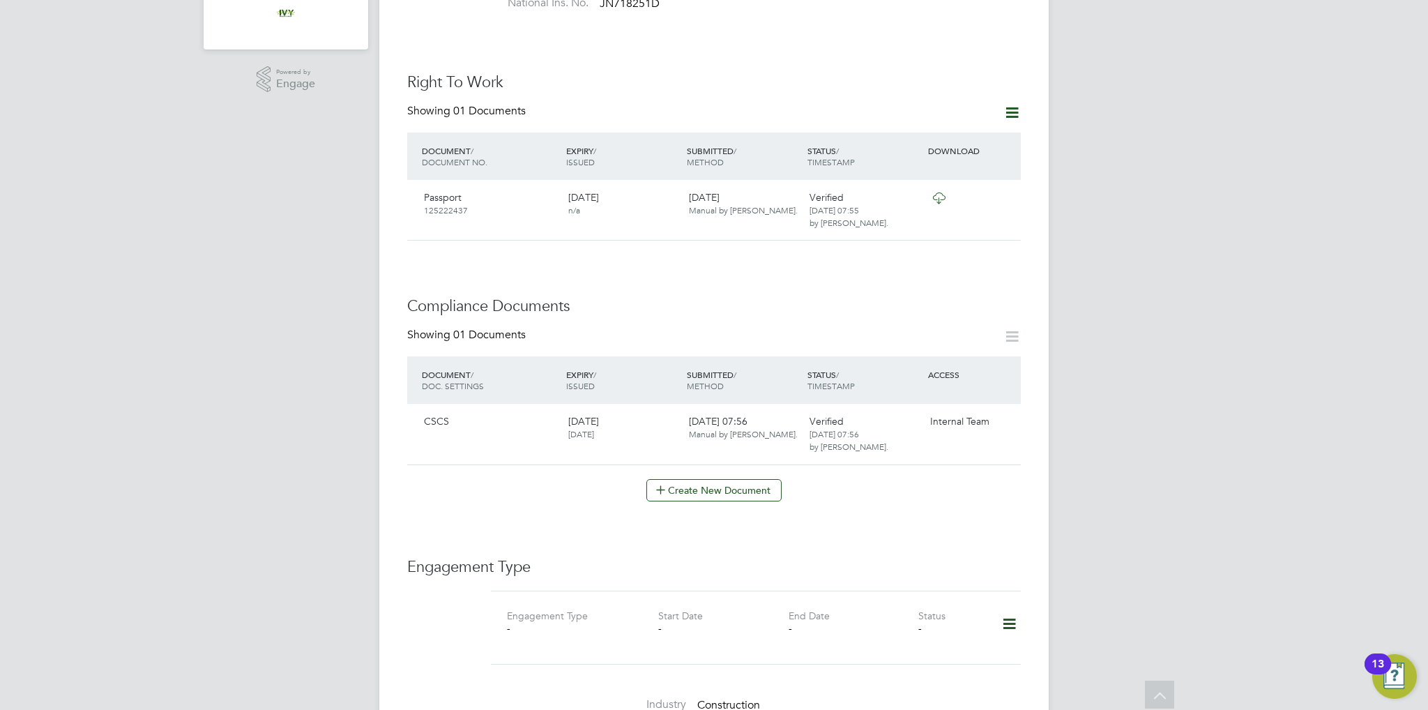
scroll to position [558, 0]
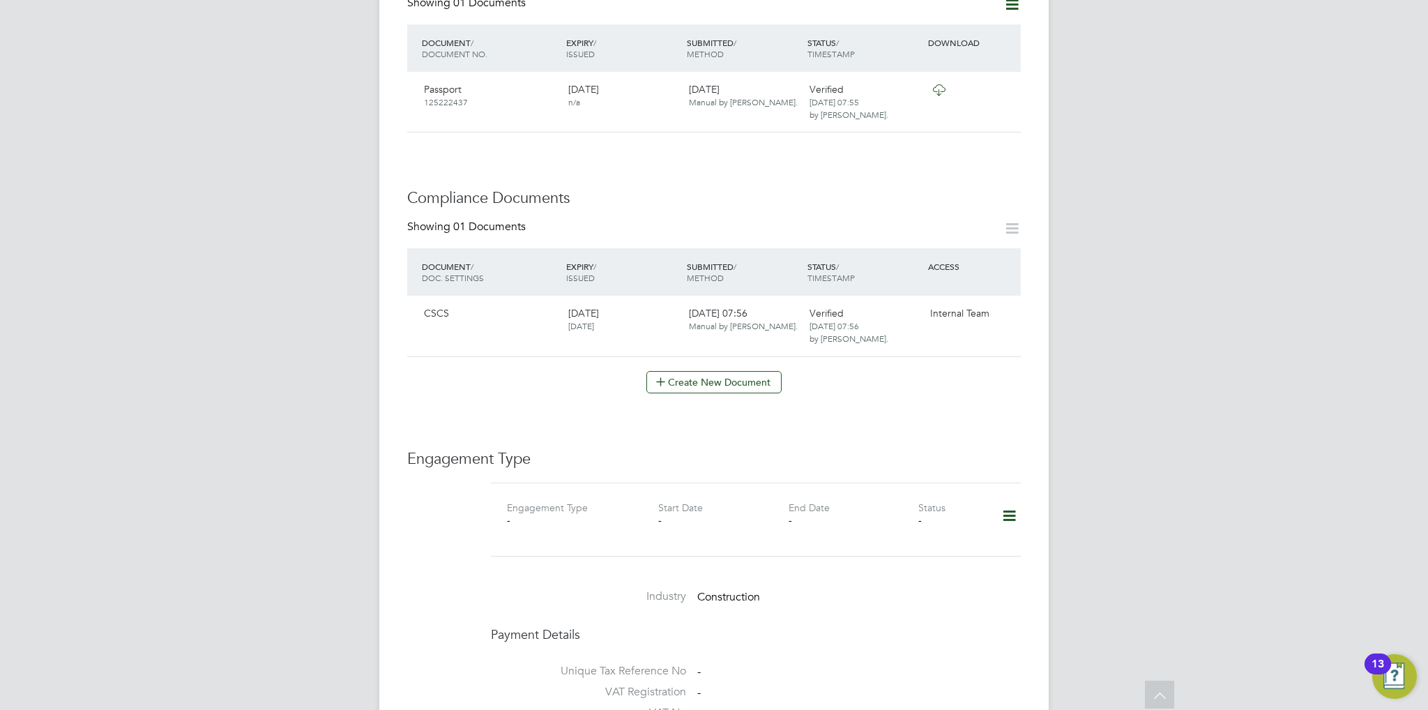
click at [1000, 500] on icon at bounding box center [1009, 516] width 24 height 32
click at [917, 553] on li "Add Engagement Type" at bounding box center [938, 561] width 158 height 20
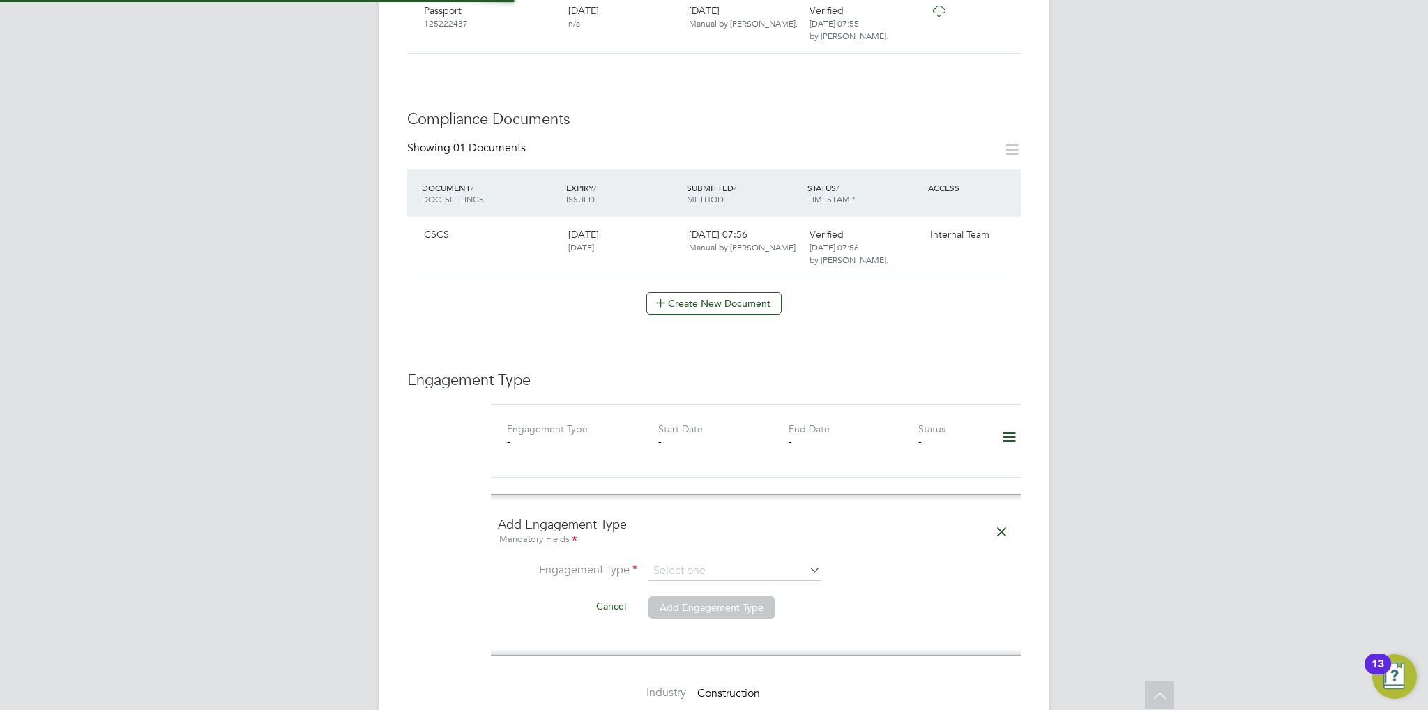
scroll to position [697, 0]
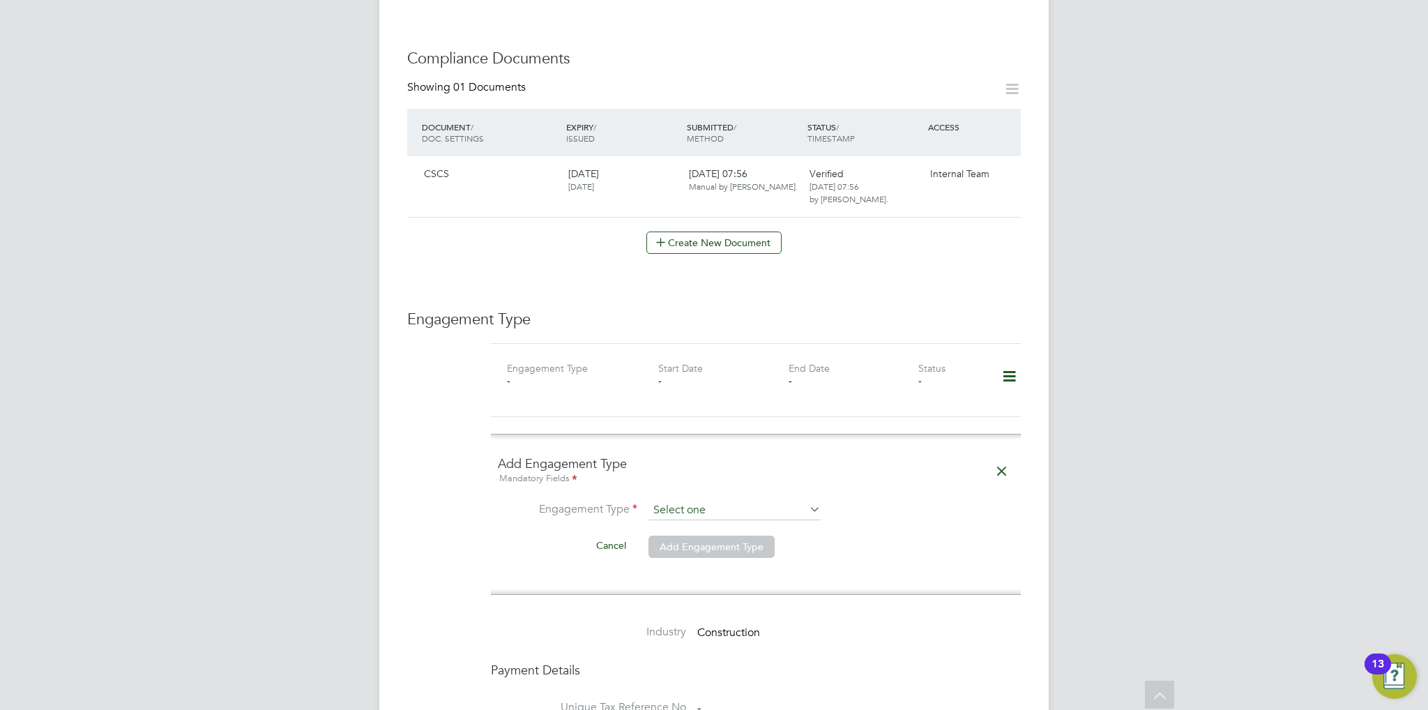
click at [793, 500] on input at bounding box center [734, 510] width 172 height 20
drag, startPoint x: 726, startPoint y: 549, endPoint x: 710, endPoint y: 569, distance: 26.2
click at [710, 569] on div "All Workers Worker Payment History Tasks Activity Logs Worker Payment History T…" at bounding box center [713, 262] width 669 height 1896
click at [705, 500] on input at bounding box center [734, 510] width 172 height 20
click at [706, 581] on li "Umbrella" at bounding box center [734, 576] width 173 height 20
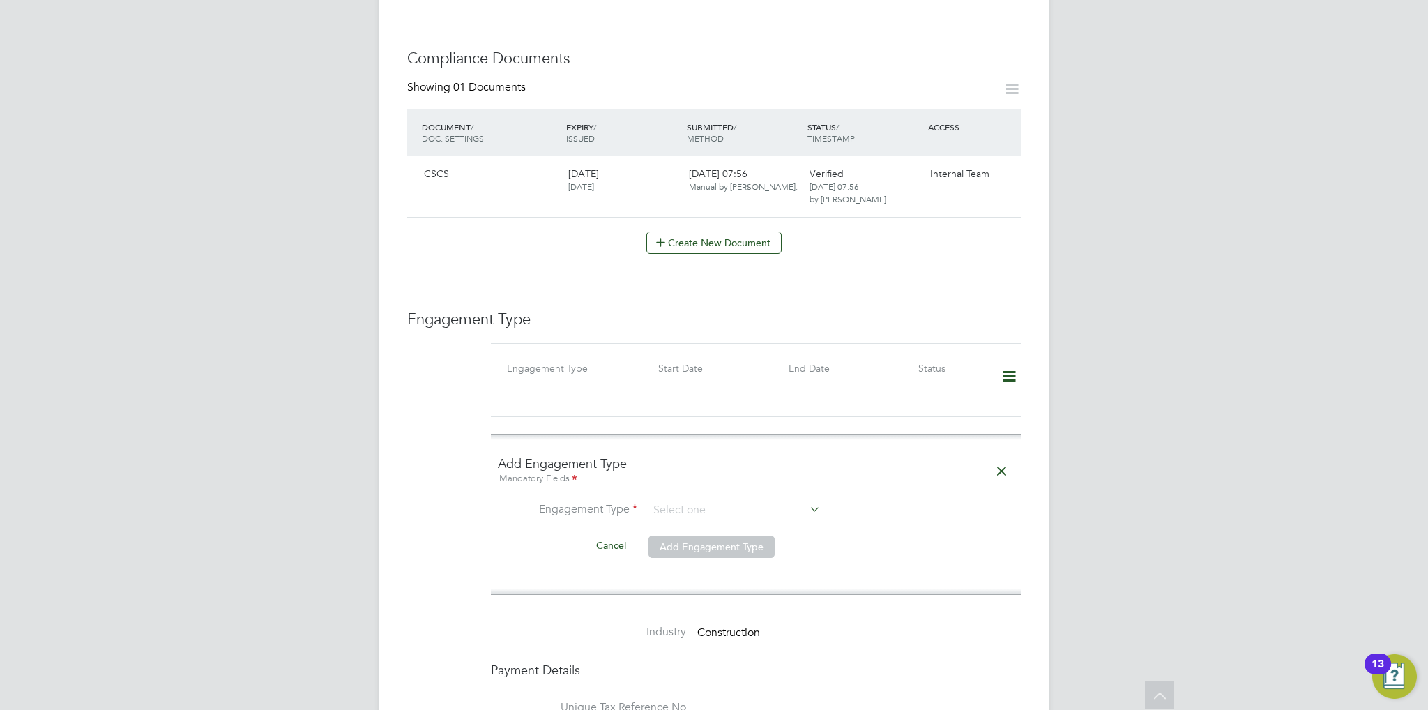
type input "Umbrella"
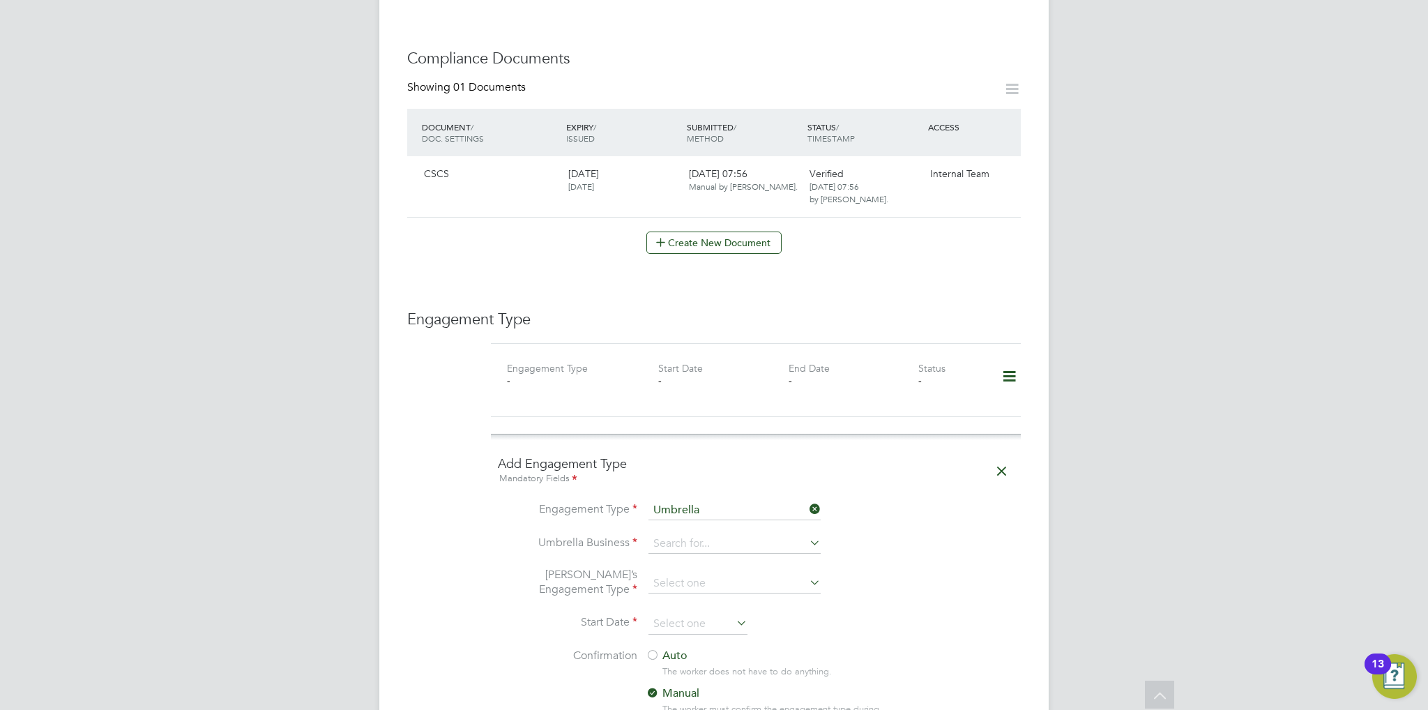
click at [722, 514] on li "Engagement Type Umbrella" at bounding box center [756, 516] width 516 height 33
click at [721, 534] on input at bounding box center [734, 544] width 172 height 20
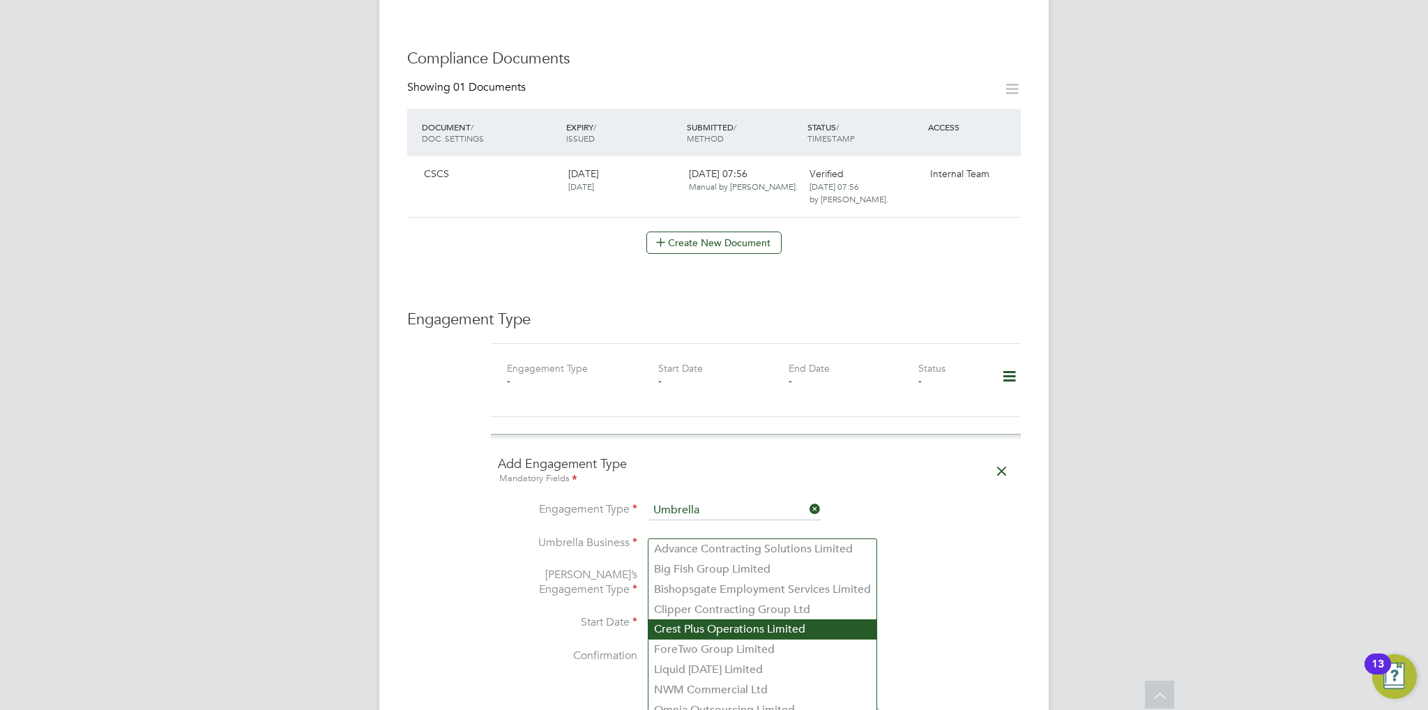
scroll to position [767, 0]
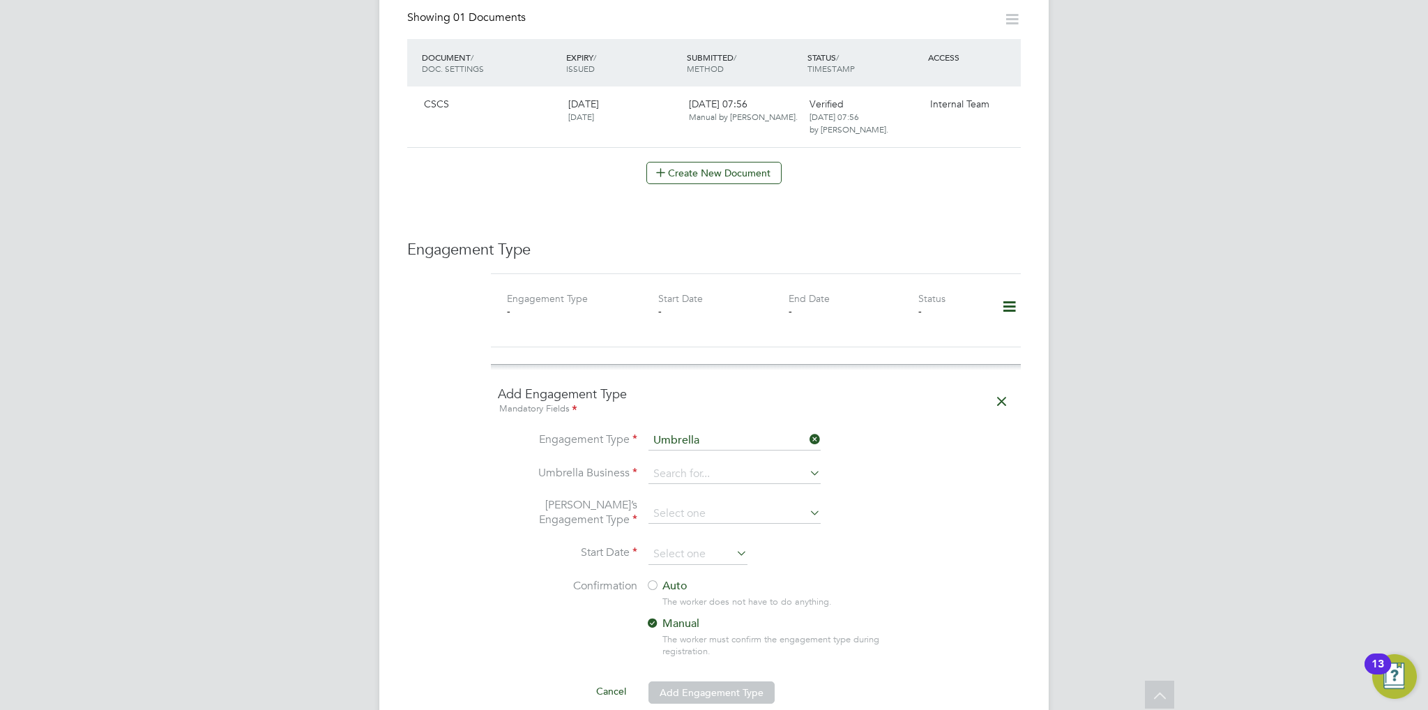
click at [719, 570] on li "Crest Plus Operations Limited" at bounding box center [762, 559] width 228 height 20
type input "Crest Plus Operations Limited"
click at [736, 513] on li "Umbrella’s Engagement Type" at bounding box center [756, 521] width 516 height 46
click at [736, 504] on input at bounding box center [734, 514] width 172 height 20
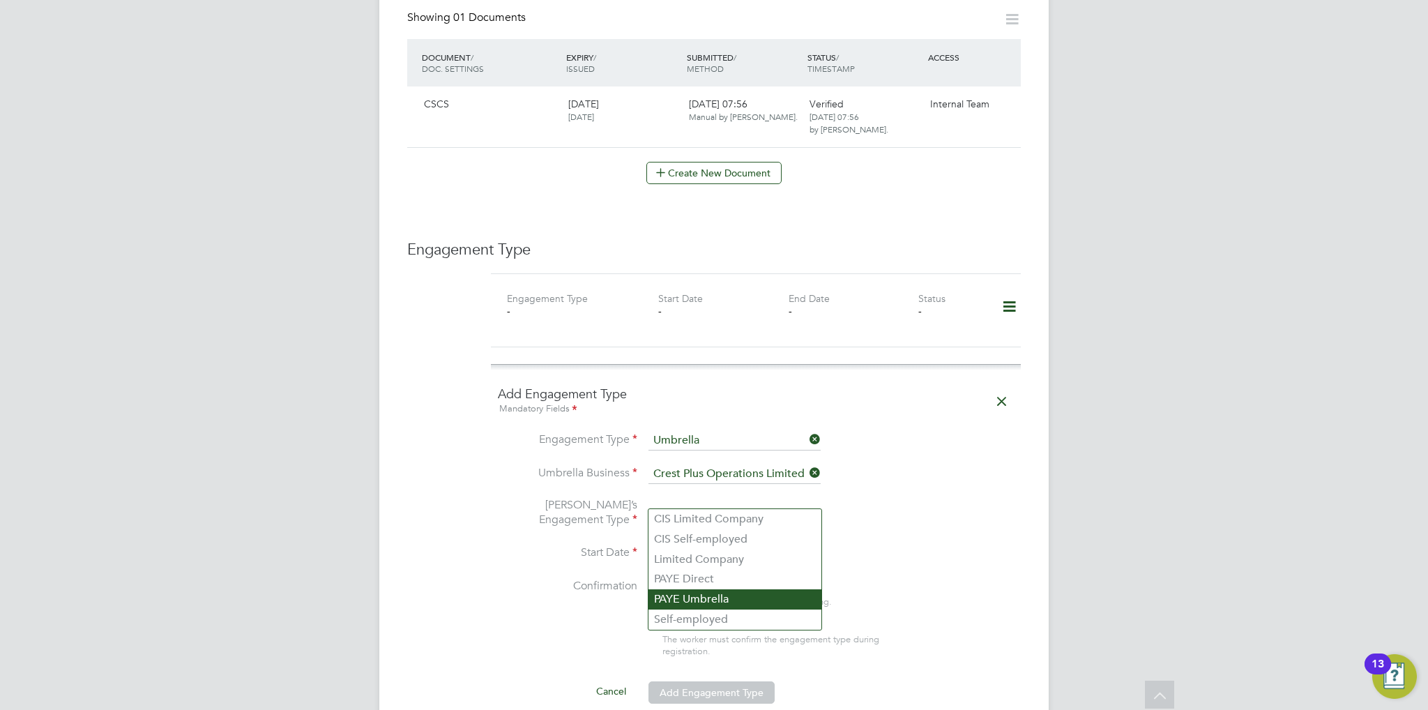
click at [728, 597] on li "PAYE Umbrella" at bounding box center [734, 599] width 173 height 20
type input "PAYE Umbrella"
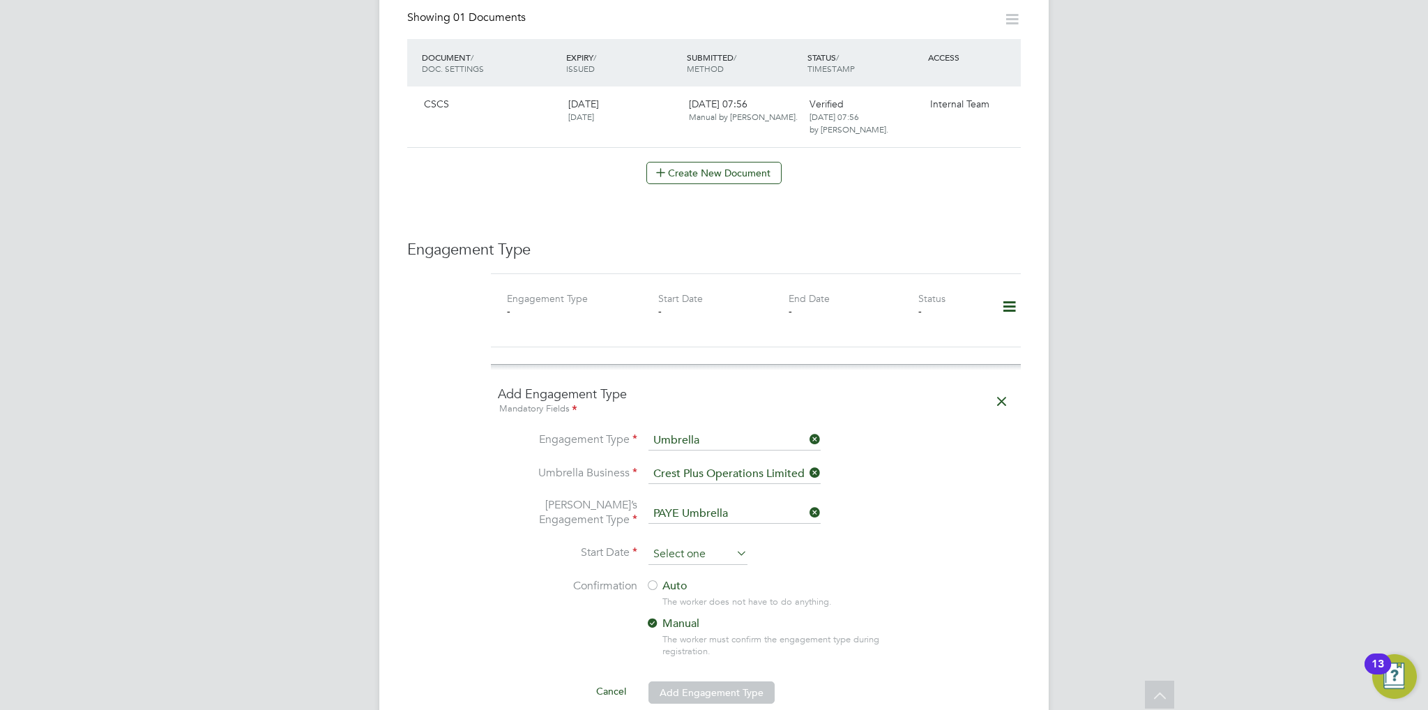
click at [728, 544] on input at bounding box center [697, 554] width 99 height 21
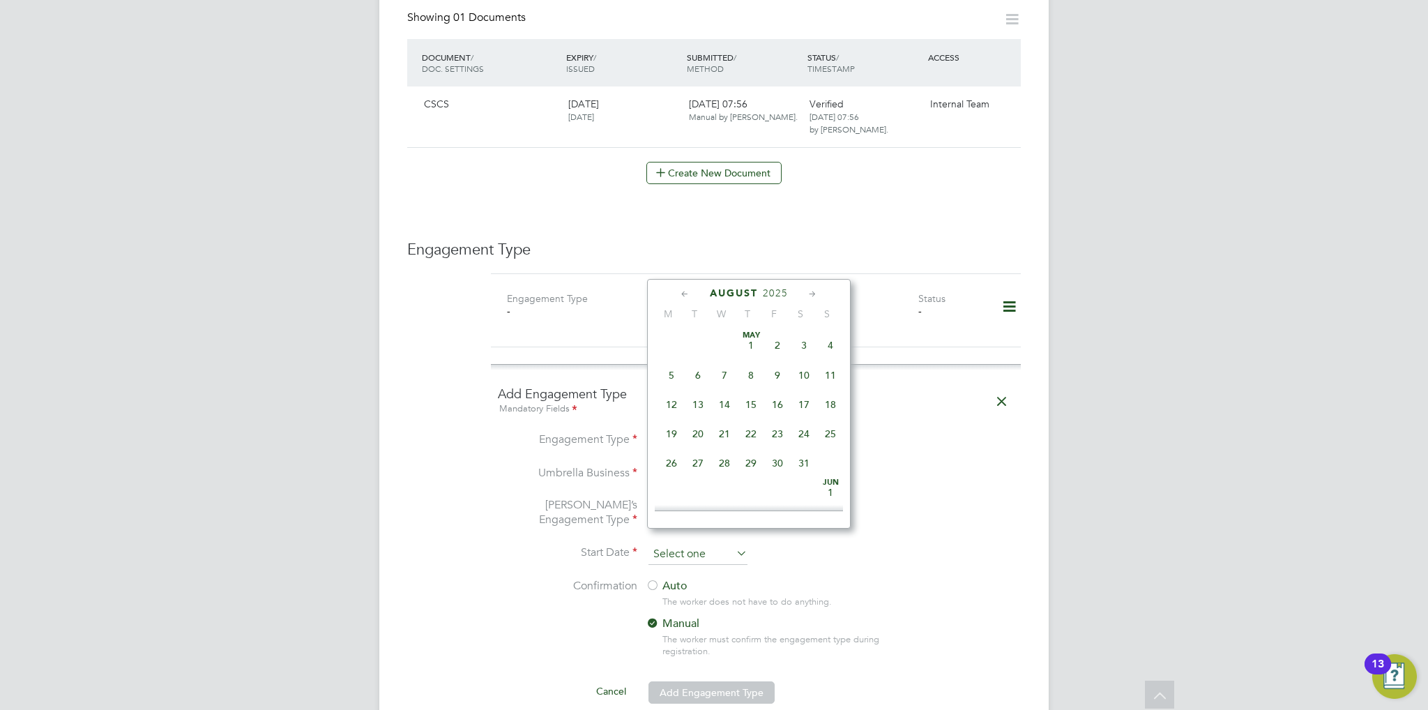
scroll to position [485, 0]
click at [675, 403] on span "11" at bounding box center [671, 389] width 26 height 26
type input "11 Aug 2025"
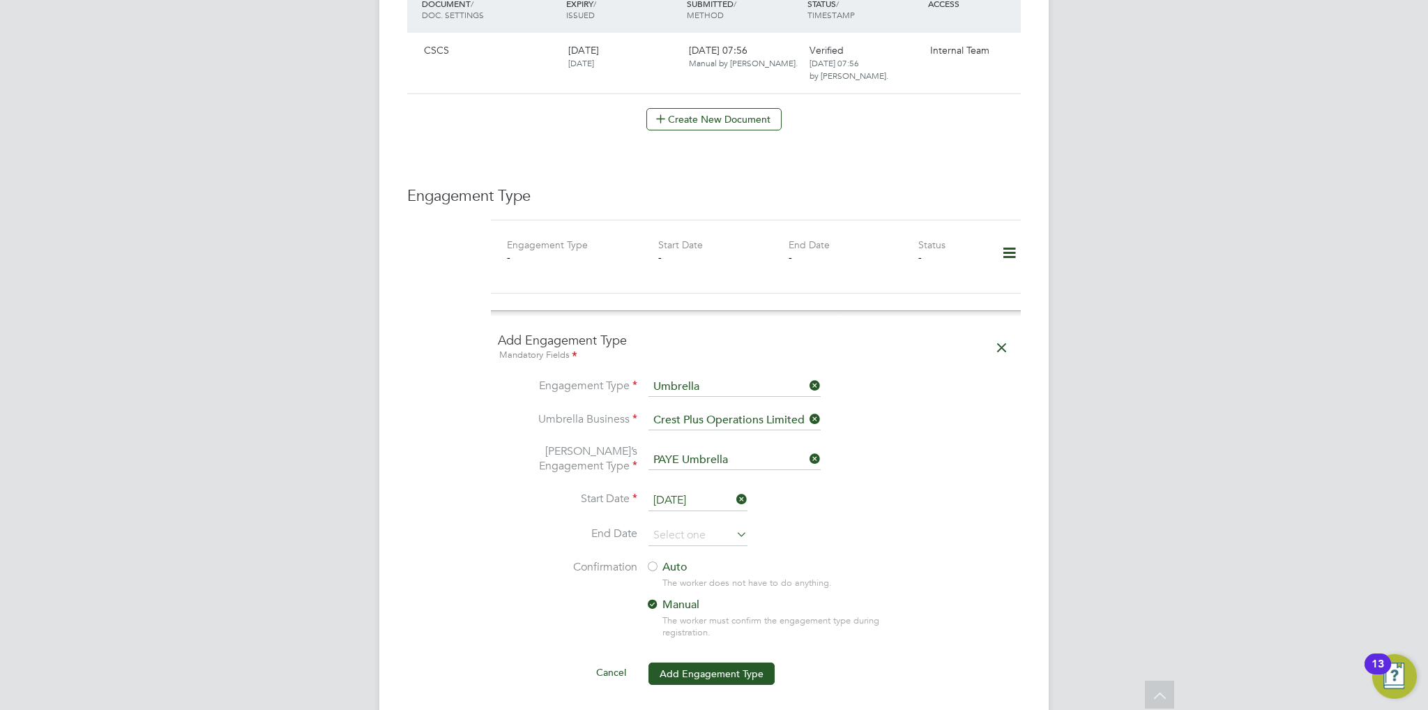
scroll to position [906, 0]
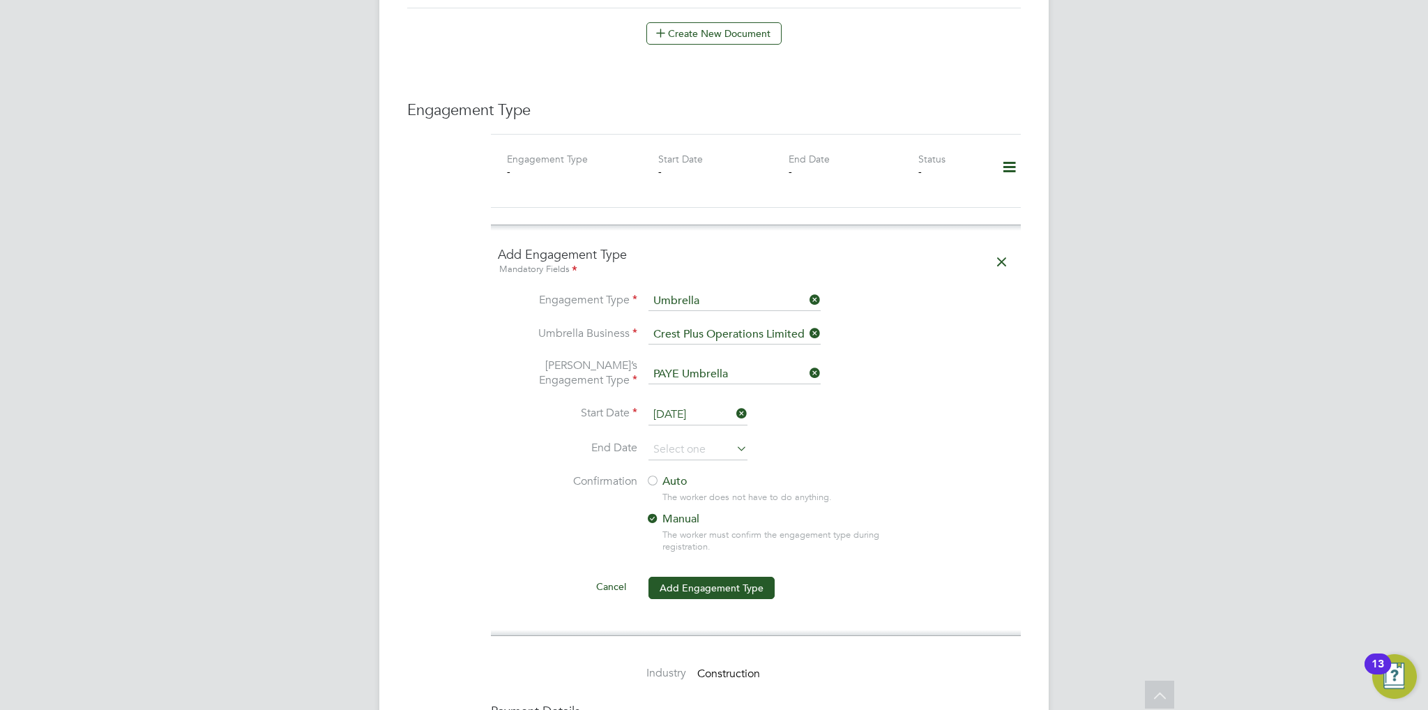
click at [652, 475] on div at bounding box center [652, 482] width 14 height 14
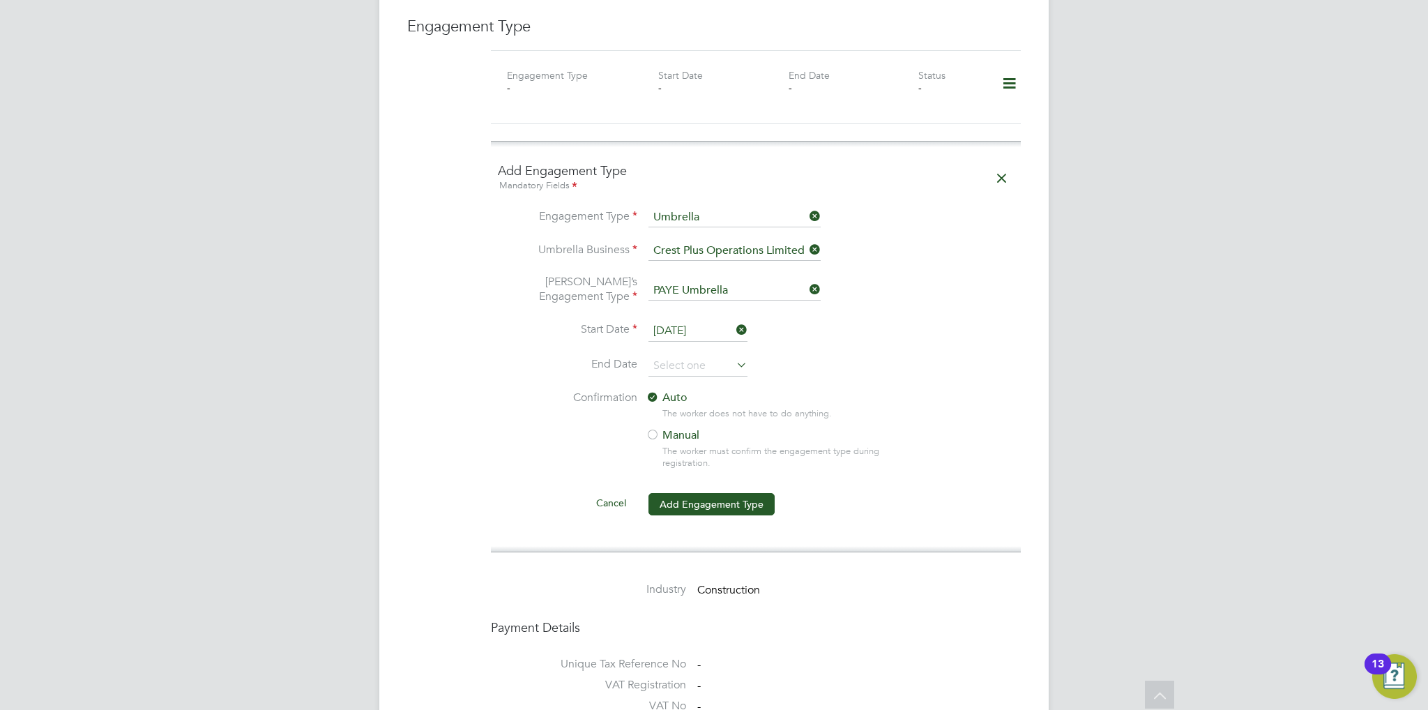
scroll to position [965, 0]
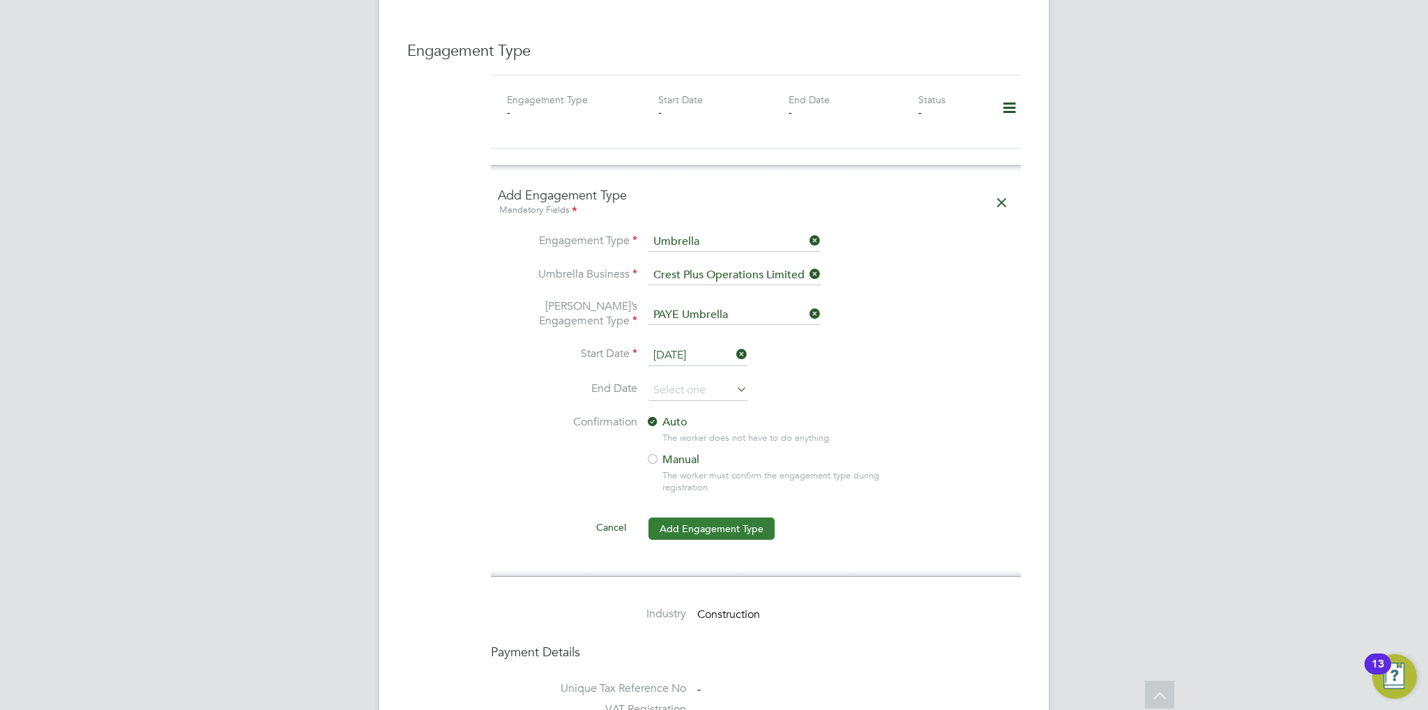
click at [711, 517] on button "Add Engagement Type" at bounding box center [711, 528] width 126 height 22
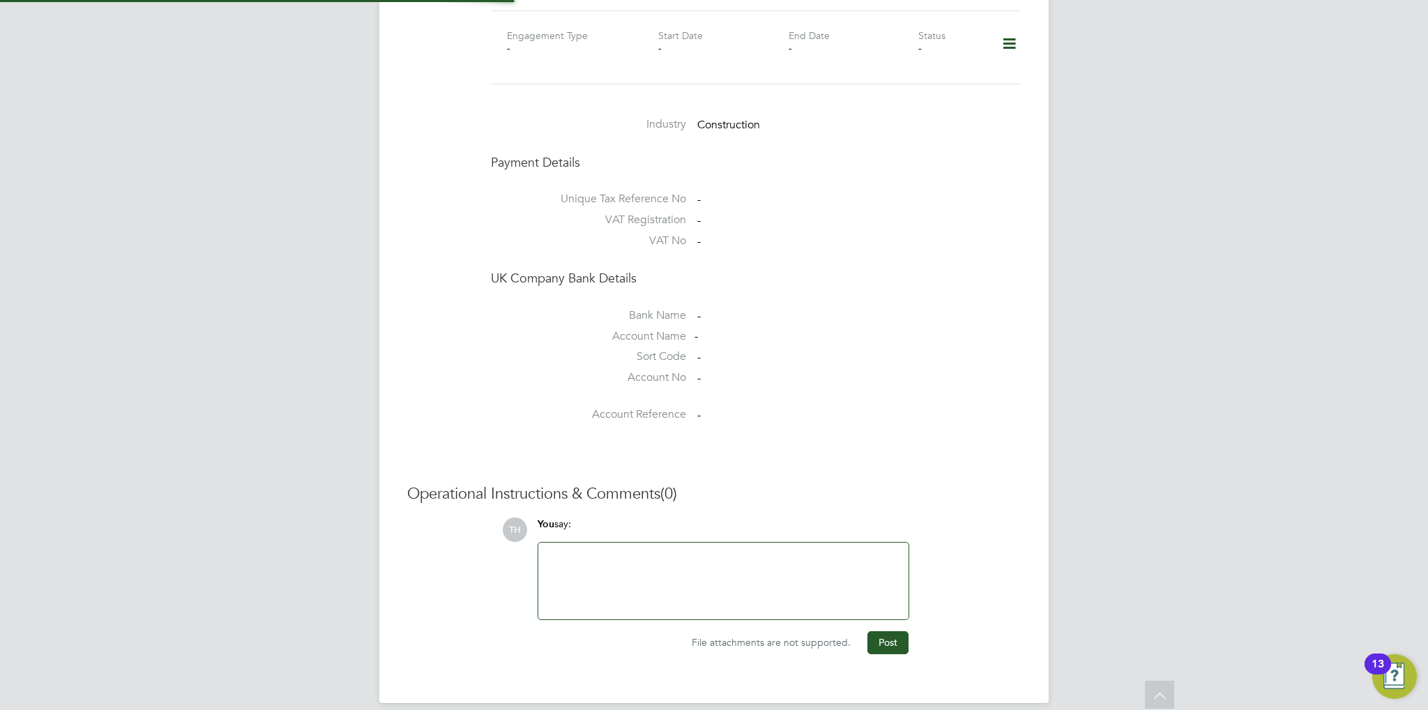
scroll to position [806, 0]
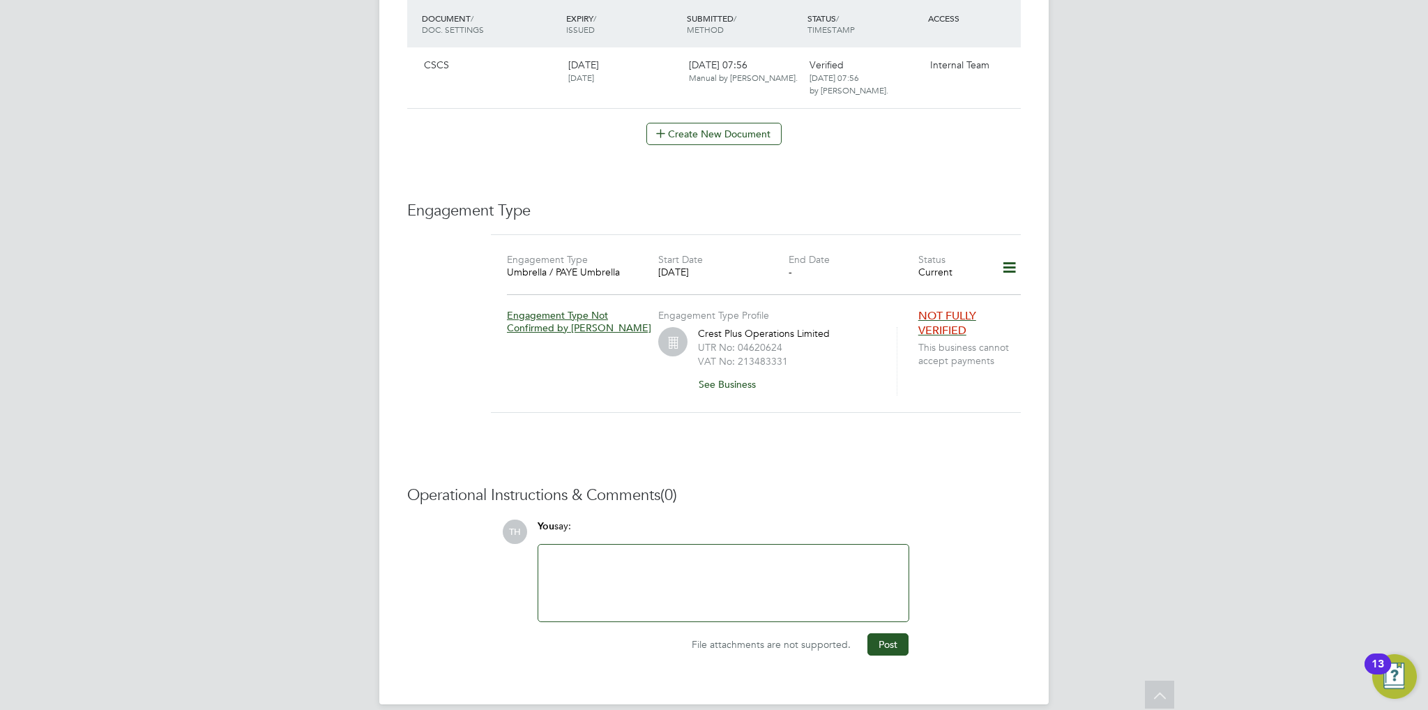
click at [563, 553] on div at bounding box center [723, 583] width 353 height 60
click at [768, 567] on div "NOK - Stacey Kemp, Friend -" at bounding box center [723, 583] width 353 height 60
click at [891, 633] on button "Post" at bounding box center [887, 644] width 41 height 22
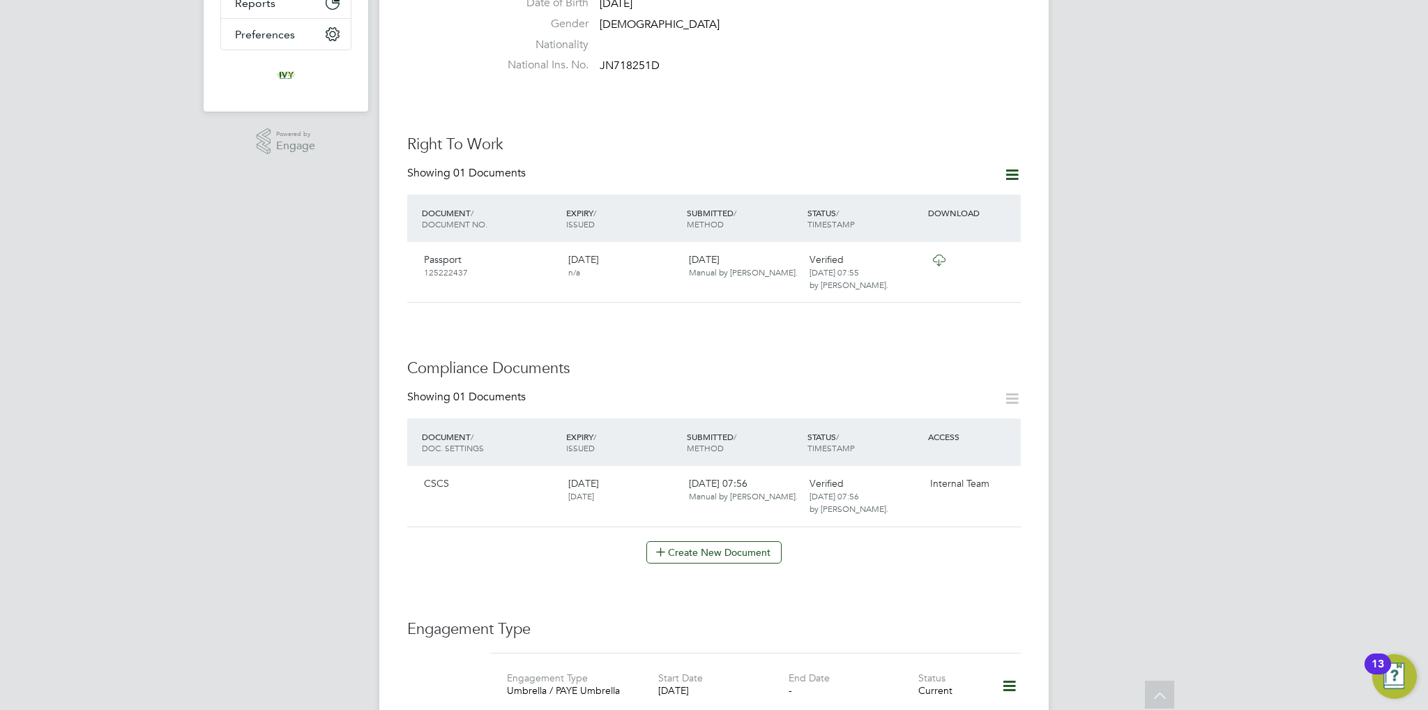
scroll to position [0, 0]
